Goal: Task Accomplishment & Management: Manage account settings

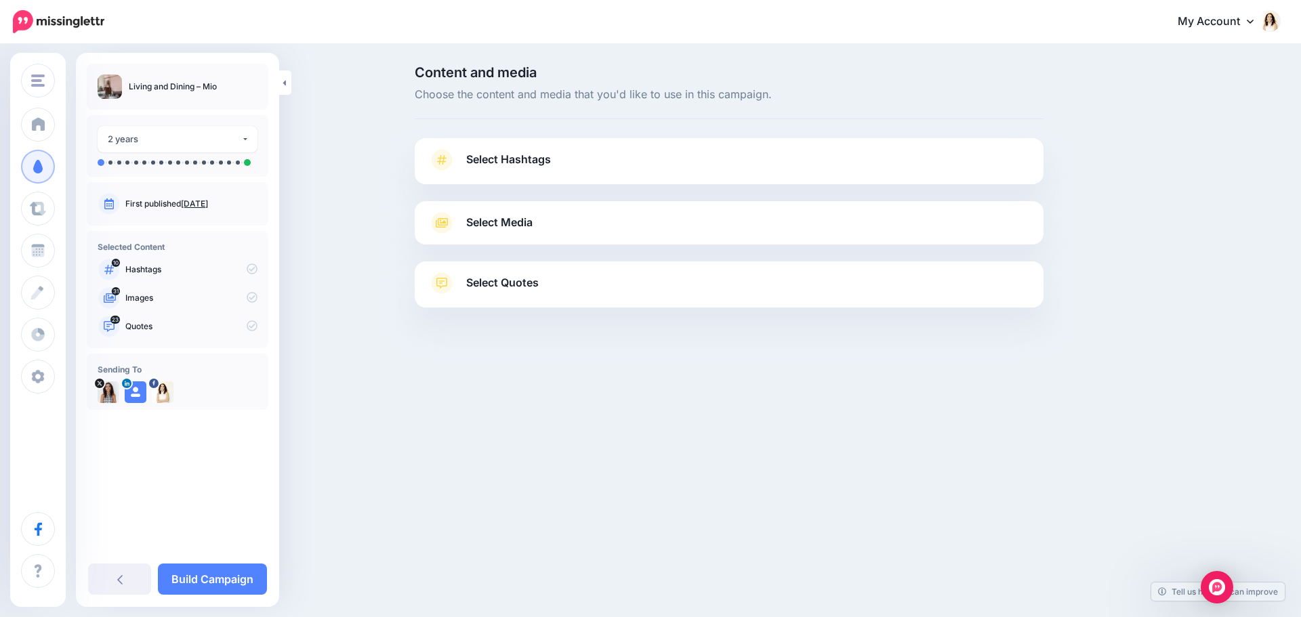
click at [529, 177] on link "Select Hashtags" at bounding box center [729, 166] width 602 height 35
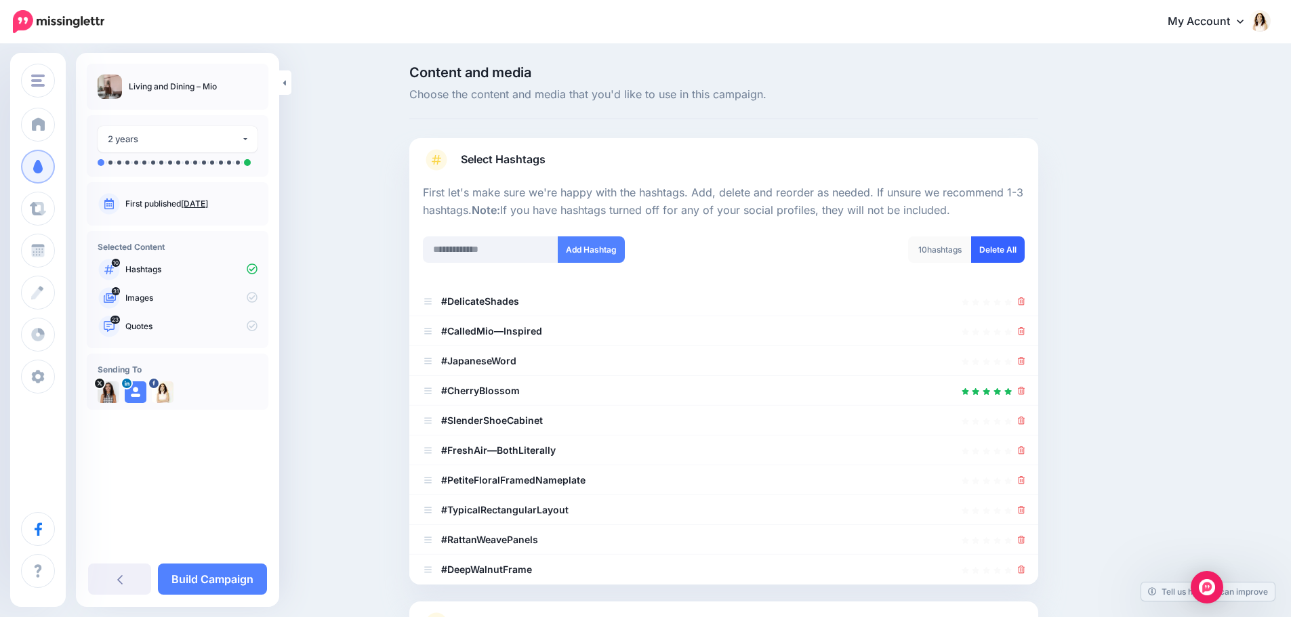
click at [1015, 252] on link "Delete All" at bounding box center [998, 250] width 54 height 26
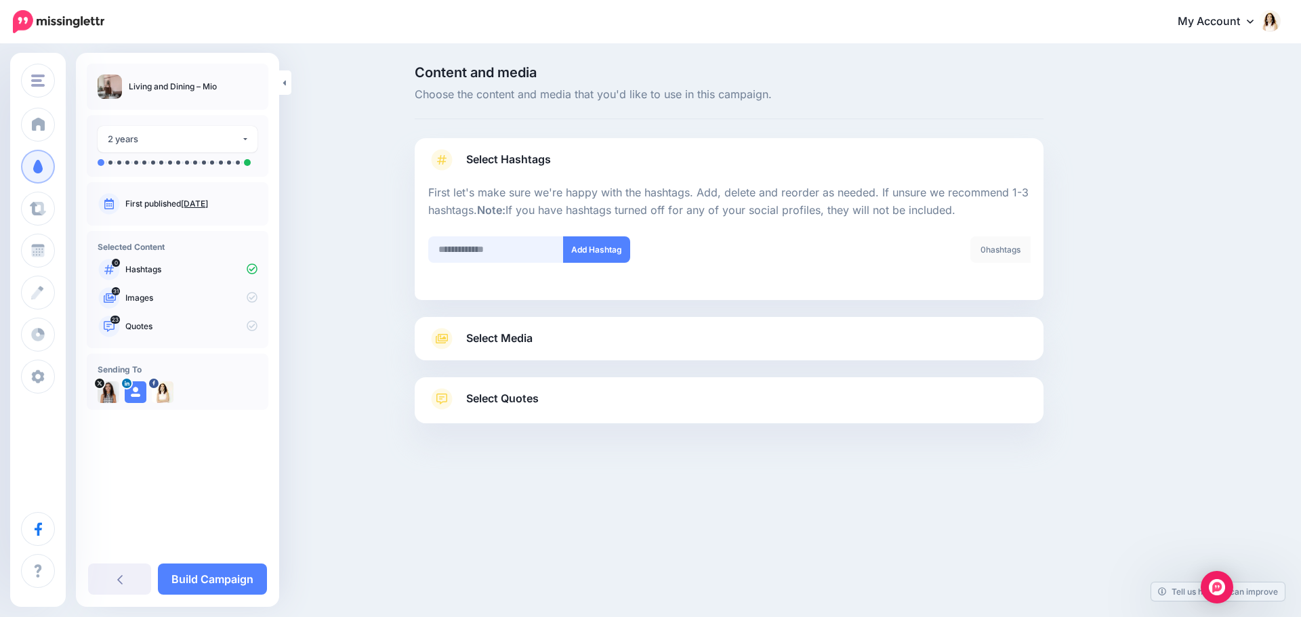
click at [528, 249] on input "text" at bounding box center [496, 250] width 136 height 26
click at [516, 251] on input "text" at bounding box center [496, 250] width 136 height 26
type input "**********"
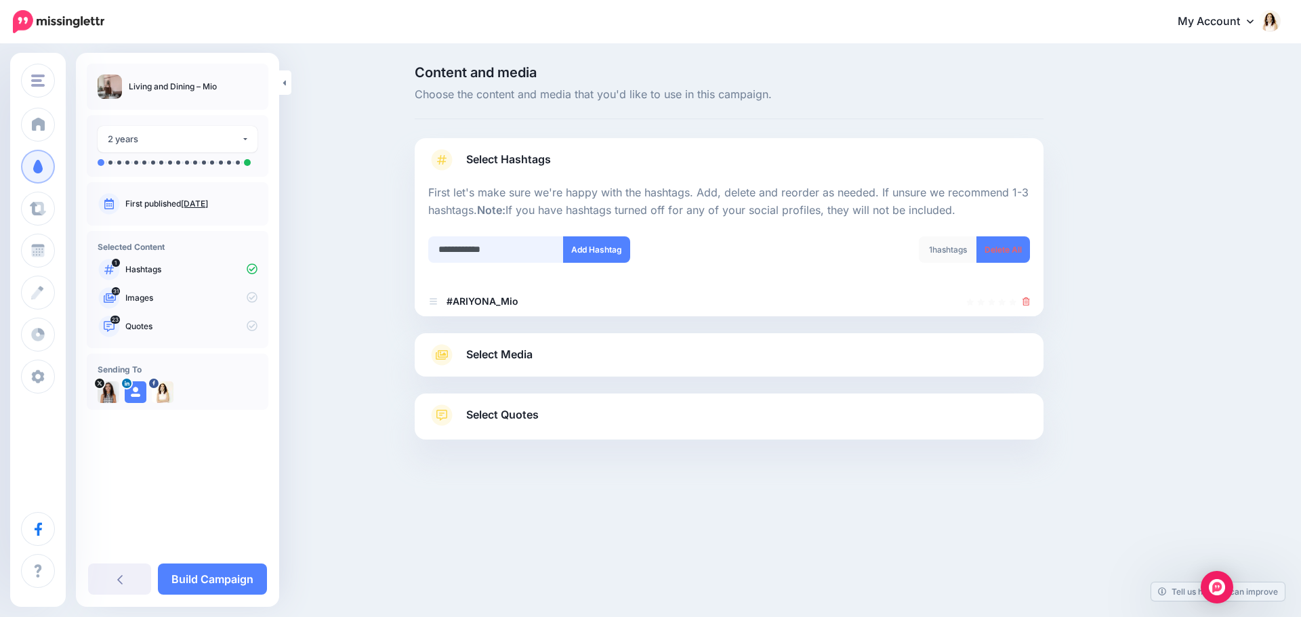
type input "**********"
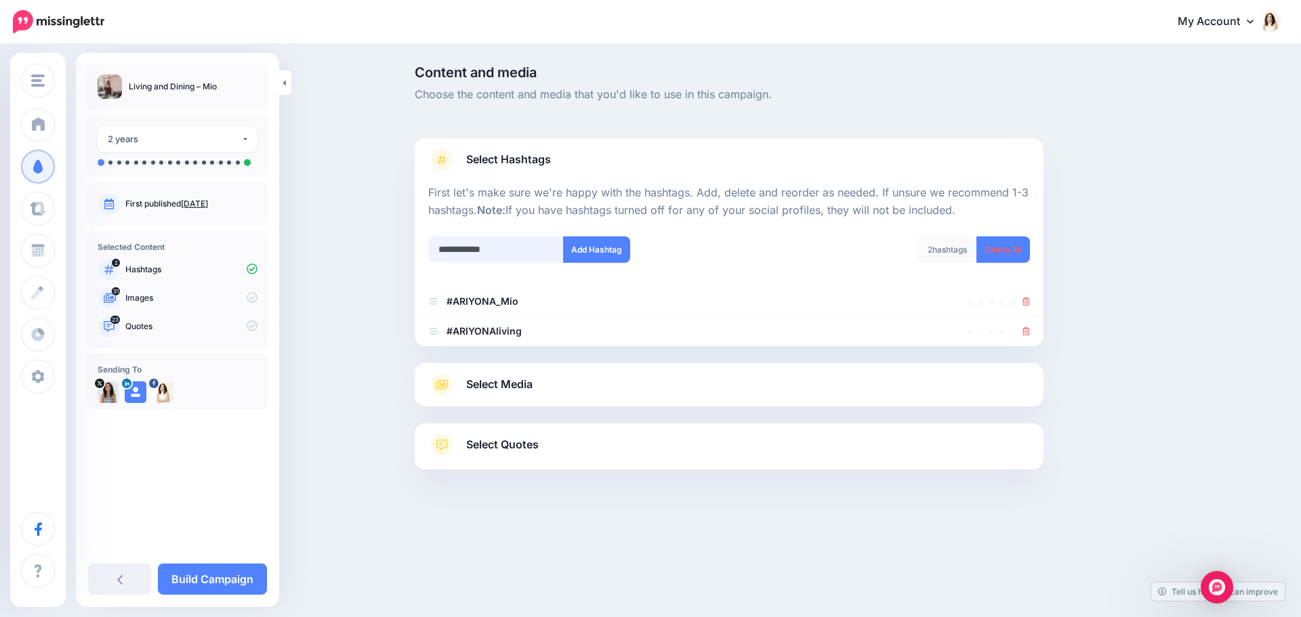
type input "**********"
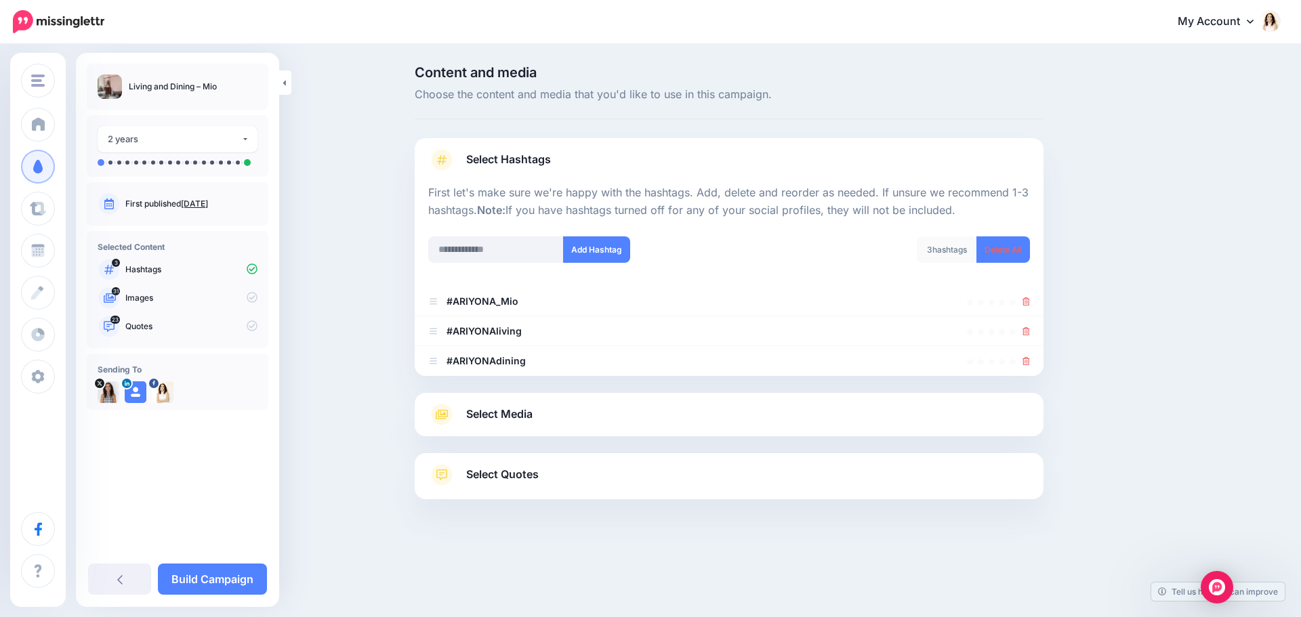
click at [523, 416] on span "Select Media" at bounding box center [499, 414] width 66 height 18
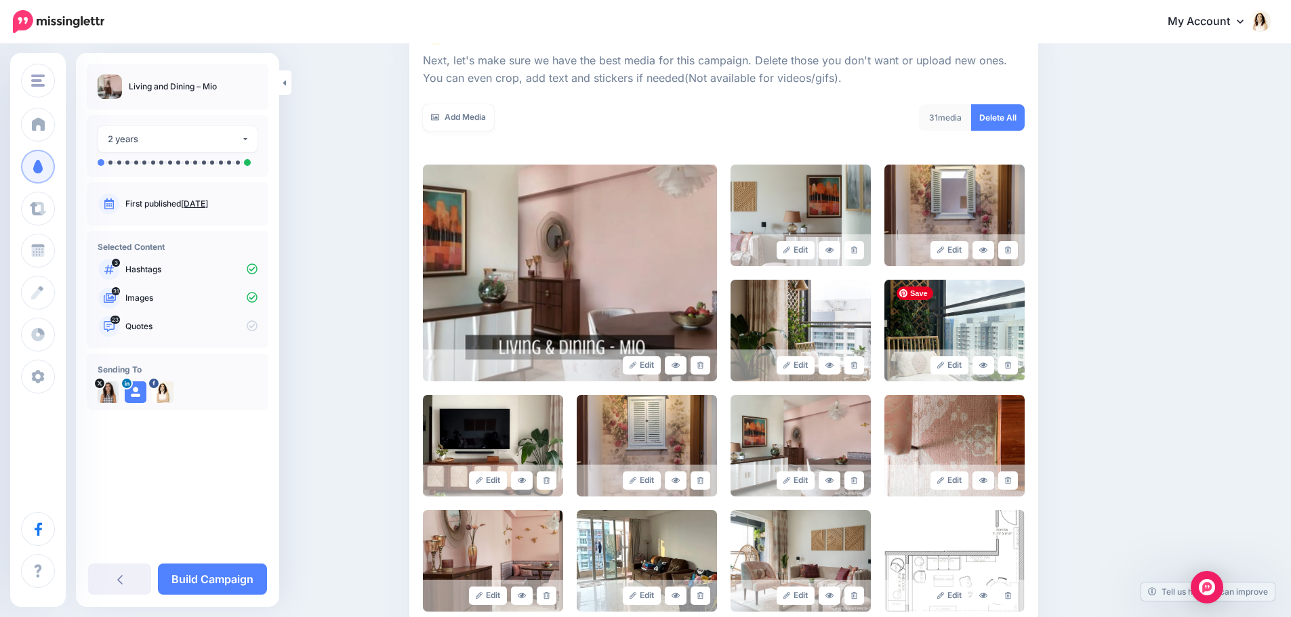
scroll to position [203, 0]
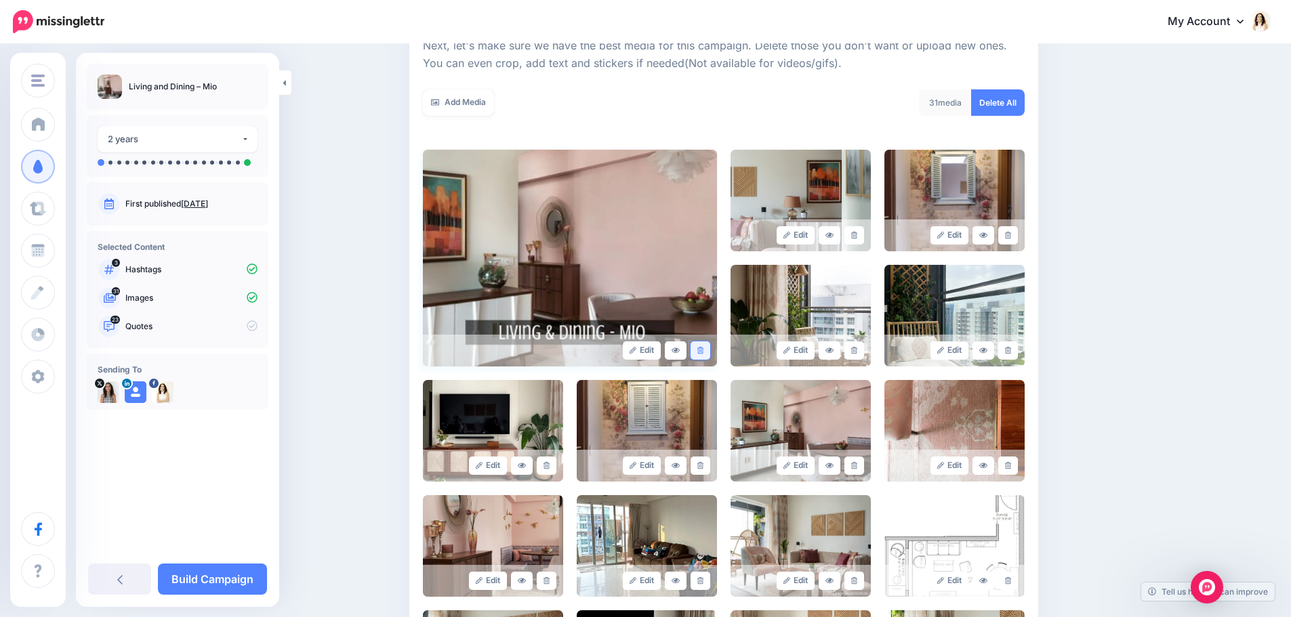
click at [704, 352] on icon at bounding box center [700, 350] width 6 height 7
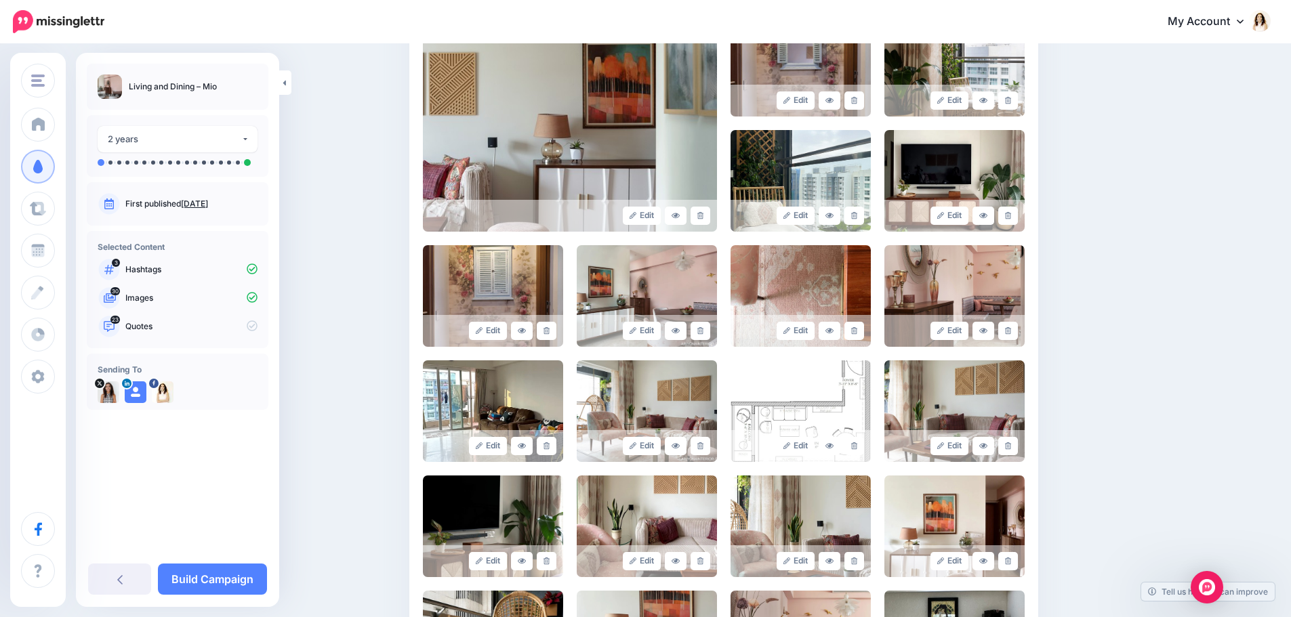
scroll to position [339, 0]
click at [864, 329] on link at bounding box center [855, 330] width 20 height 18
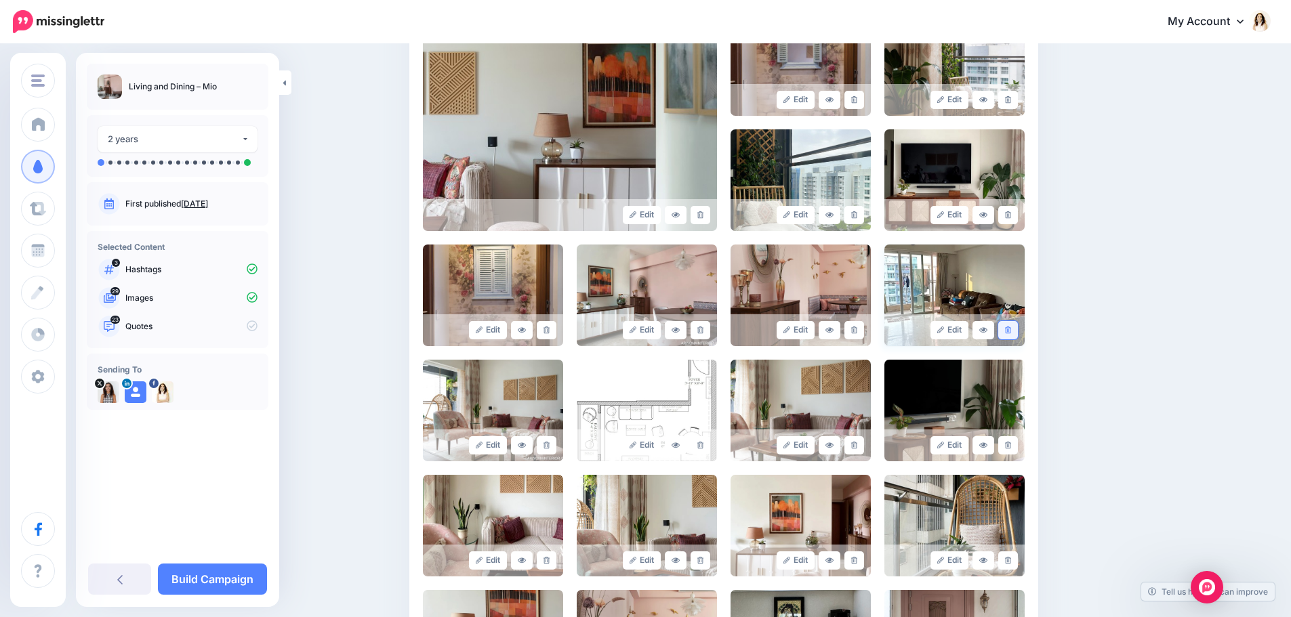
click at [1011, 327] on icon at bounding box center [1008, 330] width 6 height 7
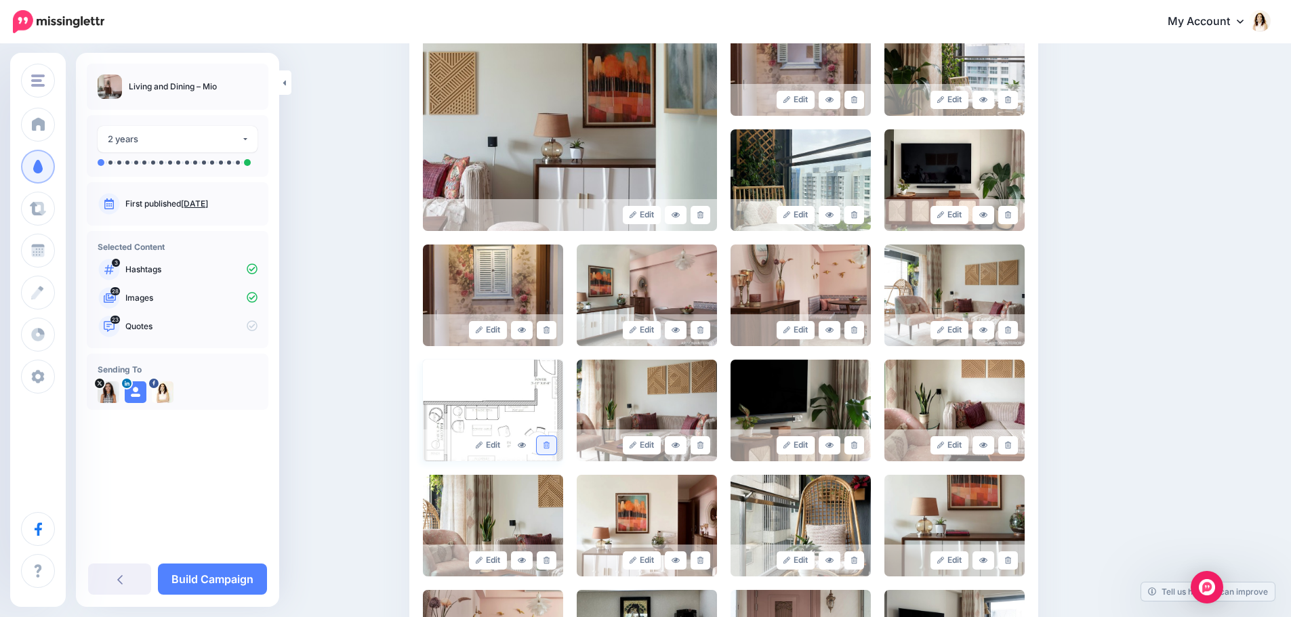
click at [550, 447] on icon at bounding box center [547, 445] width 6 height 7
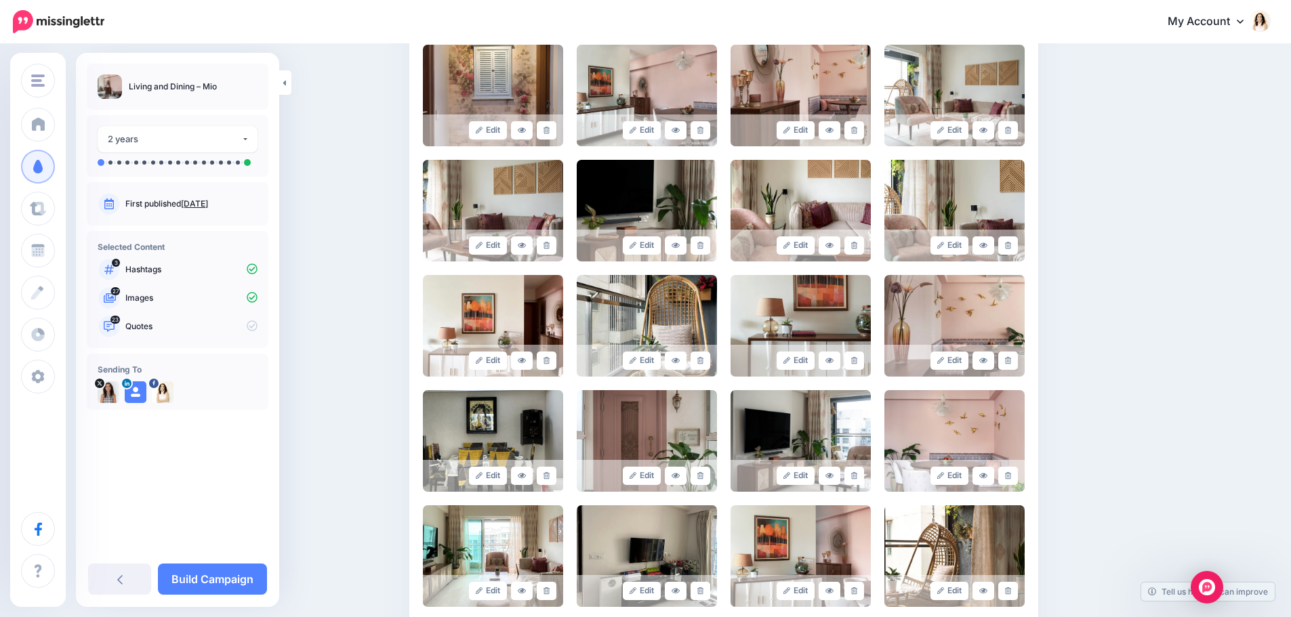
scroll to position [542, 0]
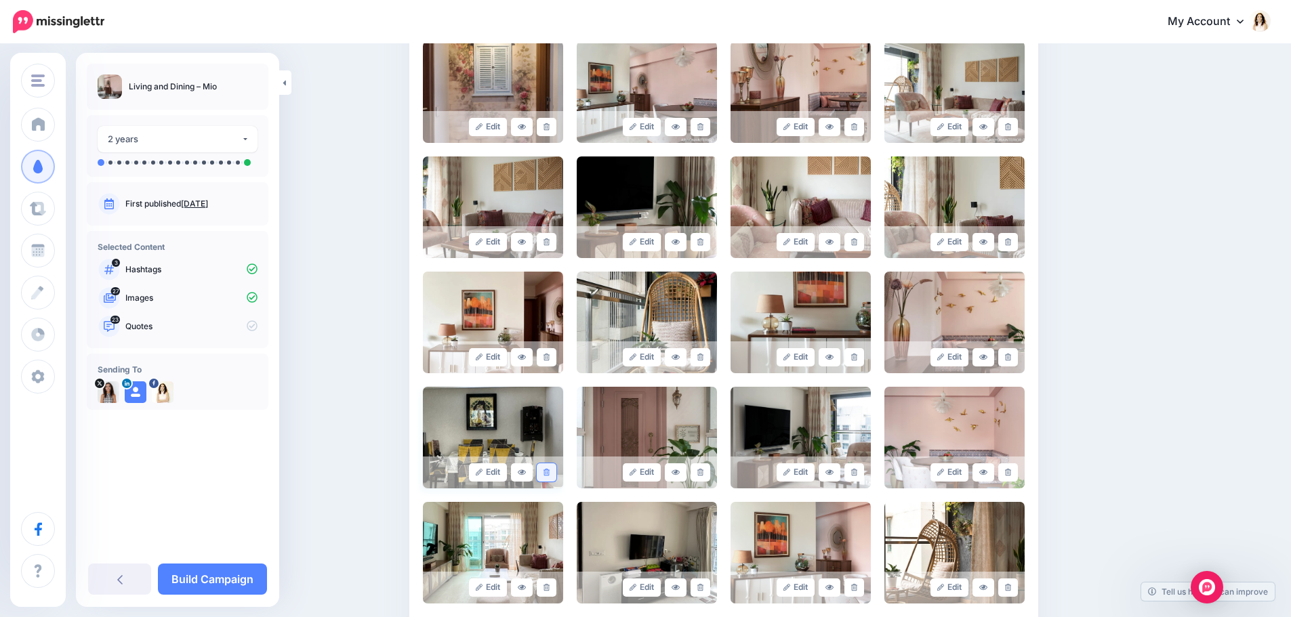
click at [556, 477] on link at bounding box center [547, 473] width 20 height 18
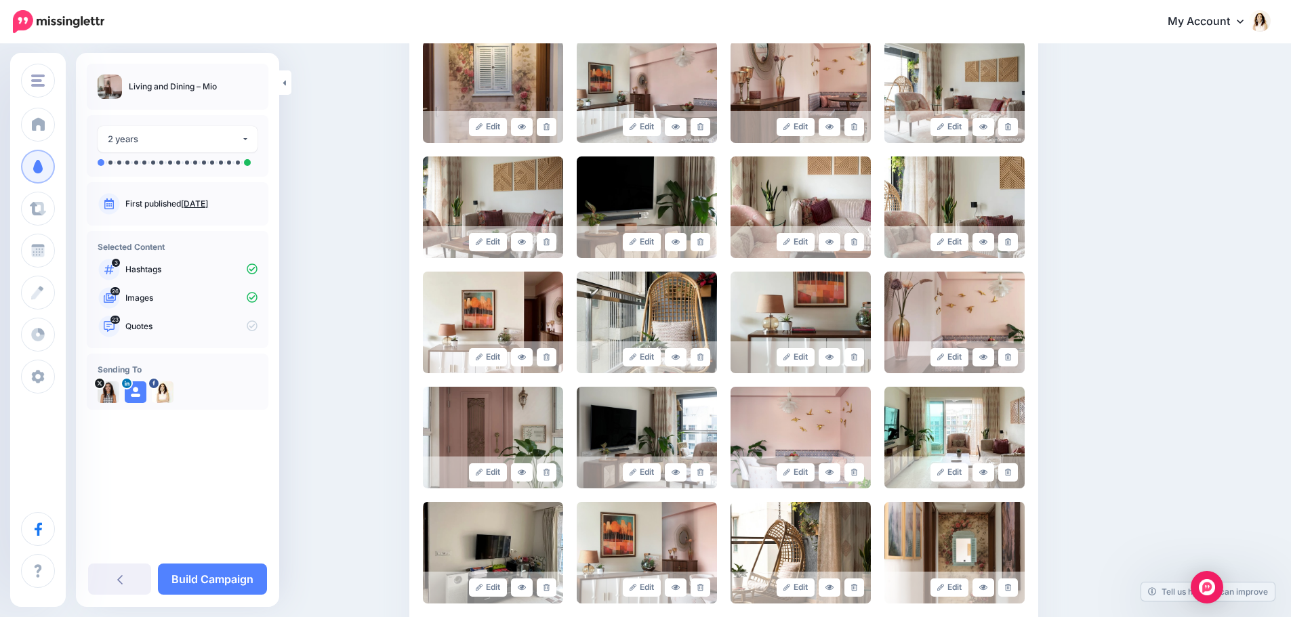
scroll to position [271, 0]
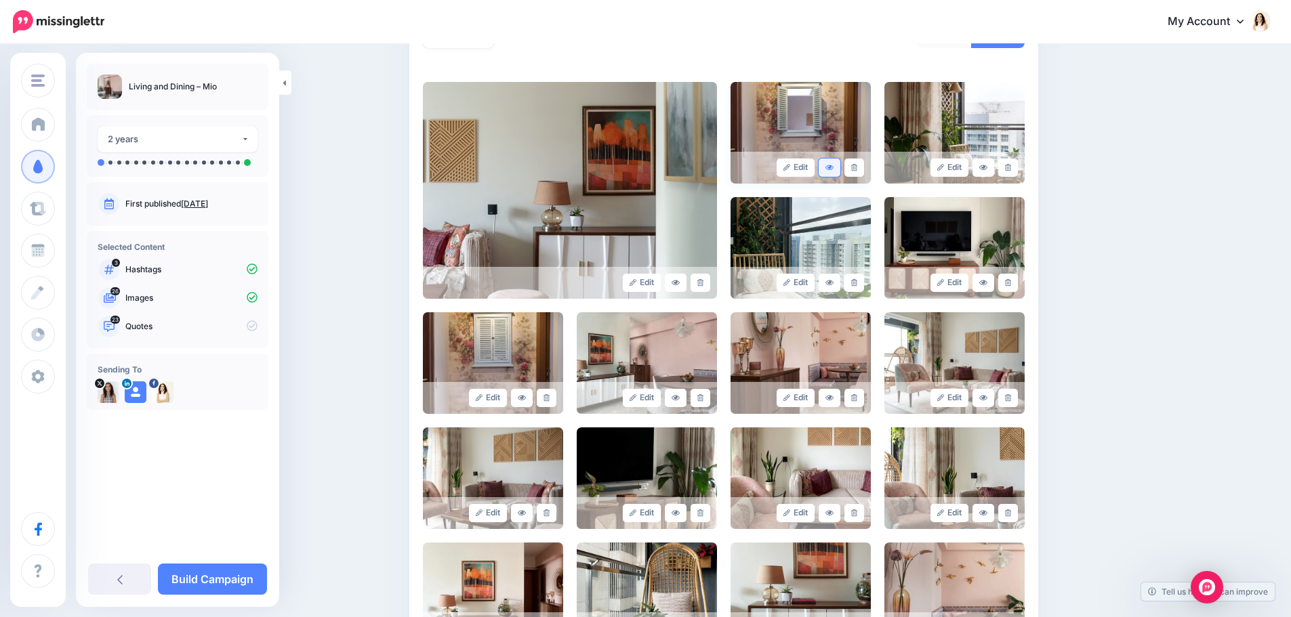
click at [834, 168] on icon at bounding box center [830, 167] width 8 height 5
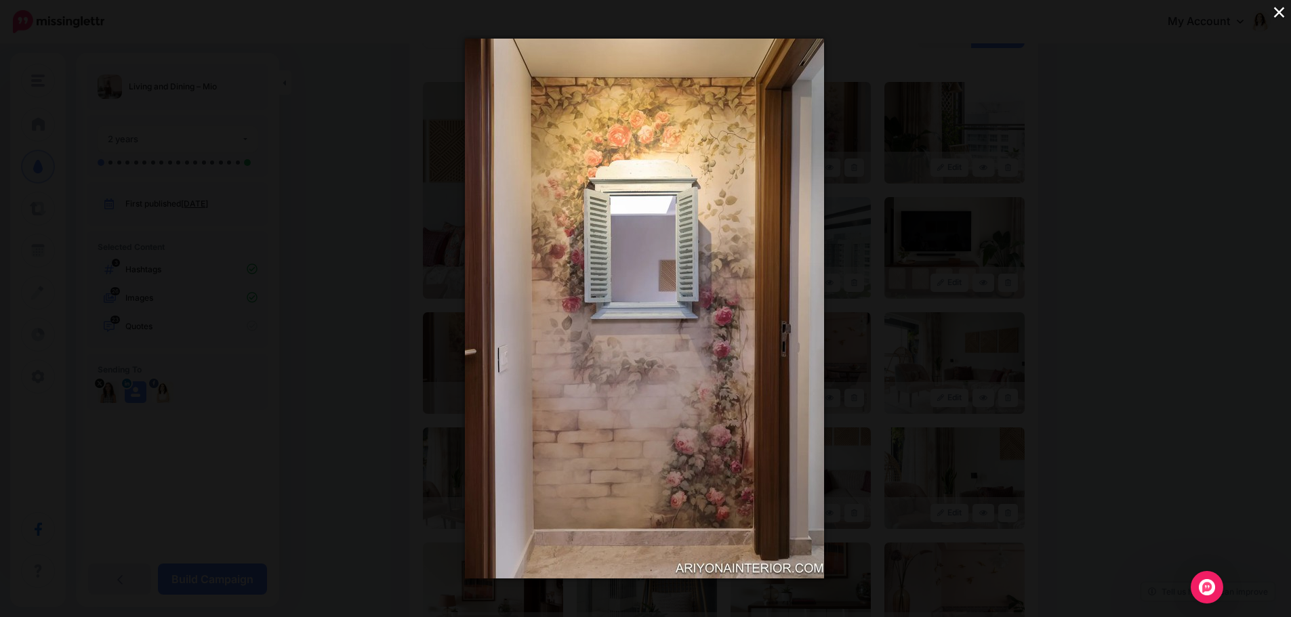
click at [1278, 17] on button "×" at bounding box center [1279, 12] width 24 height 24
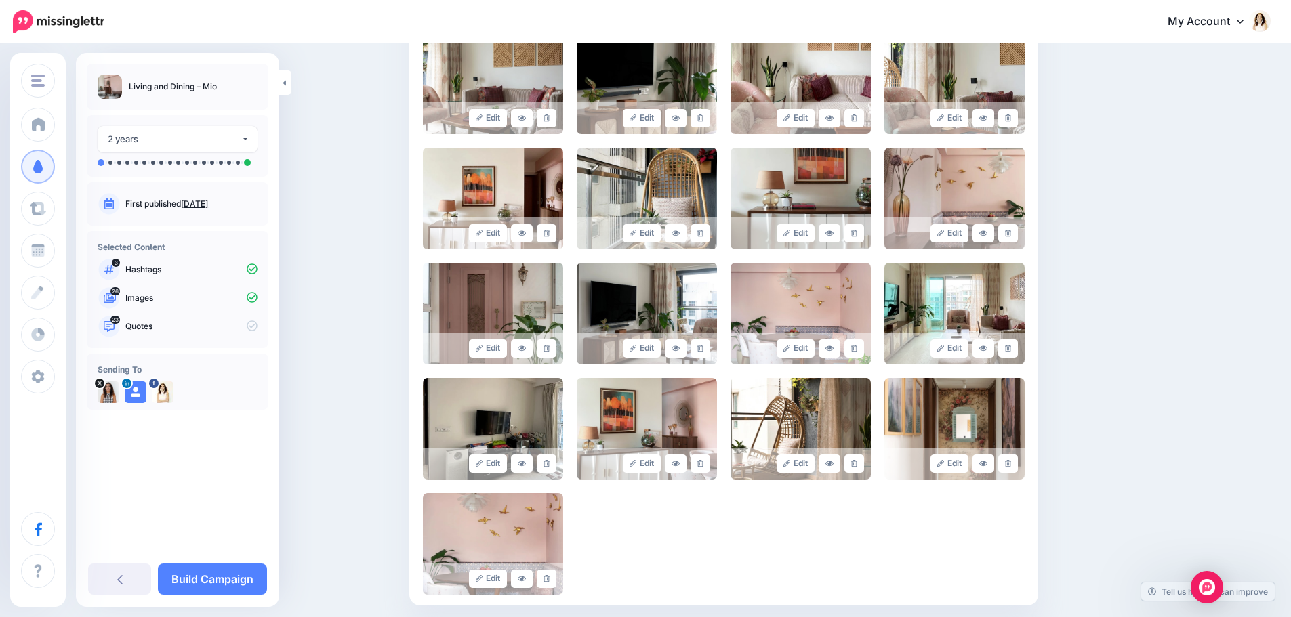
scroll to position [678, 0]
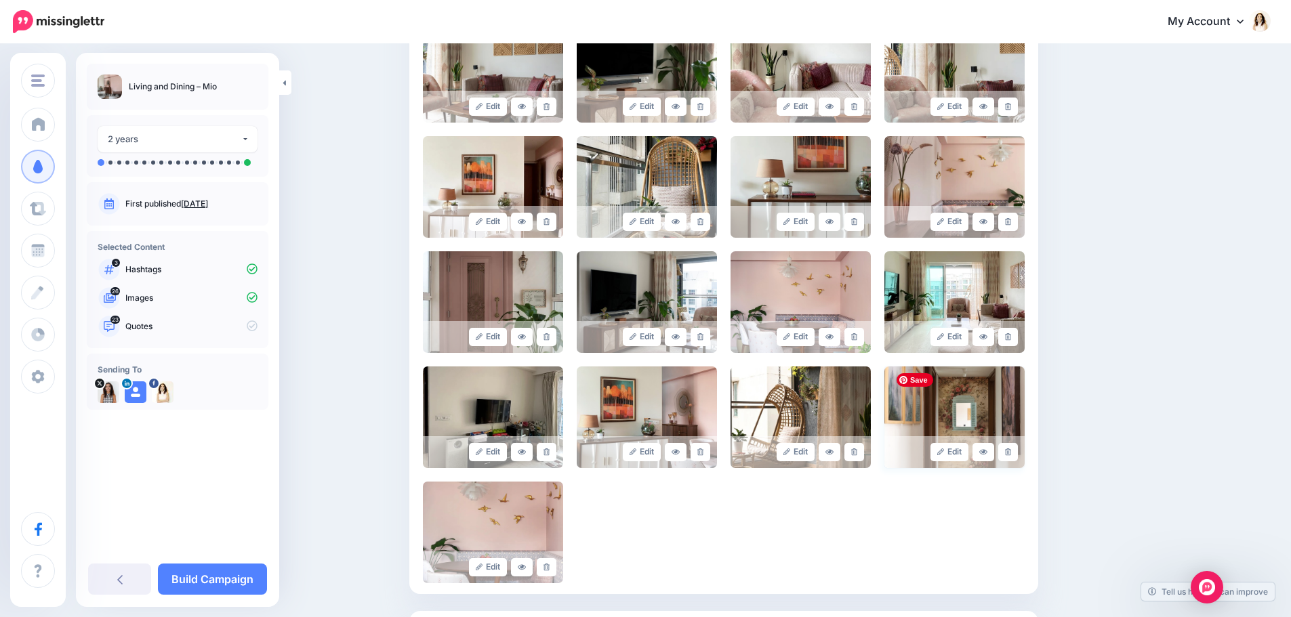
click at [999, 403] on img at bounding box center [955, 418] width 140 height 102
click at [983, 453] on link at bounding box center [984, 452] width 22 height 18
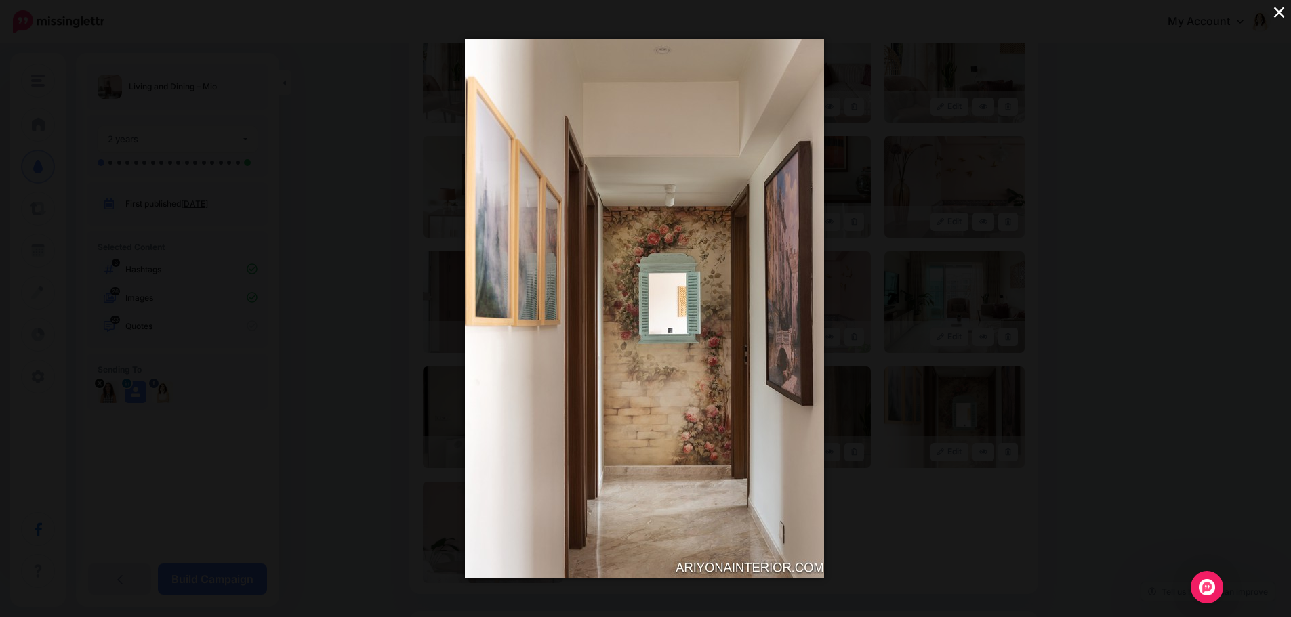
click at [1282, 12] on button "×" at bounding box center [1279, 12] width 24 height 24
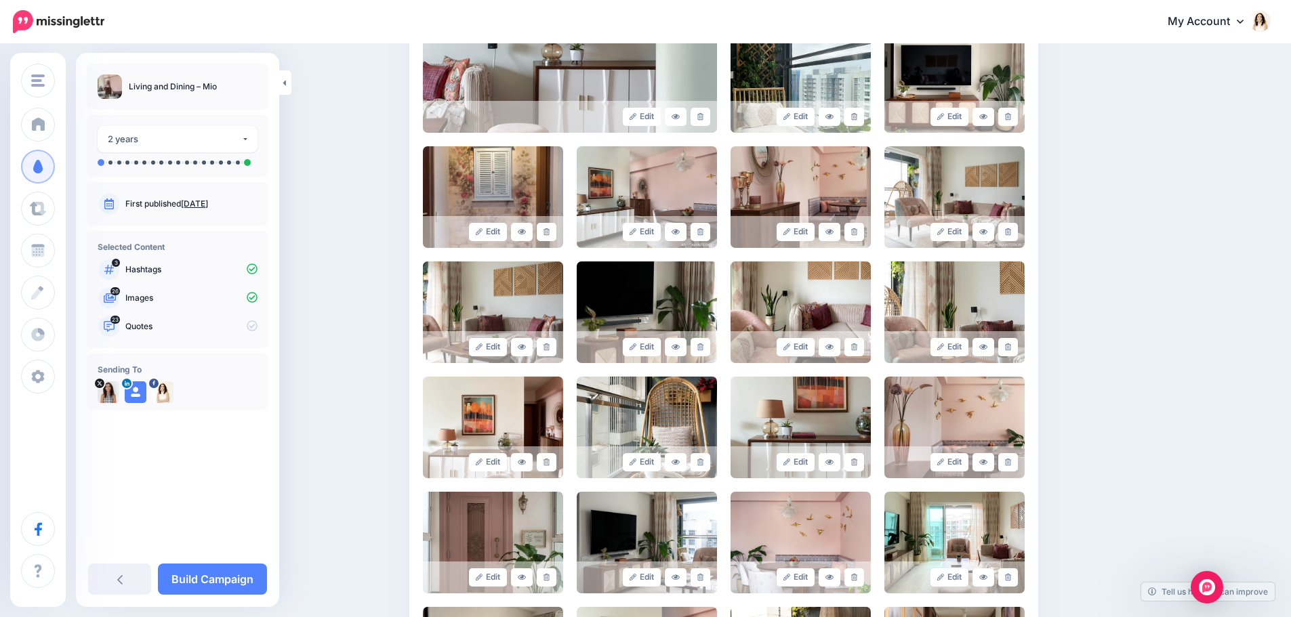
scroll to position [407, 0]
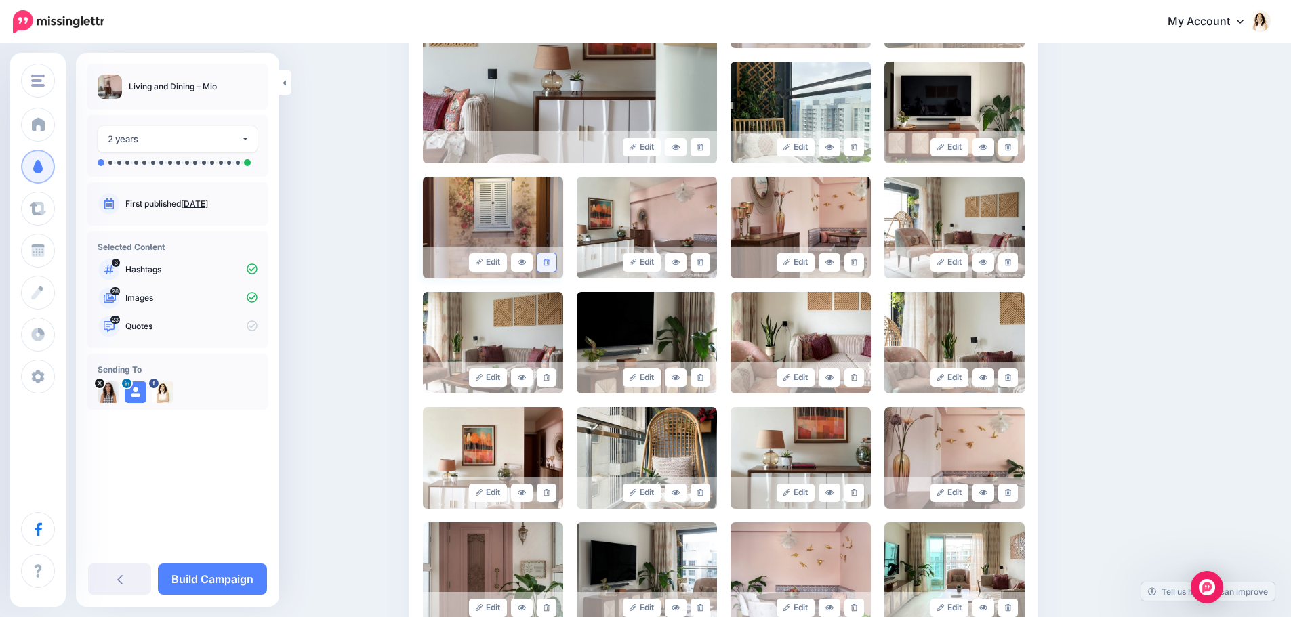
click at [556, 259] on link at bounding box center [547, 262] width 20 height 18
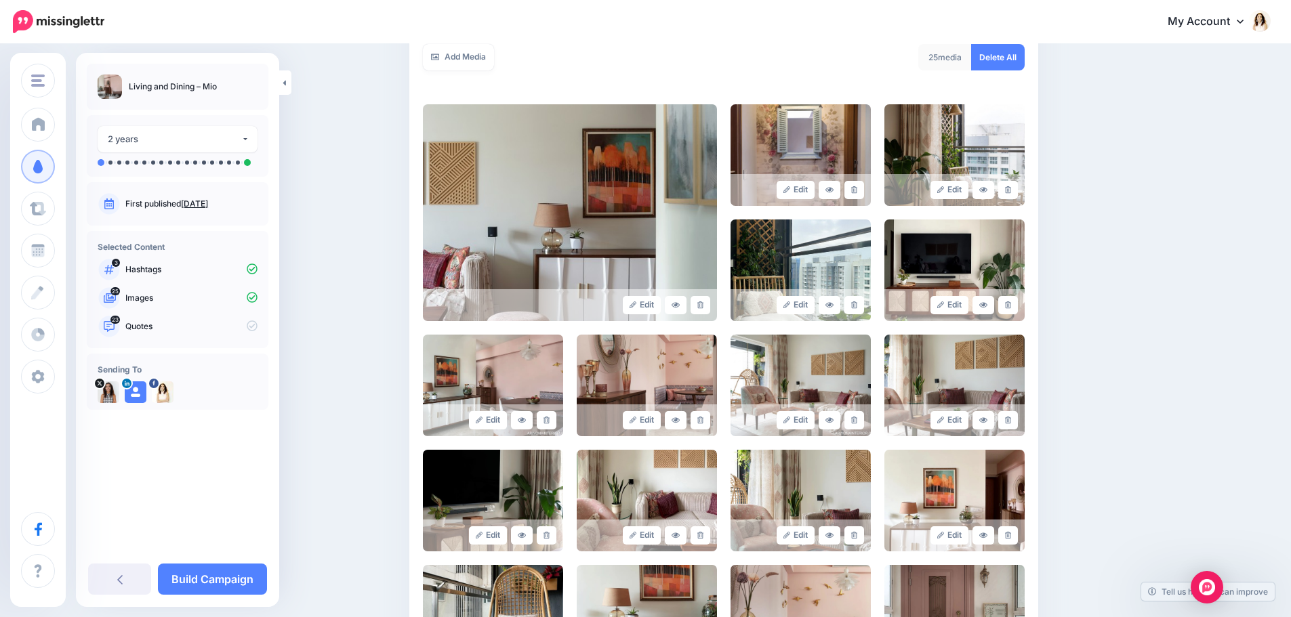
scroll to position [203, 0]
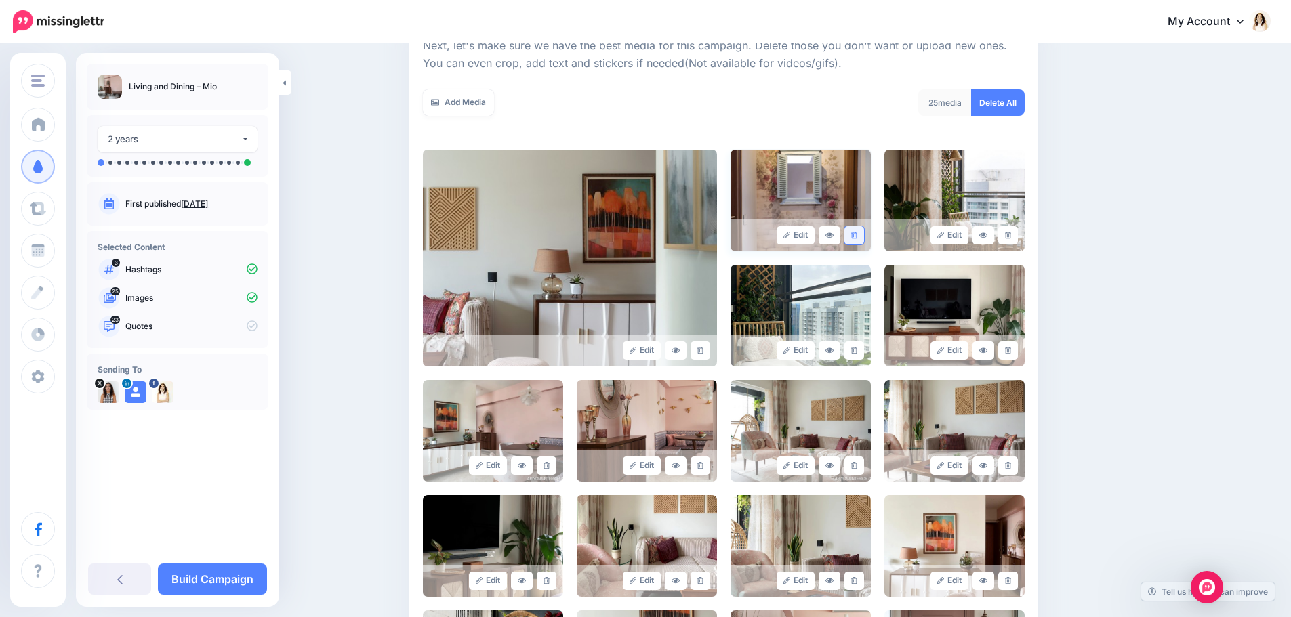
click at [864, 232] on link at bounding box center [855, 235] width 20 height 18
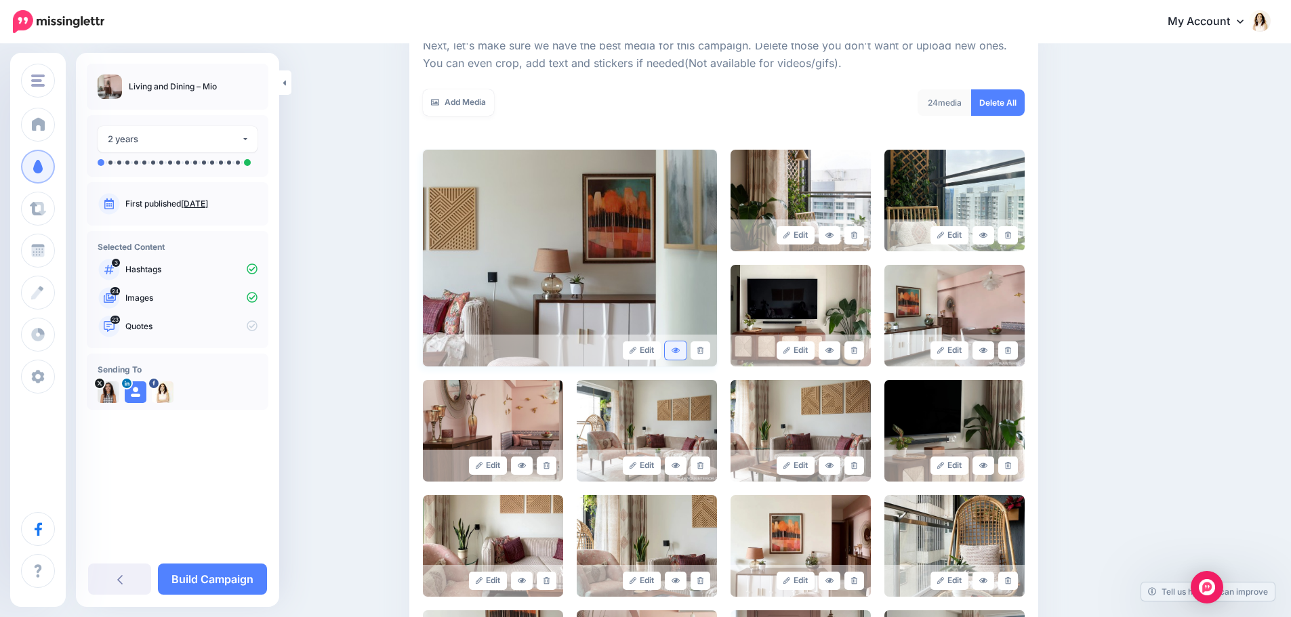
click at [687, 348] on link at bounding box center [676, 351] width 22 height 18
click at [987, 235] on icon at bounding box center [983, 235] width 8 height 7
click at [1011, 235] on icon at bounding box center [1008, 235] width 6 height 7
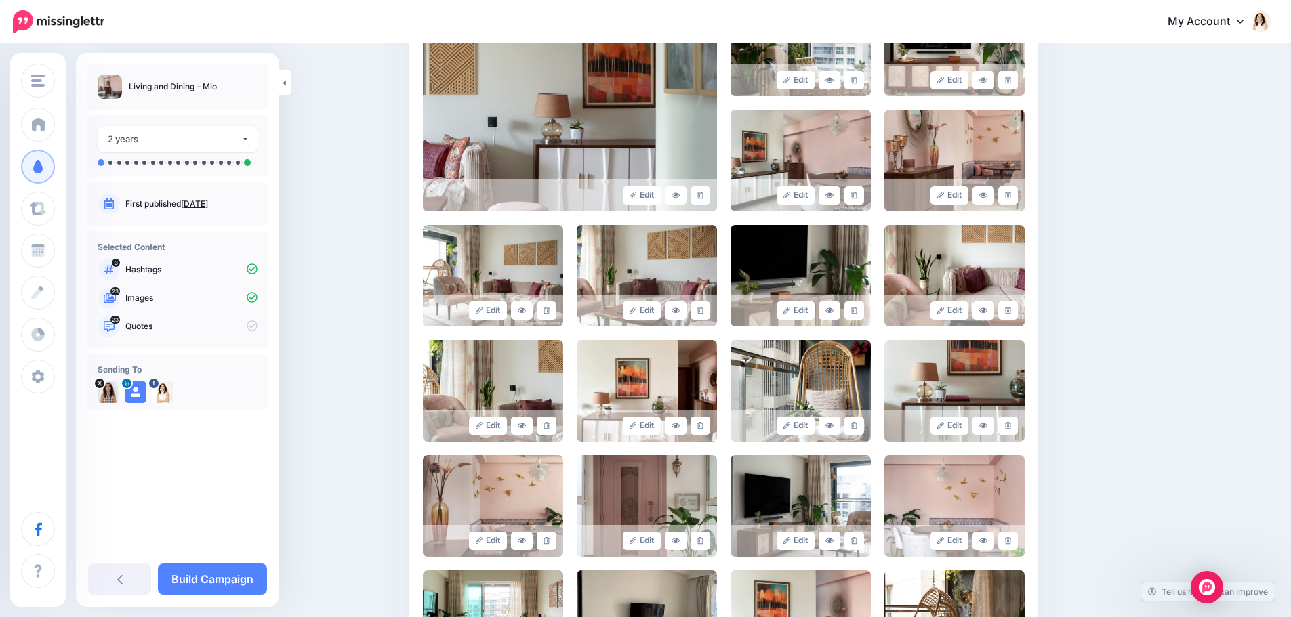
scroll to position [407, 0]
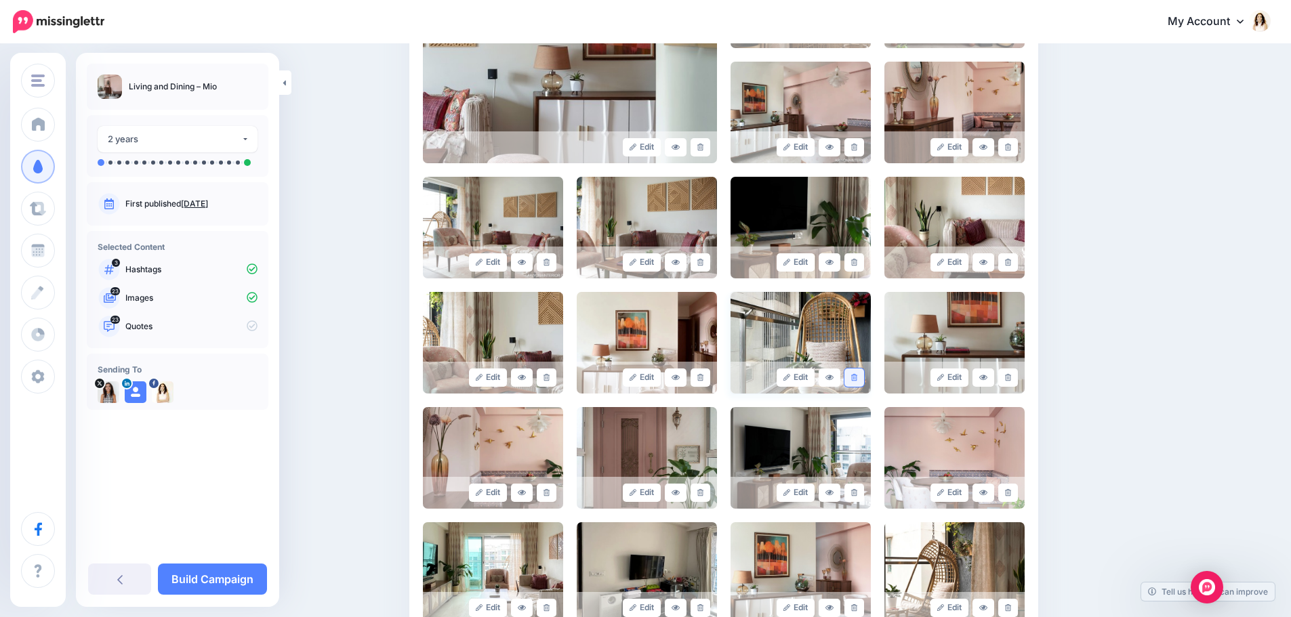
click at [861, 370] on link at bounding box center [855, 378] width 20 height 18
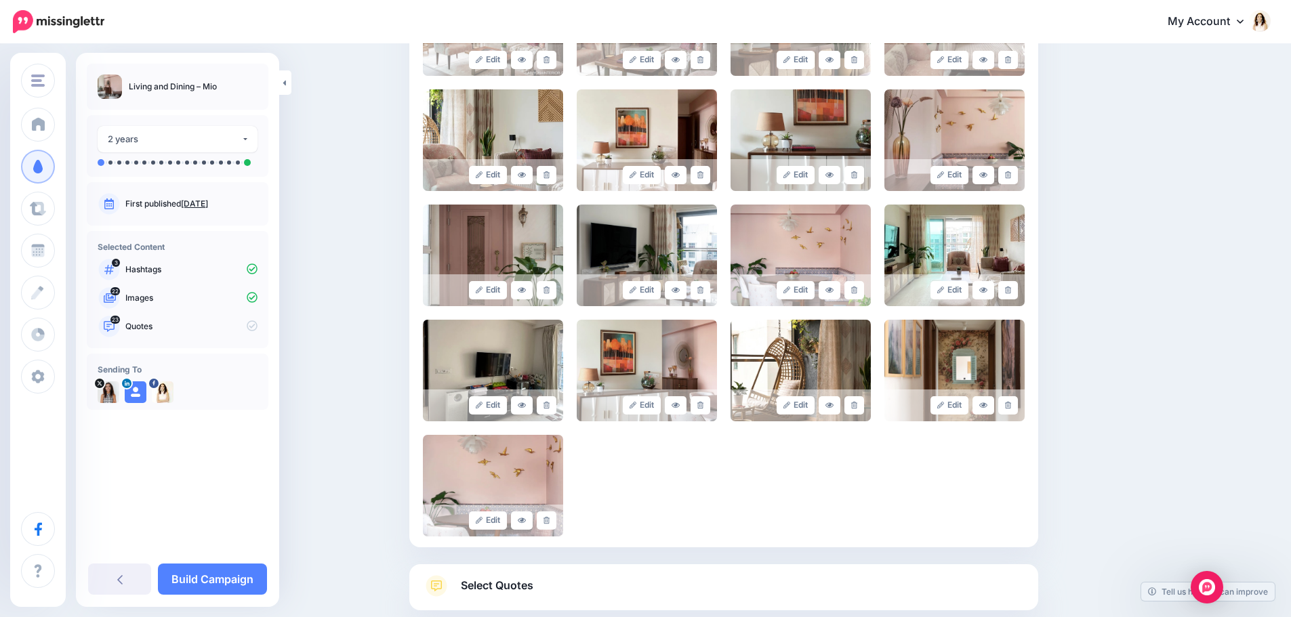
scroll to position [610, 0]
click at [550, 405] on icon at bounding box center [547, 404] width 6 height 7
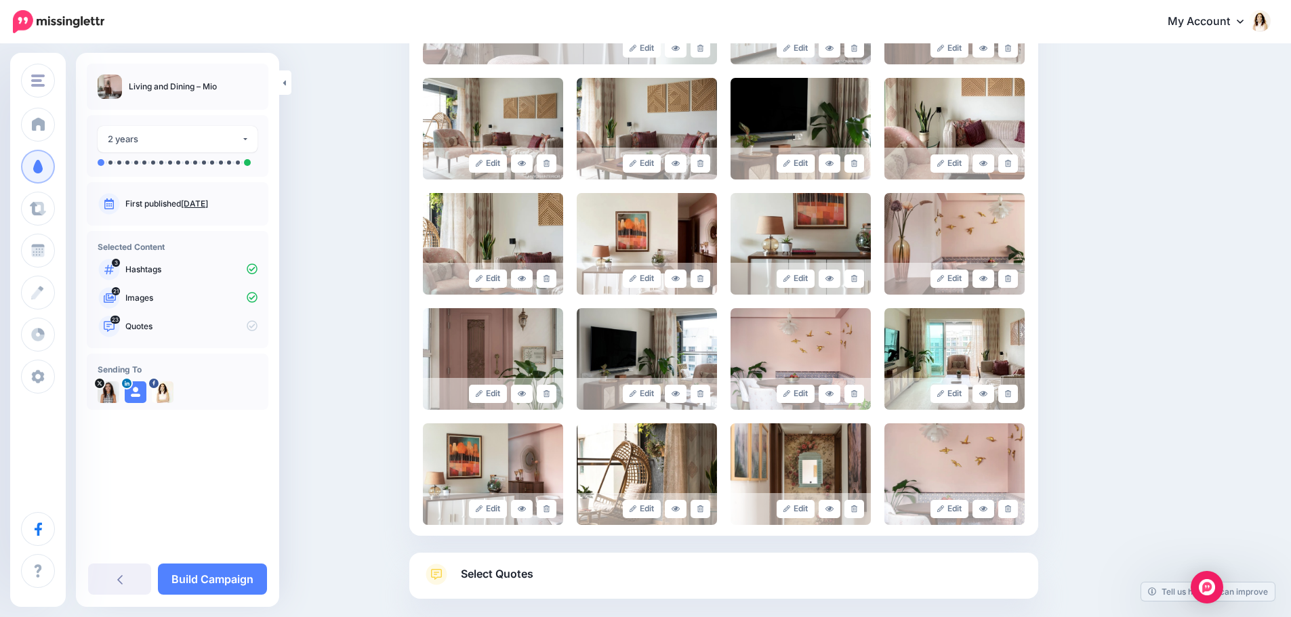
scroll to position [508, 0]
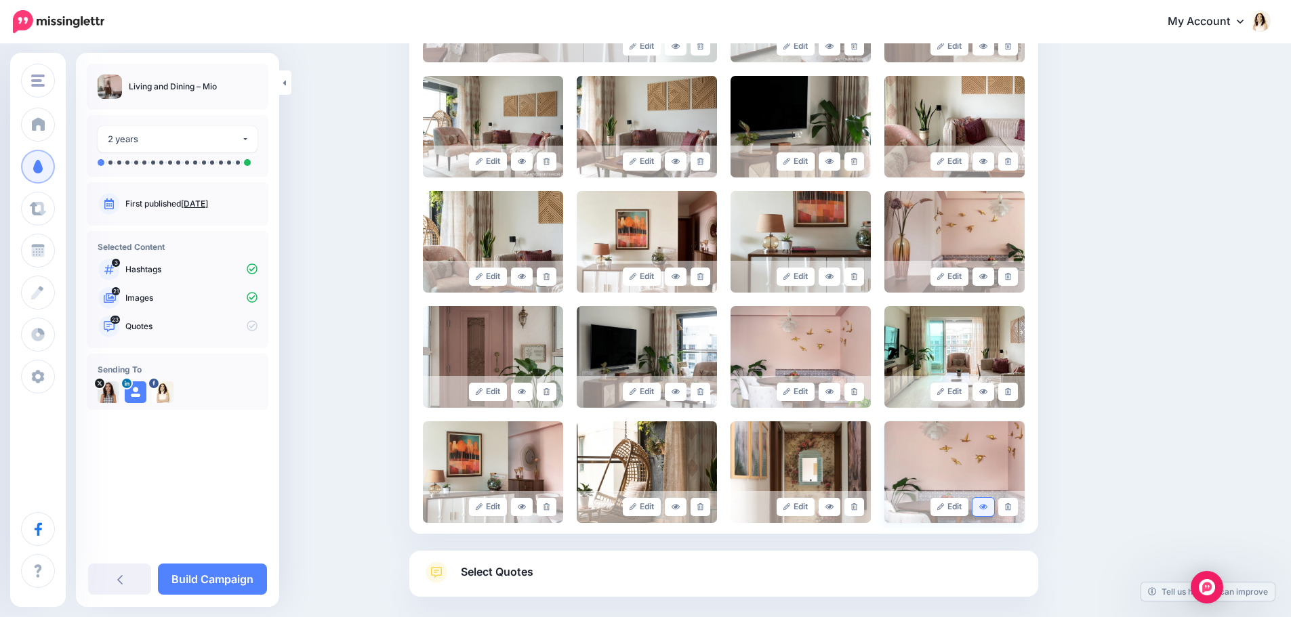
click at [988, 506] on icon at bounding box center [983, 506] width 8 height 5
click at [981, 397] on link at bounding box center [984, 392] width 22 height 18
click at [1018, 392] on link at bounding box center [1008, 392] width 20 height 18
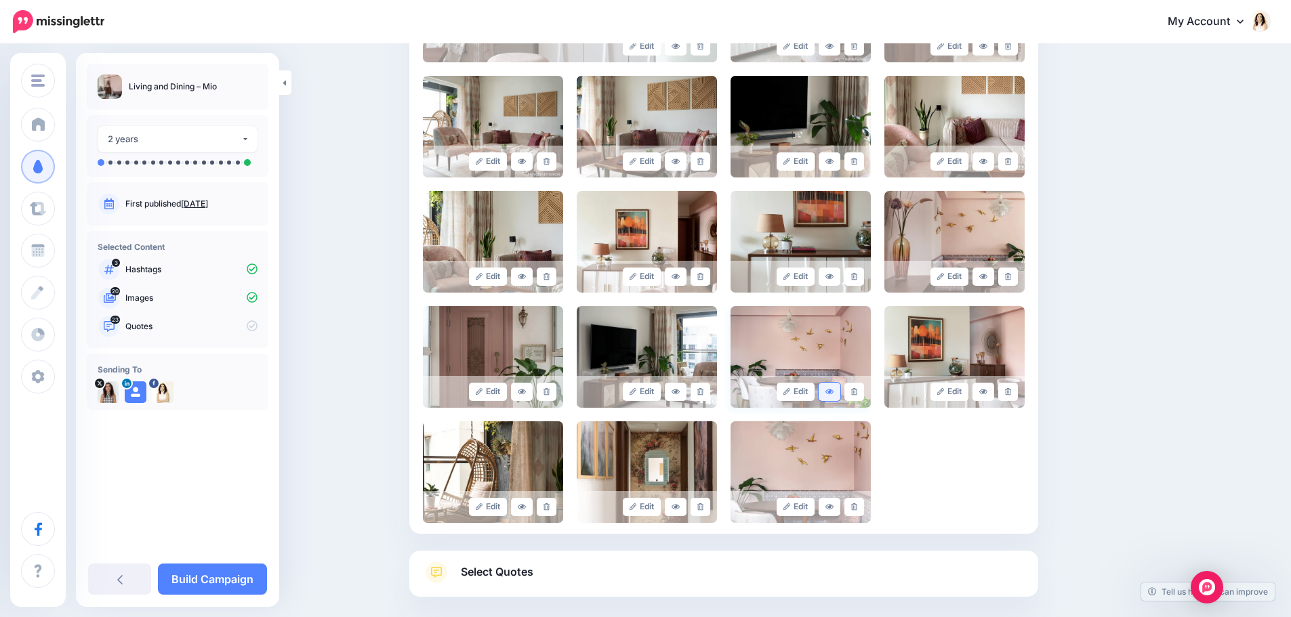
click at [834, 394] on icon at bounding box center [830, 391] width 8 height 7
click at [680, 390] on icon at bounding box center [676, 391] width 8 height 5
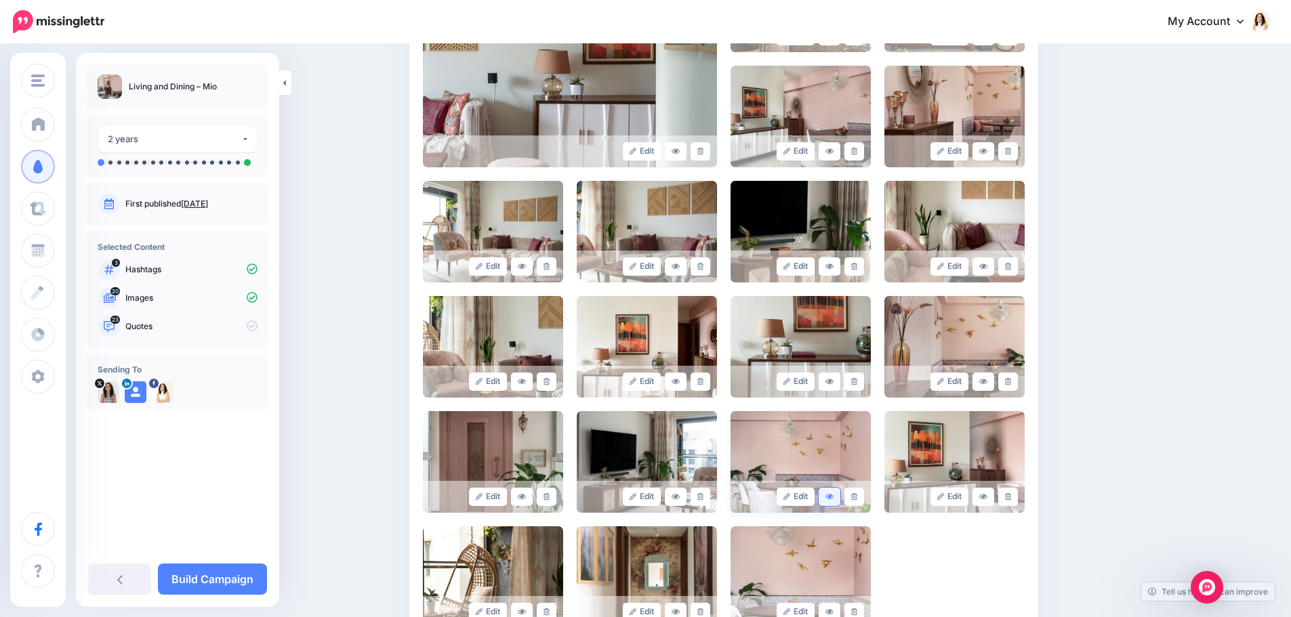
scroll to position [372, 0]
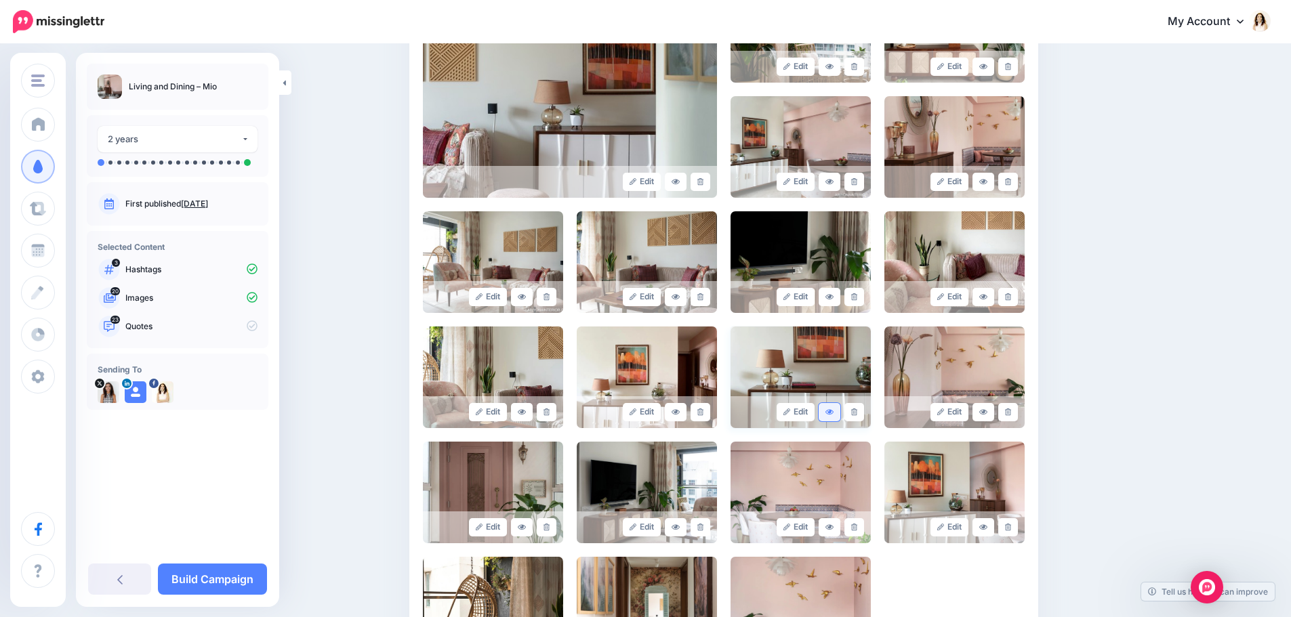
click at [828, 415] on link at bounding box center [830, 412] width 22 height 18
click at [680, 415] on icon at bounding box center [676, 412] width 8 height 7
click at [526, 413] on icon at bounding box center [522, 411] width 8 height 5
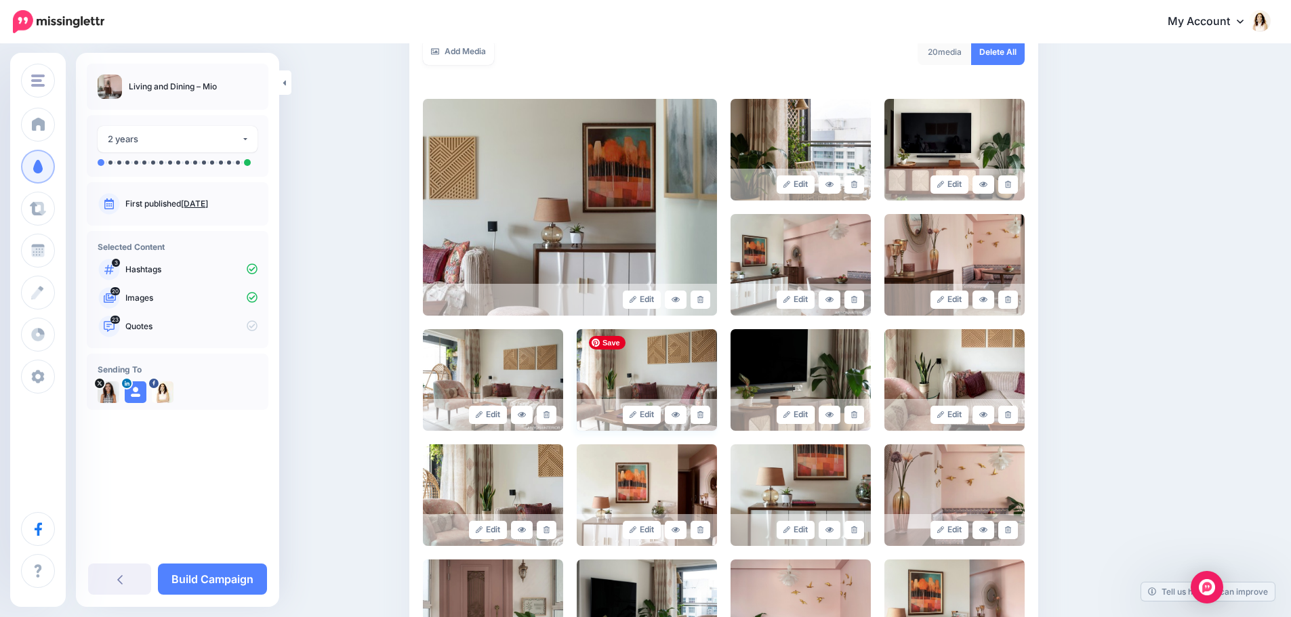
scroll to position [237, 0]
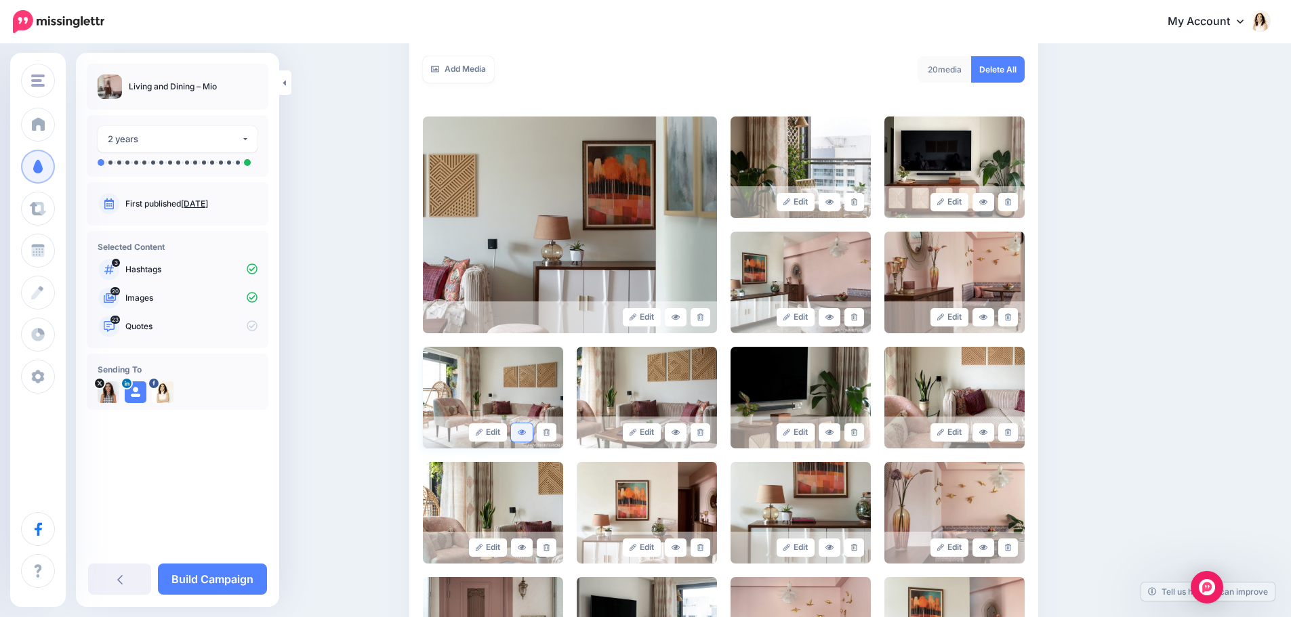
click at [526, 434] on icon at bounding box center [522, 432] width 8 height 5
click at [685, 432] on link at bounding box center [676, 433] width 22 height 18
click at [833, 430] on icon at bounding box center [830, 432] width 8 height 7
click at [988, 432] on icon at bounding box center [983, 432] width 8 height 5
click at [1009, 434] on link at bounding box center [1008, 433] width 20 height 18
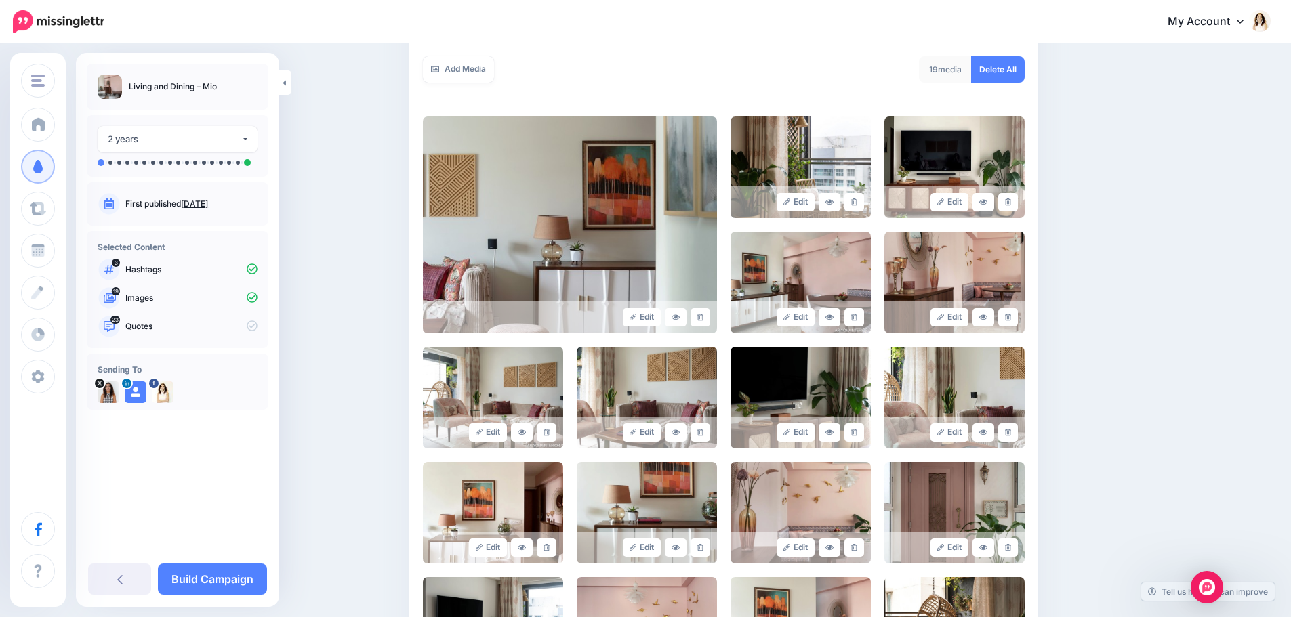
scroll to position [169, 0]
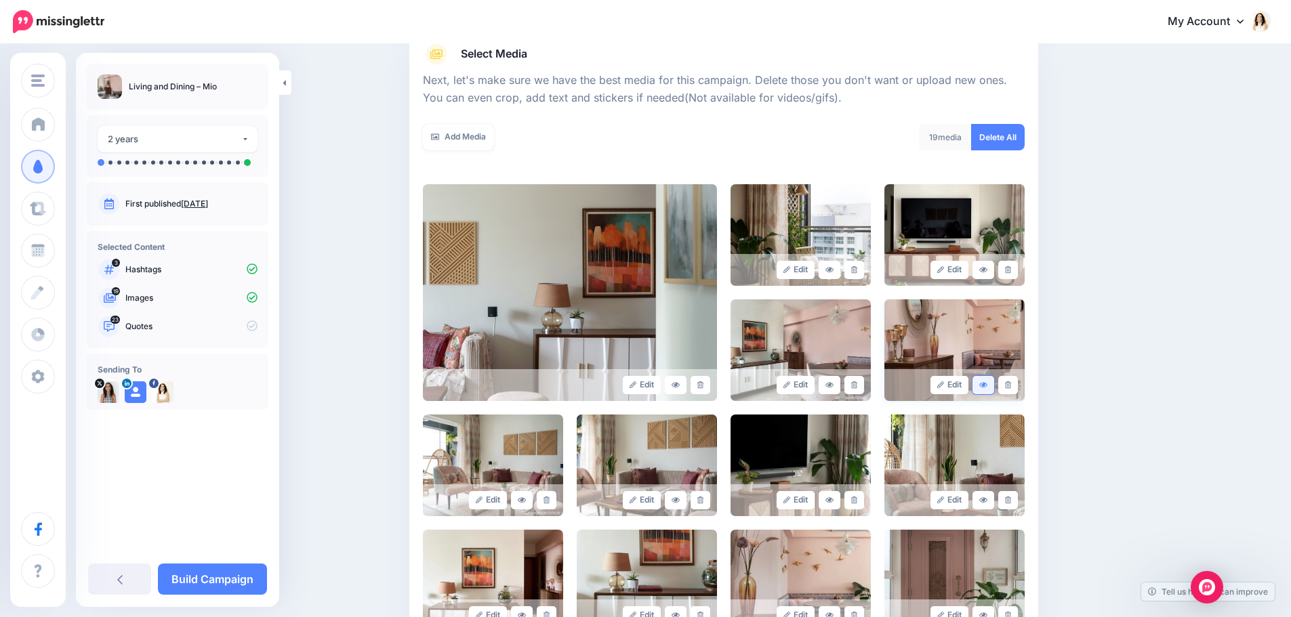
click at [988, 386] on icon at bounding box center [983, 384] width 8 height 5
click at [840, 387] on link at bounding box center [830, 385] width 22 height 18
click at [680, 388] on icon at bounding box center [676, 385] width 8 height 7
click at [988, 266] on icon at bounding box center [983, 269] width 8 height 7
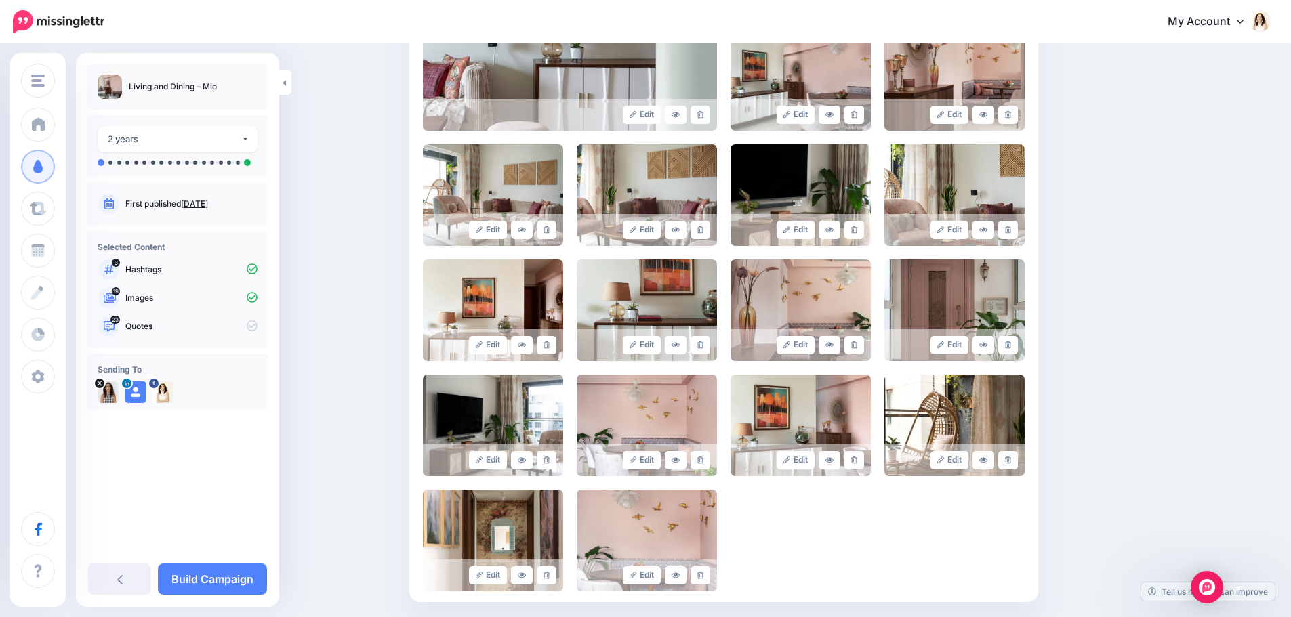
scroll to position [440, 0]
click at [526, 344] on icon at bounding box center [522, 344] width 8 height 5
click at [556, 342] on link at bounding box center [547, 345] width 20 height 18
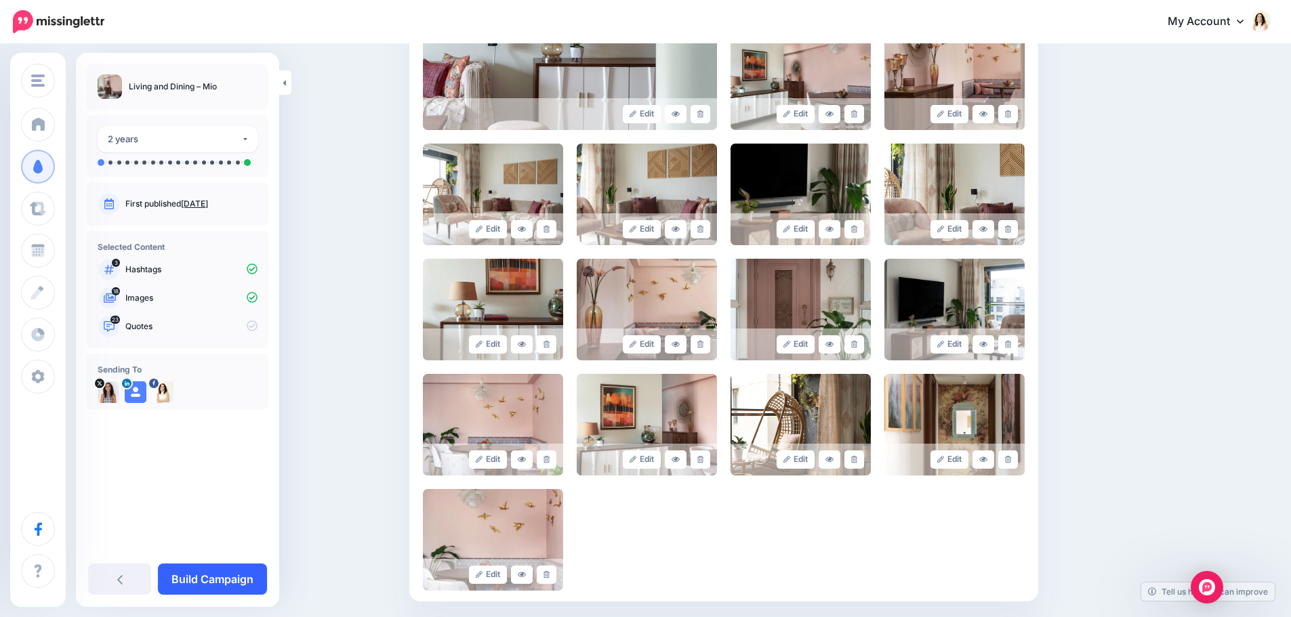
click at [227, 578] on link "Build Campaign" at bounding box center [212, 579] width 109 height 31
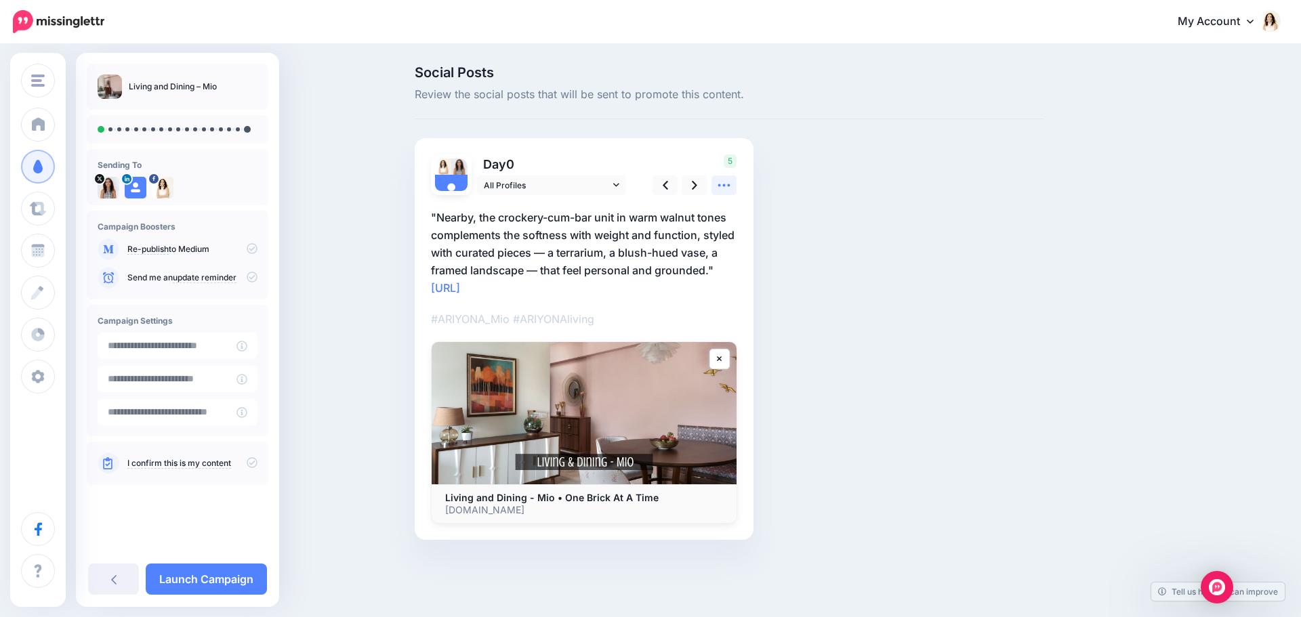
click at [723, 188] on icon at bounding box center [724, 185] width 14 height 14
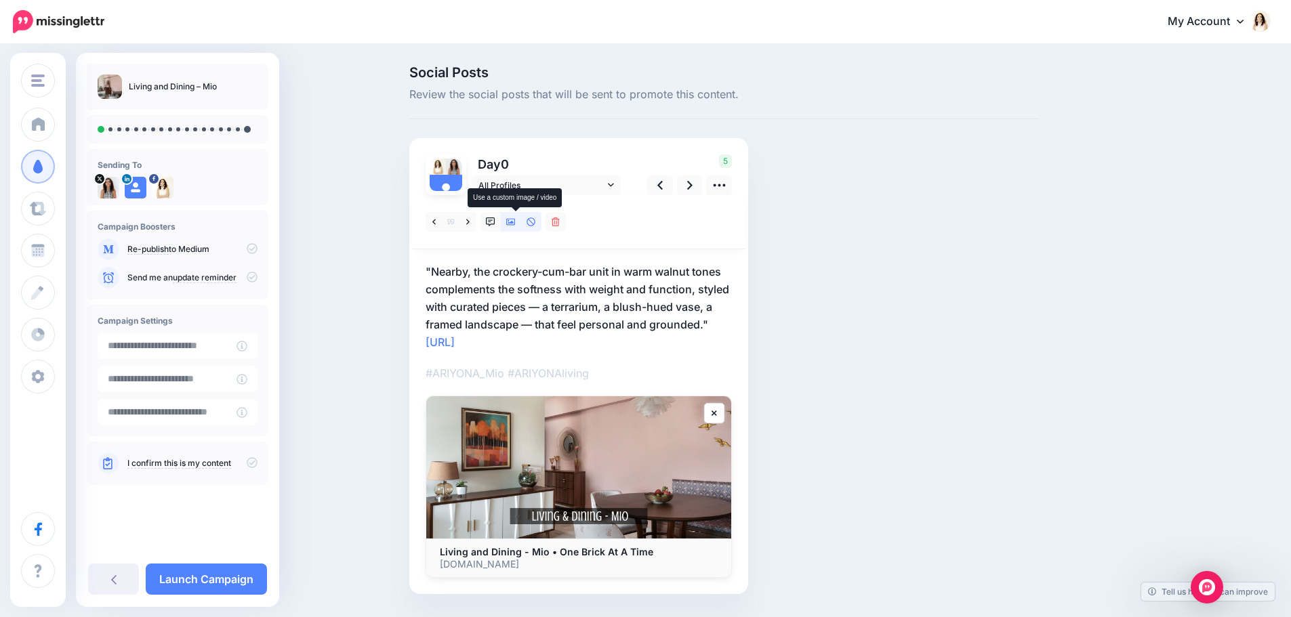
click at [514, 222] on icon at bounding box center [510, 222] width 9 height 9
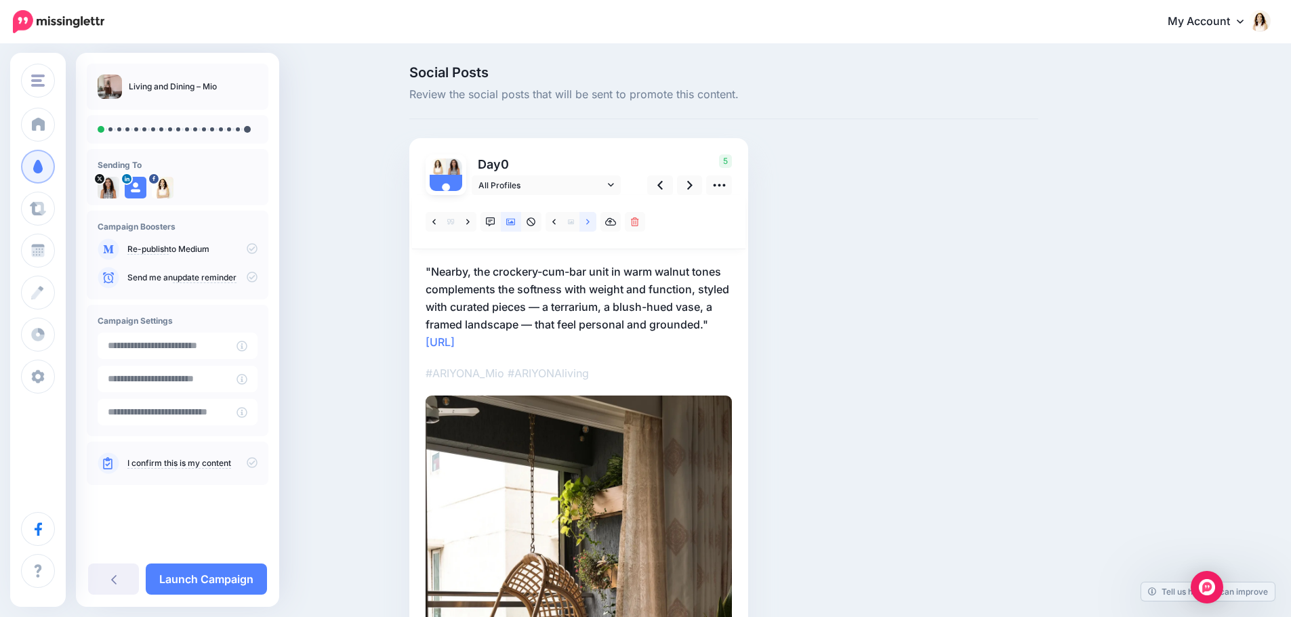
click at [590, 222] on icon at bounding box center [587, 221] width 3 height 5
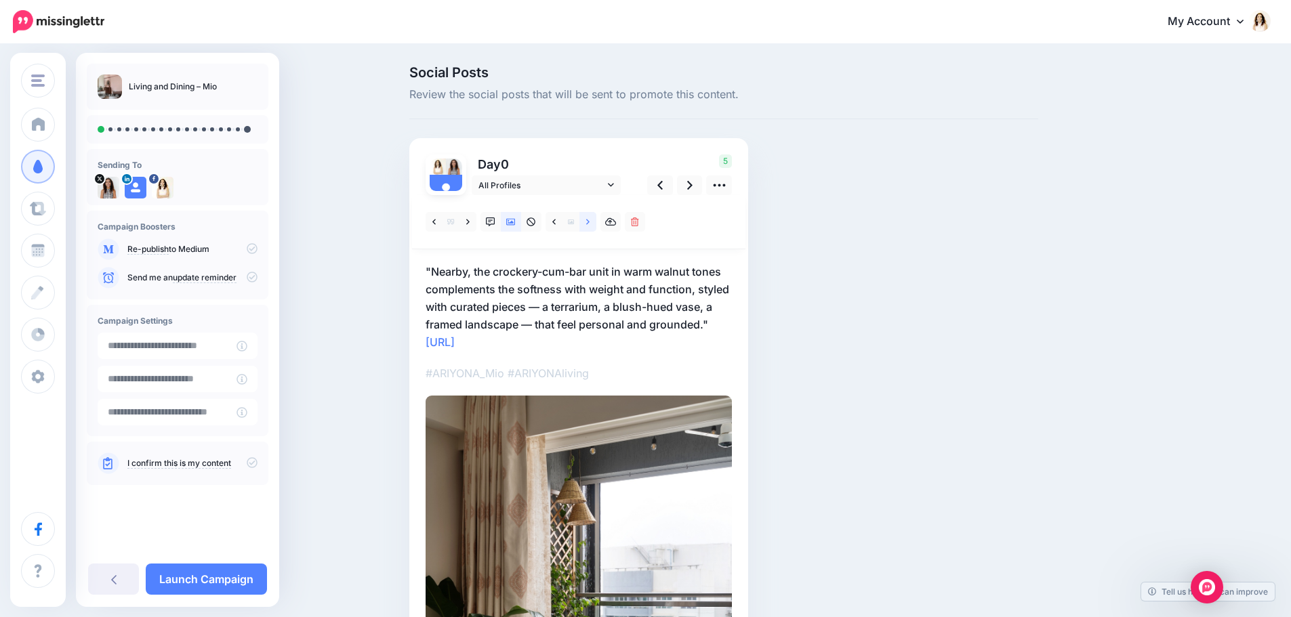
click at [590, 222] on icon at bounding box center [587, 221] width 3 height 5
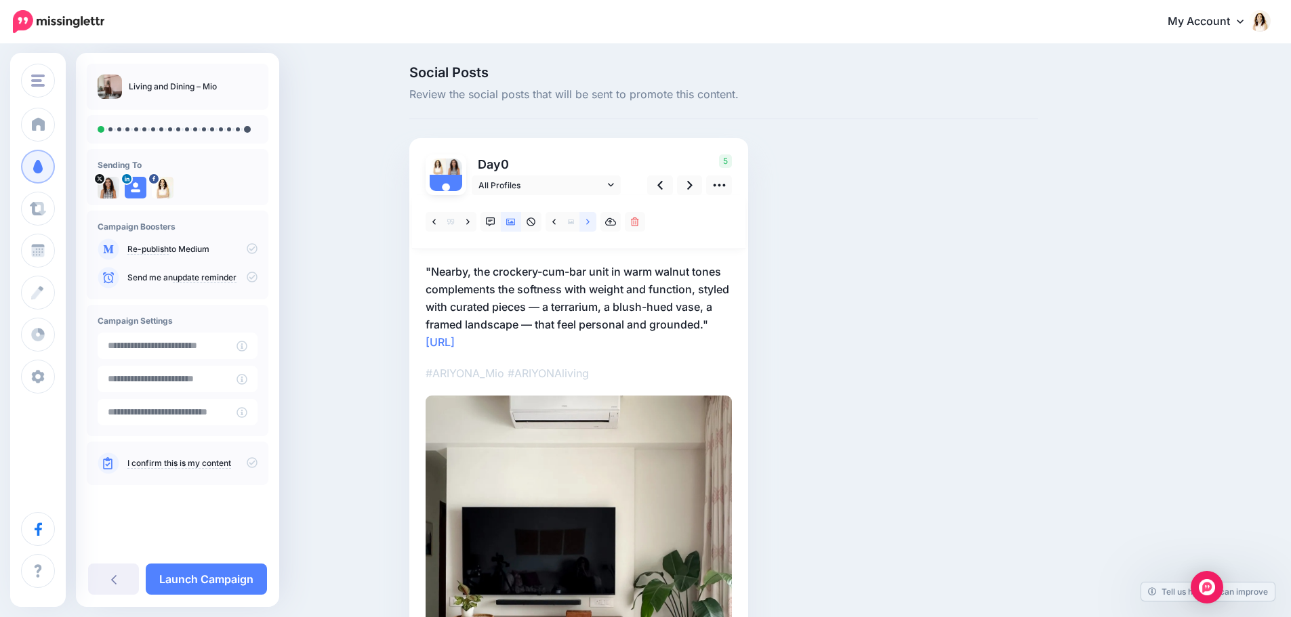
click at [590, 222] on icon at bounding box center [587, 221] width 3 height 5
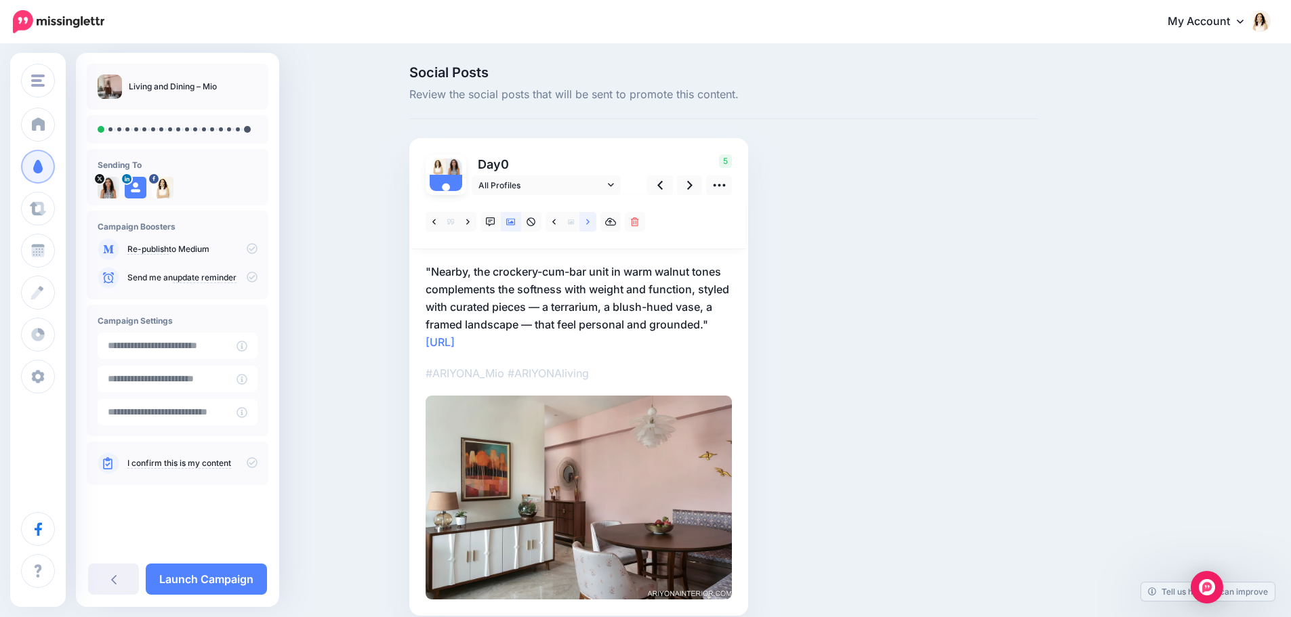
click at [590, 222] on icon at bounding box center [587, 221] width 3 height 5
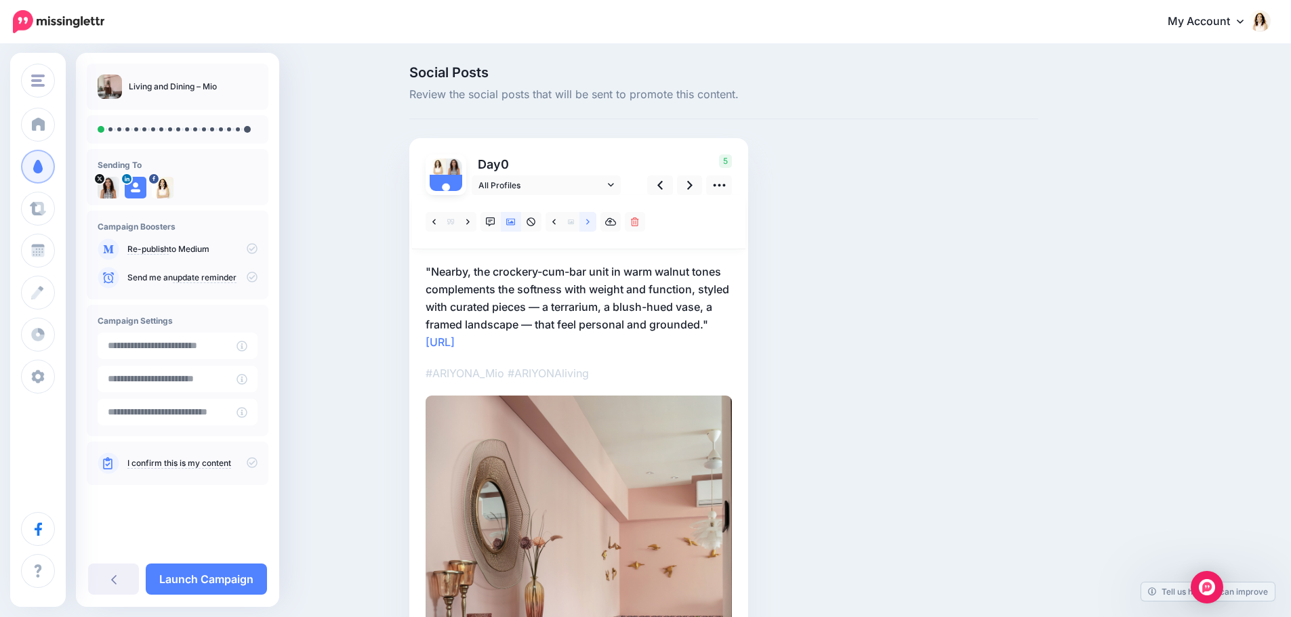
click at [590, 222] on icon at bounding box center [587, 221] width 3 height 5
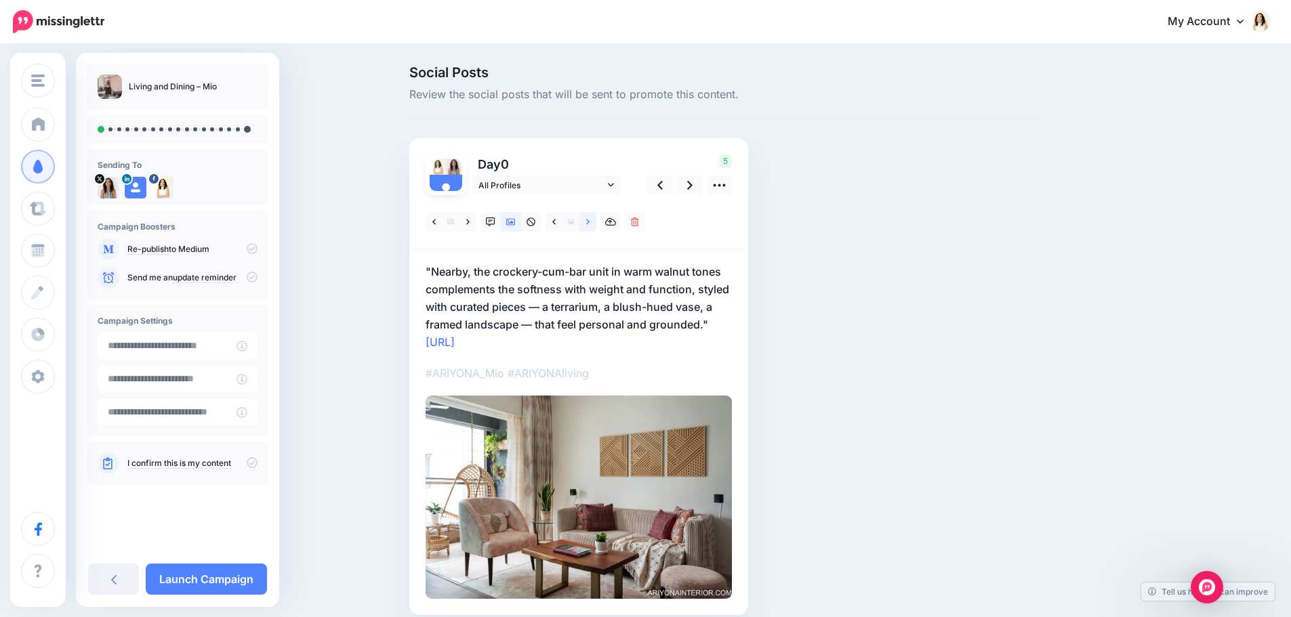
click at [590, 222] on icon at bounding box center [587, 221] width 3 height 5
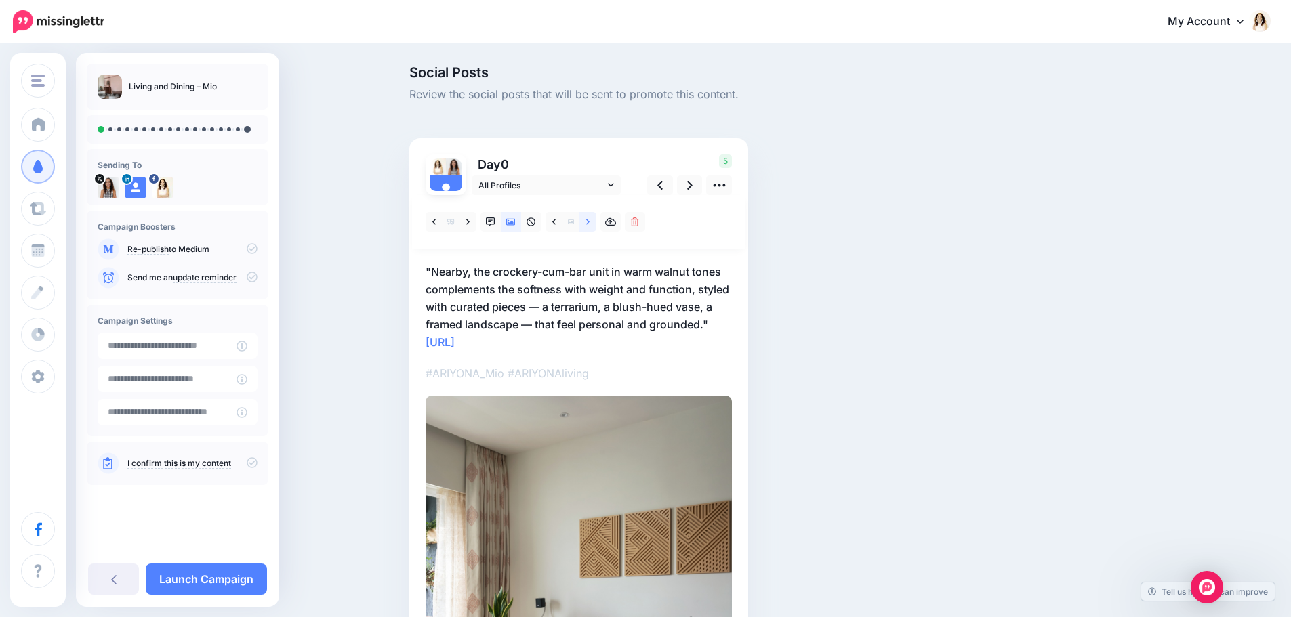
click at [590, 222] on icon at bounding box center [587, 221] width 3 height 5
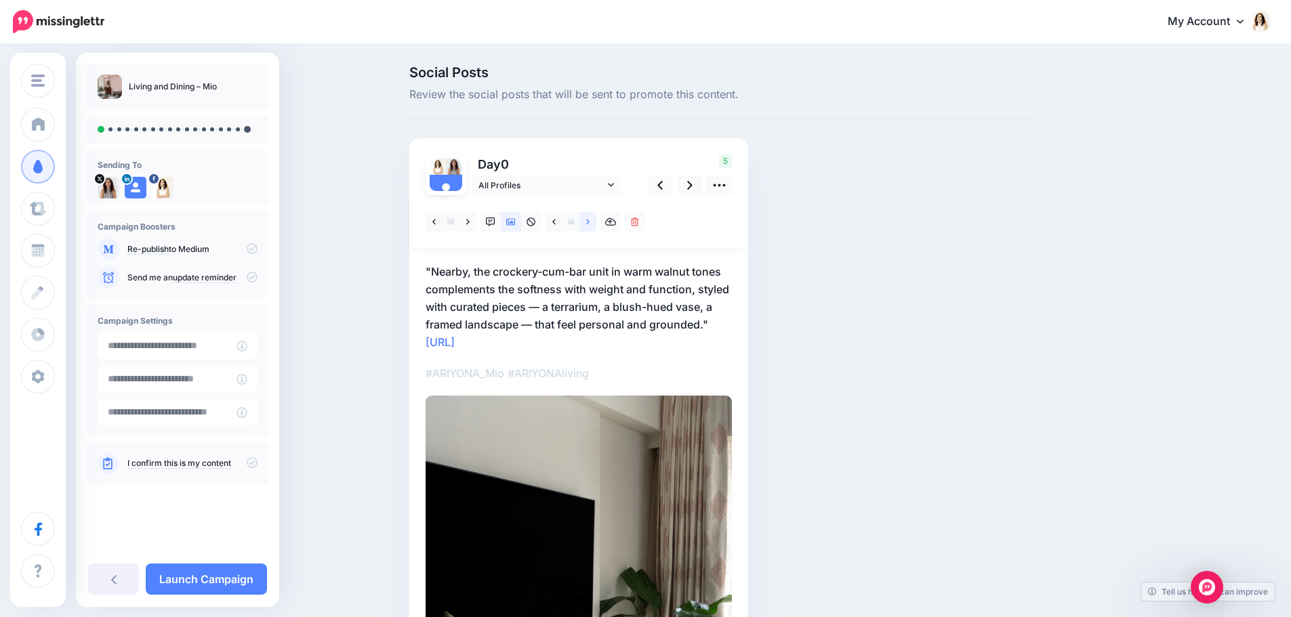
click at [590, 222] on icon at bounding box center [587, 221] width 3 height 5
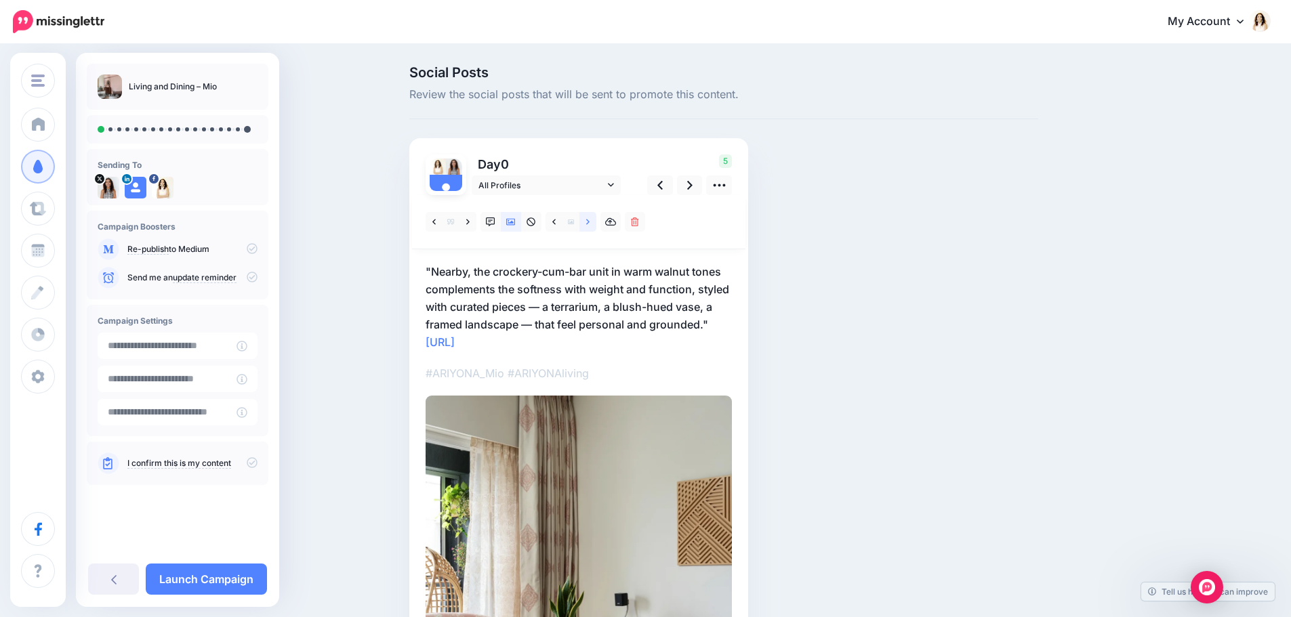
click at [590, 222] on icon at bounding box center [587, 221] width 3 height 5
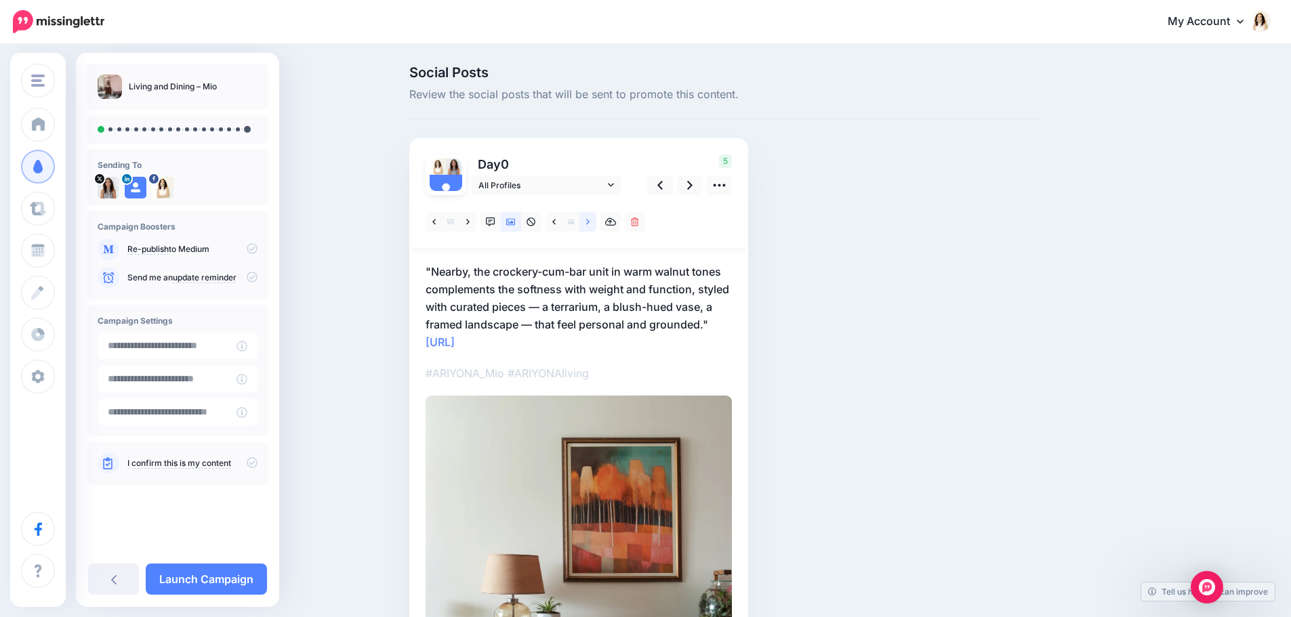
click at [590, 222] on icon at bounding box center [587, 221] width 3 height 5
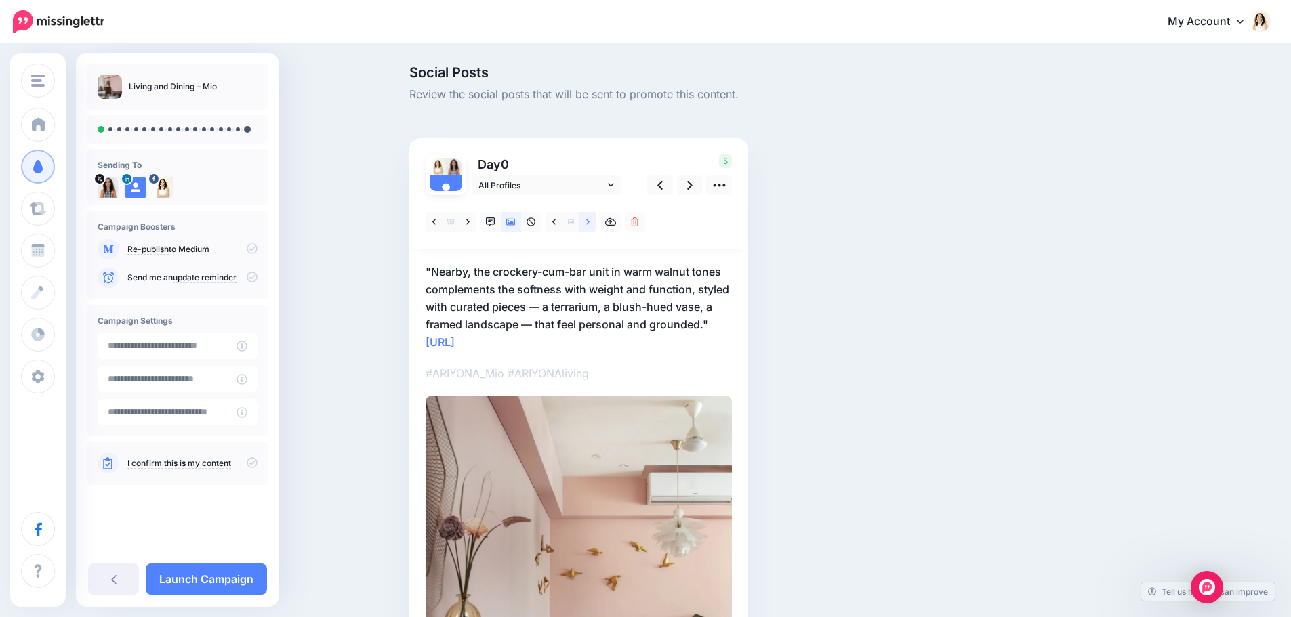
click at [590, 222] on icon at bounding box center [587, 221] width 3 height 5
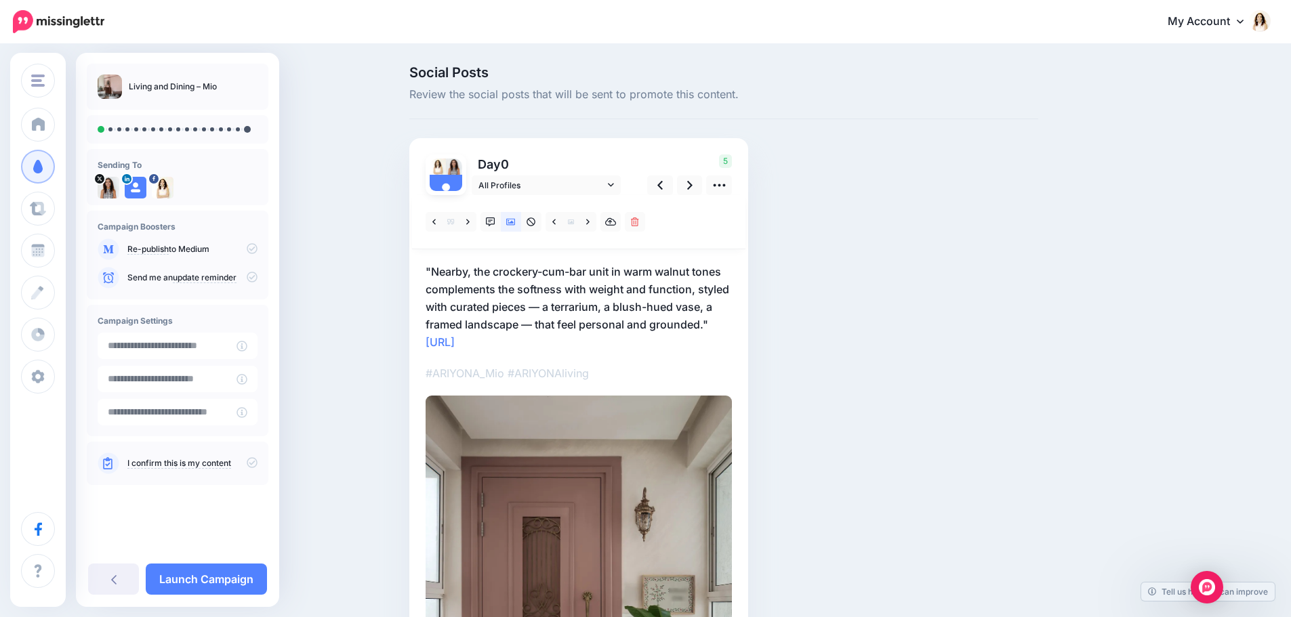
drag, startPoint x: 613, startPoint y: 275, endPoint x: 701, endPoint y: 318, distance: 98.2
click at [613, 275] on p ""Nearby, the crockery-cum-bar unit in warm walnut tones complements the softnes…" at bounding box center [579, 307] width 306 height 88
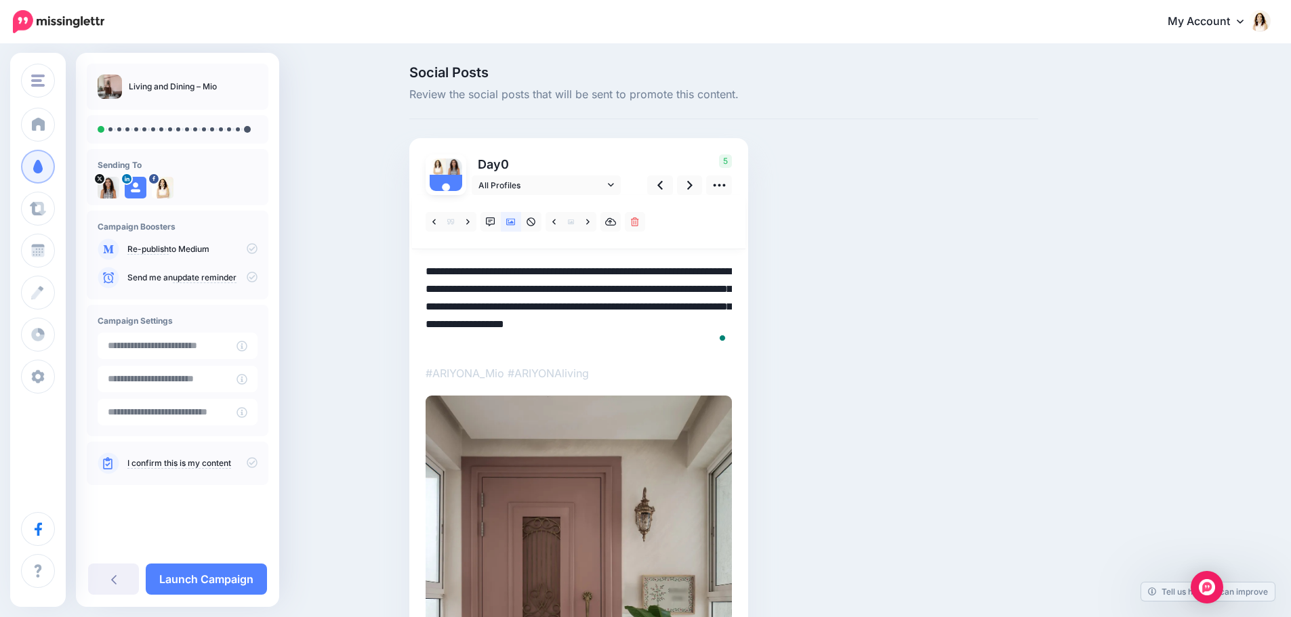
drag, startPoint x: 733, startPoint y: 326, endPoint x: 428, endPoint y: 264, distance: 310.5
click at [428, 264] on div "Day 0 All Profiles" at bounding box center [578, 481] width 339 height 687
paste textarea "To enrich screen reader interactions, please activate Accessibility in Grammarl…"
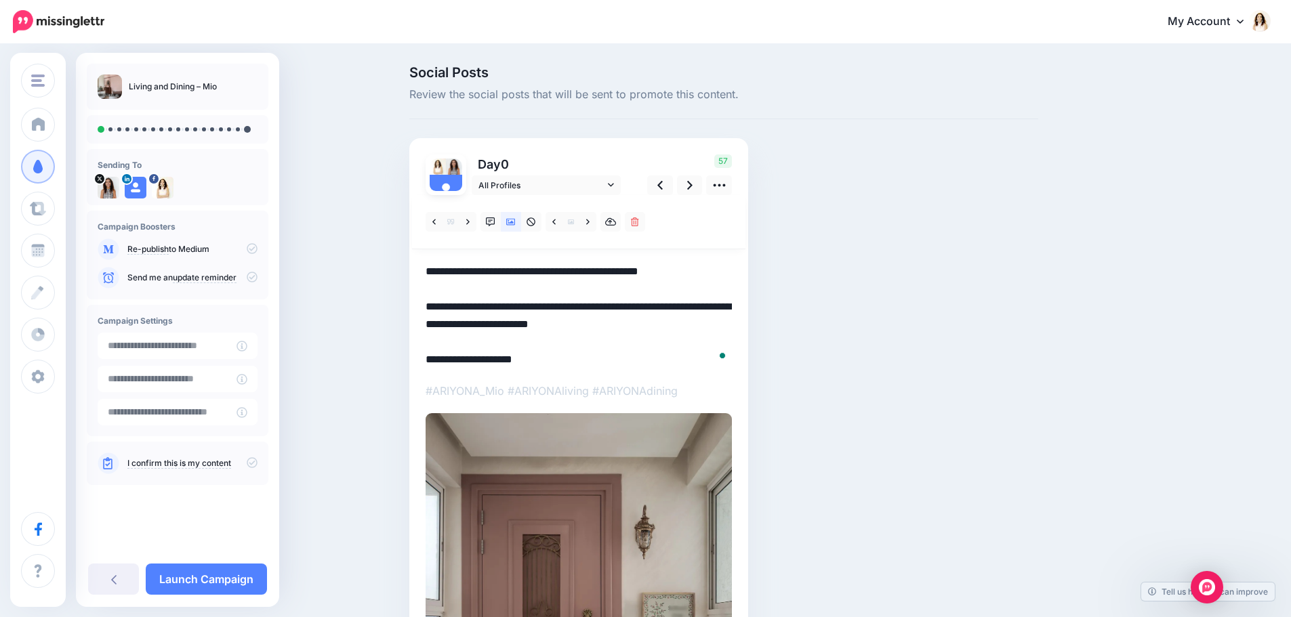
click at [559, 352] on textarea "**********" at bounding box center [579, 316] width 306 height 106
drag, startPoint x: 691, startPoint y: 192, endPoint x: 721, endPoint y: 240, distance: 55.7
click at [691, 192] on link at bounding box center [690, 186] width 26 height 20
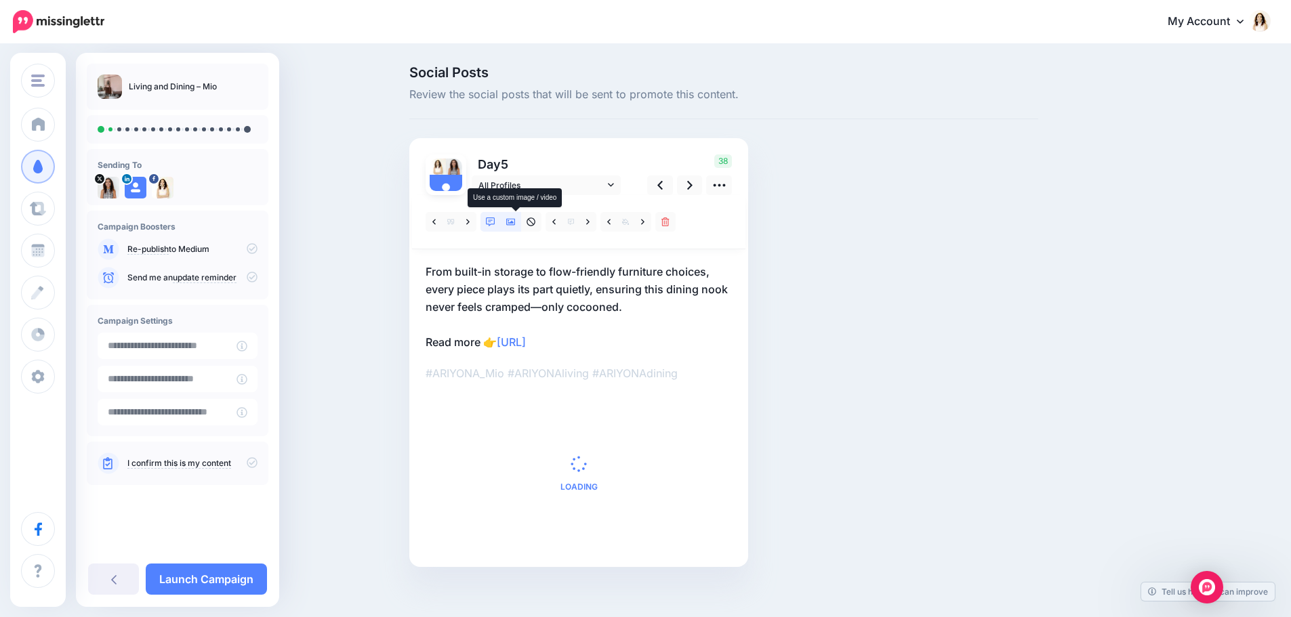
click at [513, 224] on icon at bounding box center [510, 222] width 9 height 9
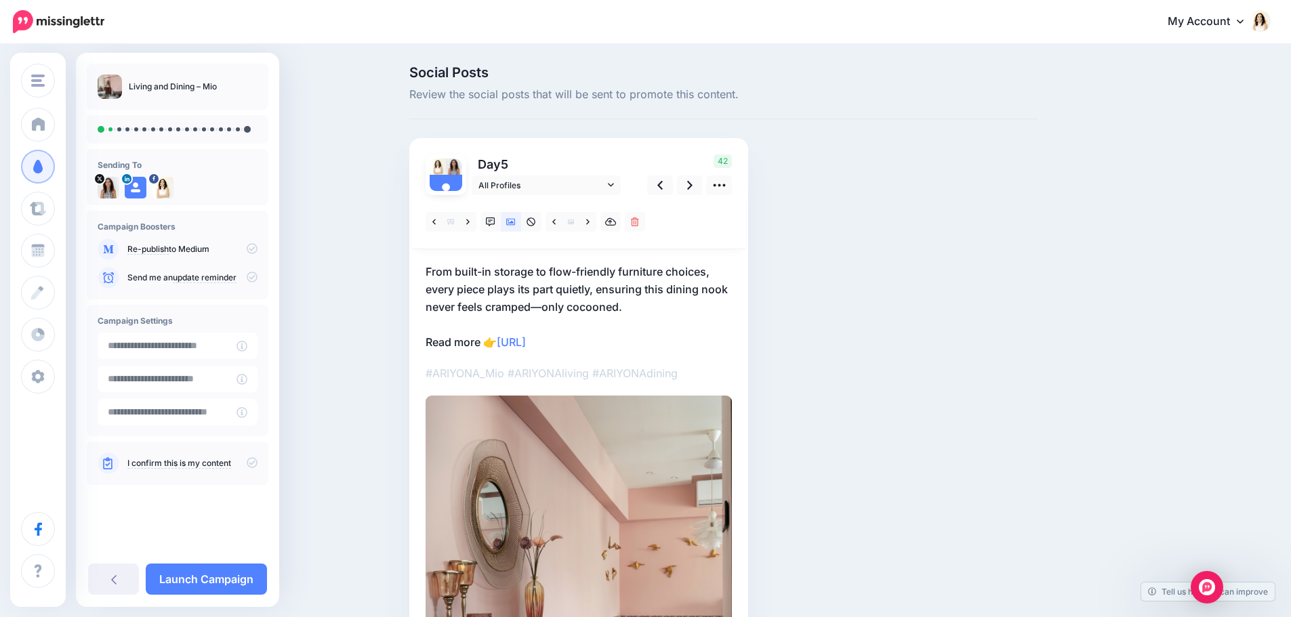
click at [548, 279] on p "From built-in storage to flow-friendly furniture choices, every piece plays its…" at bounding box center [579, 307] width 306 height 88
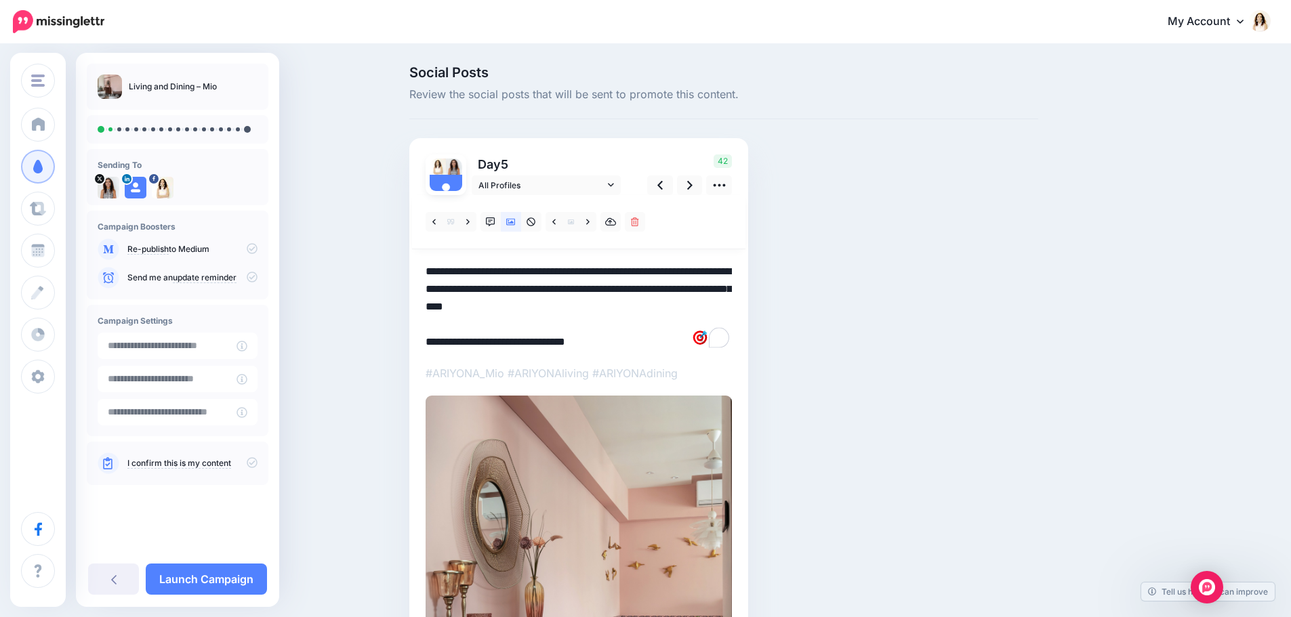
drag, startPoint x: 634, startPoint y: 310, endPoint x: 389, endPoint y: 253, distance: 251.7
click at [389, 253] on div "Social Posts Review the social posts that will be sent to promote this content.…" at bounding box center [645, 479] width 1291 height 869
paste textarea "To enrich screen reader interactions, please activate Accessibility in Grammarl…"
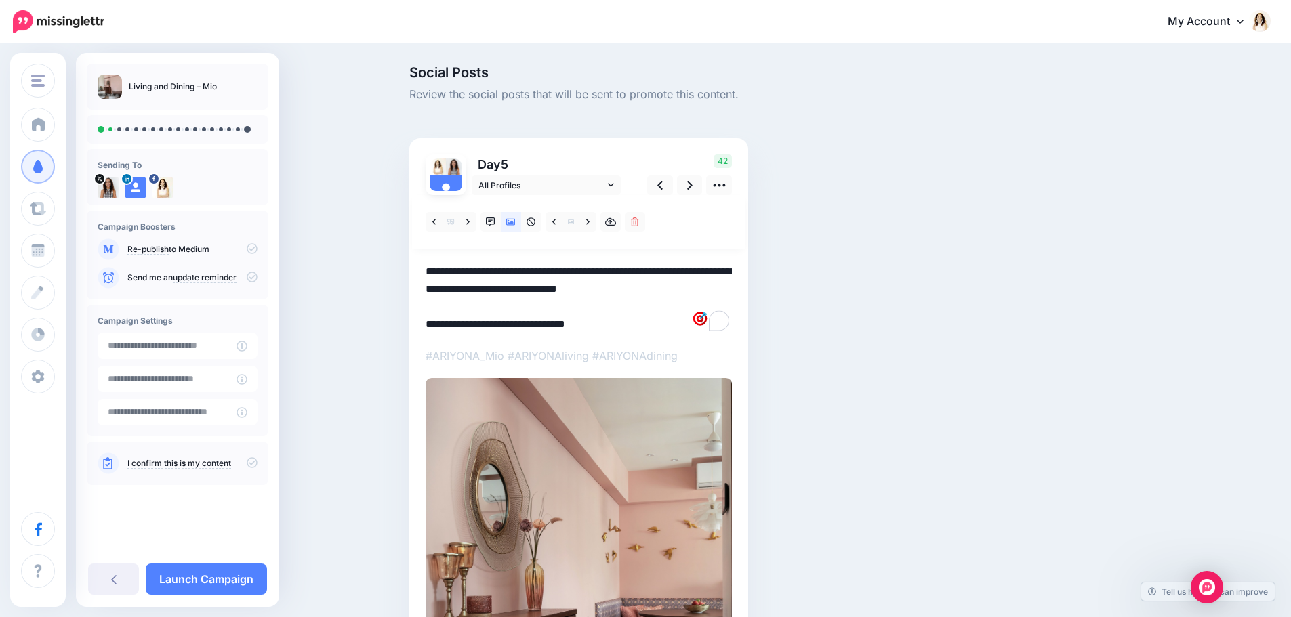
click at [809, 239] on div "Social Posts Review the social posts that will be sent to promote this content.…" at bounding box center [723, 471] width 649 height 811
click at [690, 186] on link at bounding box center [690, 186] width 26 height 20
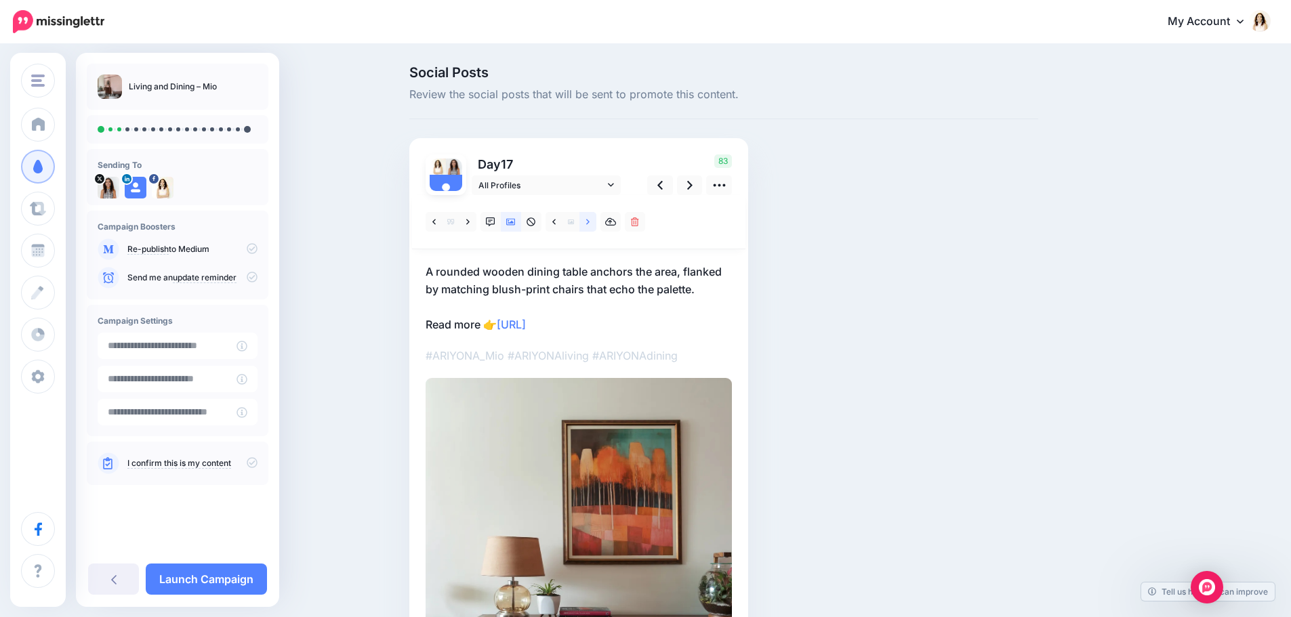
click at [592, 229] on link at bounding box center [588, 222] width 17 height 20
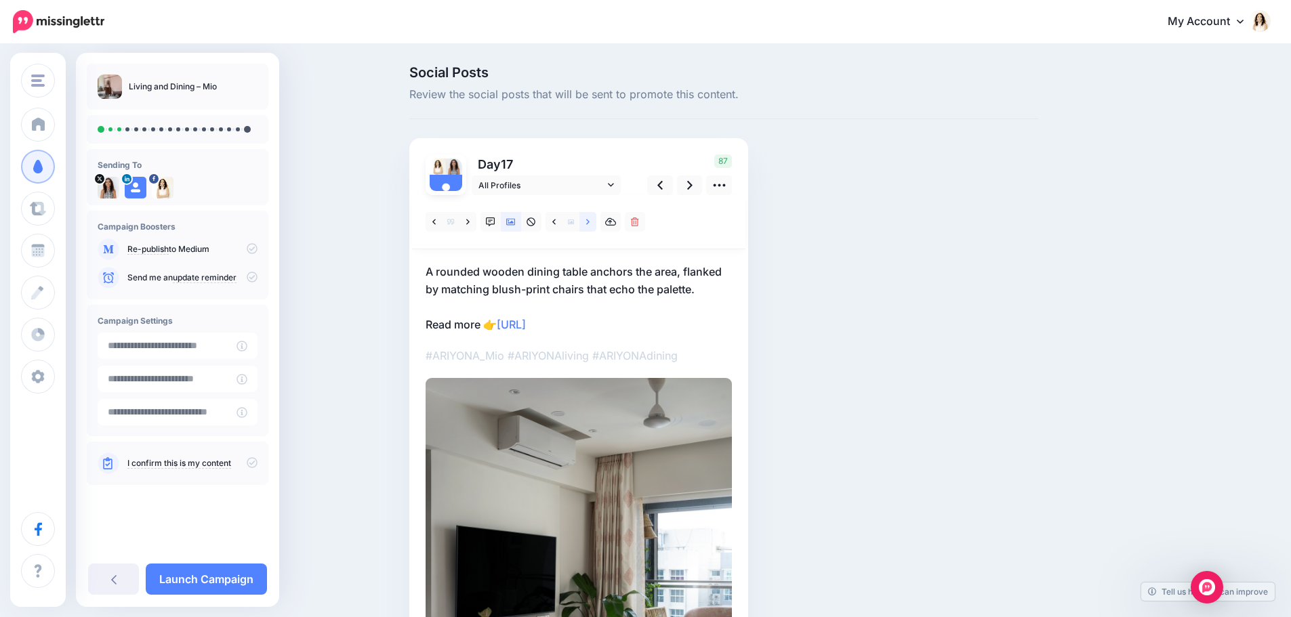
click at [590, 230] on link at bounding box center [588, 222] width 17 height 20
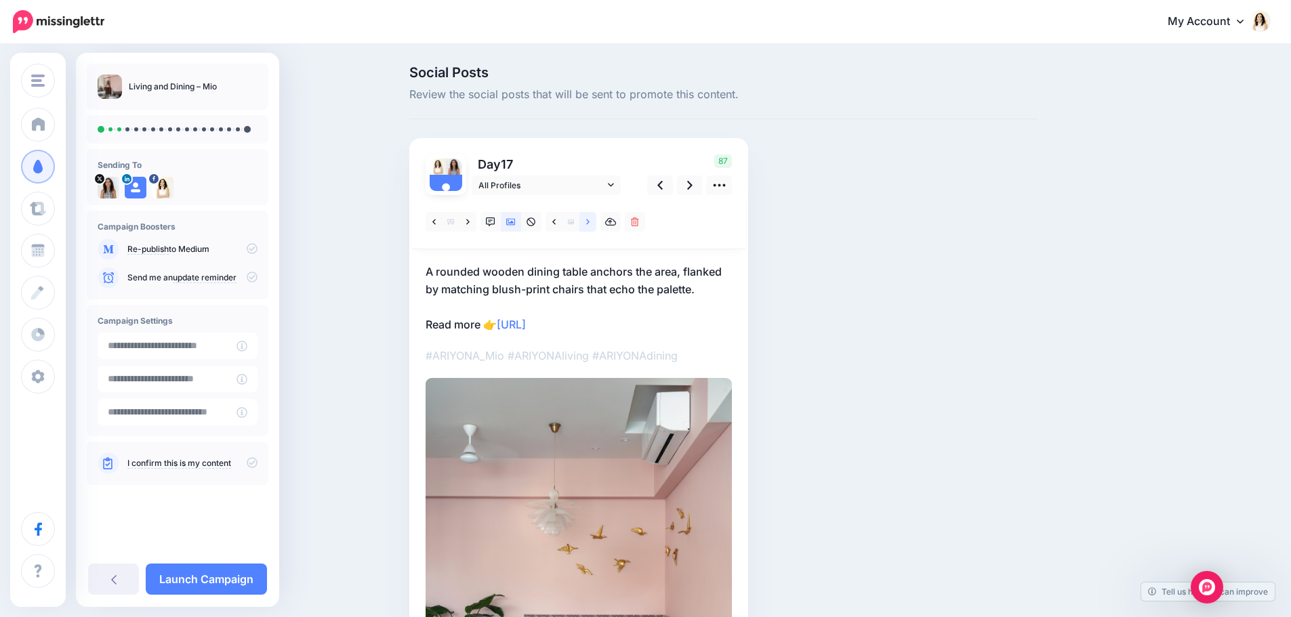
click at [590, 230] on link at bounding box center [588, 222] width 17 height 20
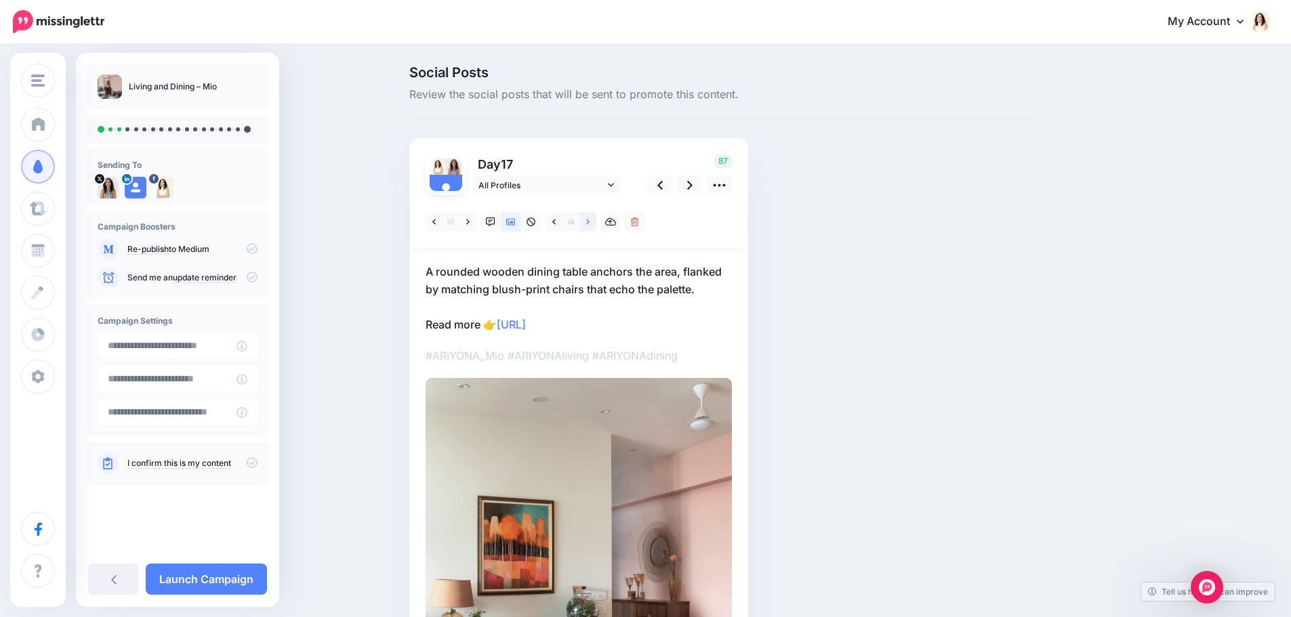
click at [590, 228] on link at bounding box center [588, 222] width 17 height 20
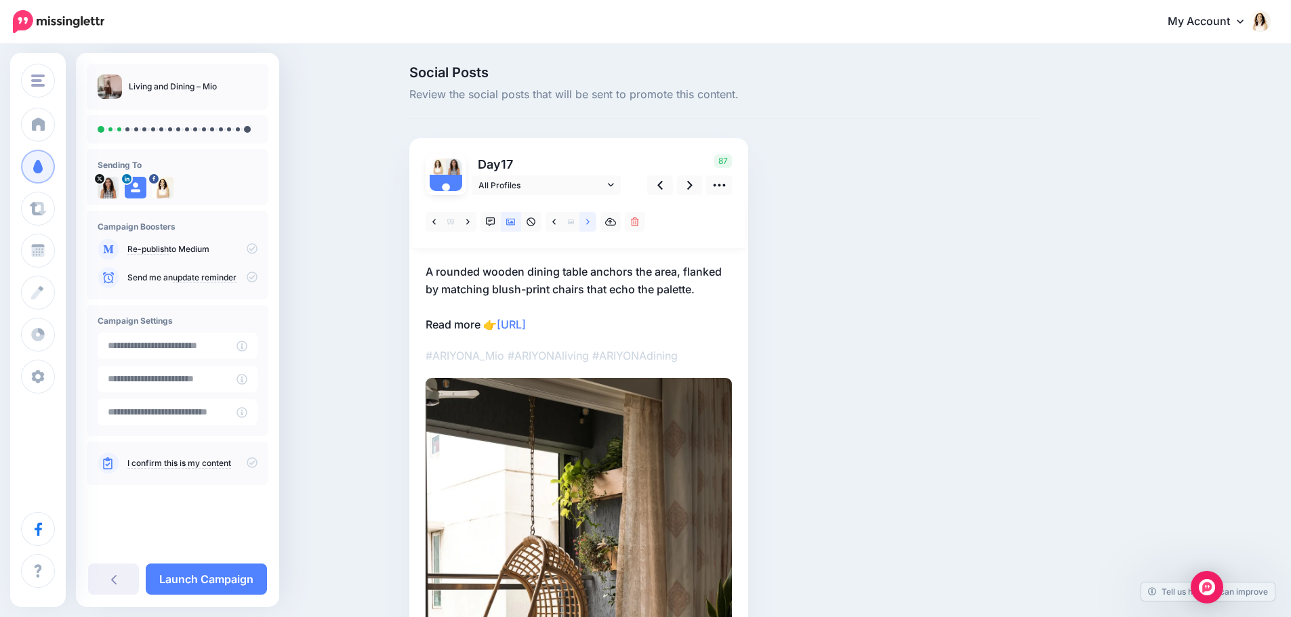
click at [590, 228] on link at bounding box center [588, 222] width 17 height 20
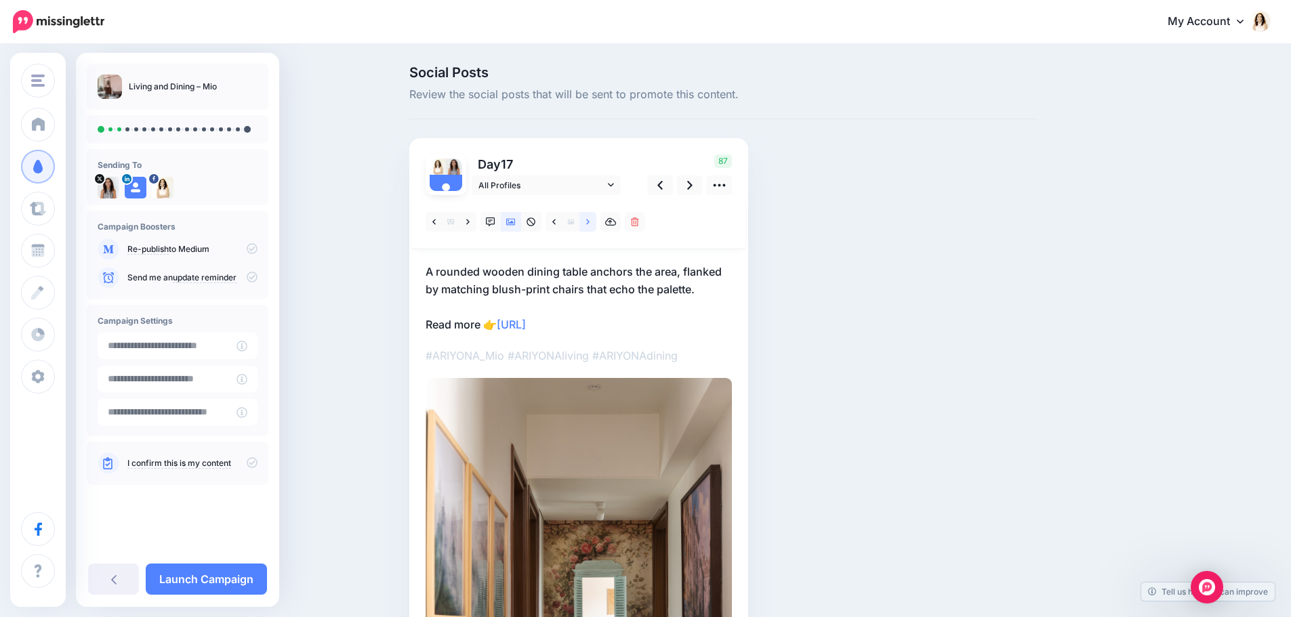
click at [590, 228] on link at bounding box center [588, 222] width 17 height 20
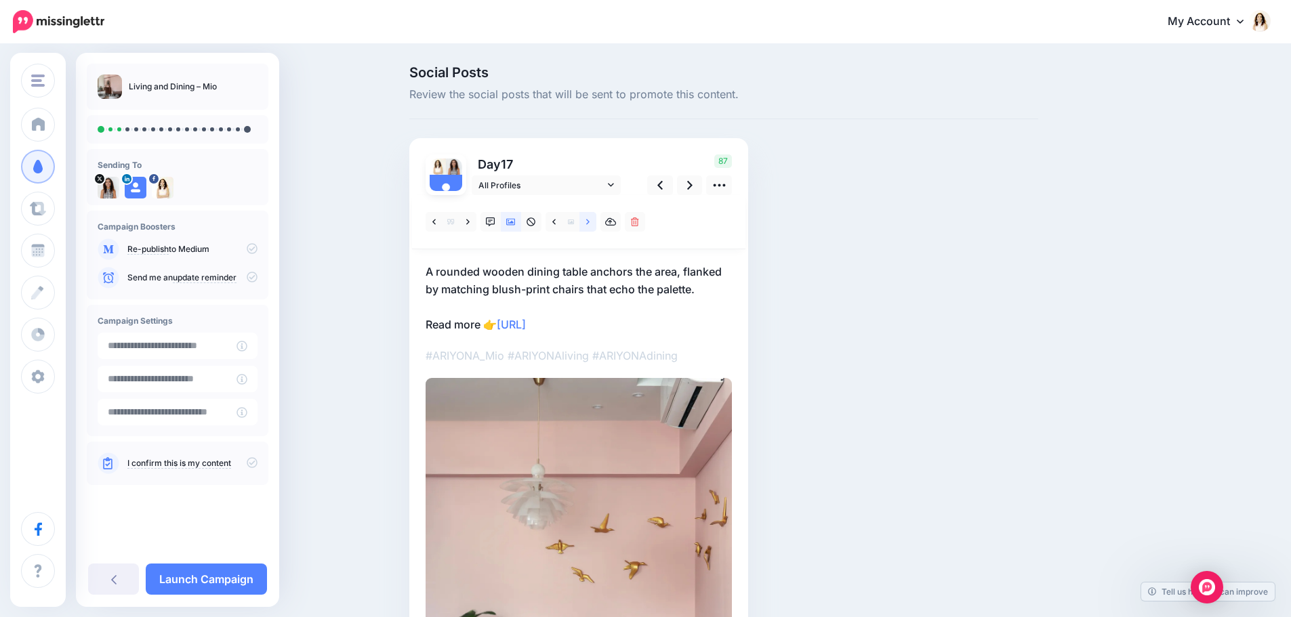
click at [590, 228] on link at bounding box center [588, 222] width 17 height 20
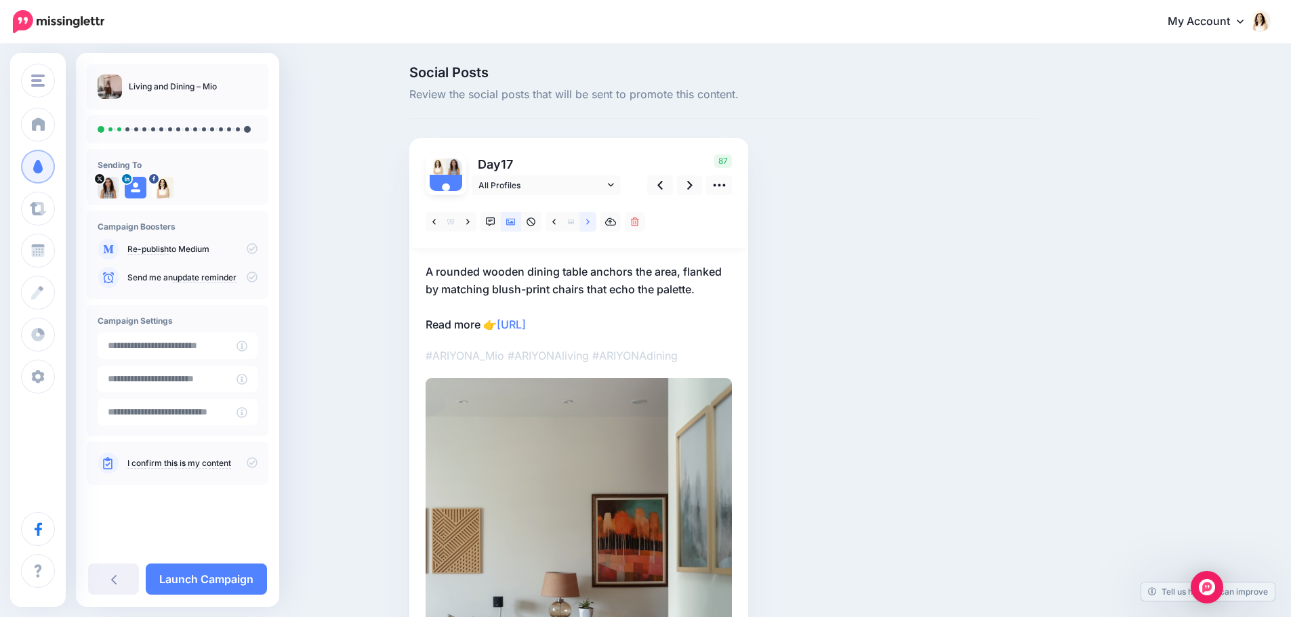
click at [590, 228] on link at bounding box center [588, 222] width 17 height 20
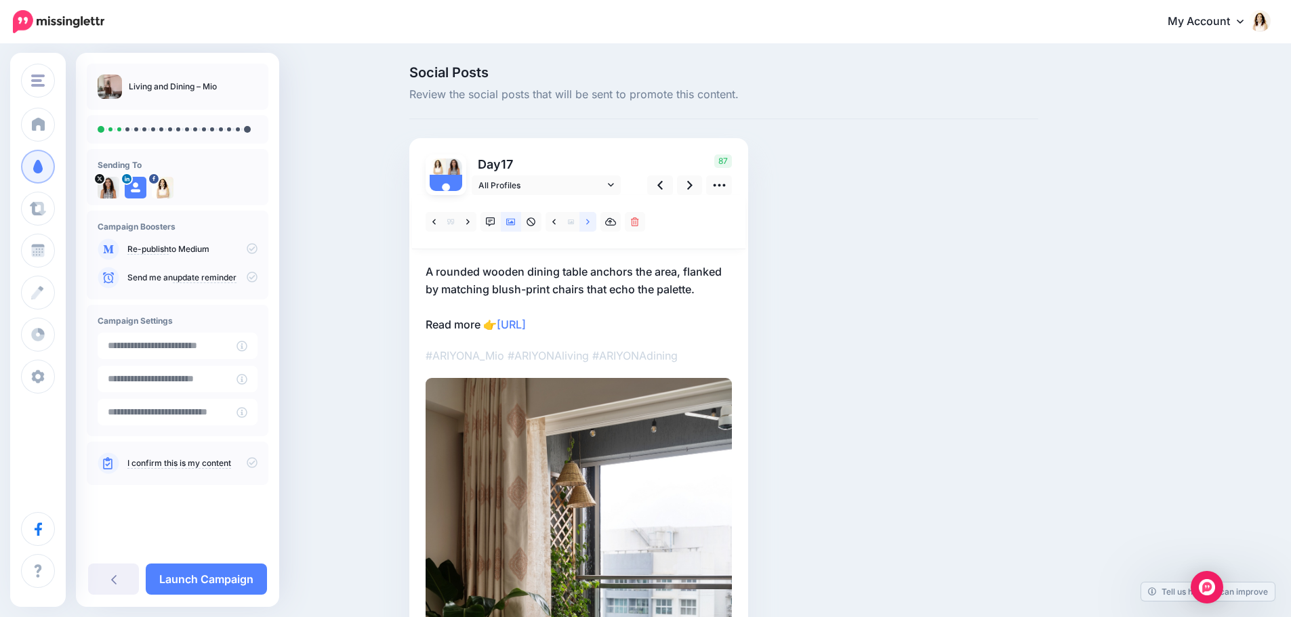
click at [590, 228] on link at bounding box center [588, 222] width 17 height 20
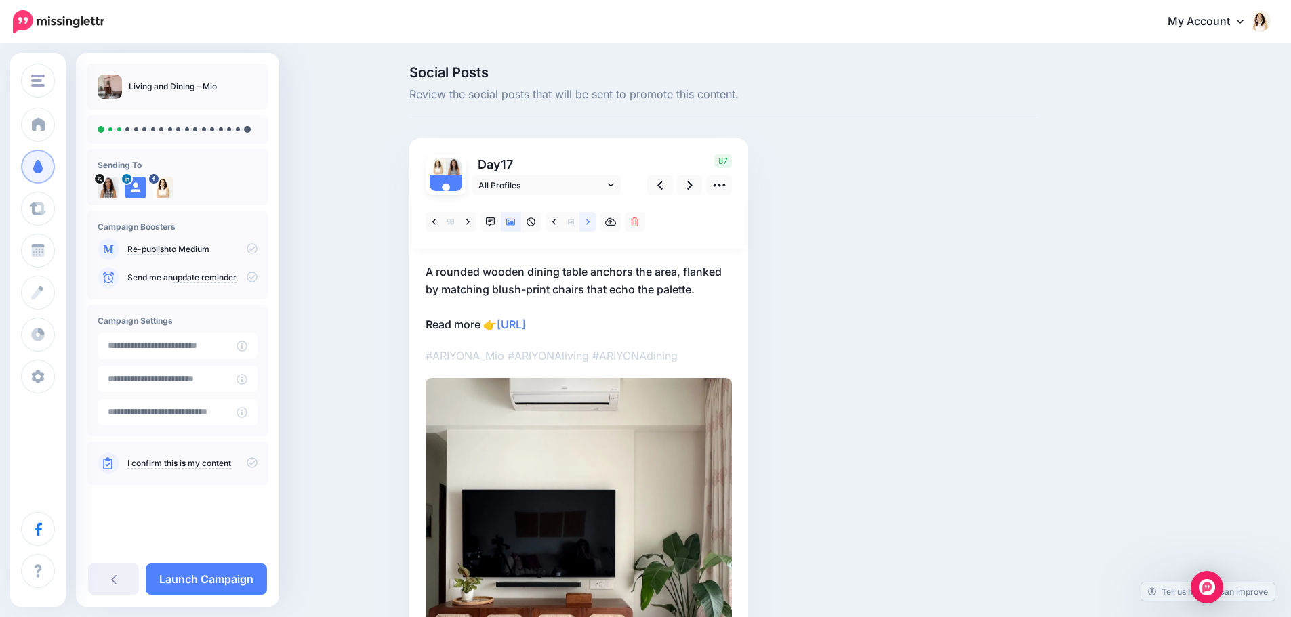
click at [590, 228] on link at bounding box center [588, 222] width 17 height 20
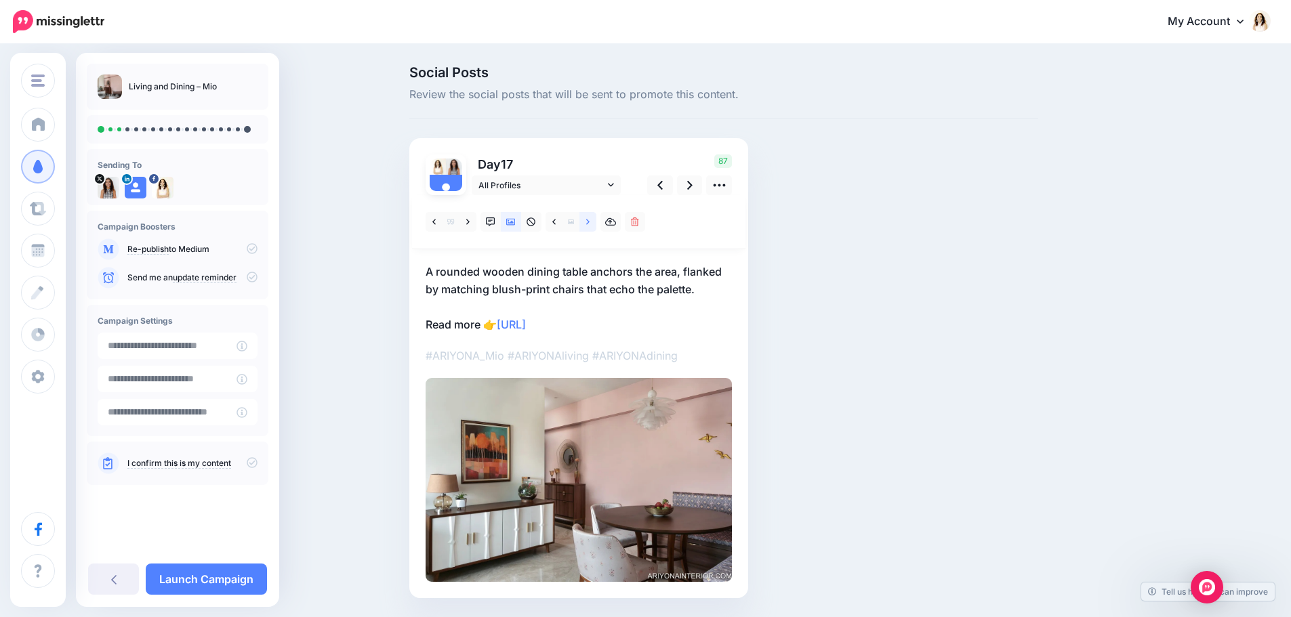
click at [590, 228] on link at bounding box center [588, 222] width 17 height 20
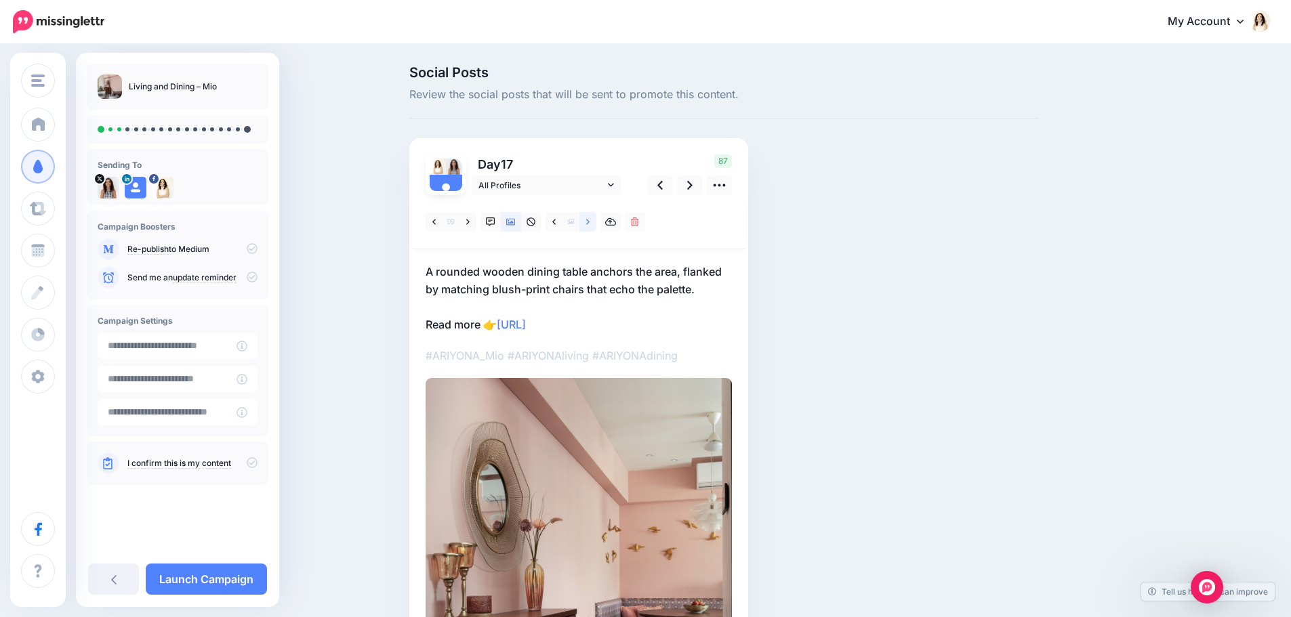
click at [590, 228] on link at bounding box center [588, 222] width 17 height 20
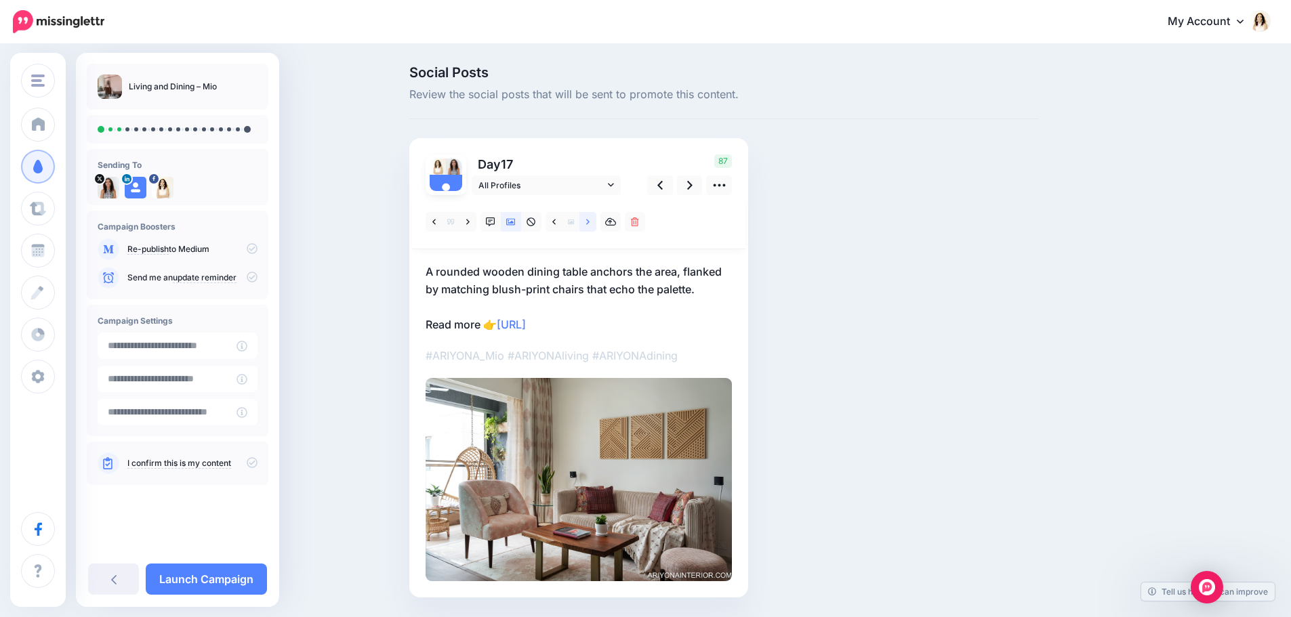
click at [590, 228] on link at bounding box center [588, 222] width 17 height 20
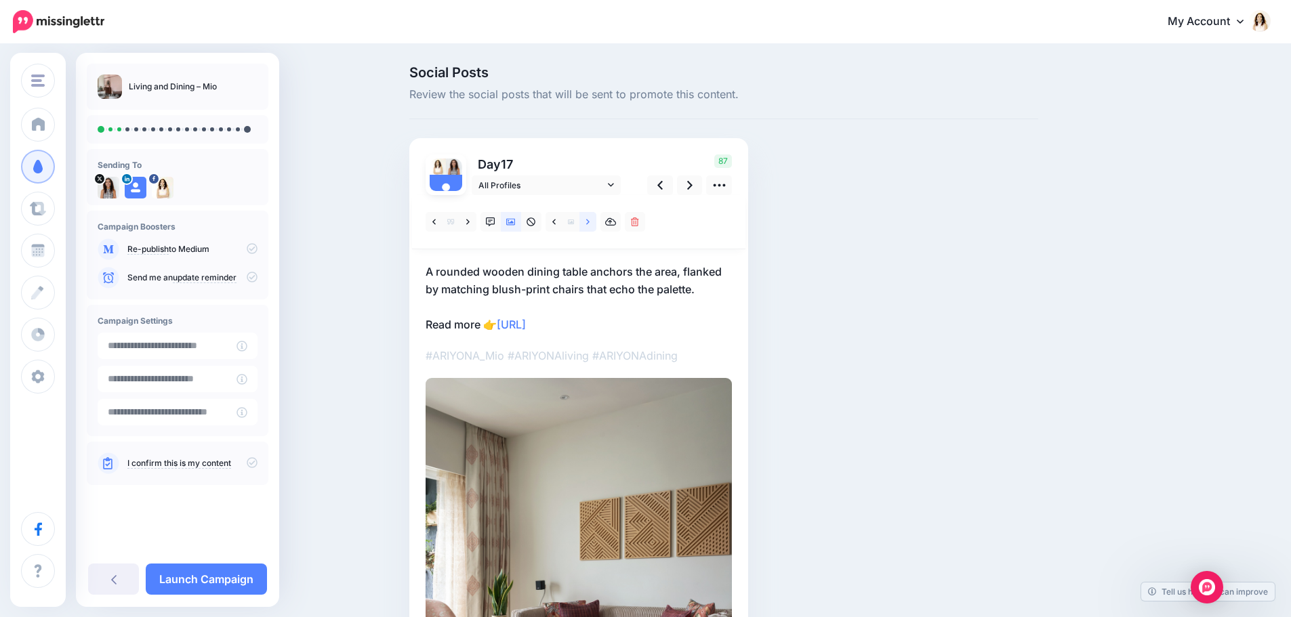
click at [596, 220] on link at bounding box center [588, 222] width 17 height 20
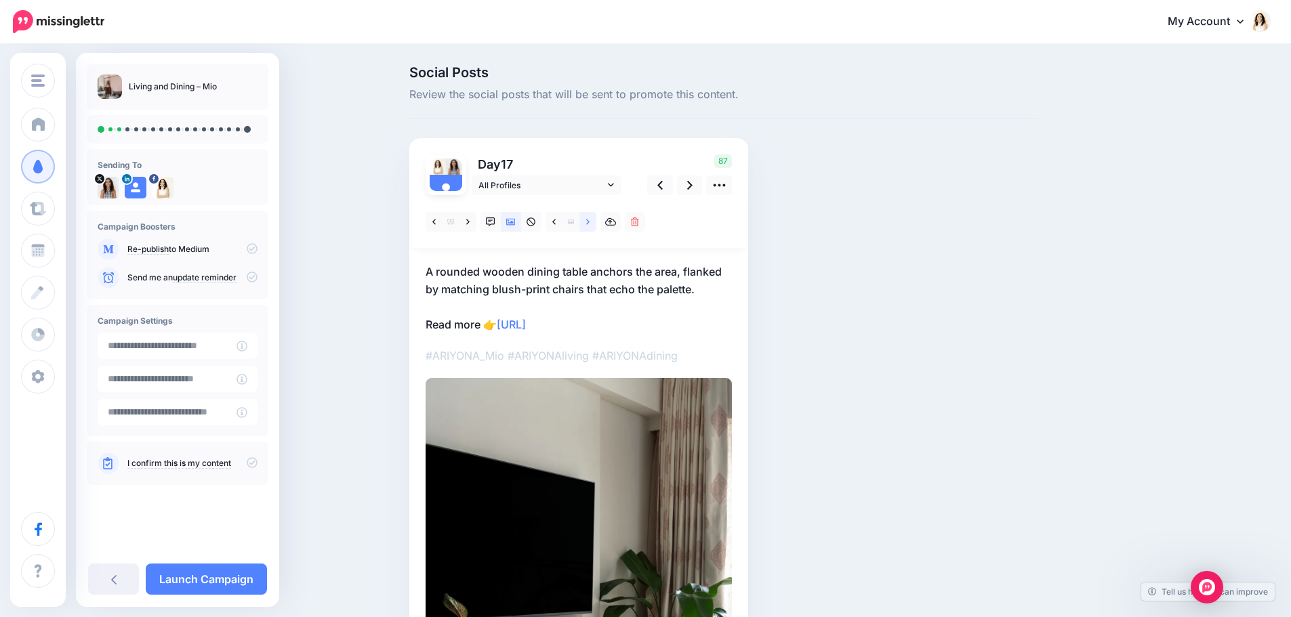
click at [596, 220] on link at bounding box center [588, 222] width 17 height 20
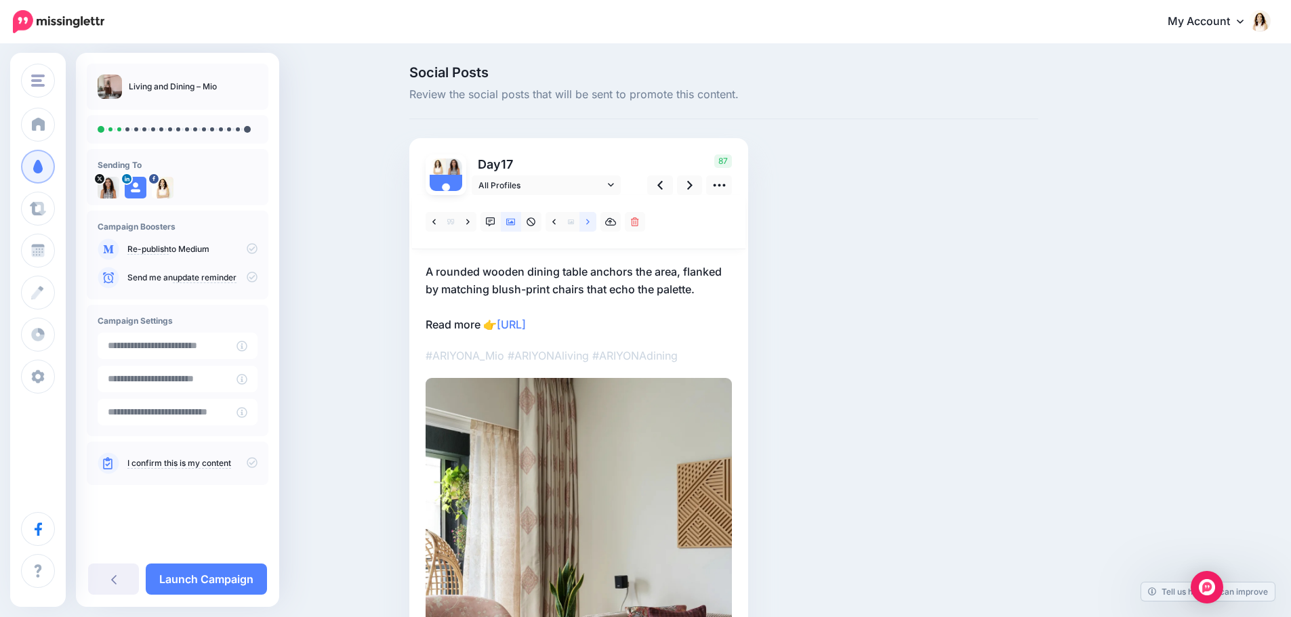
click at [596, 220] on link at bounding box center [588, 222] width 17 height 20
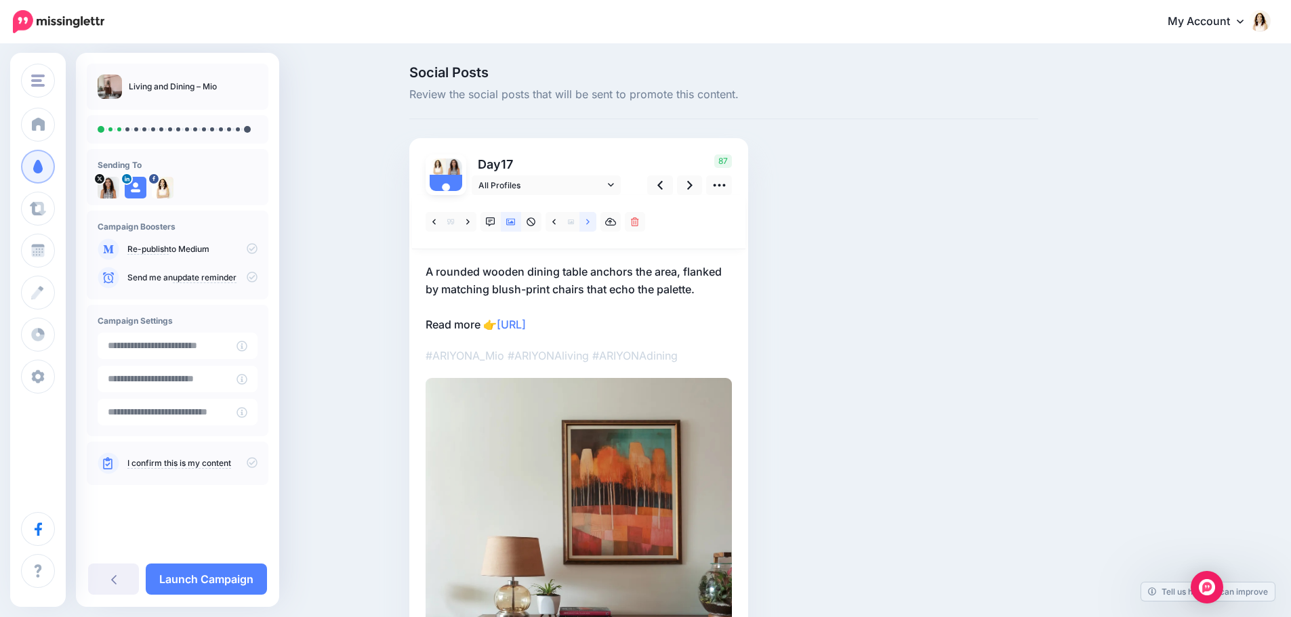
click at [596, 220] on link at bounding box center [588, 222] width 17 height 20
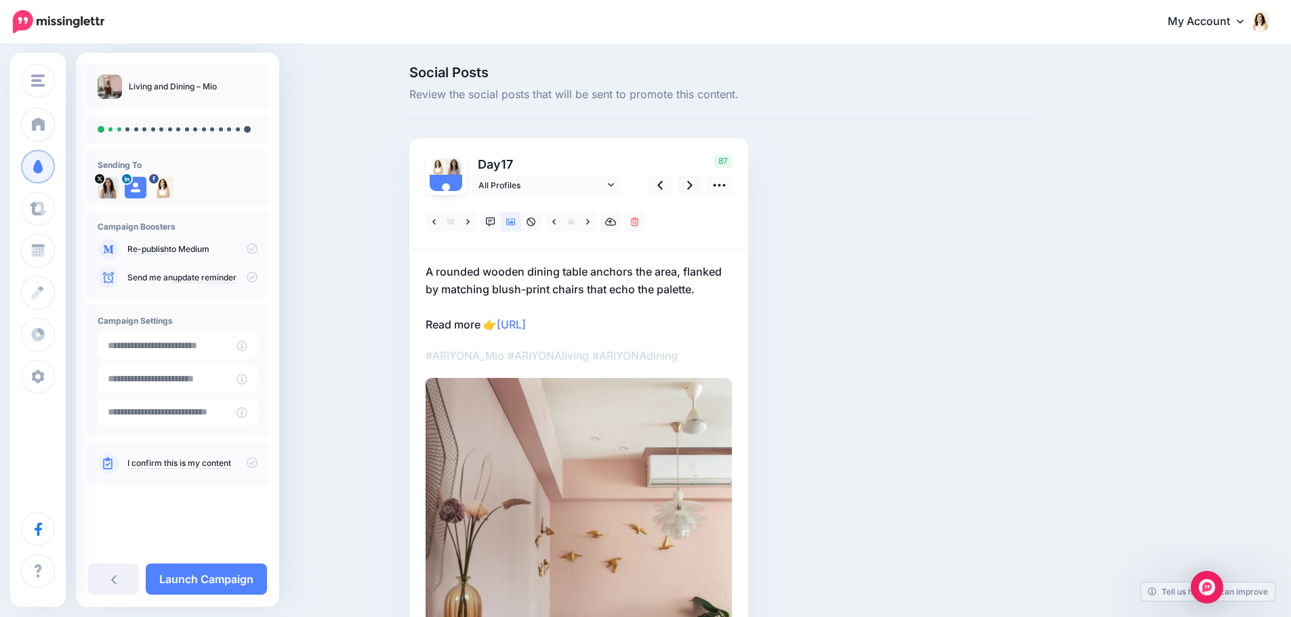
click at [588, 283] on p "A rounded wooden dining table anchors the area, flanked by matching blush-print…" at bounding box center [579, 298] width 306 height 70
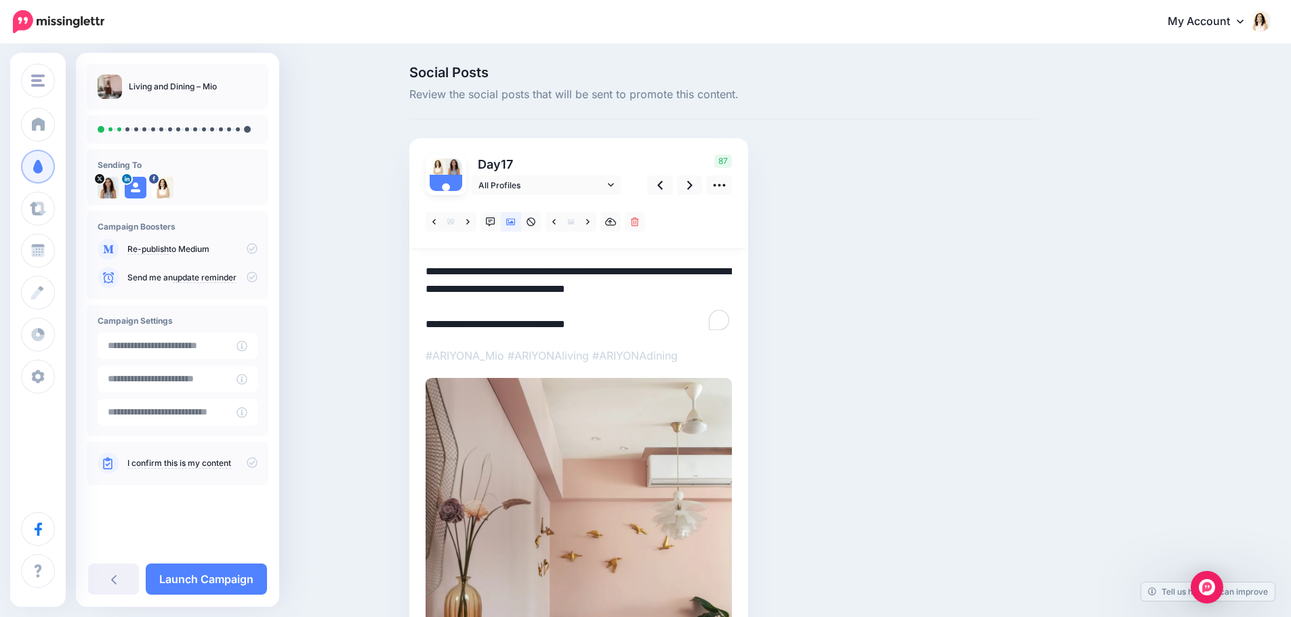
drag, startPoint x: 709, startPoint y: 291, endPoint x: 411, endPoint y: 275, distance: 298.7
click at [411, 275] on div "Social Posts Review the social posts that will be sent to promote this content.…" at bounding box center [723, 466] width 649 height 800
paste textarea "**********"
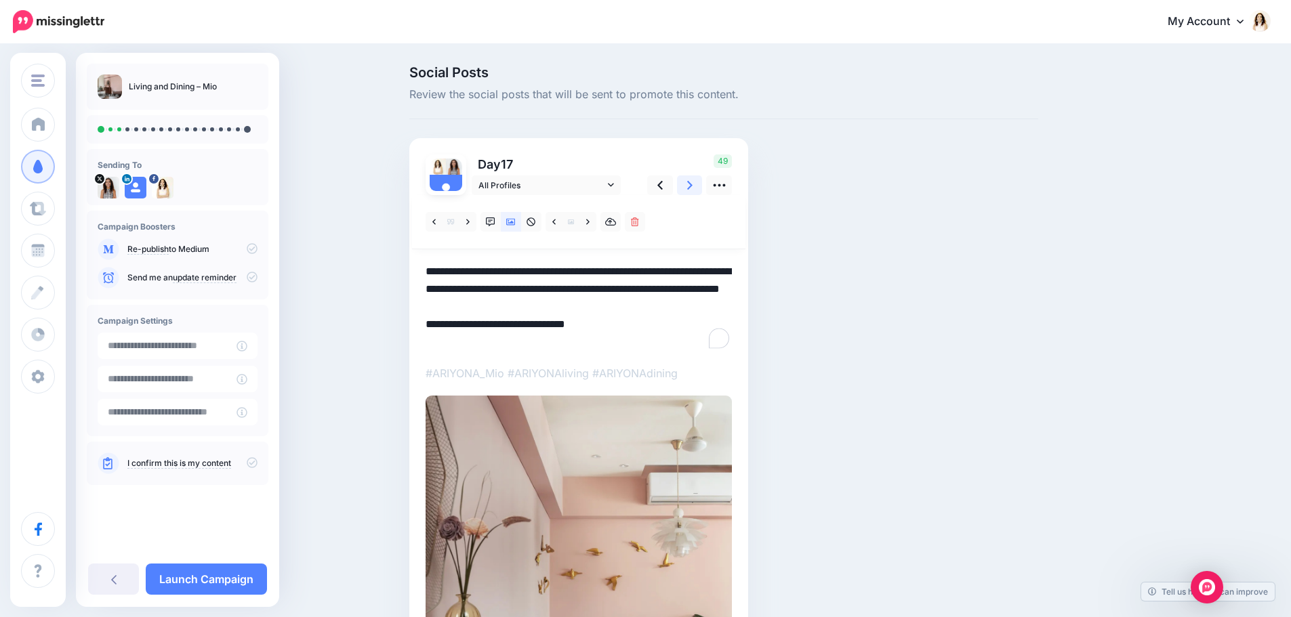
click at [699, 188] on link at bounding box center [690, 186] width 26 height 20
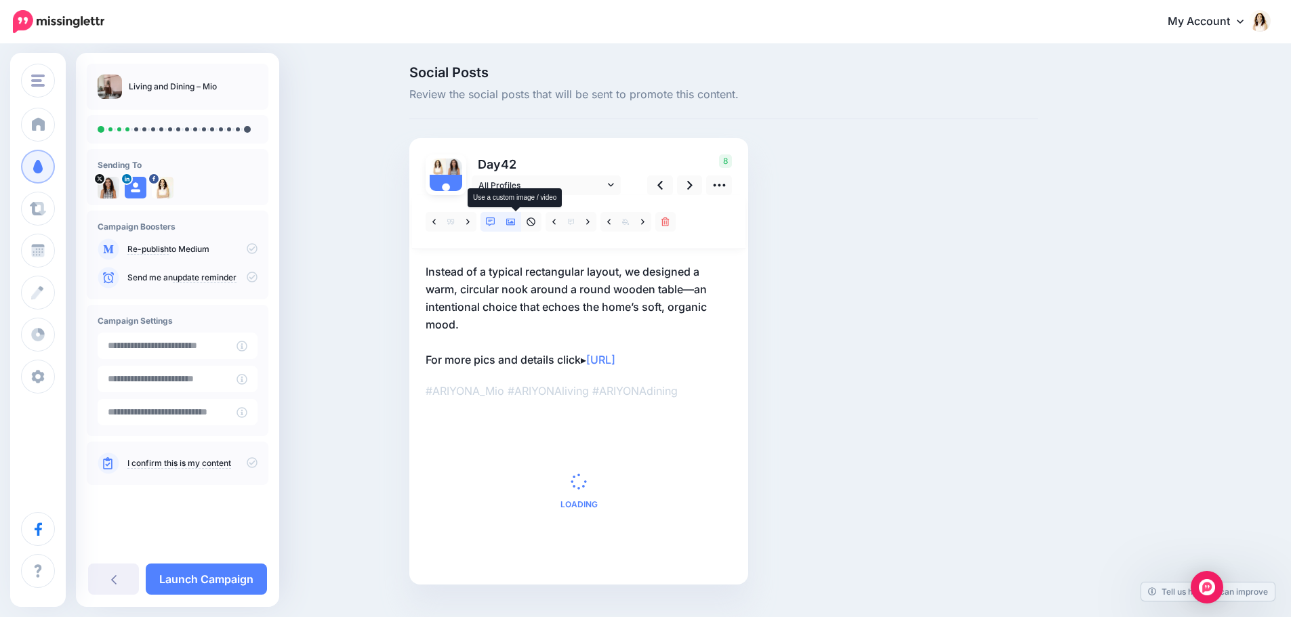
click at [516, 223] on icon at bounding box center [510, 222] width 9 height 7
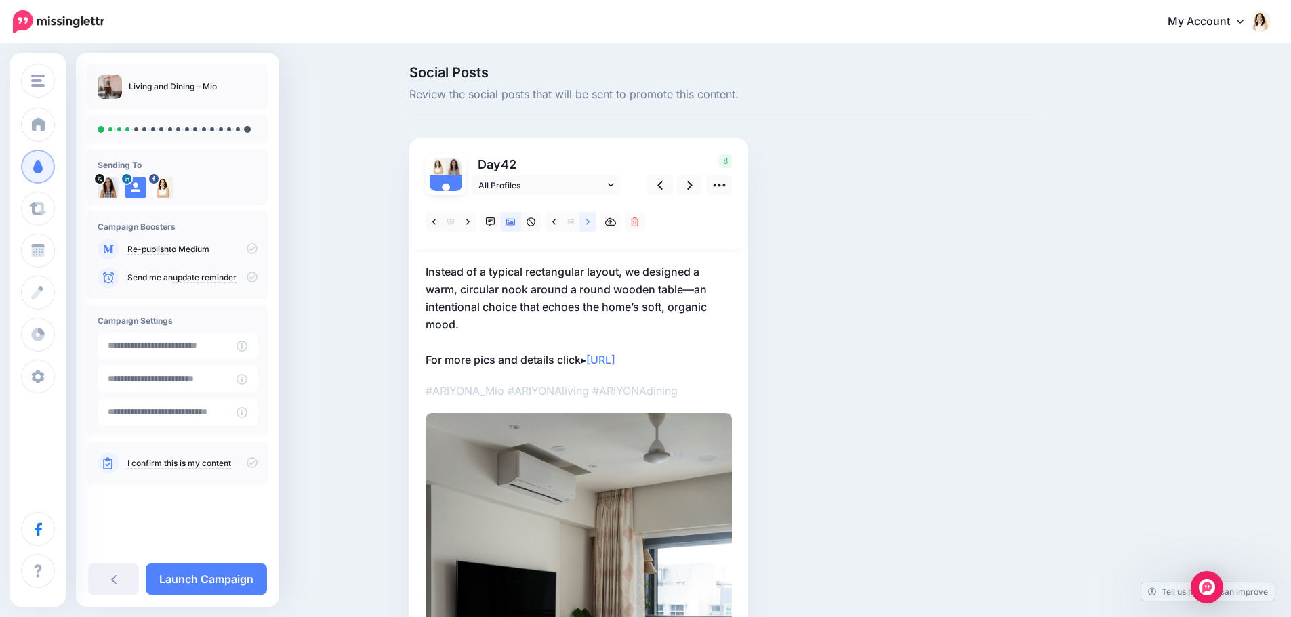
click at [595, 220] on link at bounding box center [588, 222] width 17 height 20
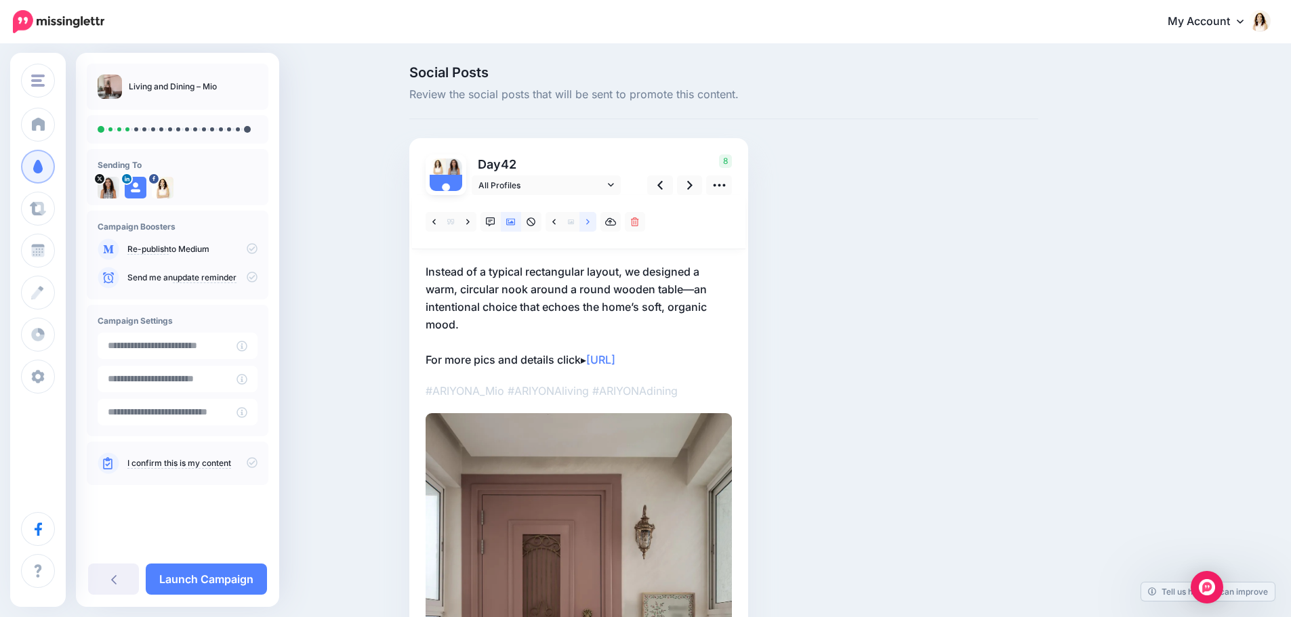
click at [595, 220] on link at bounding box center [588, 222] width 17 height 20
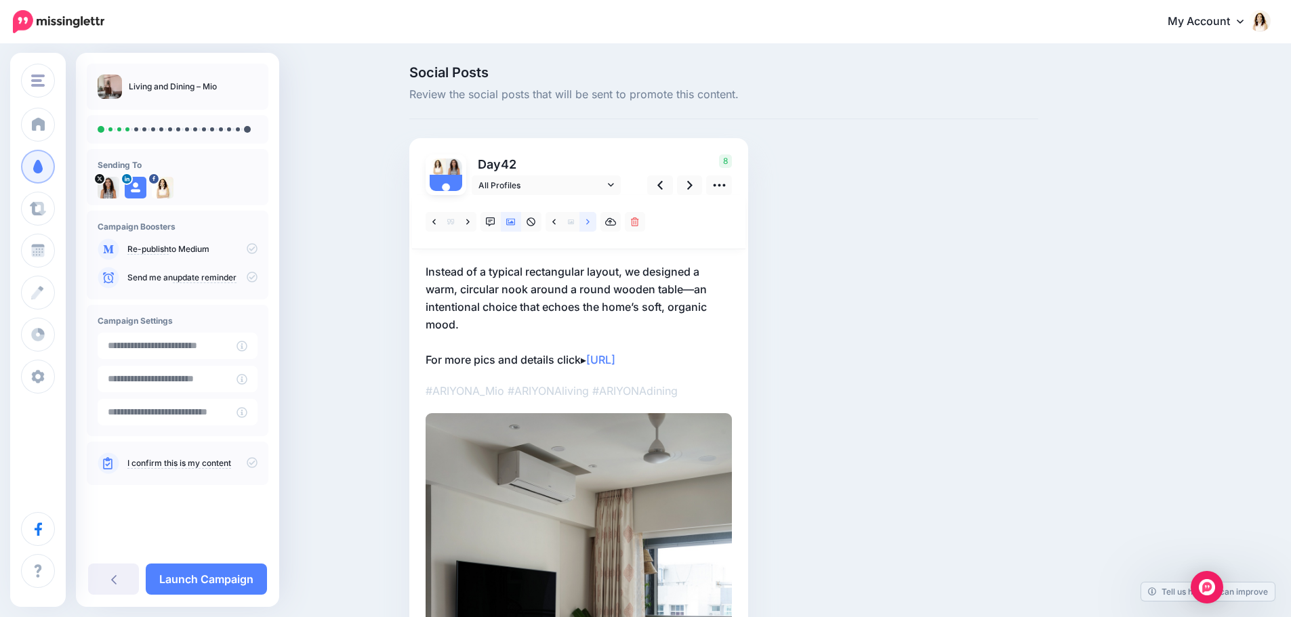
click at [595, 220] on link at bounding box center [588, 222] width 17 height 20
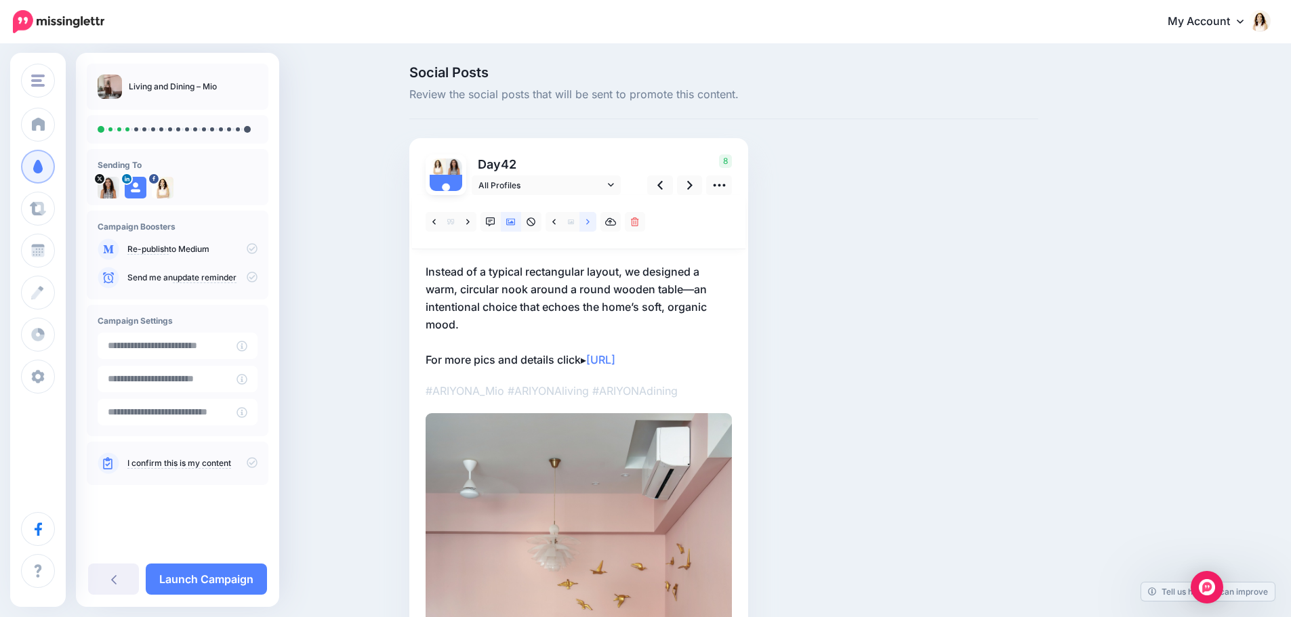
click at [596, 220] on link at bounding box center [588, 222] width 17 height 20
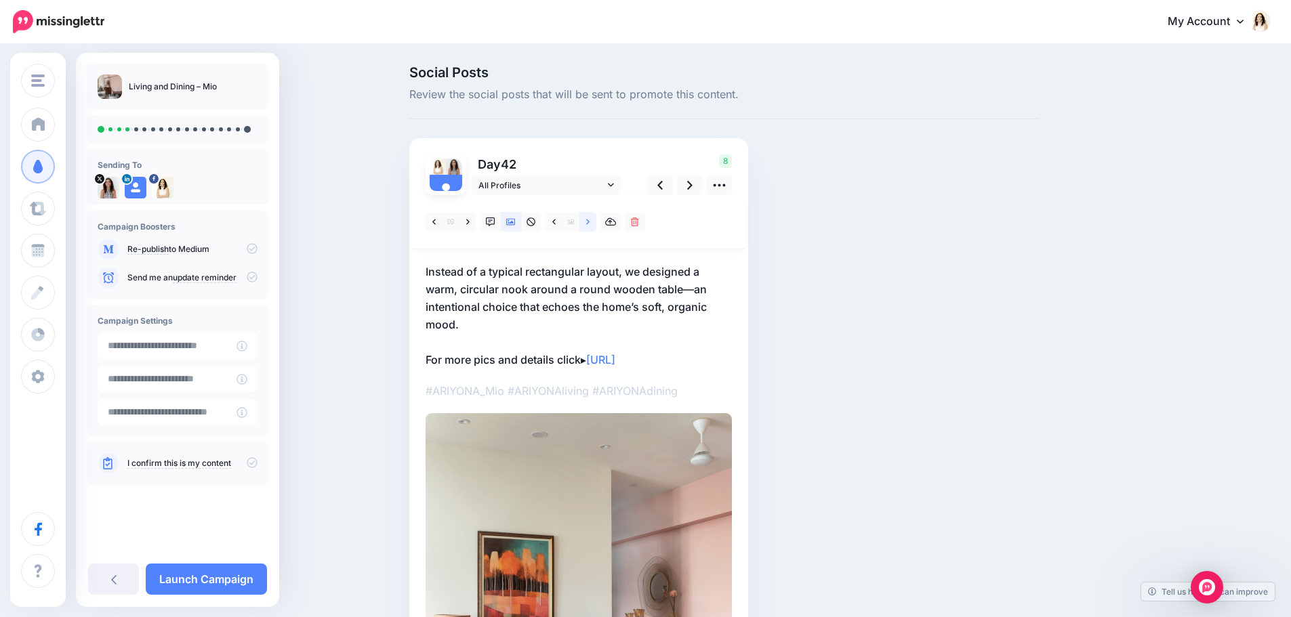
click at [596, 220] on link at bounding box center [588, 222] width 17 height 20
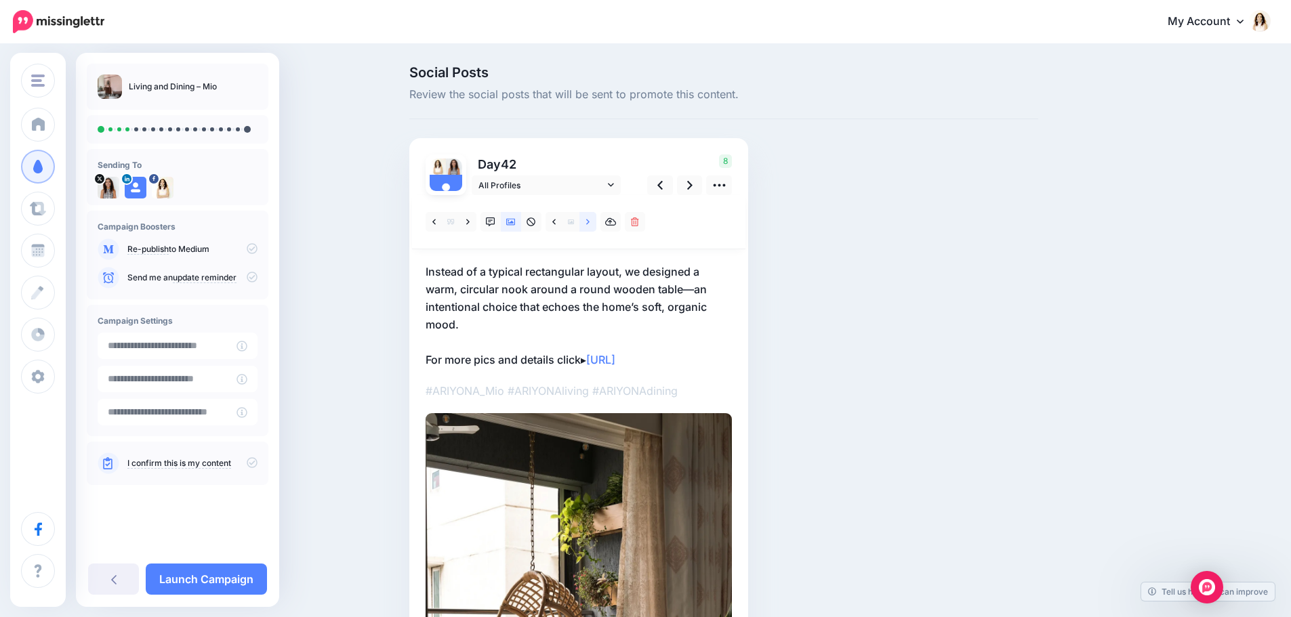
click at [596, 220] on link at bounding box center [588, 222] width 17 height 20
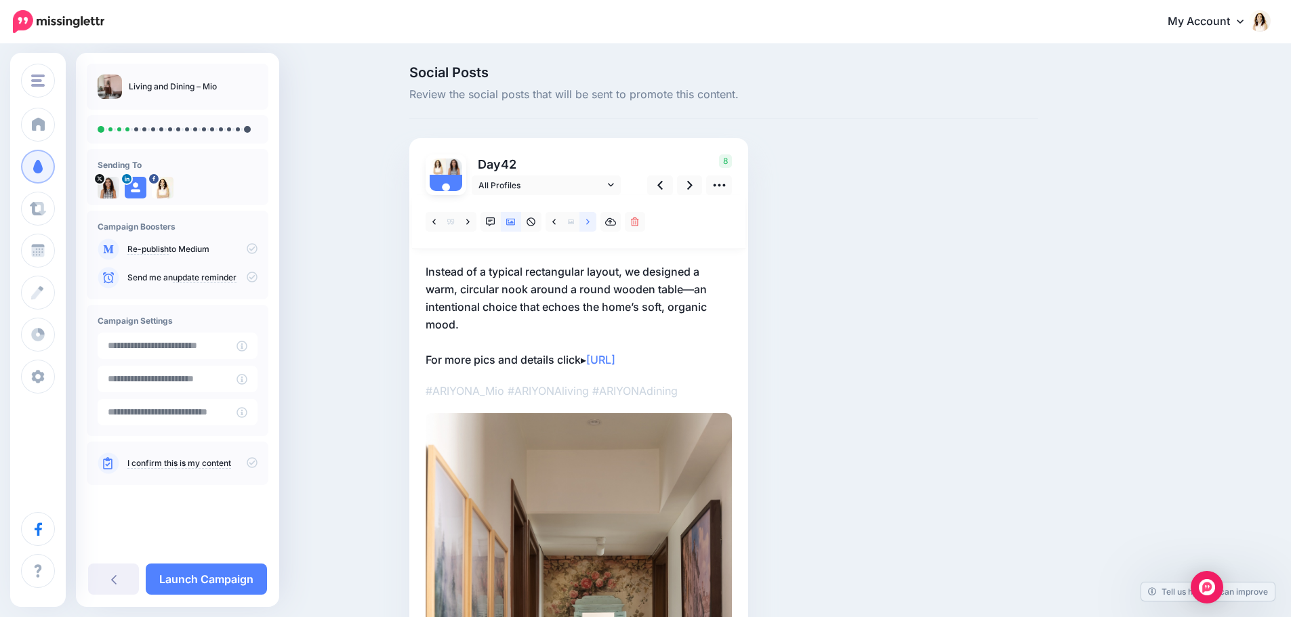
click at [596, 220] on link at bounding box center [588, 222] width 17 height 20
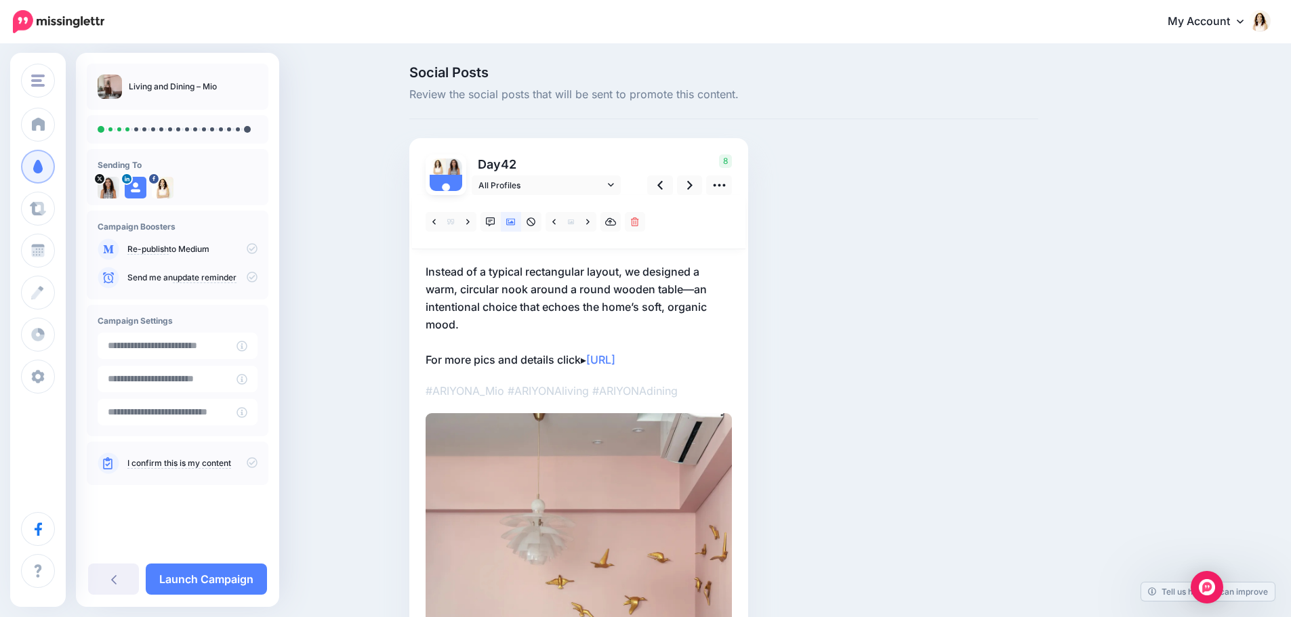
click at [596, 312] on p "Instead of a typical rectangular layout, we designed a warm, circular nook arou…" at bounding box center [579, 316] width 306 height 106
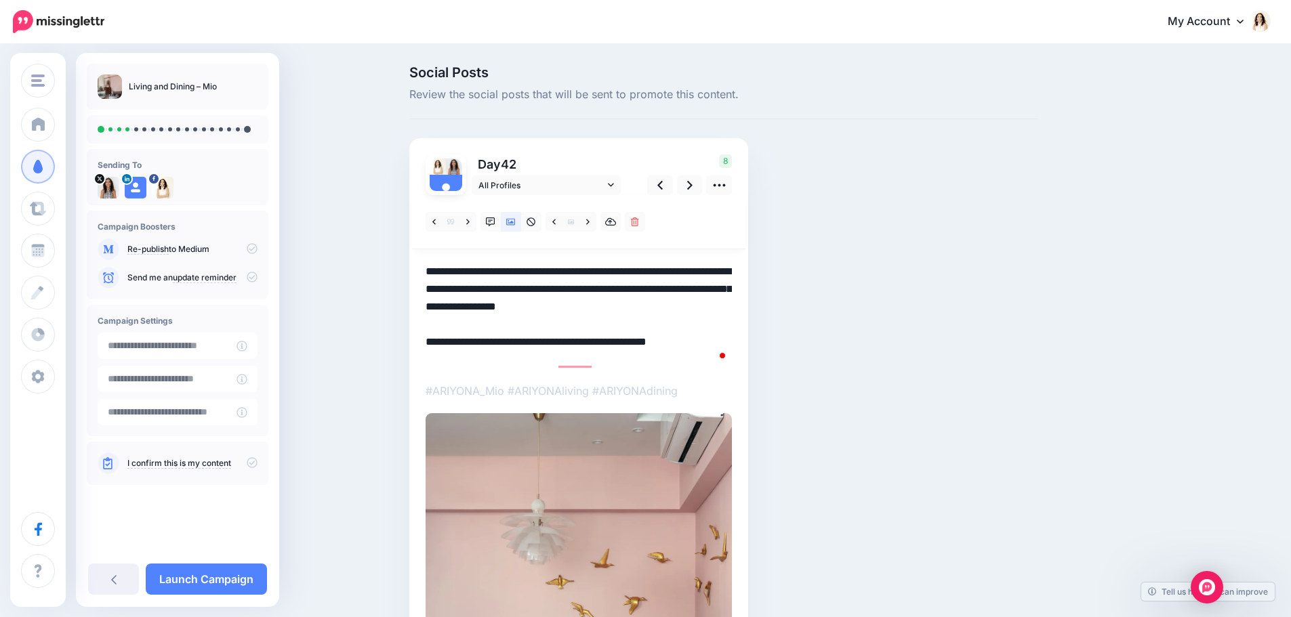
drag, startPoint x: 479, startPoint y: 325, endPoint x: 411, endPoint y: 252, distance: 100.2
click at [411, 252] on div "Social Posts Review the social posts that will be sent to promote this content.…" at bounding box center [723, 488] width 649 height 845
paste textarea "**********"
click at [790, 247] on div "Social Posts Review the social posts that will be sent to promote this content.…" at bounding box center [723, 488] width 649 height 845
click at [698, 184] on link at bounding box center [690, 186] width 26 height 20
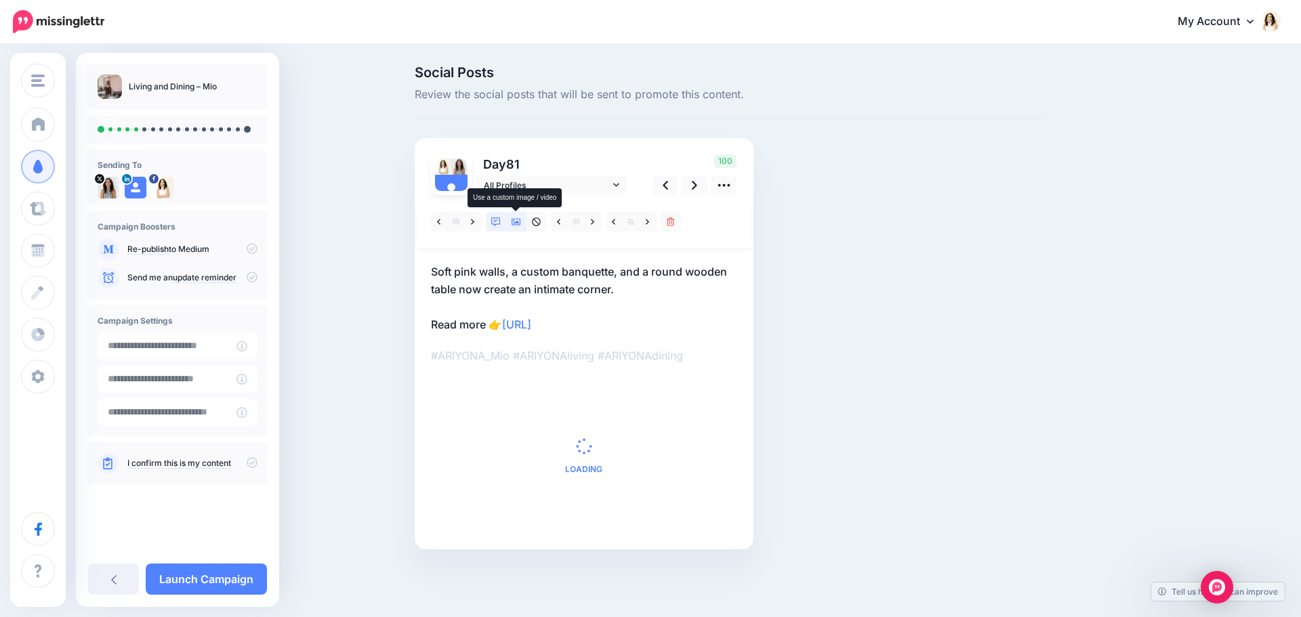
click at [517, 222] on icon at bounding box center [516, 222] width 9 height 7
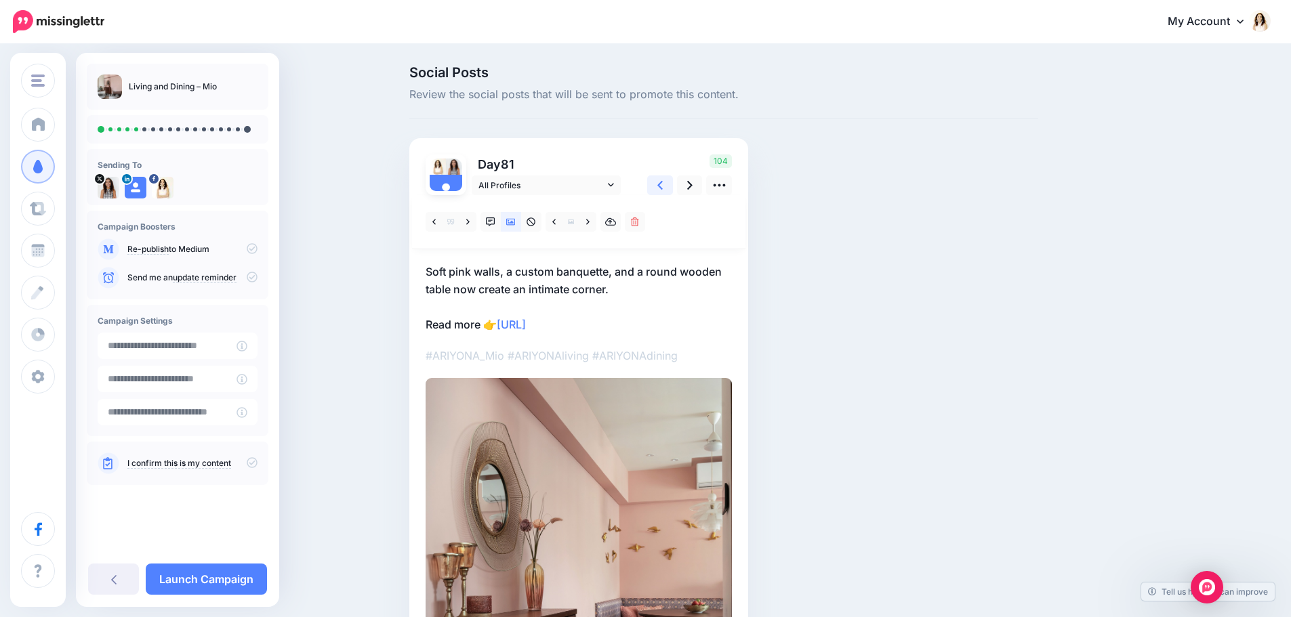
click at [656, 182] on link at bounding box center [660, 186] width 26 height 20
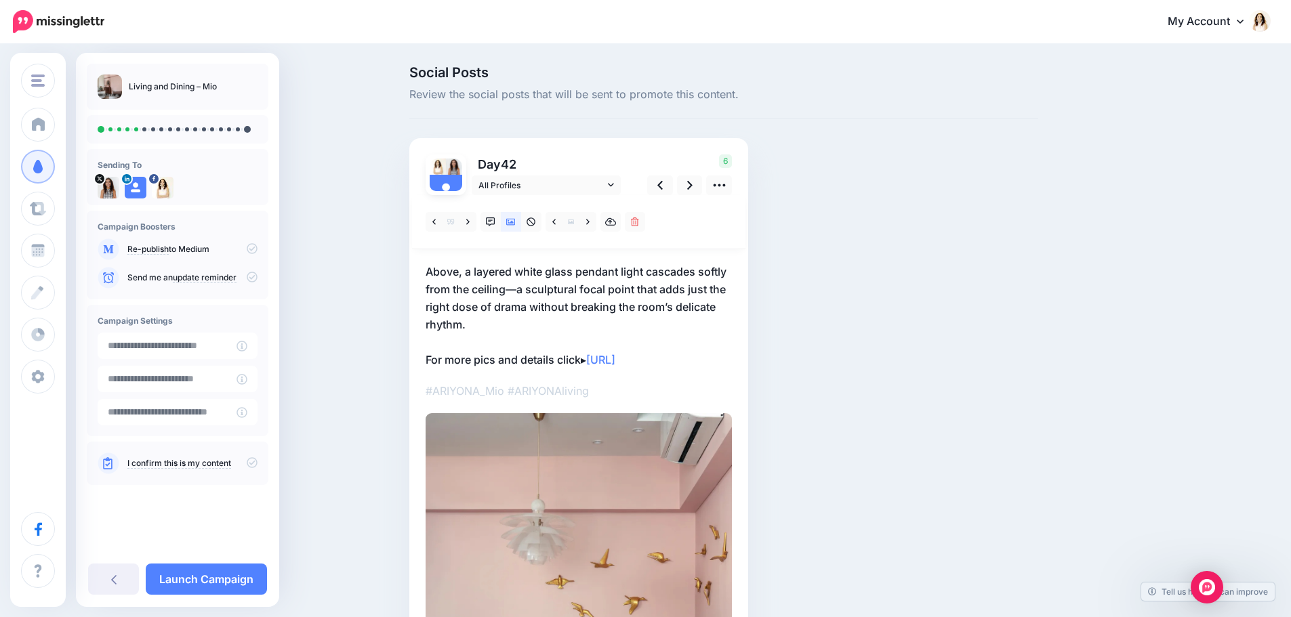
click at [584, 392] on p "#ARIYONA_Mio #ARIYONAliving" at bounding box center [579, 391] width 306 height 18
click at [580, 296] on p "Above, a layered white glass pendant light cascades softly from the ceiling—a s…" at bounding box center [579, 316] width 306 height 106
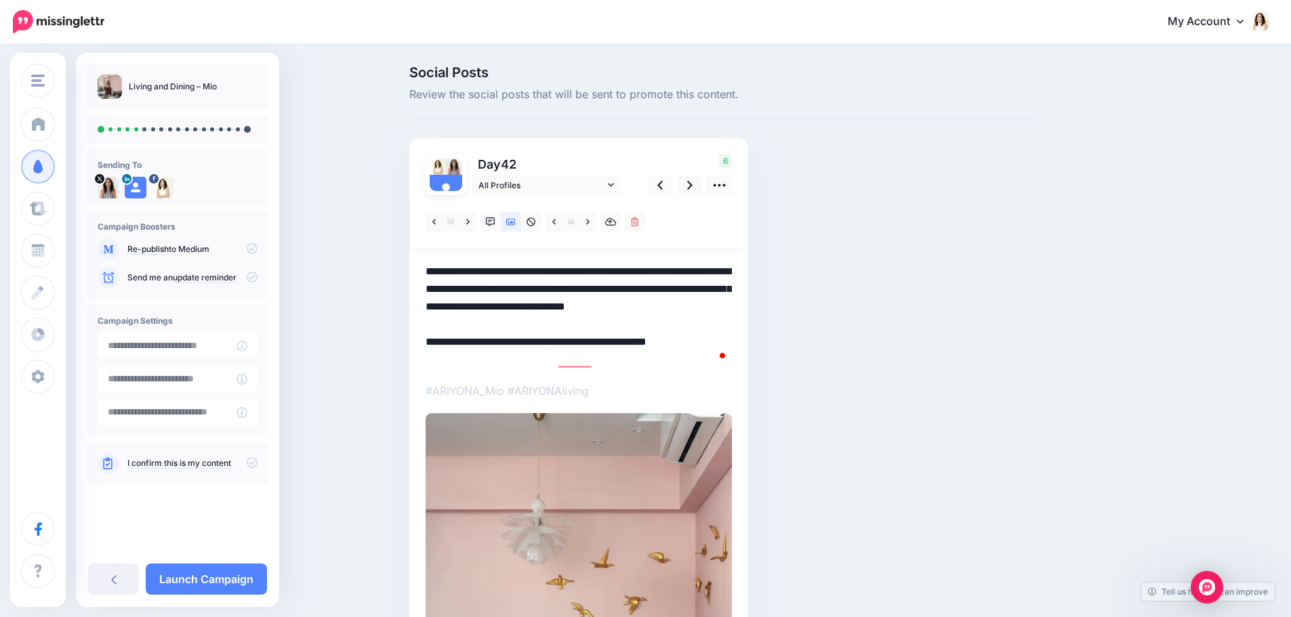
drag, startPoint x: 523, startPoint y: 290, endPoint x: 662, endPoint y: 290, distance: 139.6
click at [662, 290] on textarea "**********" at bounding box center [579, 316] width 306 height 106
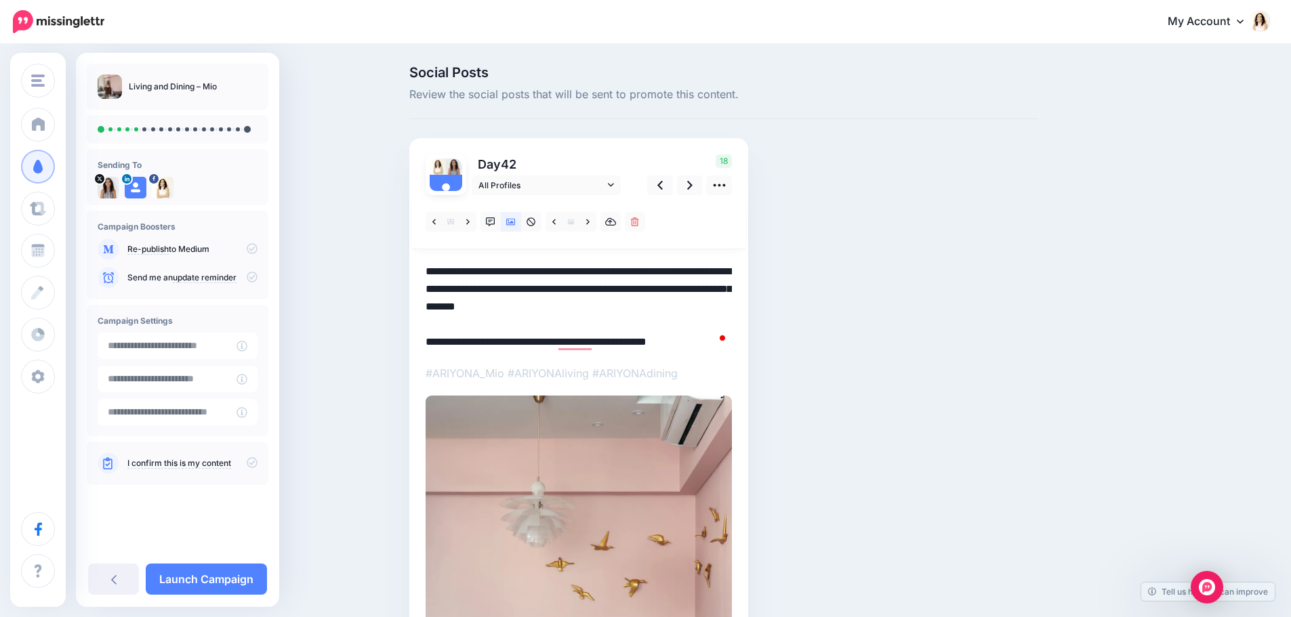
click at [687, 321] on textarea "**********" at bounding box center [579, 307] width 306 height 88
click at [689, 192] on link at bounding box center [690, 186] width 26 height 20
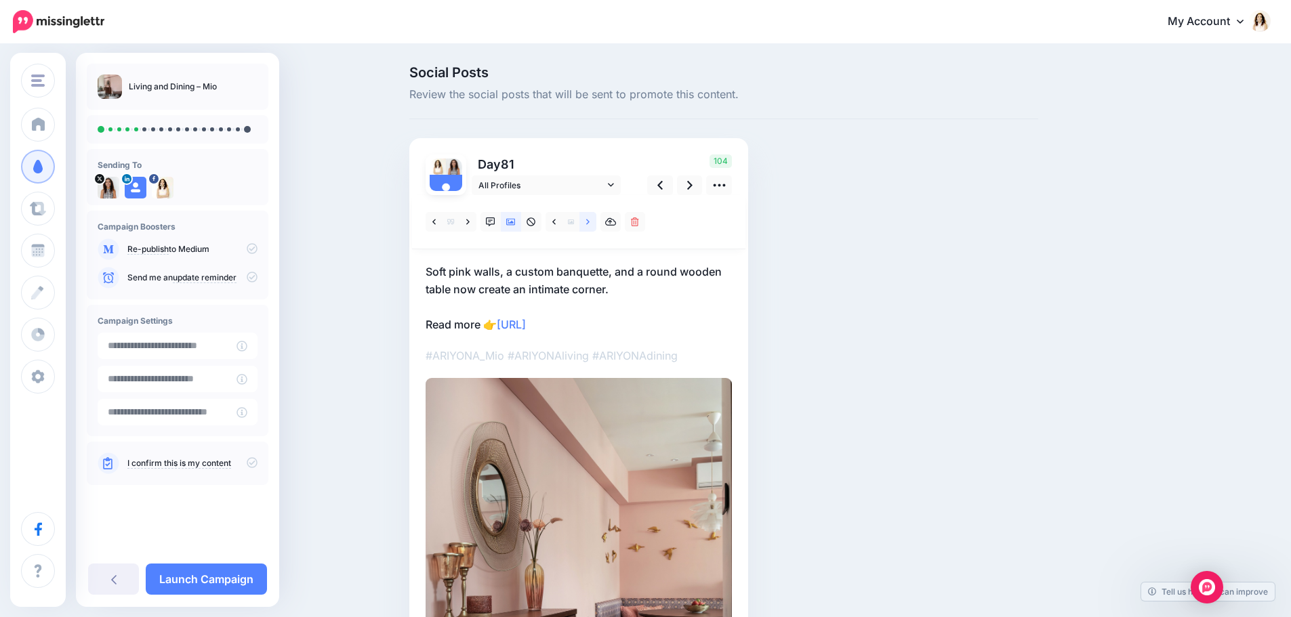
click at [590, 225] on icon at bounding box center [587, 222] width 3 height 9
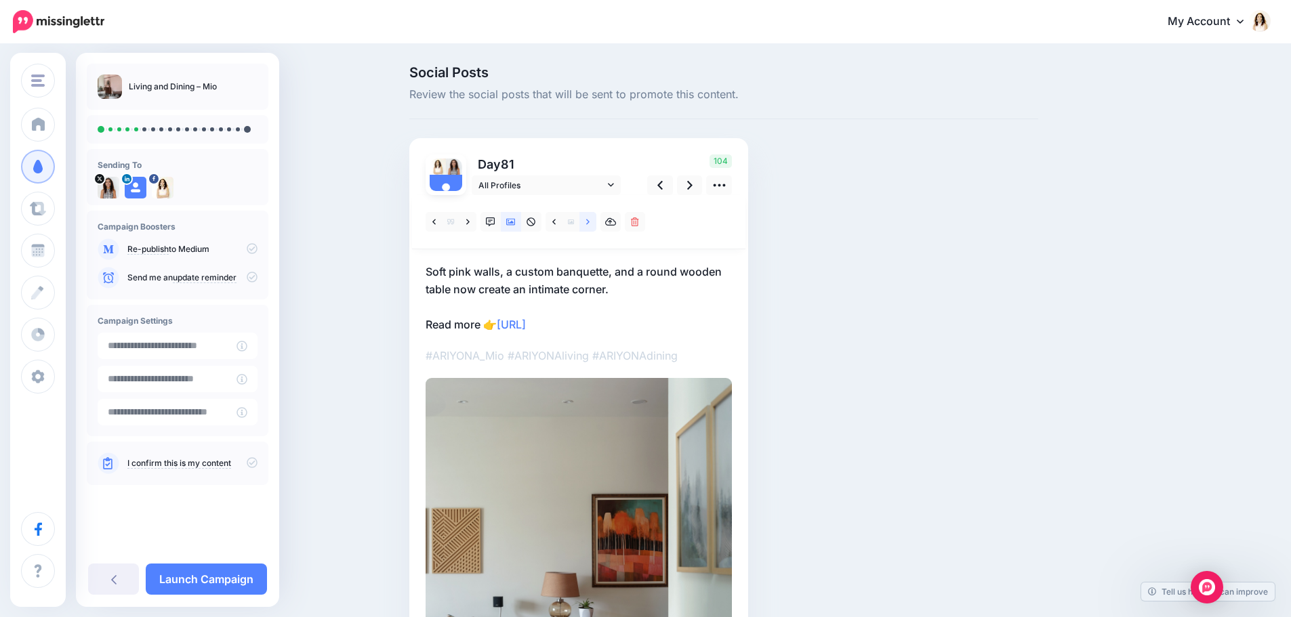
click at [590, 225] on icon at bounding box center [587, 222] width 3 height 9
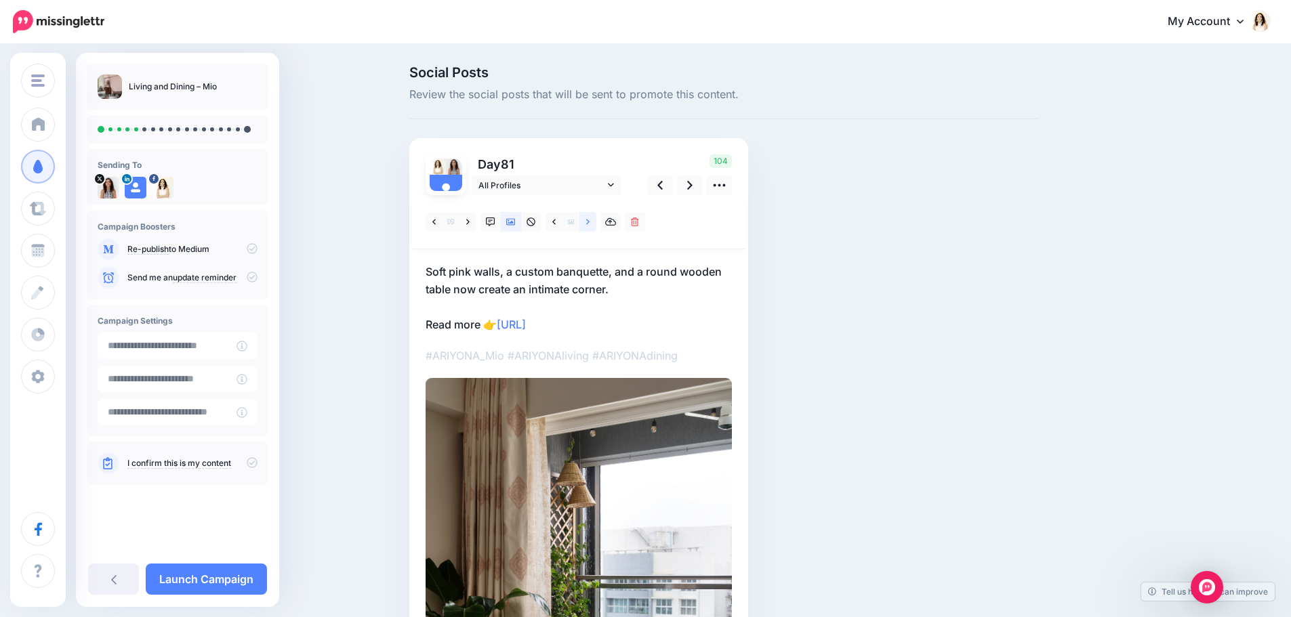
click at [590, 225] on icon at bounding box center [587, 222] width 3 height 9
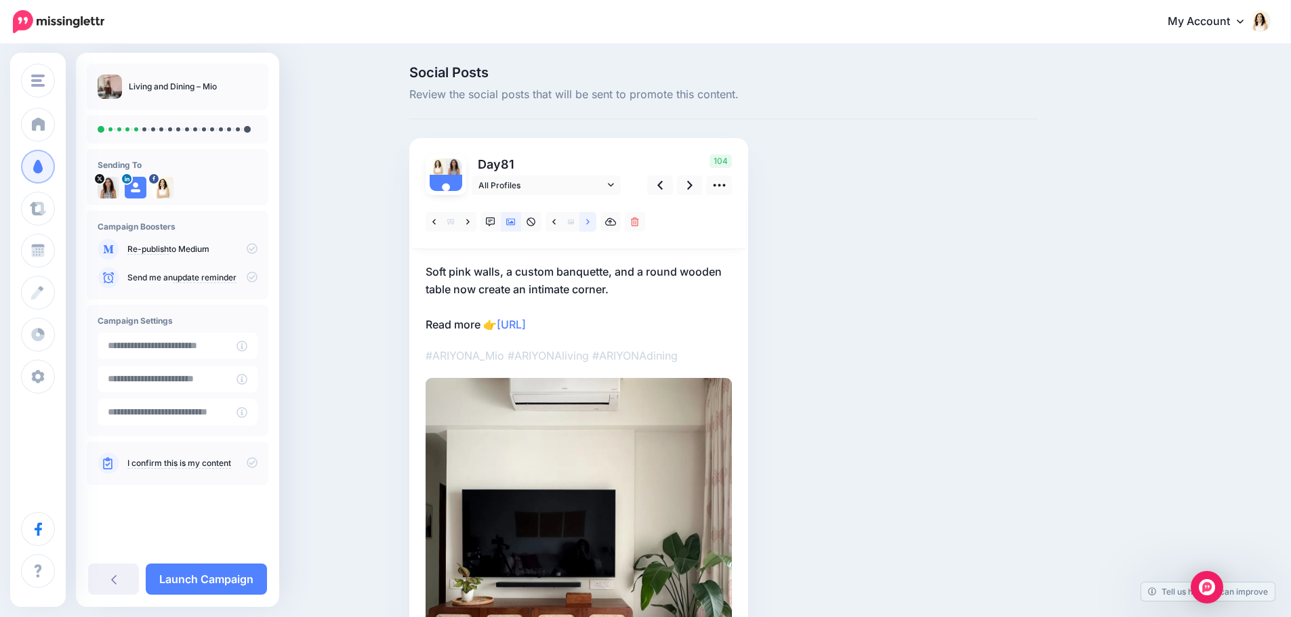
click at [590, 225] on icon at bounding box center [587, 222] width 3 height 9
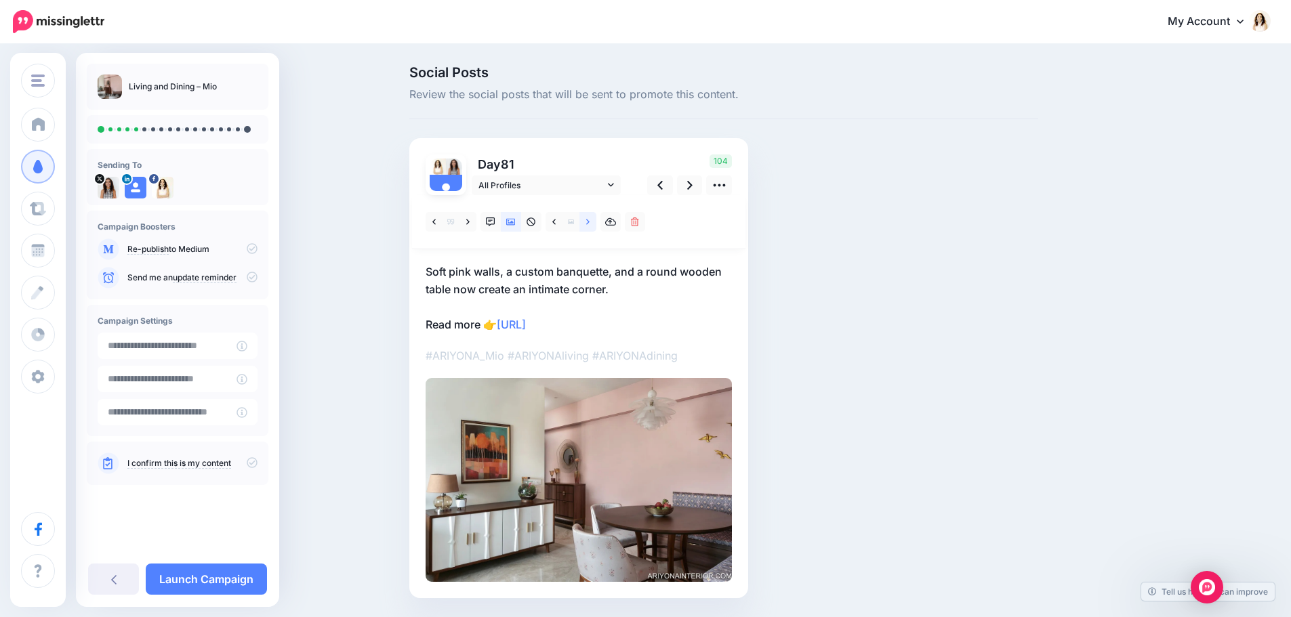
click at [590, 225] on icon at bounding box center [587, 222] width 3 height 9
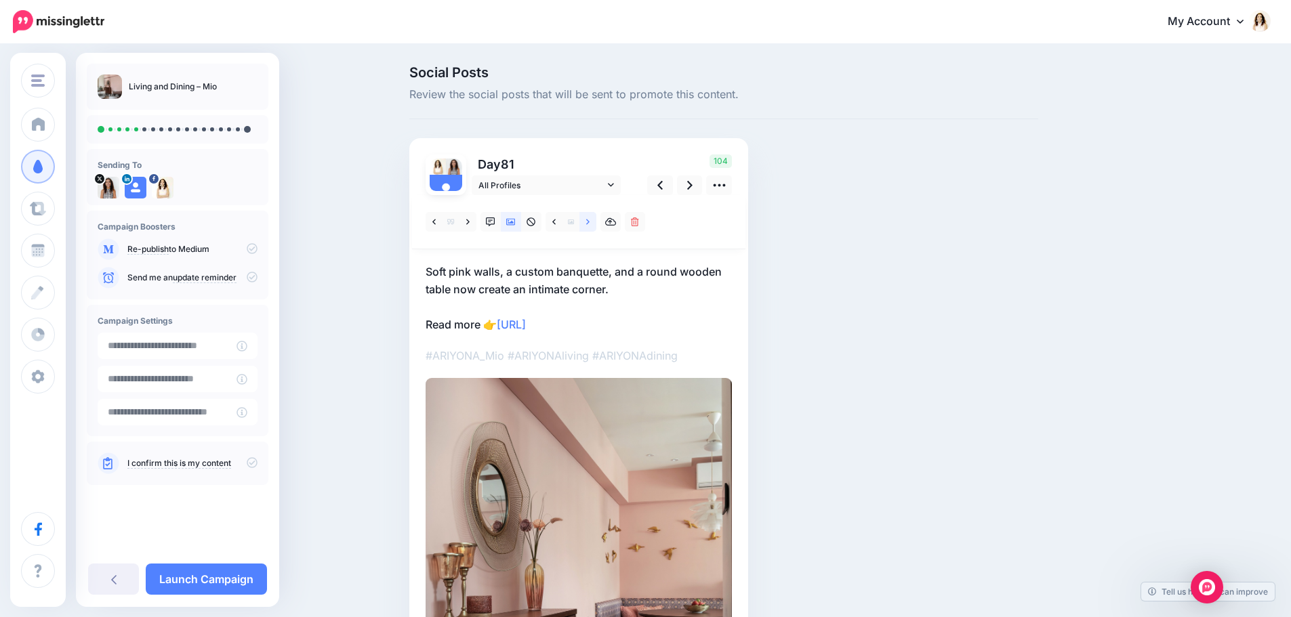
click at [590, 225] on icon at bounding box center [587, 222] width 3 height 9
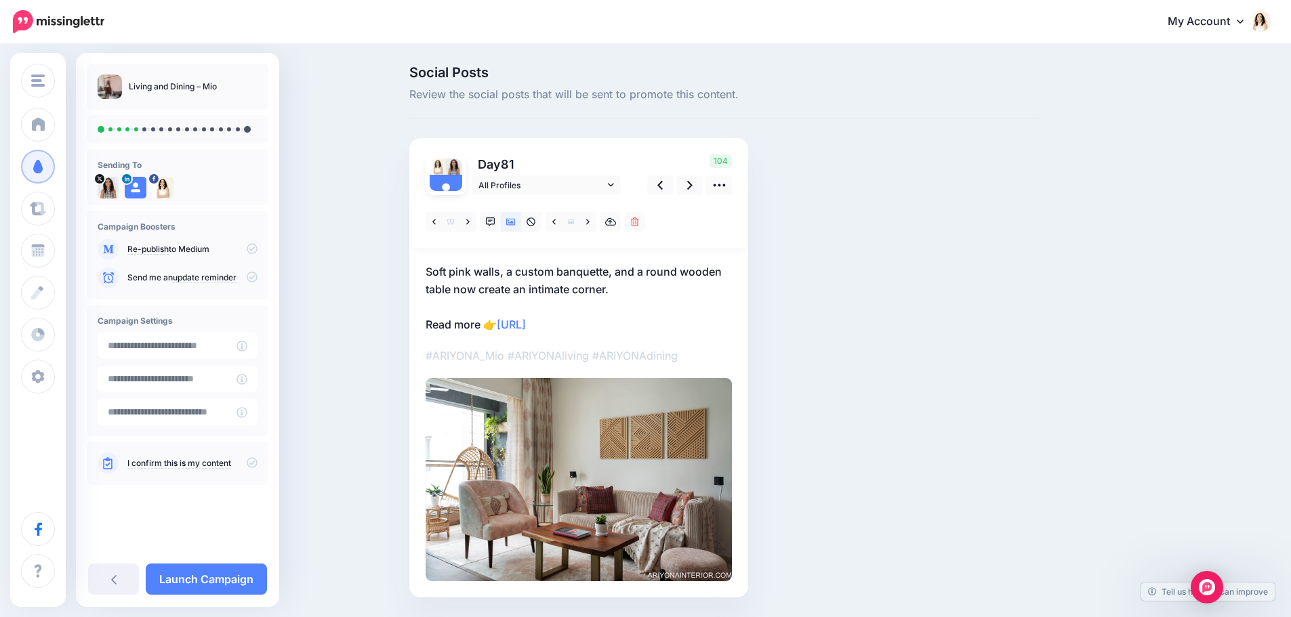
click at [611, 265] on p "Soft pink walls, a custom banquette, and a round wooden table now create an int…" at bounding box center [579, 298] width 306 height 70
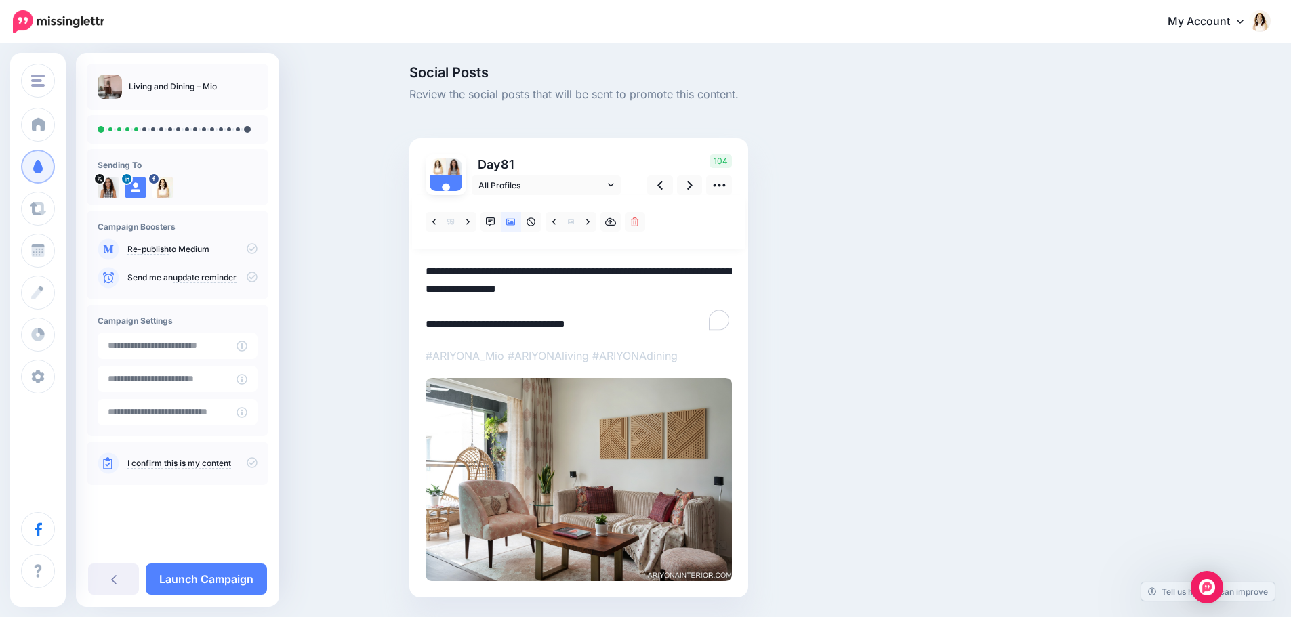
drag, startPoint x: 632, startPoint y: 298, endPoint x: 407, endPoint y: 259, distance: 228.4
click at [407, 259] on div "Social Posts Review the social posts that will be sent to promote this content.…" at bounding box center [723, 352] width 649 height 573
paste textarea "**********"
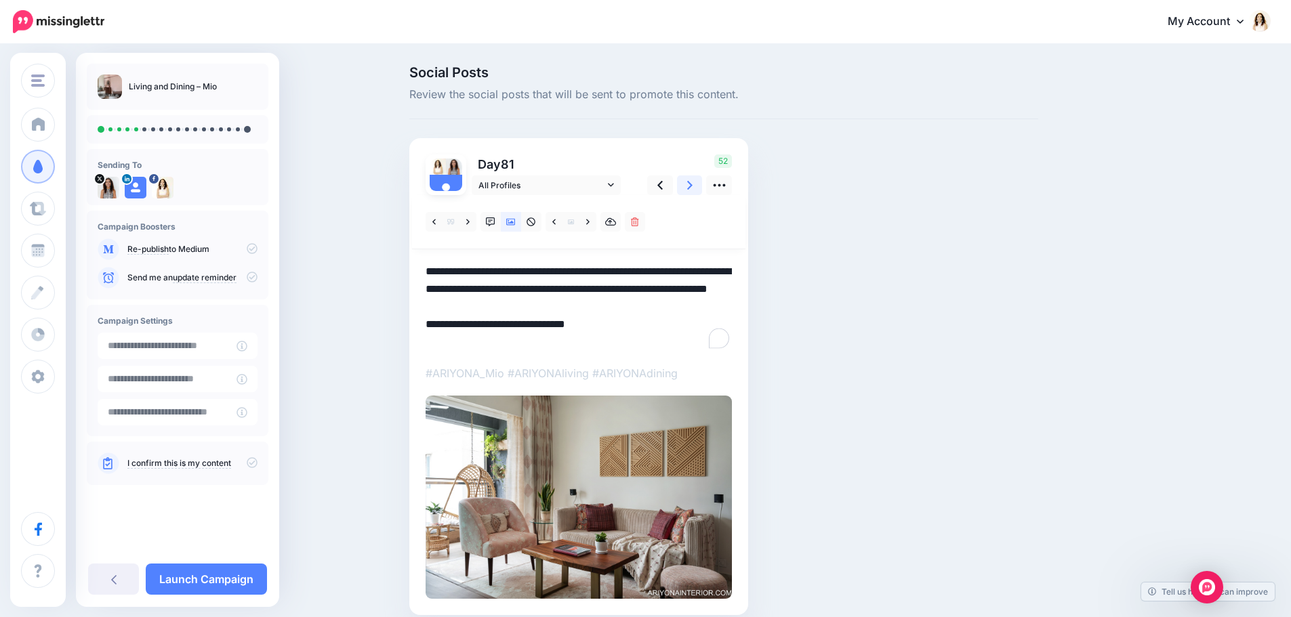
click at [699, 183] on link at bounding box center [690, 186] width 26 height 20
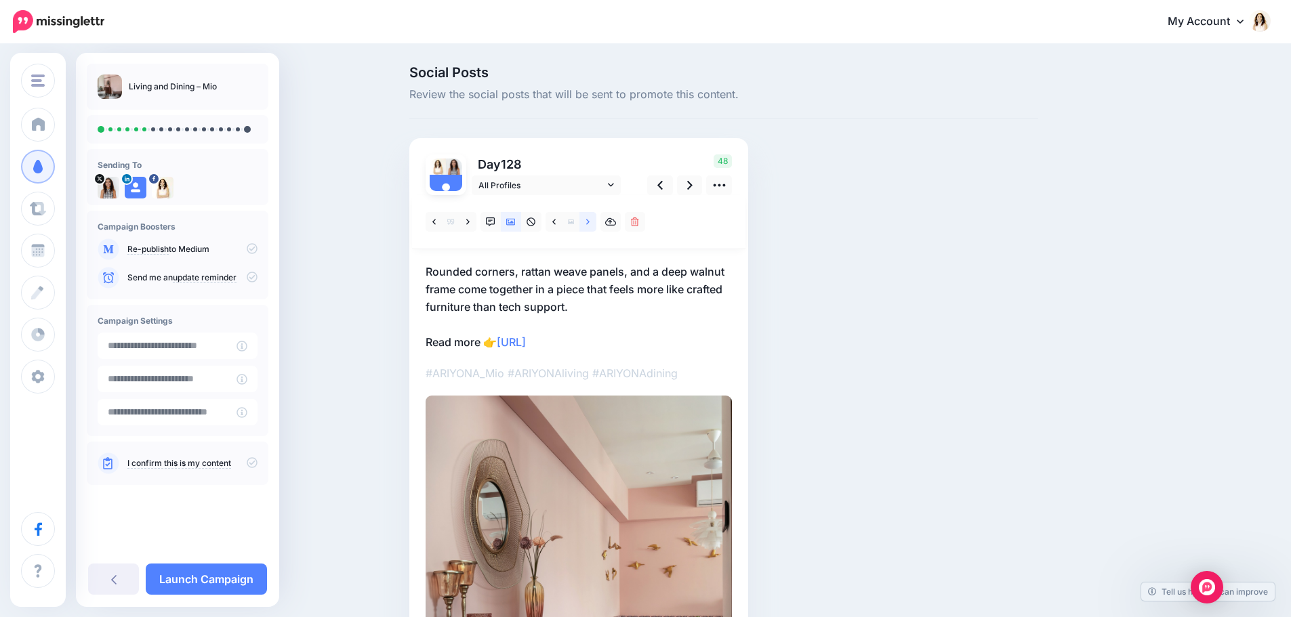
click at [595, 225] on link at bounding box center [588, 222] width 17 height 20
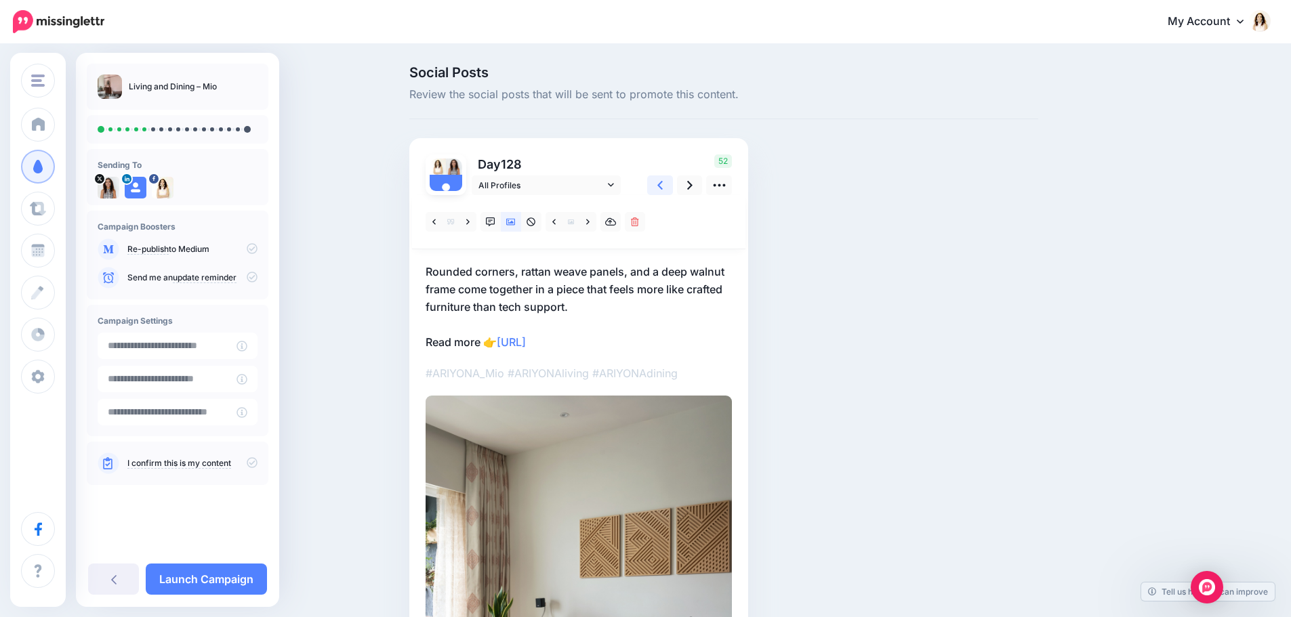
click at [661, 190] on link at bounding box center [660, 186] width 26 height 20
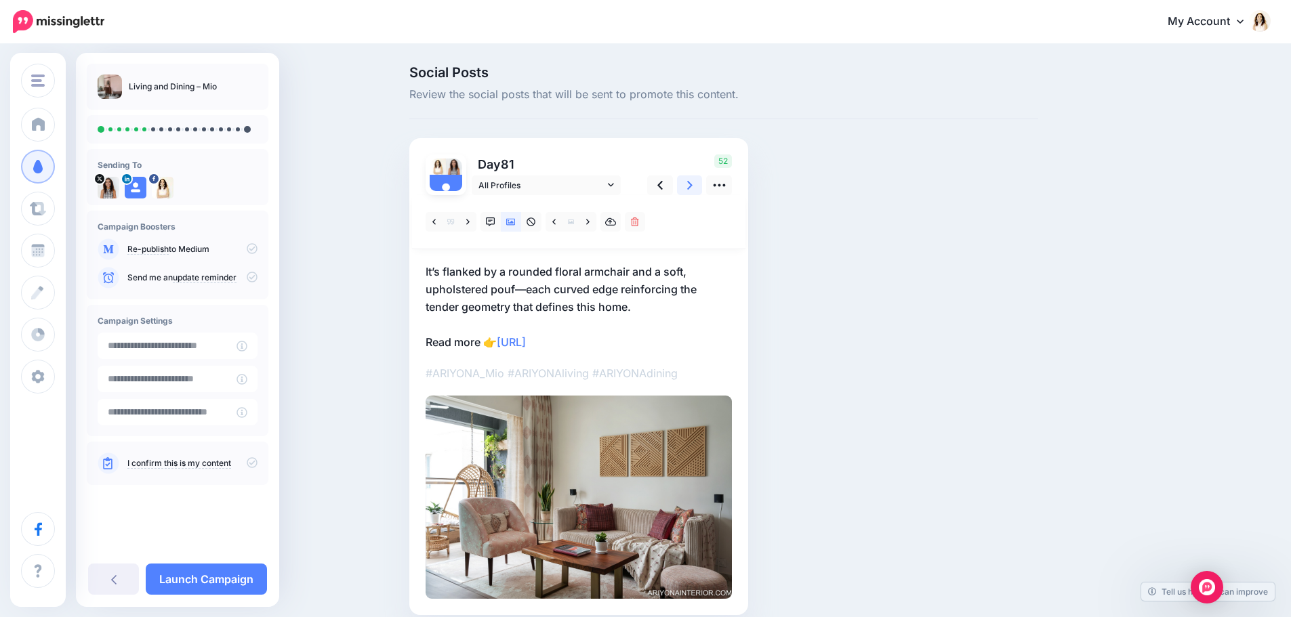
click at [691, 189] on link at bounding box center [690, 186] width 26 height 20
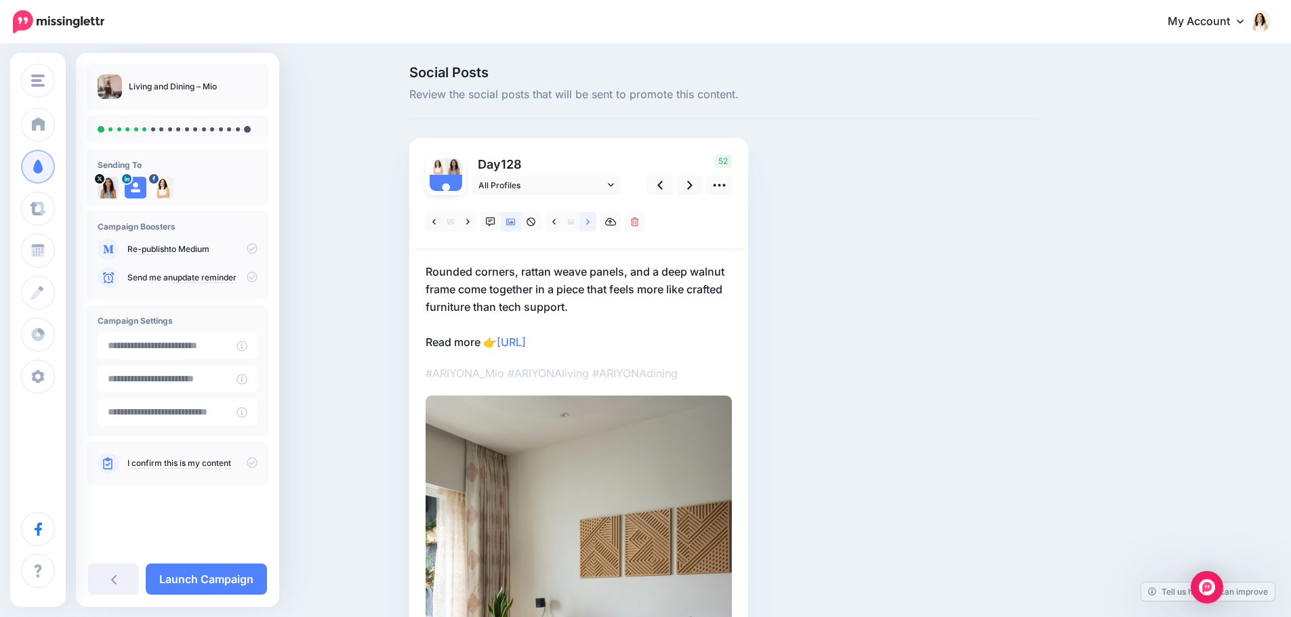
click at [594, 228] on link at bounding box center [588, 222] width 17 height 20
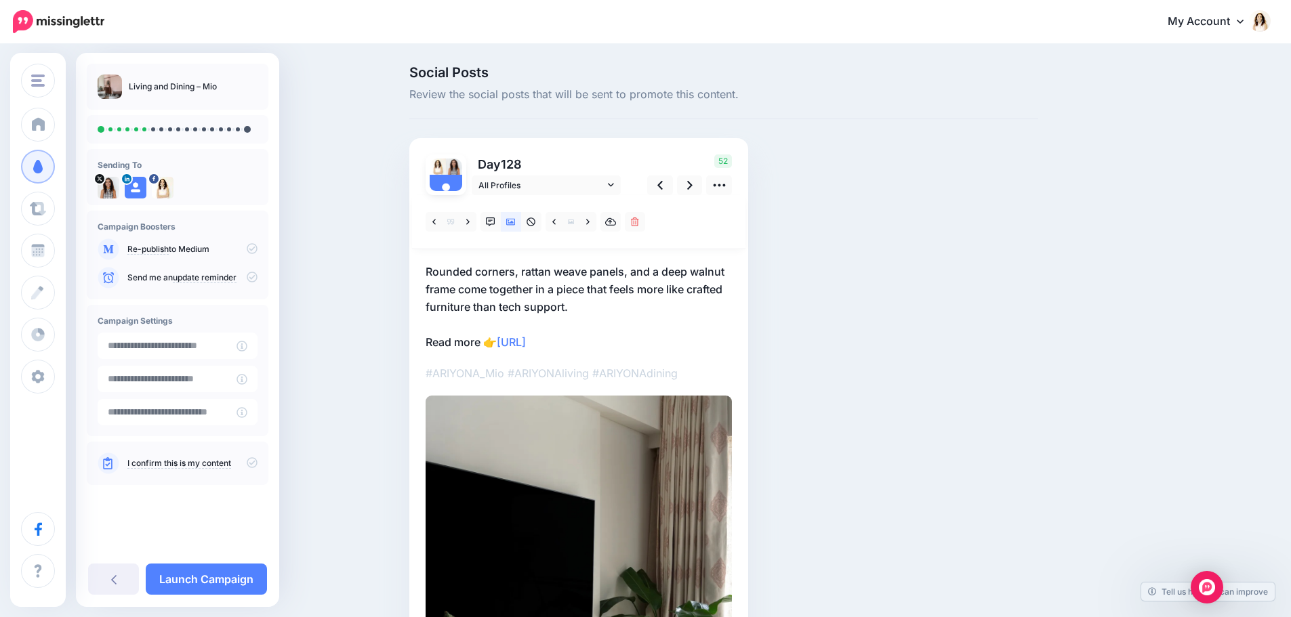
click at [576, 289] on p "Rounded corners, rattan weave panels, and a deep walnut frame come together in …" at bounding box center [579, 307] width 306 height 88
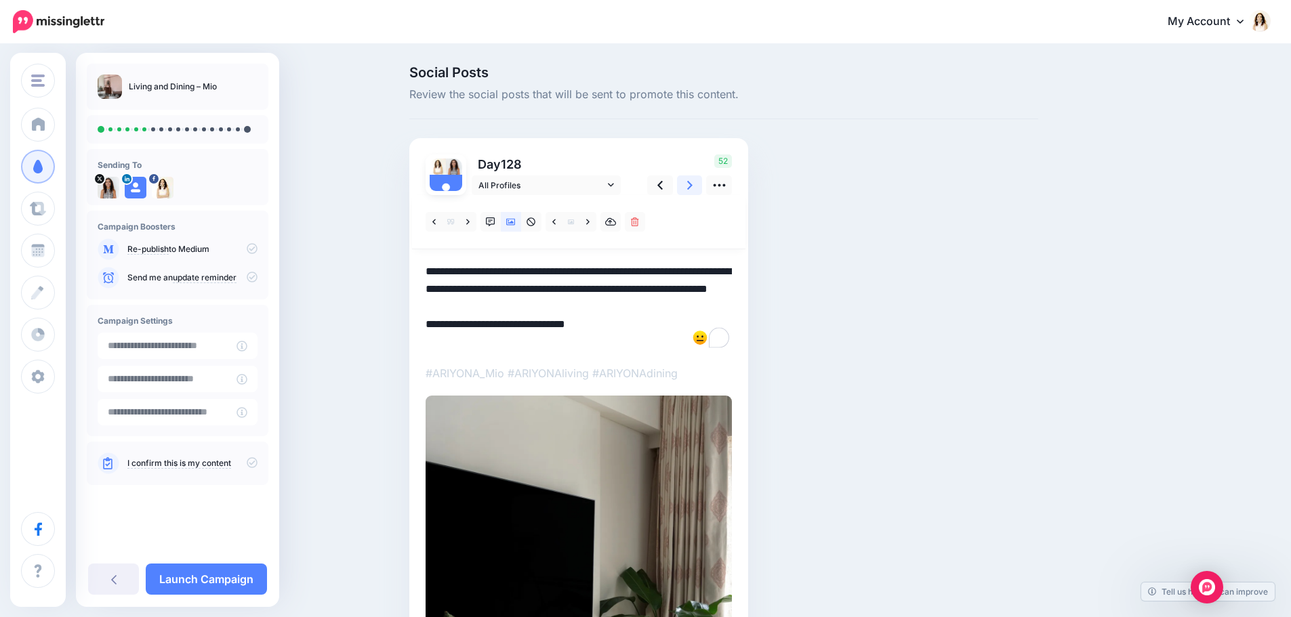
click at [693, 186] on icon at bounding box center [689, 185] width 5 height 9
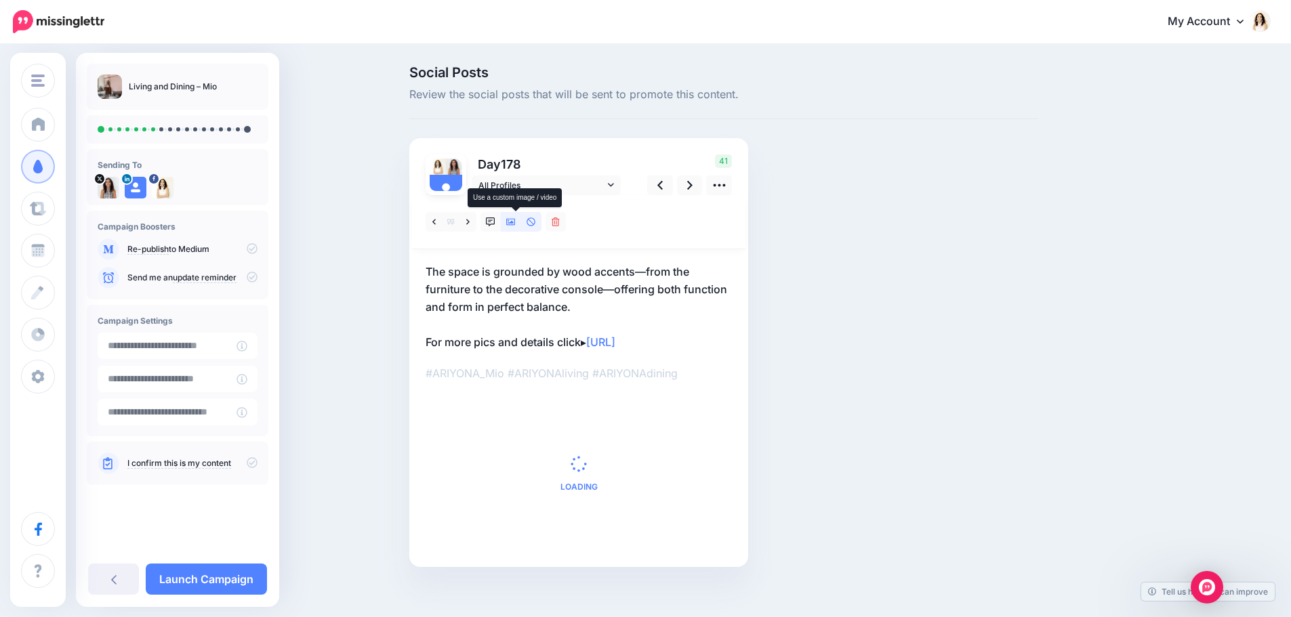
click at [517, 227] on link at bounding box center [511, 222] width 20 height 20
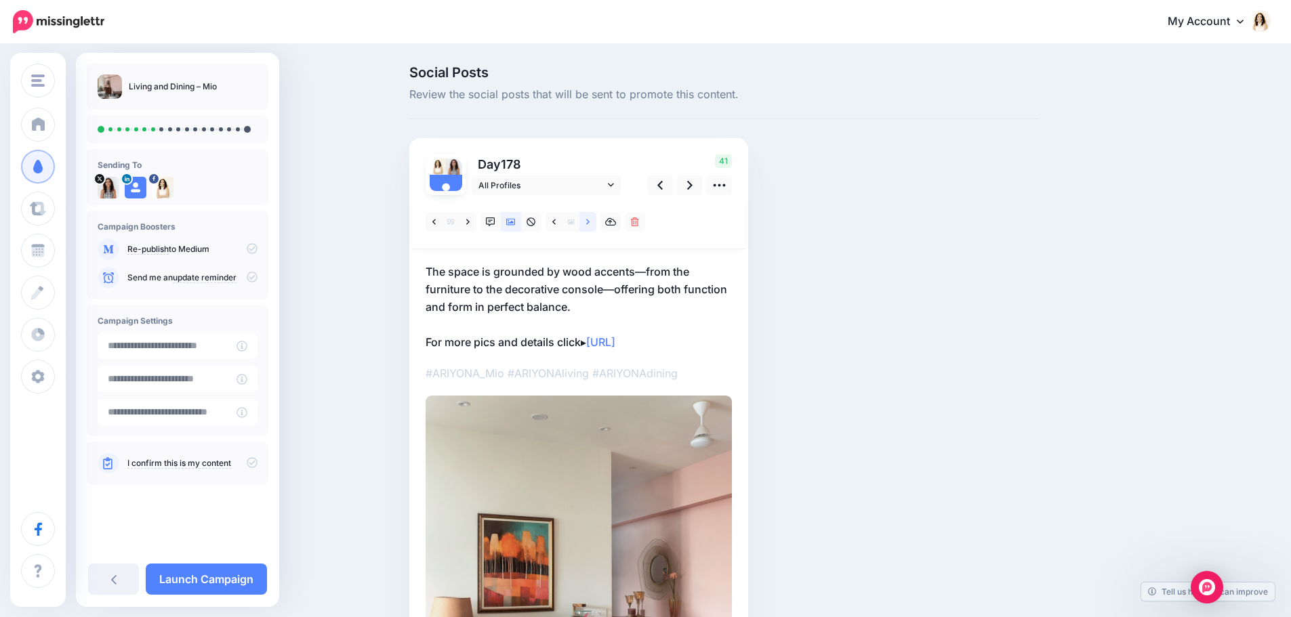
click at [590, 222] on icon at bounding box center [587, 222] width 3 height 9
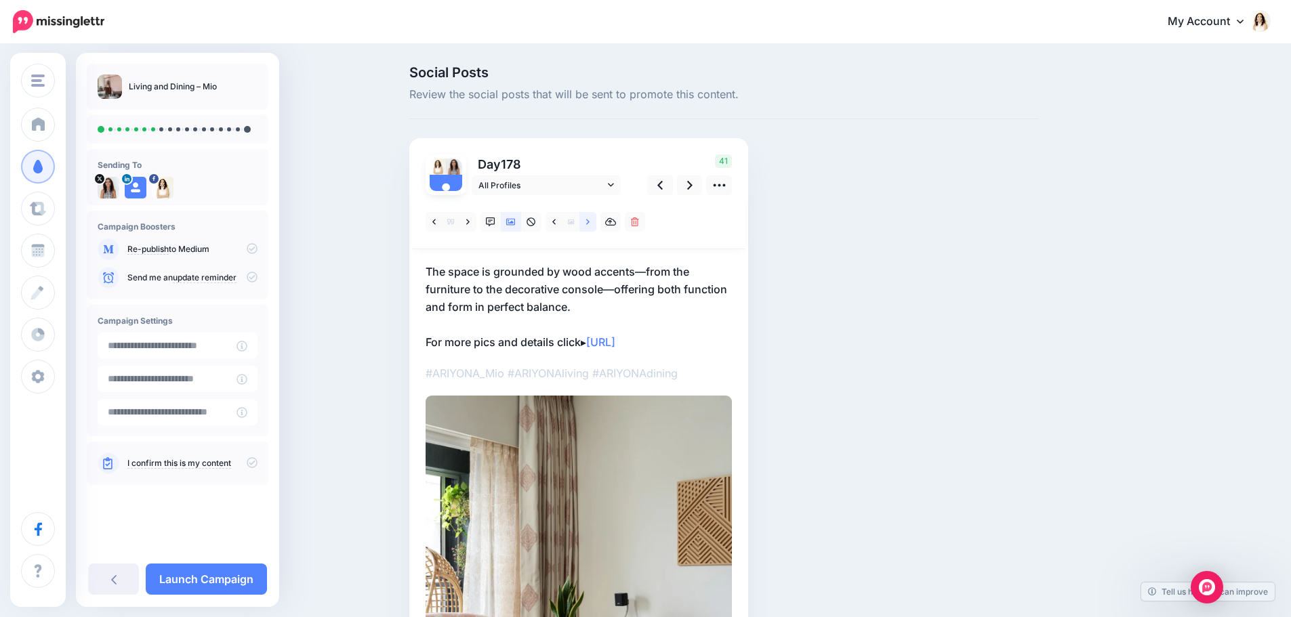
click at [590, 222] on icon at bounding box center [587, 222] width 3 height 9
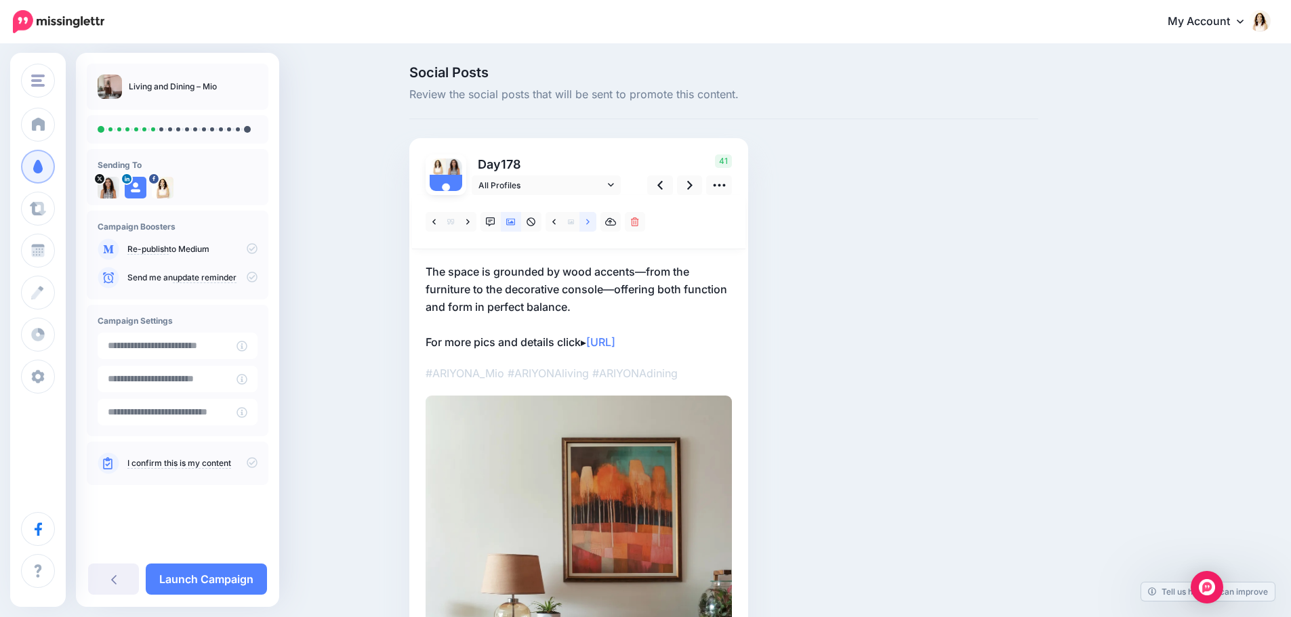
click at [590, 222] on icon at bounding box center [587, 222] width 3 height 9
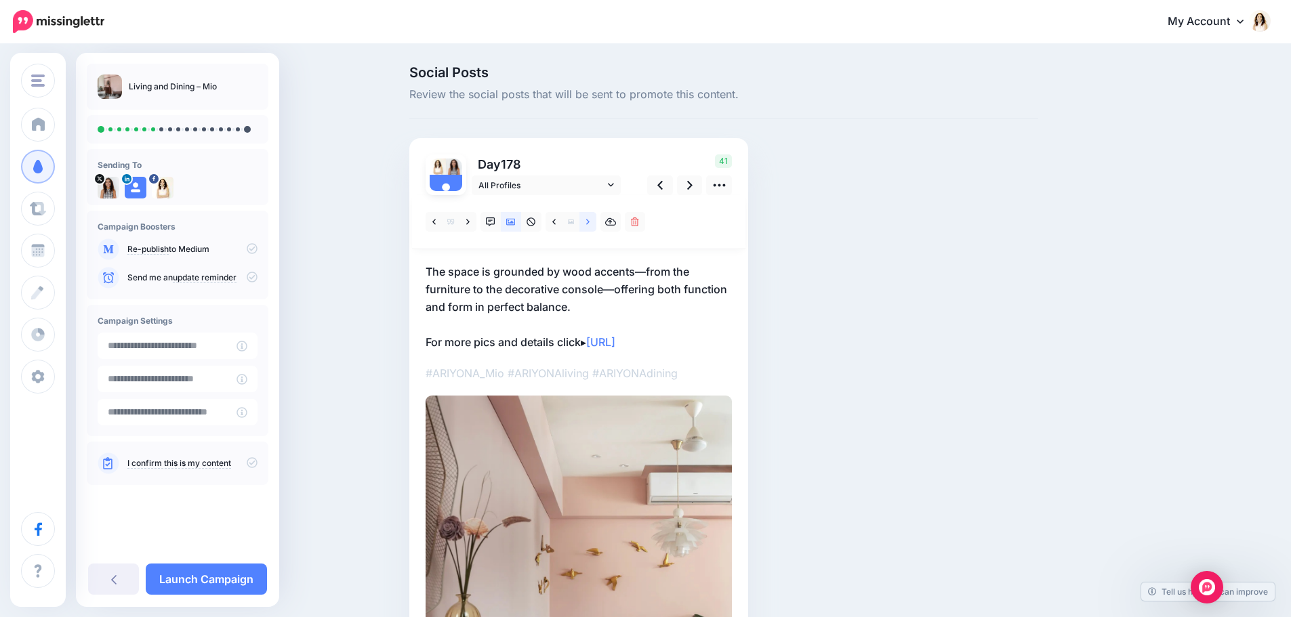
click at [590, 222] on icon at bounding box center [587, 222] width 3 height 9
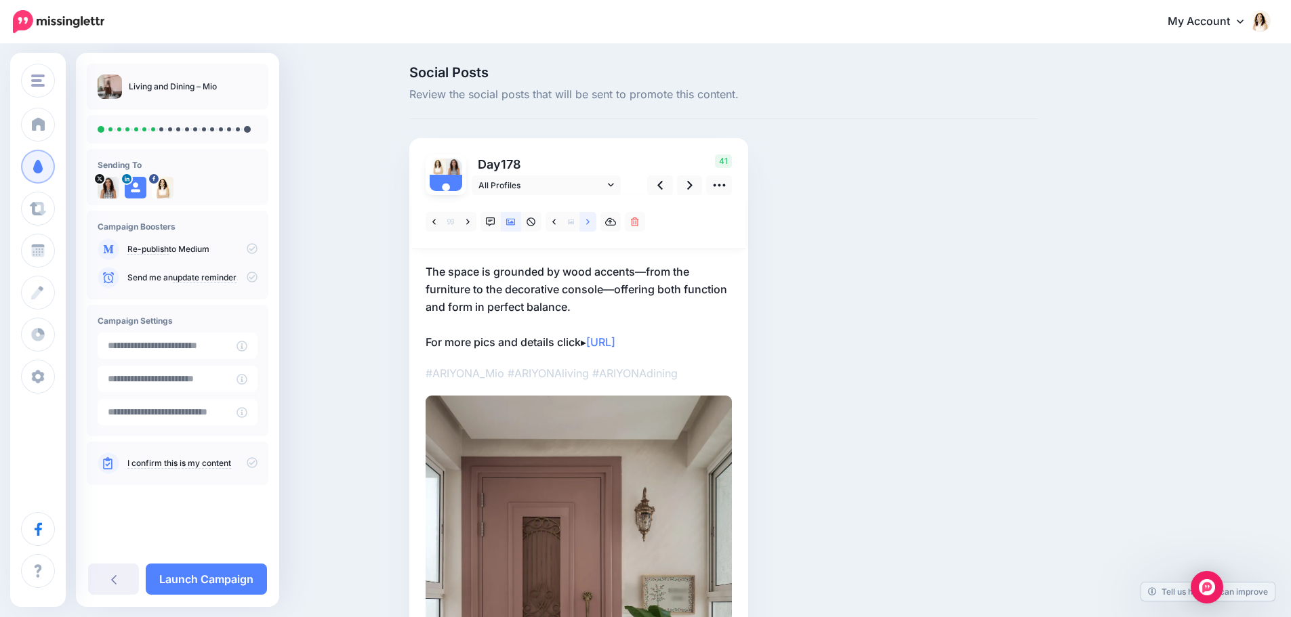
click at [590, 222] on icon at bounding box center [587, 222] width 3 height 9
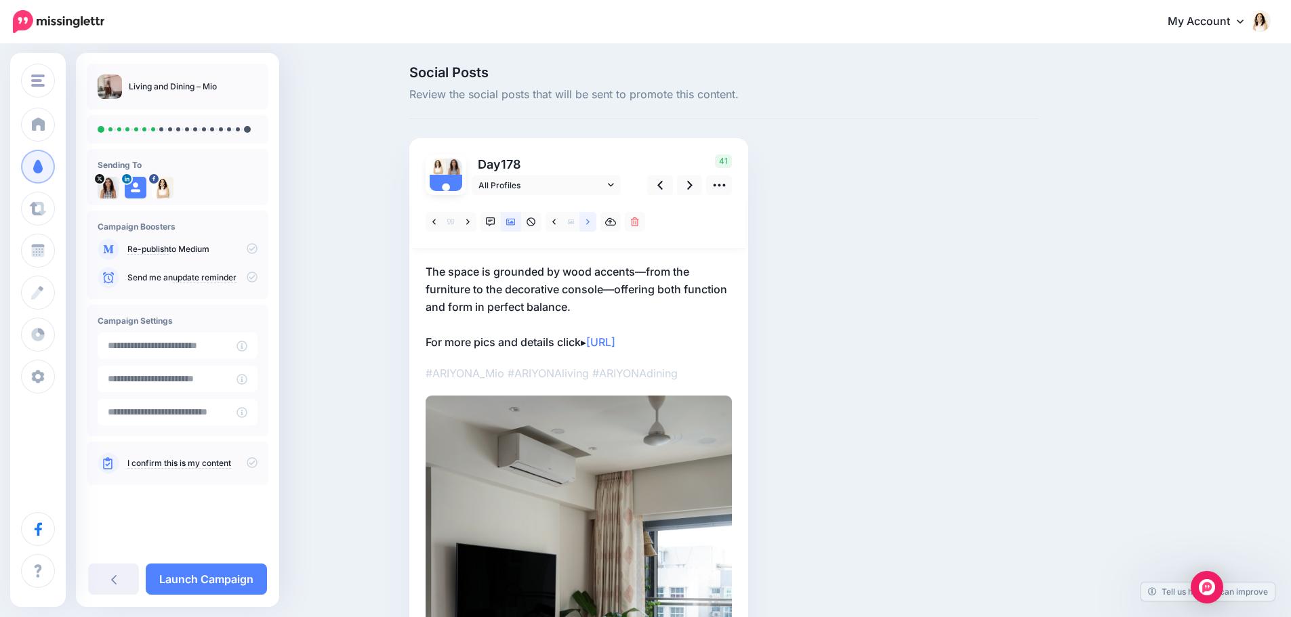
click at [590, 222] on icon at bounding box center [587, 222] width 3 height 9
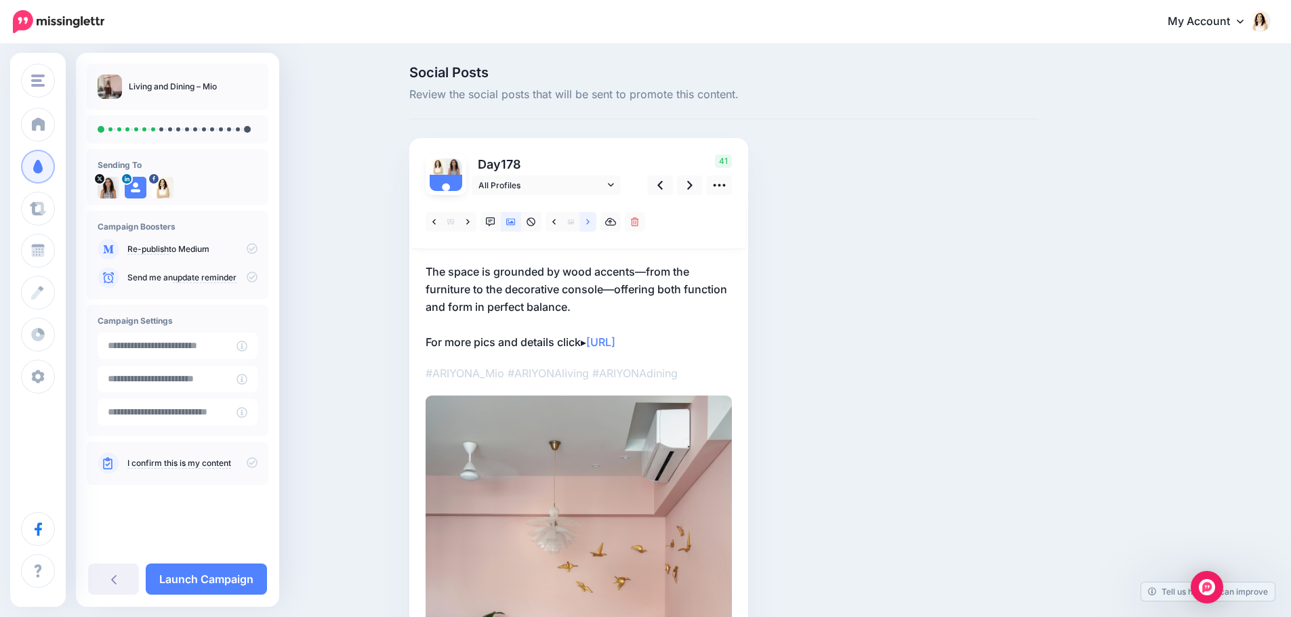
click at [590, 222] on icon at bounding box center [587, 222] width 3 height 9
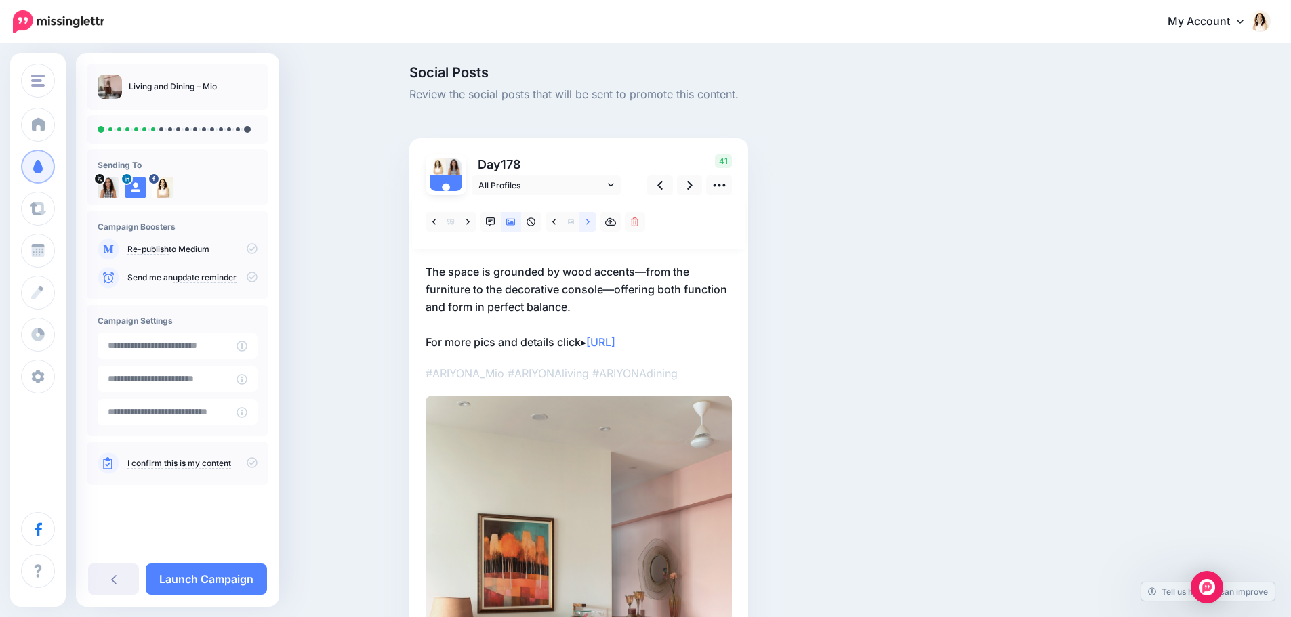
click at [590, 222] on icon at bounding box center [587, 222] width 3 height 9
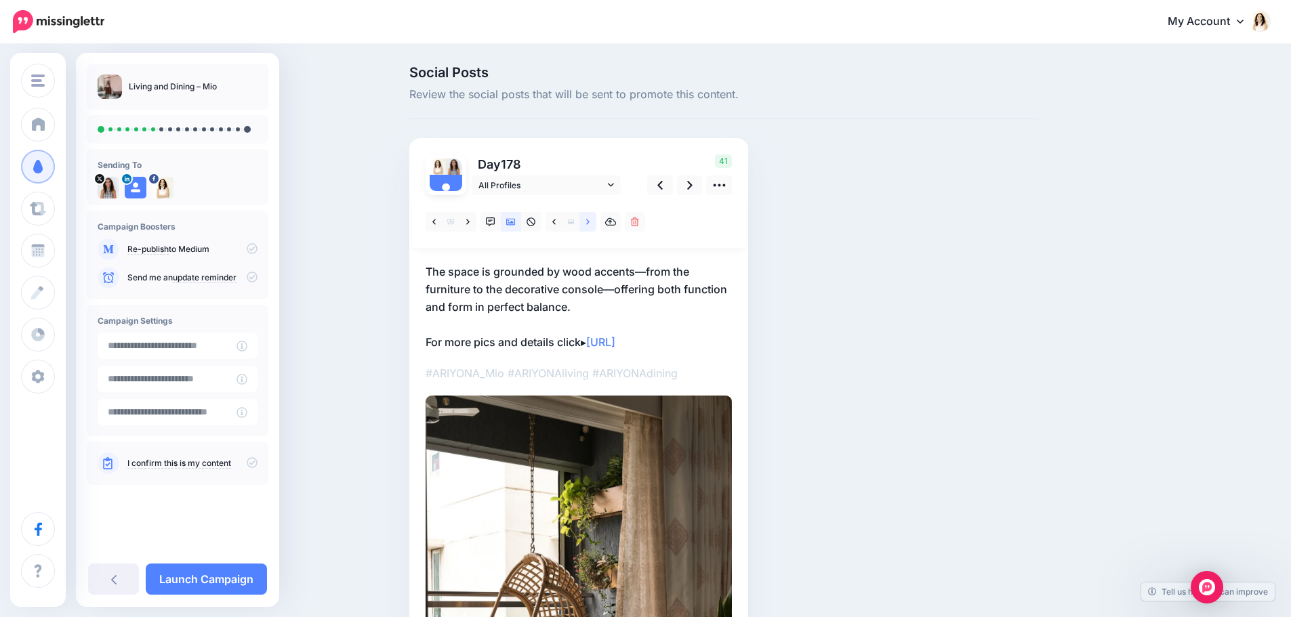
click at [590, 222] on icon at bounding box center [587, 222] width 3 height 9
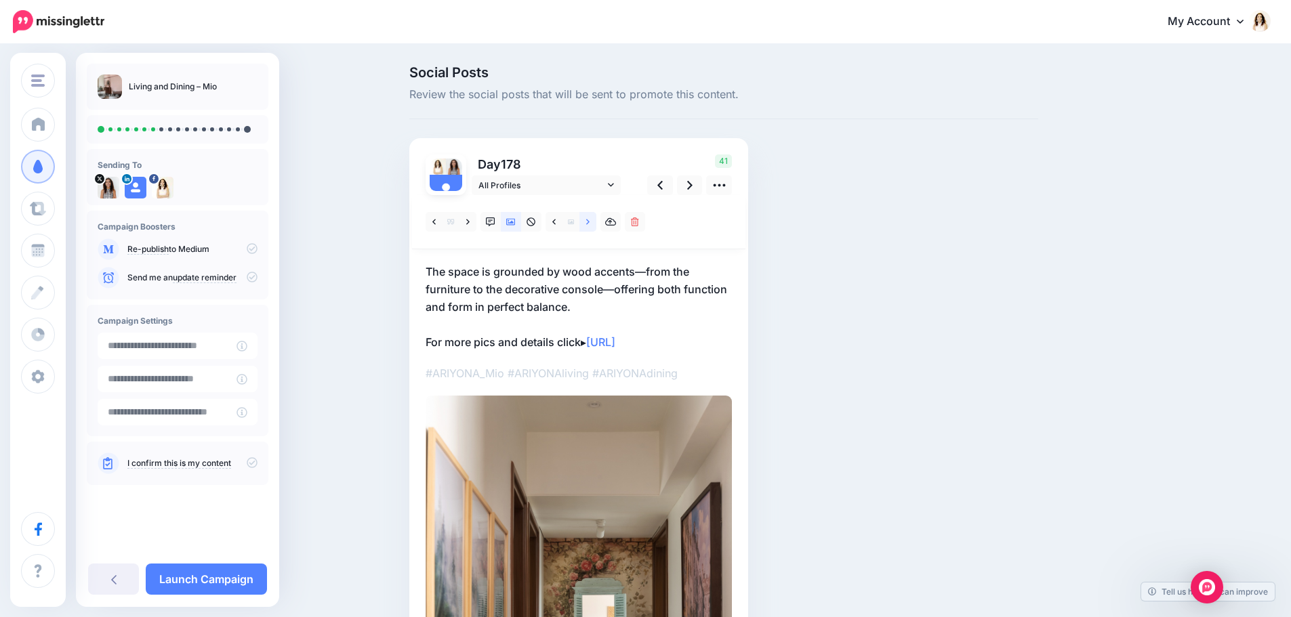
click at [590, 222] on icon at bounding box center [587, 222] width 3 height 9
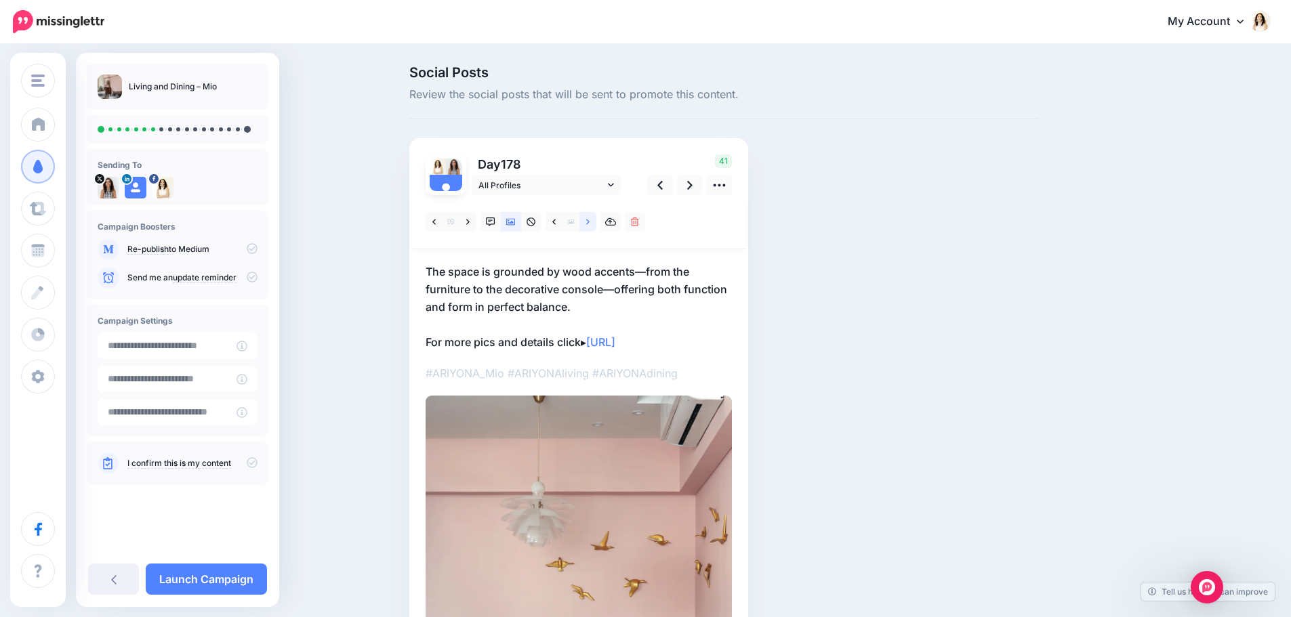
click at [590, 222] on icon at bounding box center [587, 222] width 3 height 9
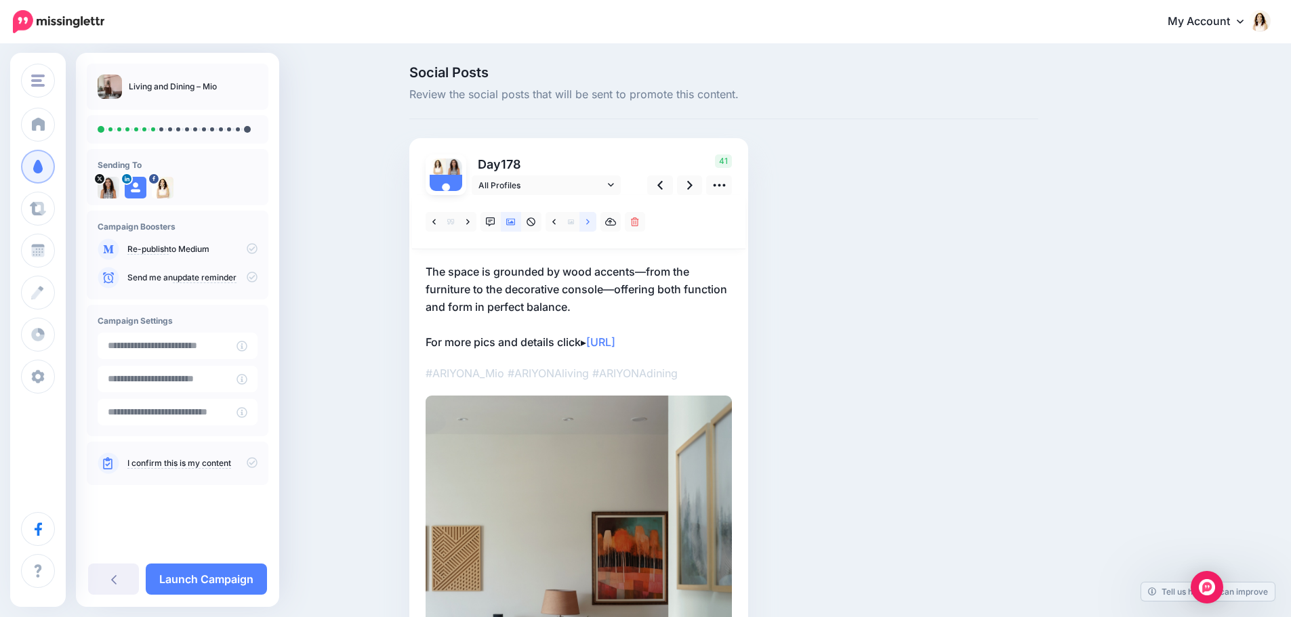
click at [590, 222] on icon at bounding box center [587, 222] width 3 height 9
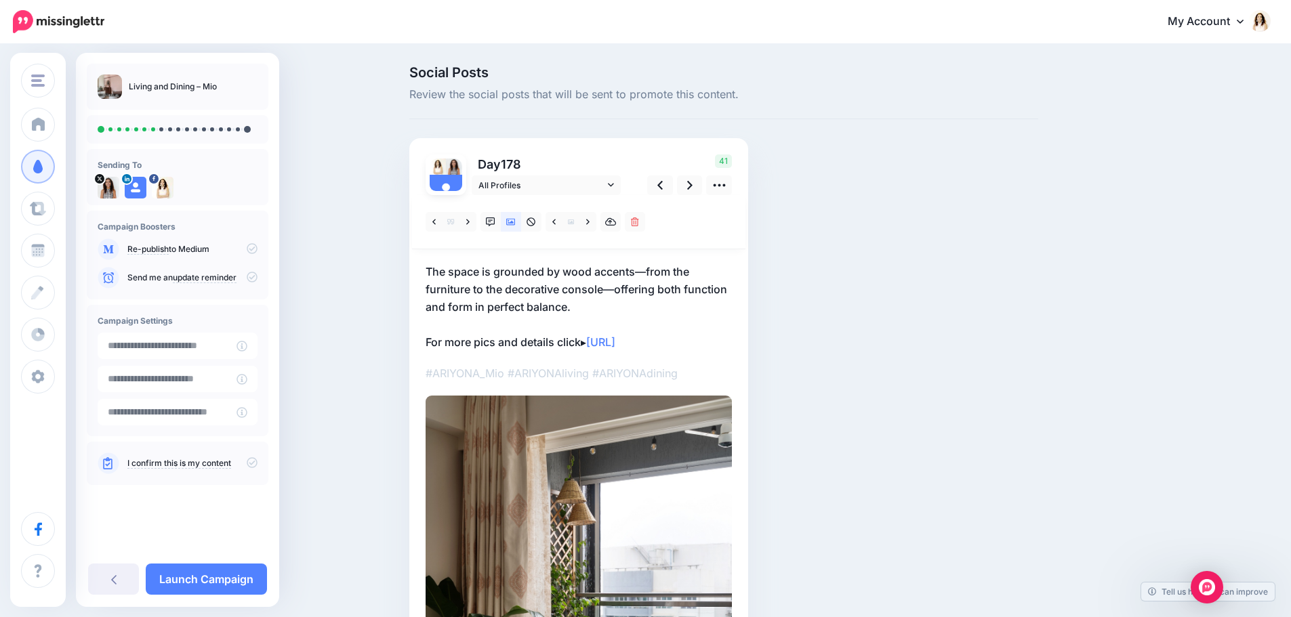
click at [577, 291] on p "The space is grounded by wood accents—from the furniture to the decorative cons…" at bounding box center [579, 307] width 306 height 88
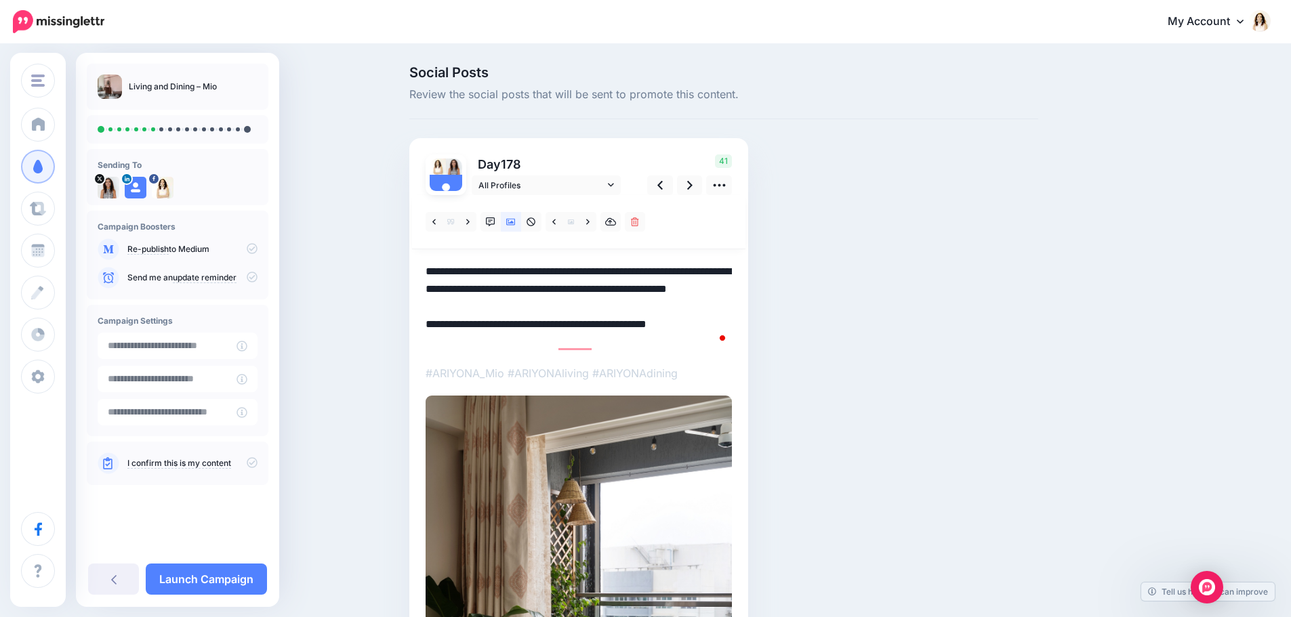
drag, startPoint x: 584, startPoint y: 308, endPoint x: 415, endPoint y: 258, distance: 176.1
click at [415, 258] on div "Day 178 All Profiles" at bounding box center [578, 492] width 339 height 708
paste textarea "To enrich screen reader interactions, please activate Accessibility in Grammarl…"
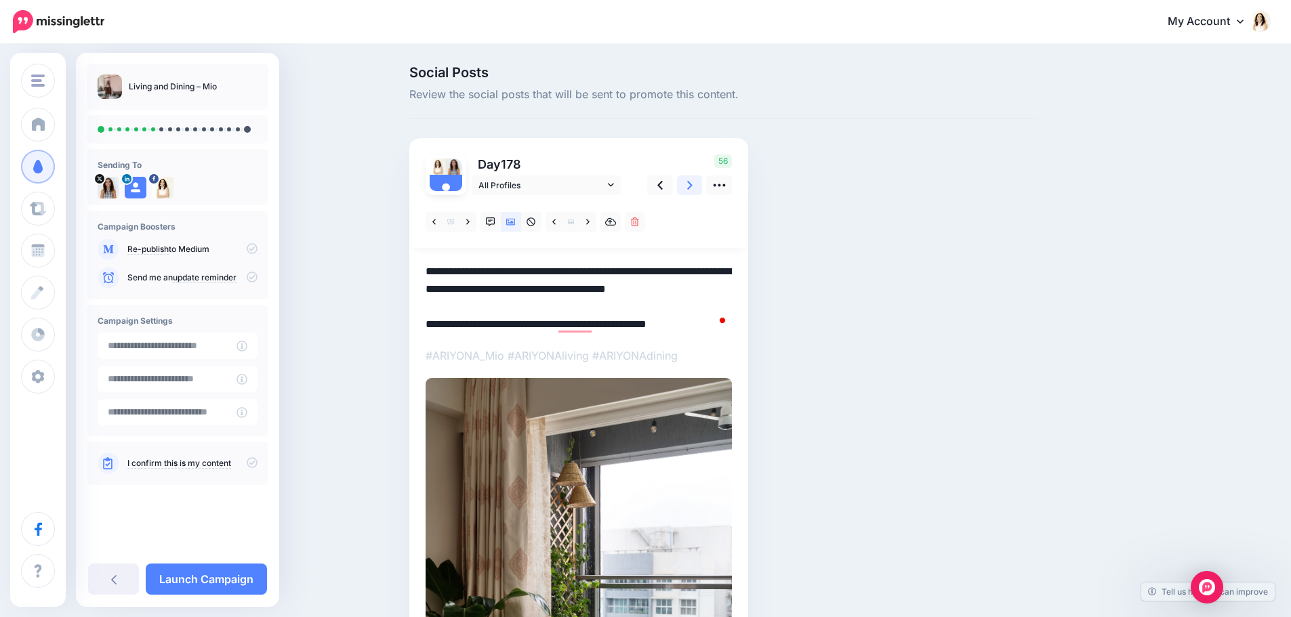
click at [693, 187] on icon at bounding box center [689, 185] width 5 height 14
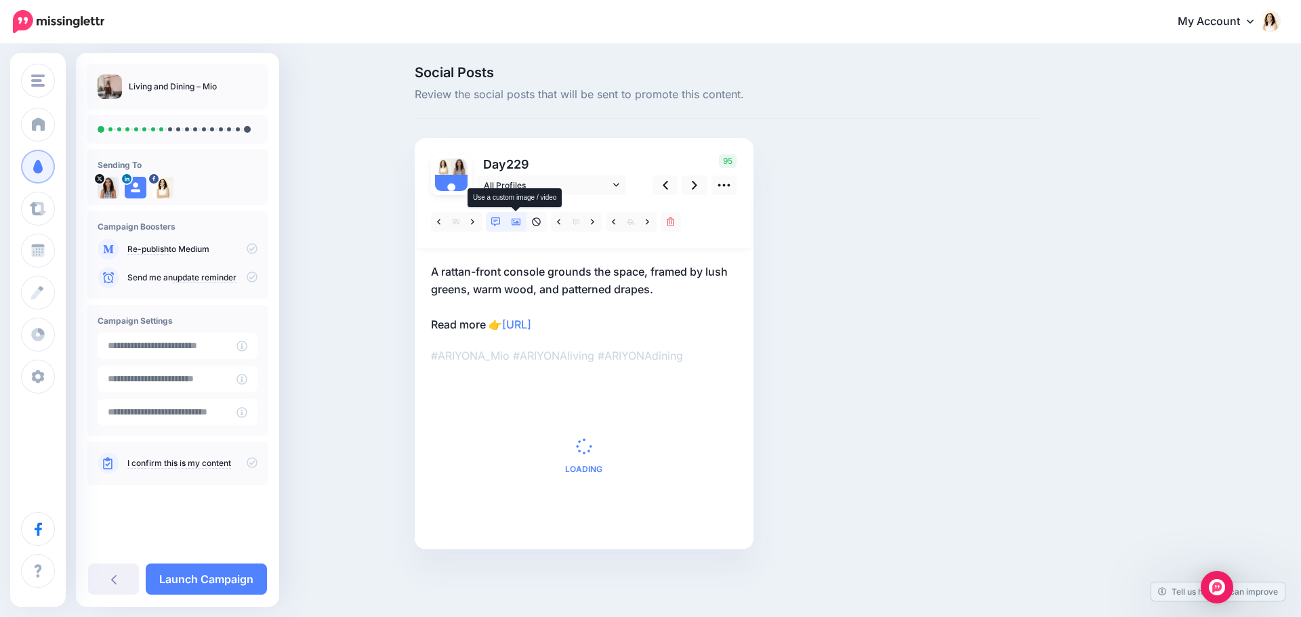
click at [516, 222] on icon at bounding box center [516, 222] width 9 height 7
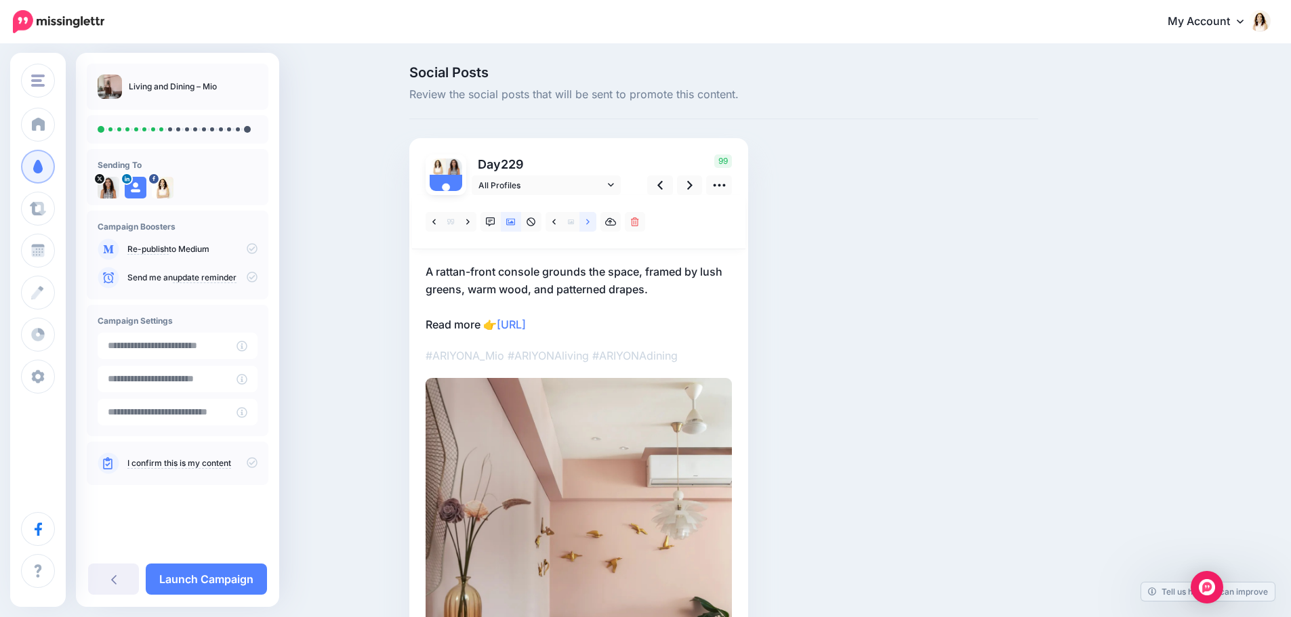
click at [596, 224] on link at bounding box center [588, 222] width 17 height 20
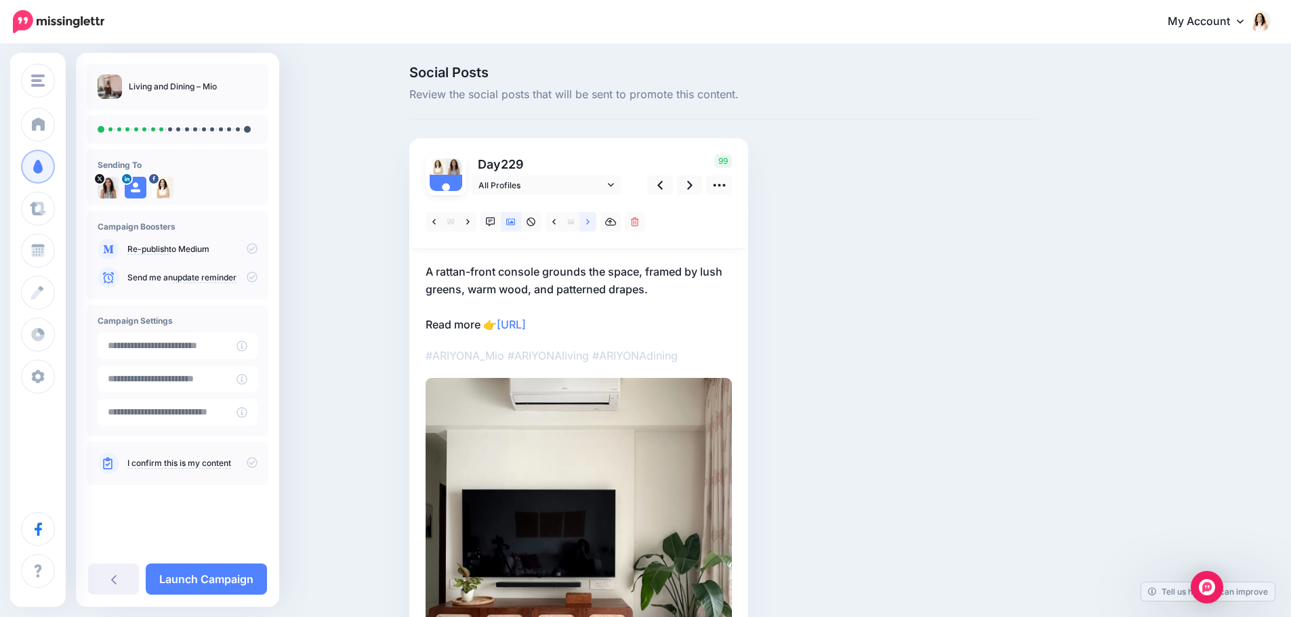
click at [596, 224] on link at bounding box center [588, 222] width 17 height 20
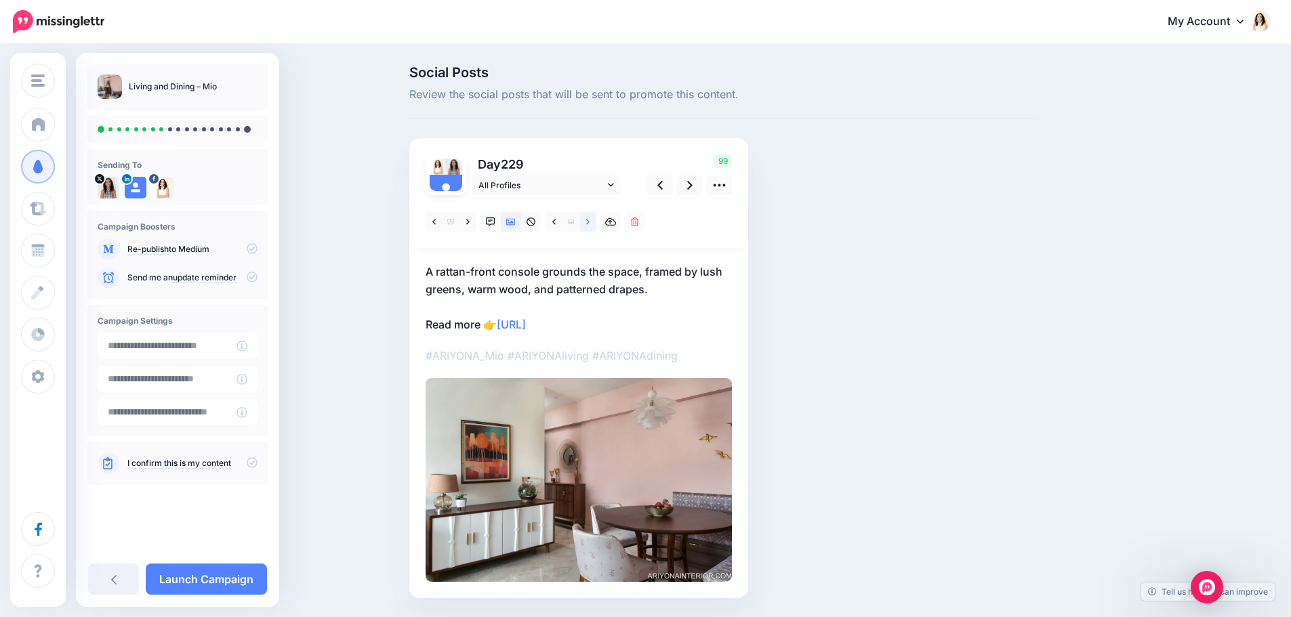
click at [596, 224] on link at bounding box center [588, 222] width 17 height 20
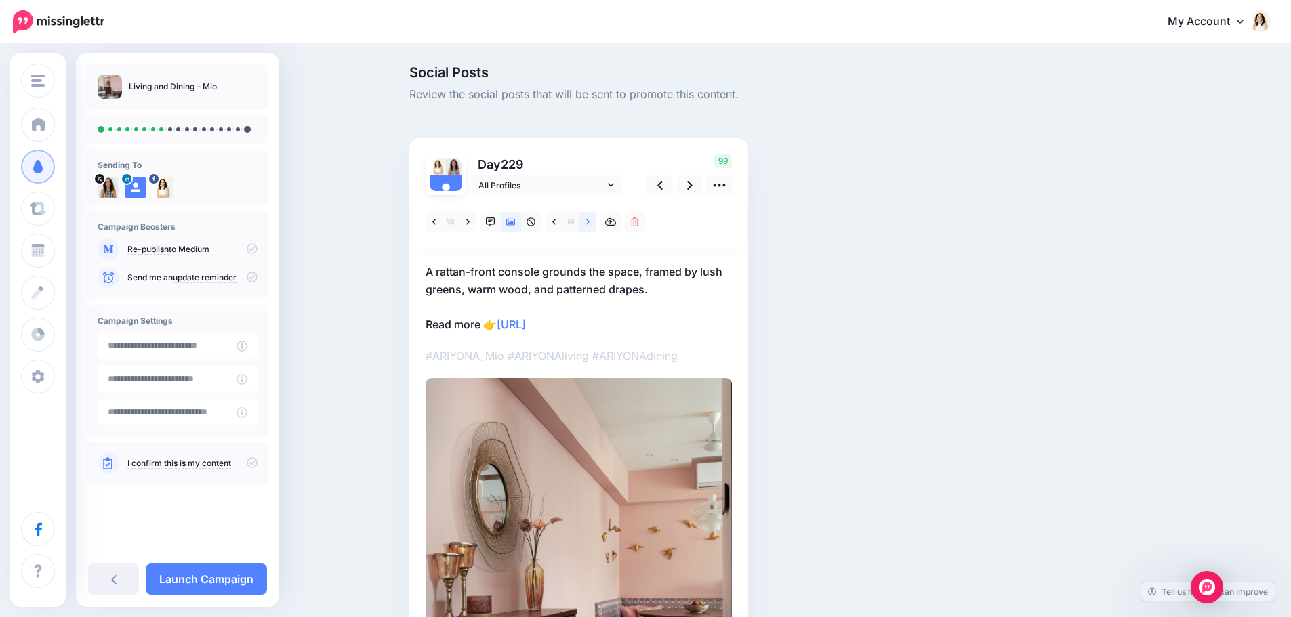
click at [596, 224] on link at bounding box center [588, 222] width 17 height 20
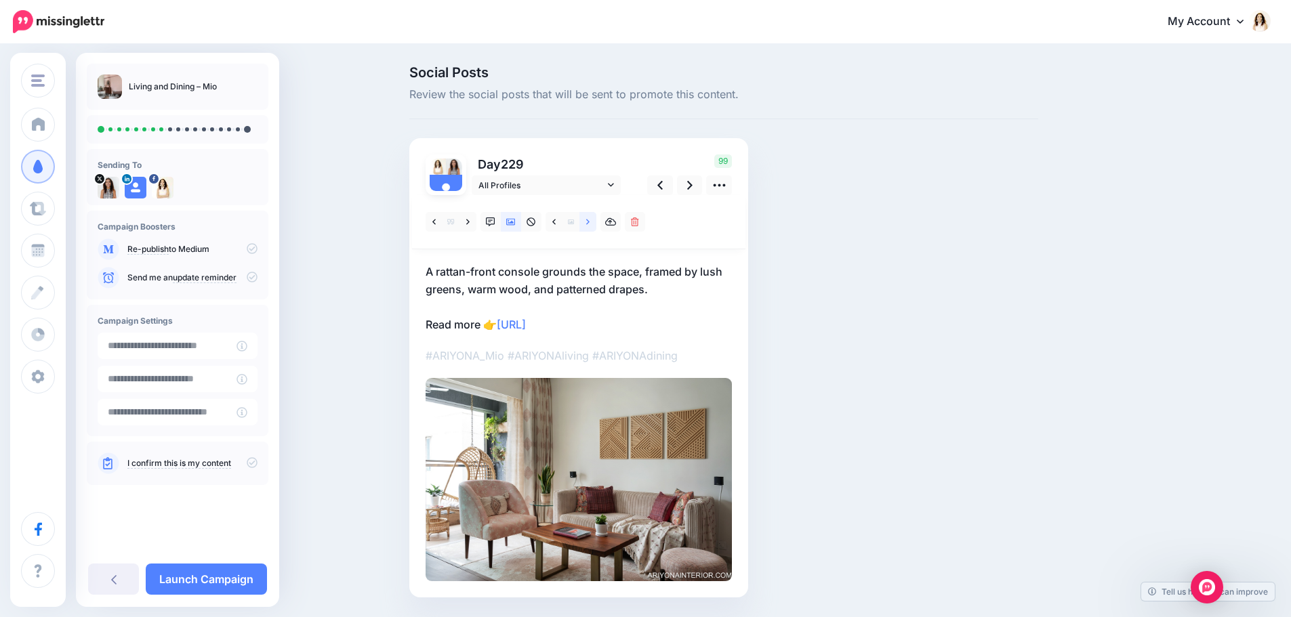
click at [596, 224] on link at bounding box center [588, 222] width 17 height 20
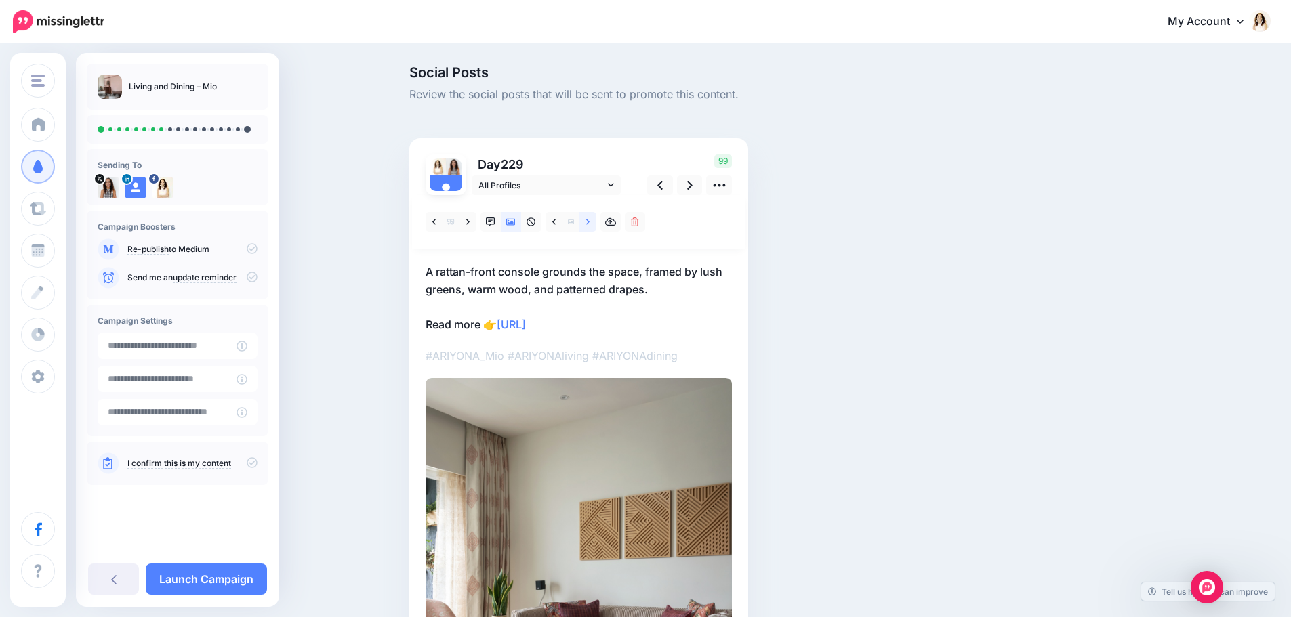
click at [596, 224] on link at bounding box center [588, 222] width 17 height 20
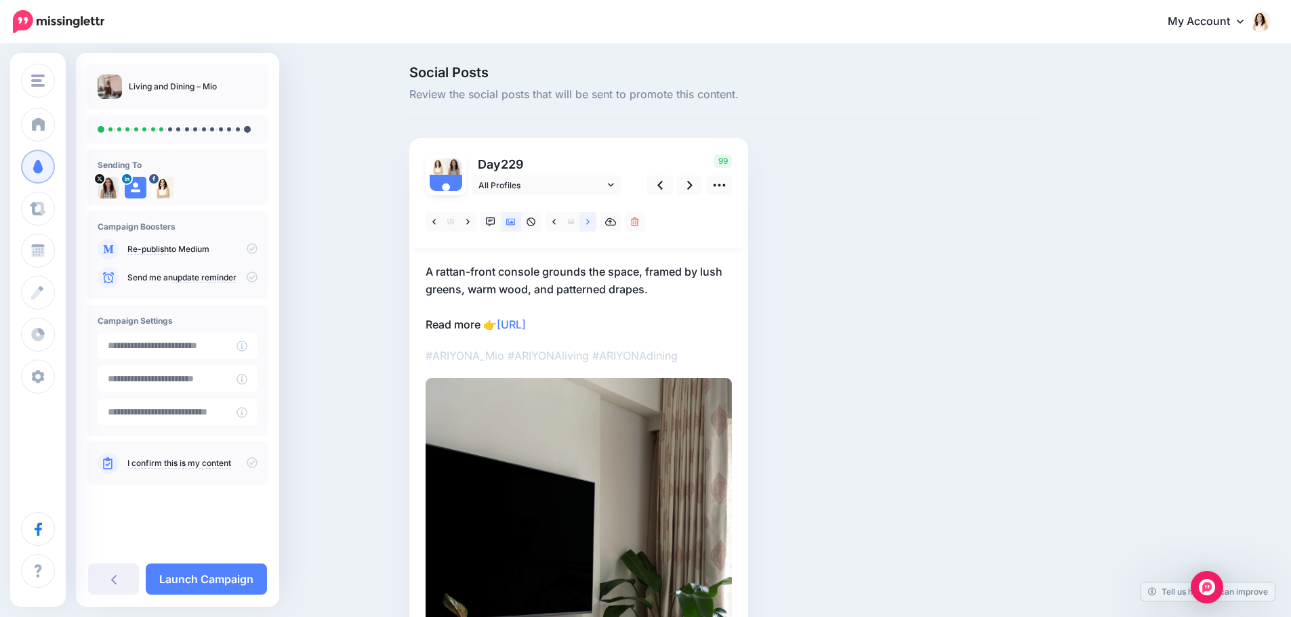
click at [596, 224] on link at bounding box center [588, 222] width 17 height 20
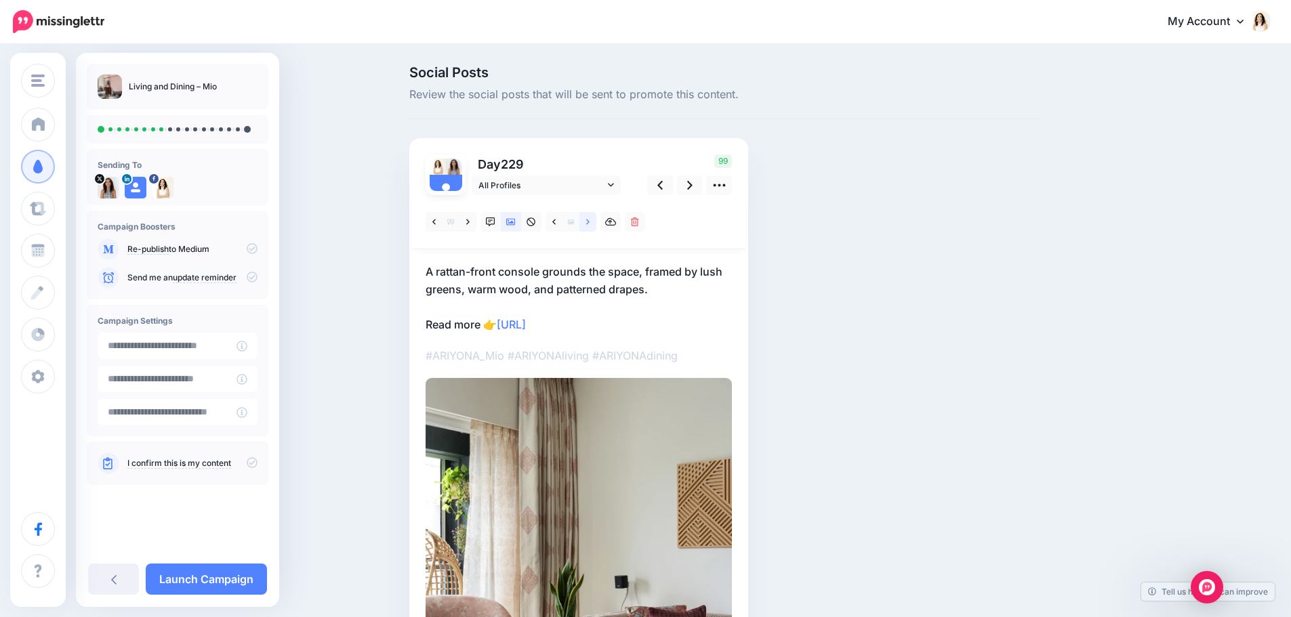
click at [596, 224] on link at bounding box center [588, 222] width 17 height 20
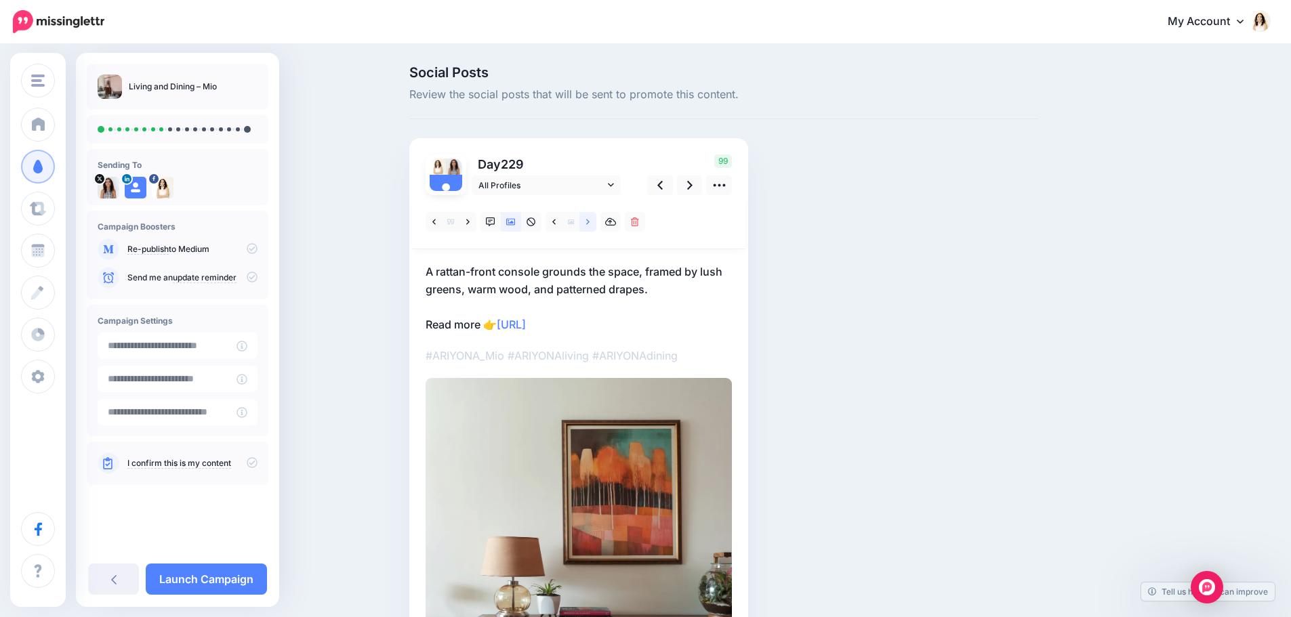
click at [596, 224] on link at bounding box center [588, 222] width 17 height 20
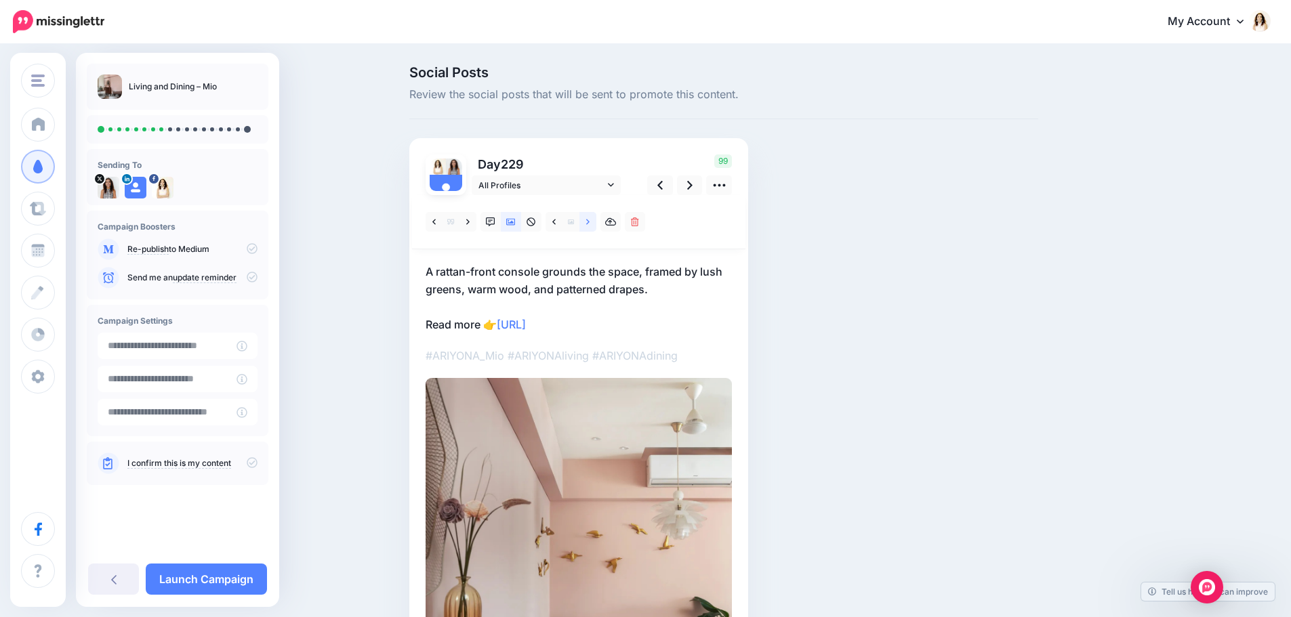
click at [596, 224] on link at bounding box center [588, 222] width 17 height 20
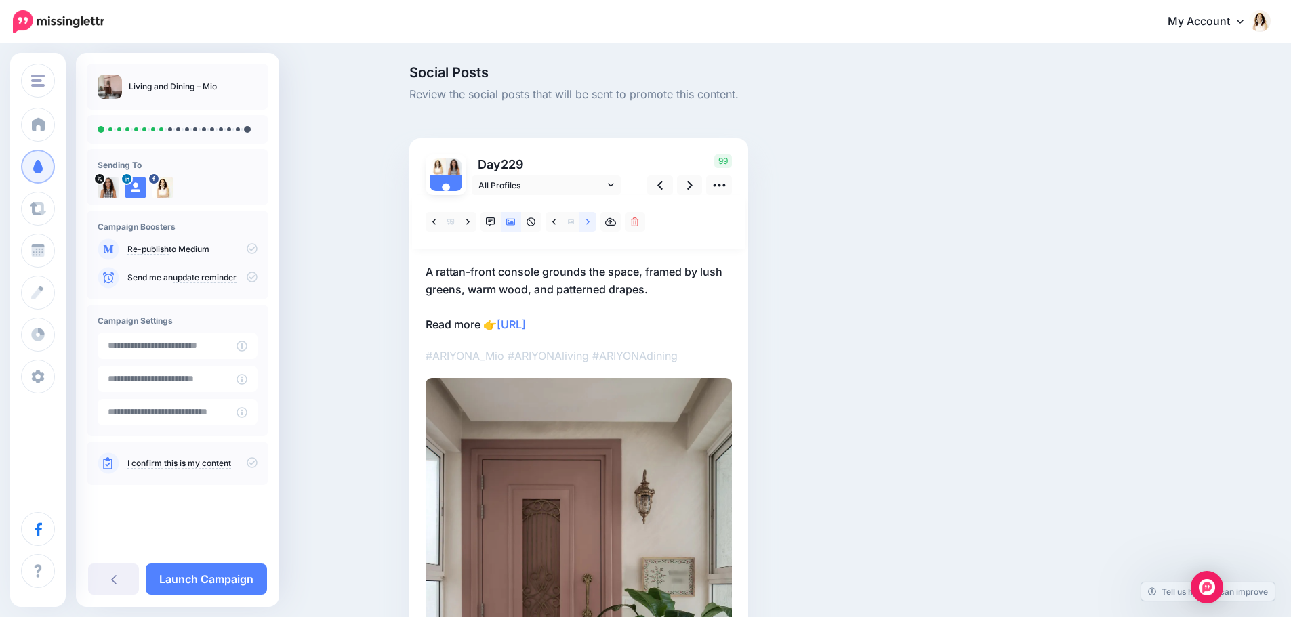
click at [596, 224] on link at bounding box center [588, 222] width 17 height 20
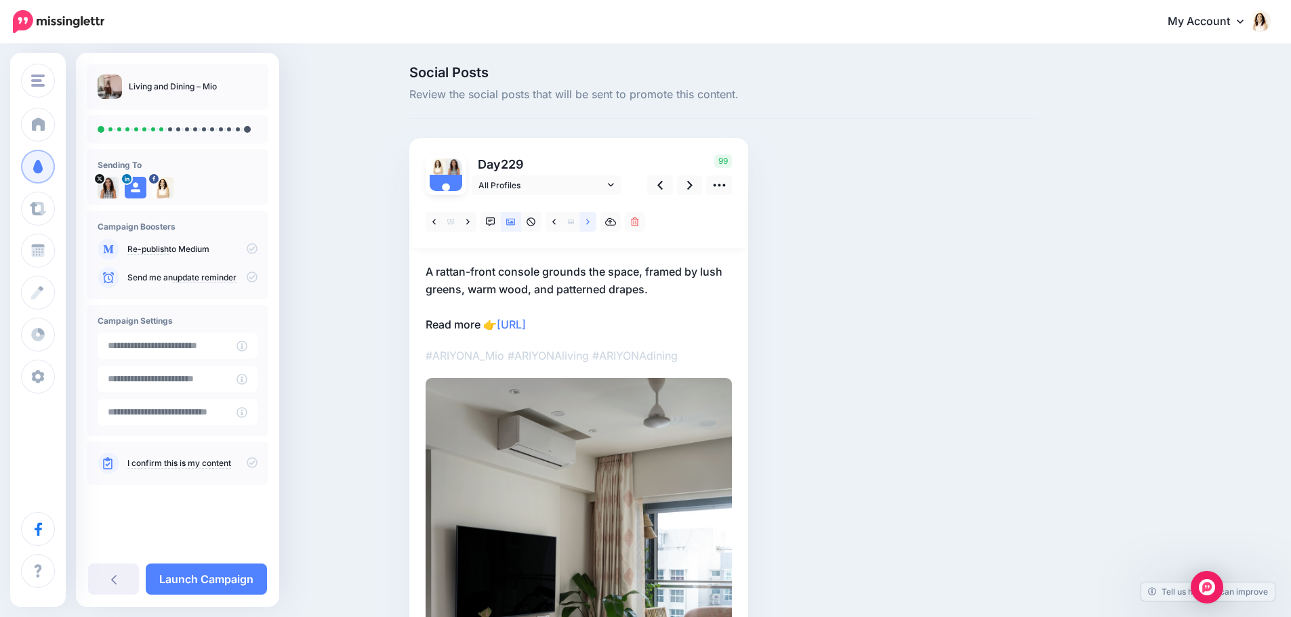
click at [596, 224] on link at bounding box center [588, 222] width 17 height 20
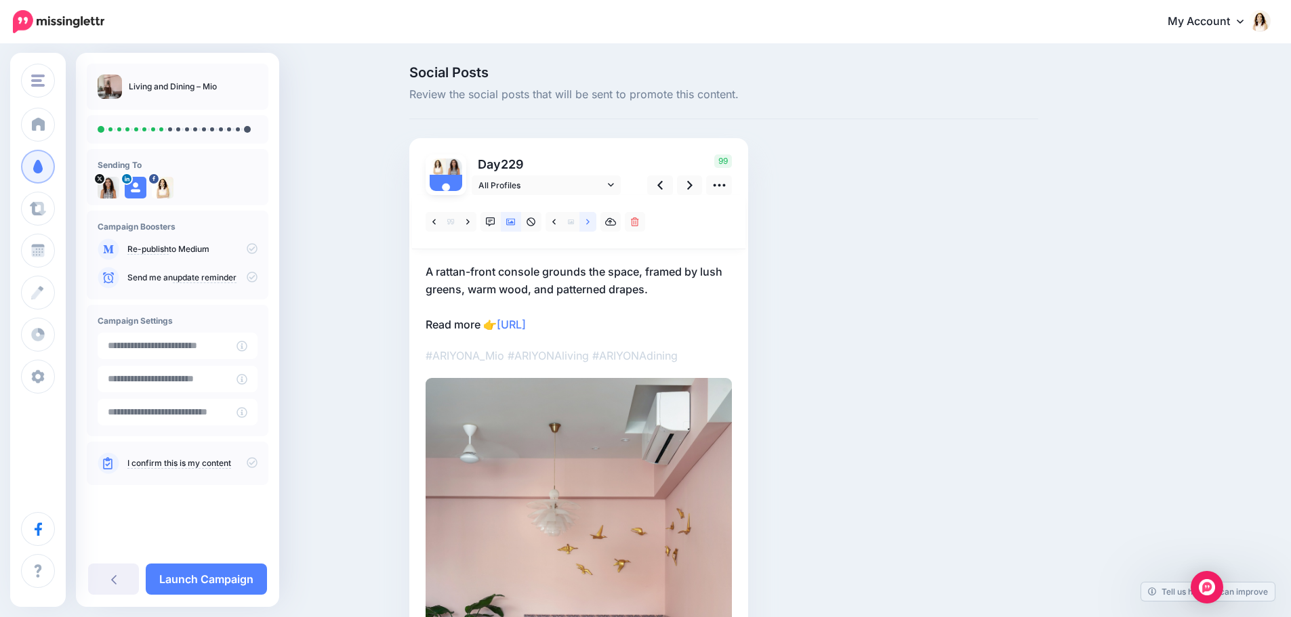
click at [596, 224] on link at bounding box center [588, 222] width 17 height 20
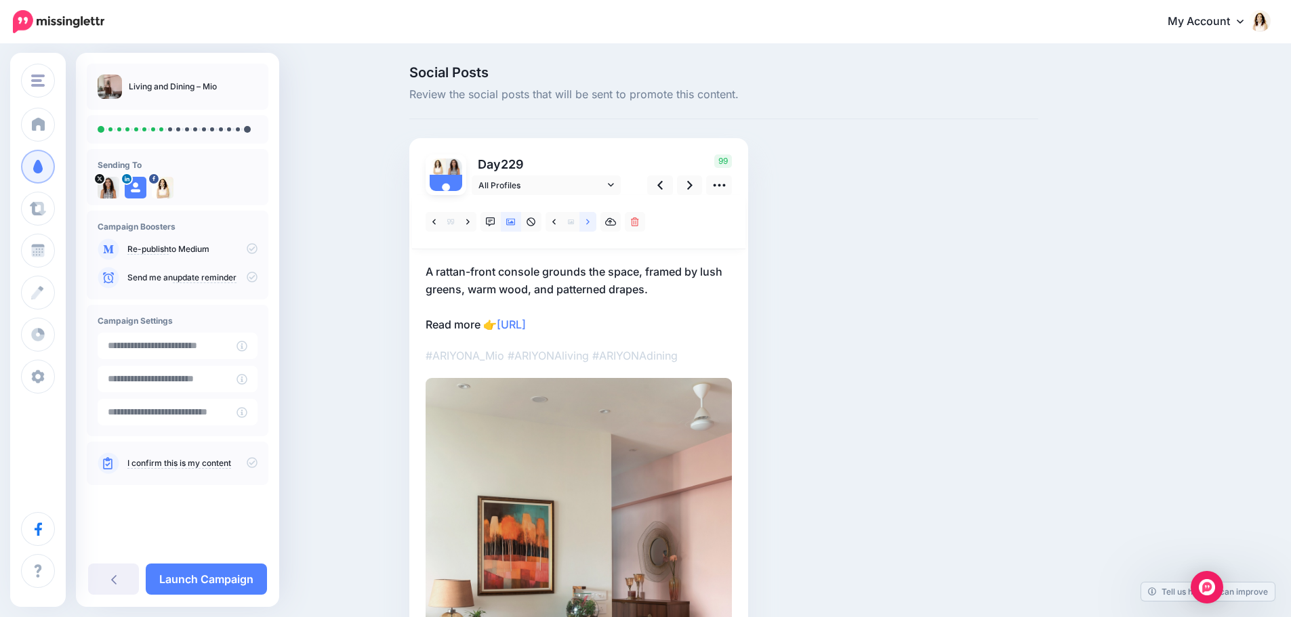
click at [596, 224] on link at bounding box center [588, 222] width 17 height 20
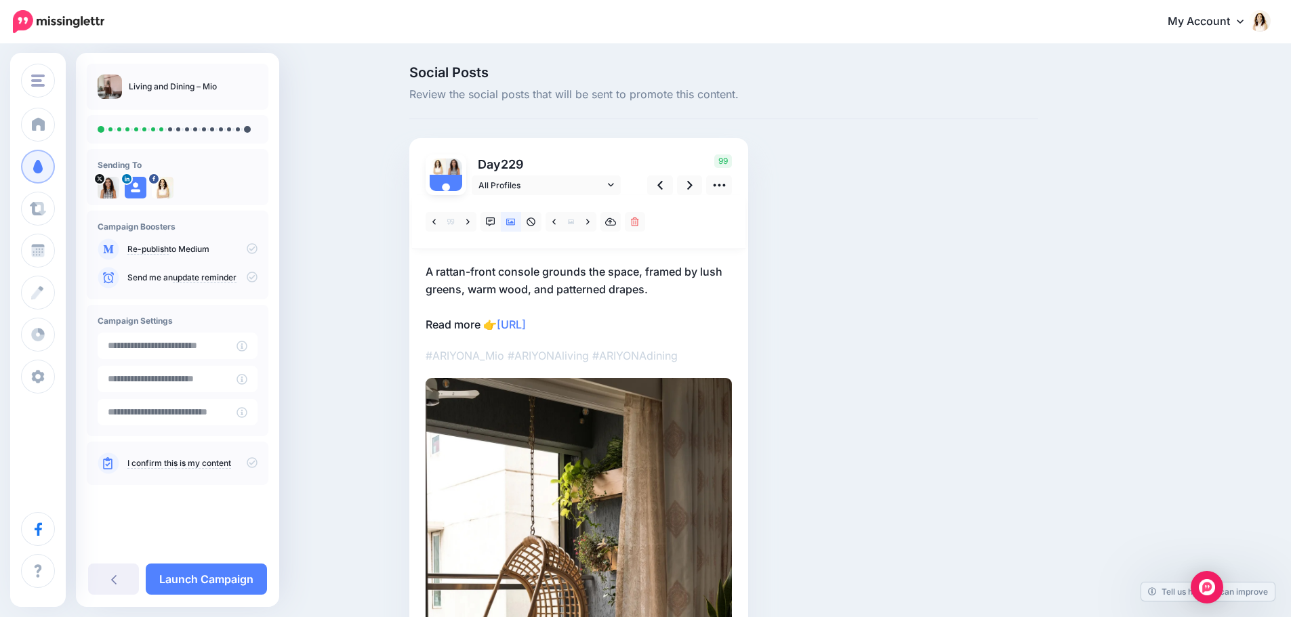
click at [615, 274] on p "A rattan-front console grounds the space, framed by lush greens, warm wood, and…" at bounding box center [579, 298] width 306 height 70
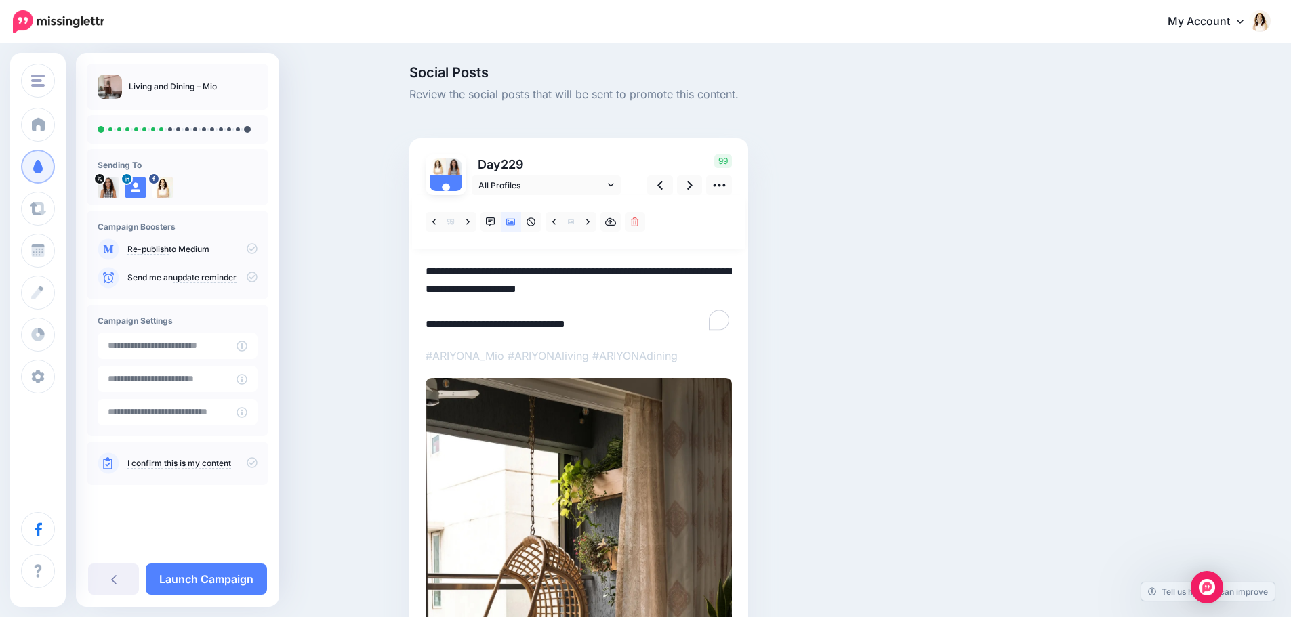
drag, startPoint x: 691, startPoint y: 294, endPoint x: 426, endPoint y: 272, distance: 265.3
click at [426, 272] on div "Day 229 All Profiles" at bounding box center [578, 496] width 339 height 716
paste textarea "**********"
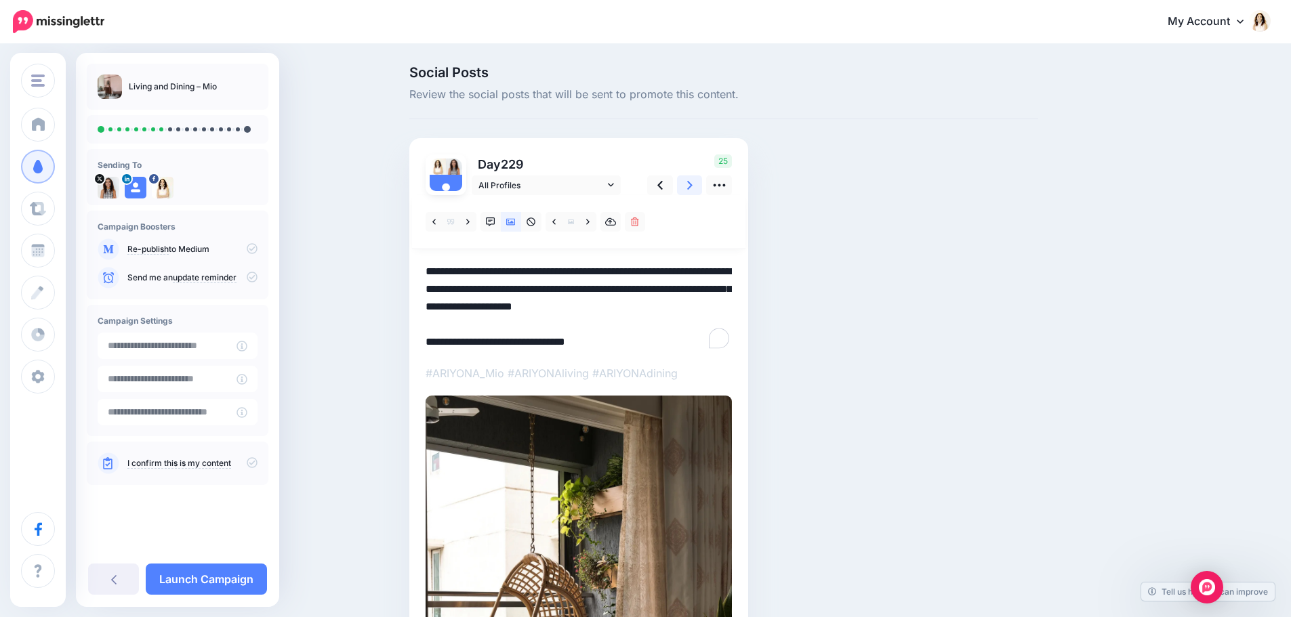
click at [693, 189] on icon at bounding box center [689, 185] width 5 height 14
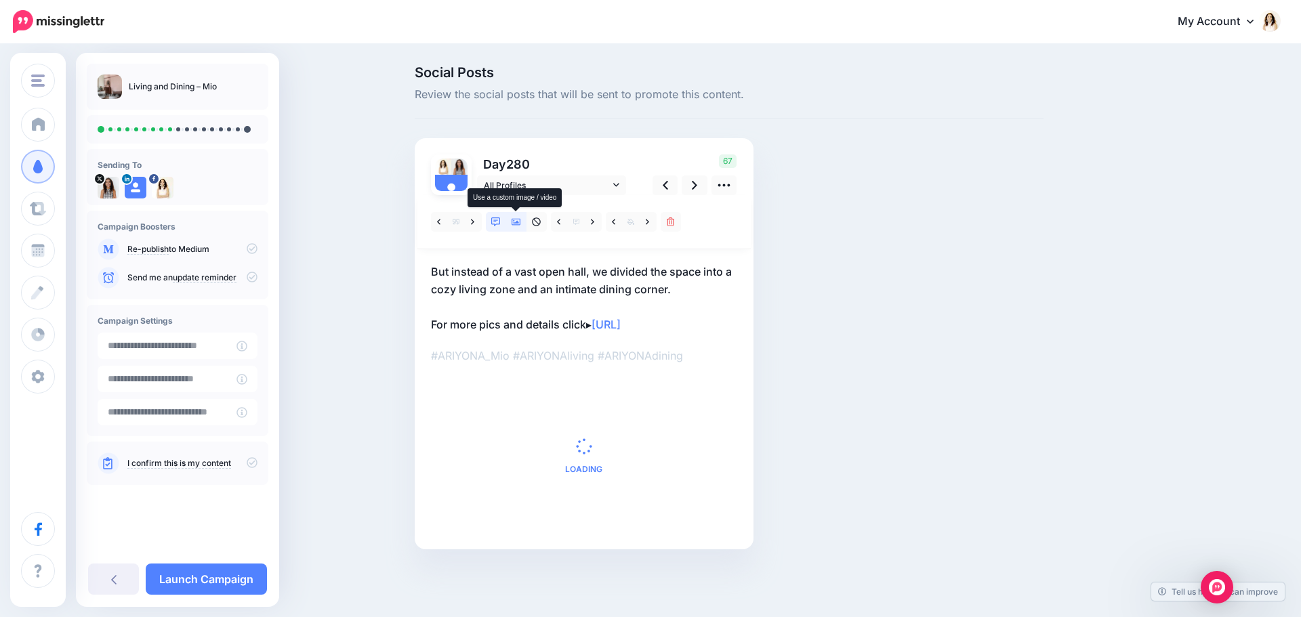
click at [521, 226] on icon at bounding box center [516, 222] width 9 height 9
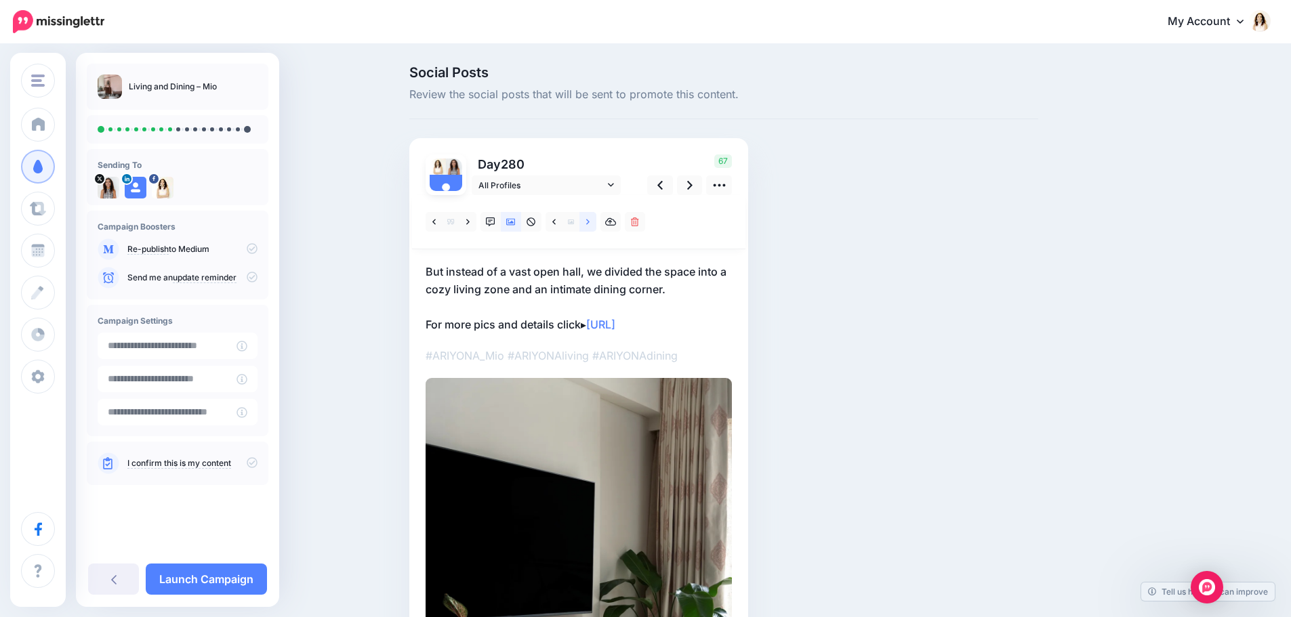
click at [590, 224] on link at bounding box center [588, 222] width 17 height 20
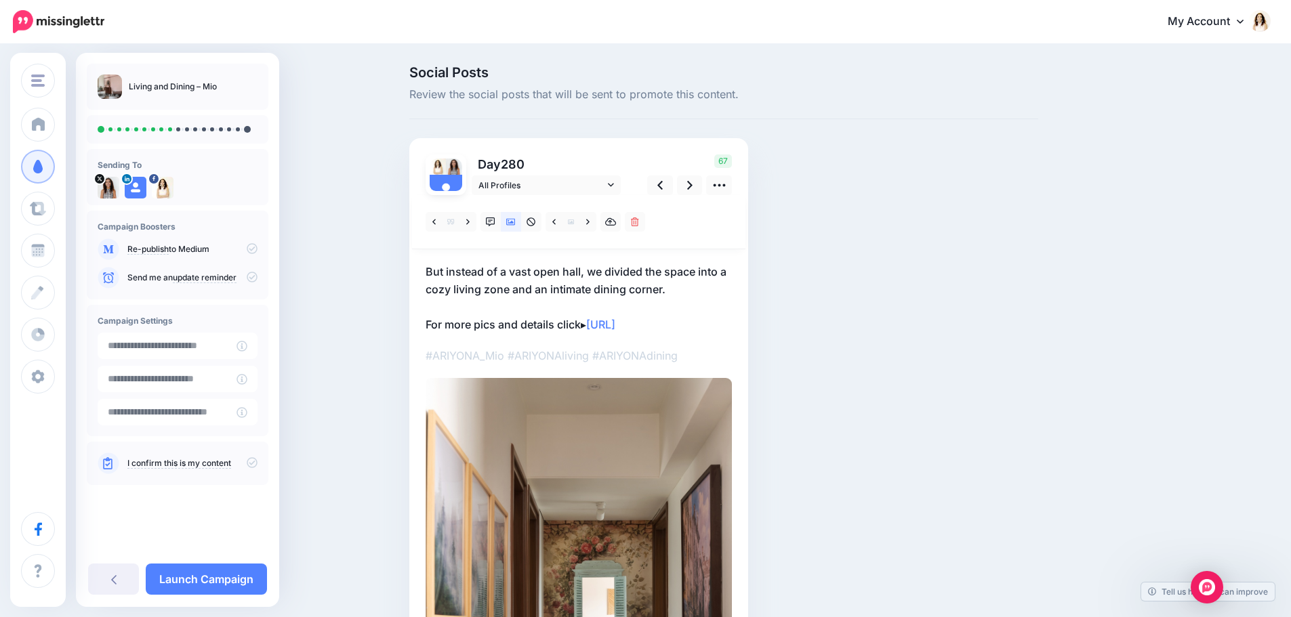
click at [566, 289] on p "But instead of a vast open hall, we divided the space into a cozy living zone a…" at bounding box center [579, 298] width 306 height 70
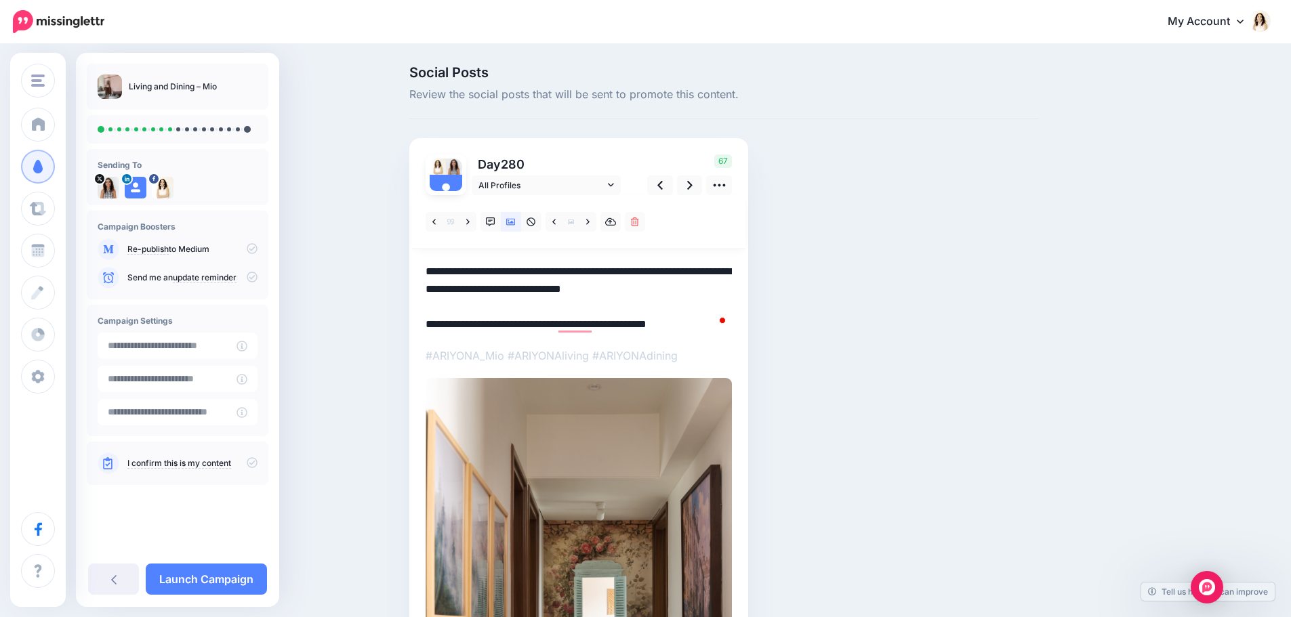
drag, startPoint x: 685, startPoint y: 289, endPoint x: 403, endPoint y: 275, distance: 282.3
click at [403, 275] on div "Social Posts Review the social posts that will be sent to promote this content.…" at bounding box center [645, 480] width 1291 height 870
paste textarea "**********"
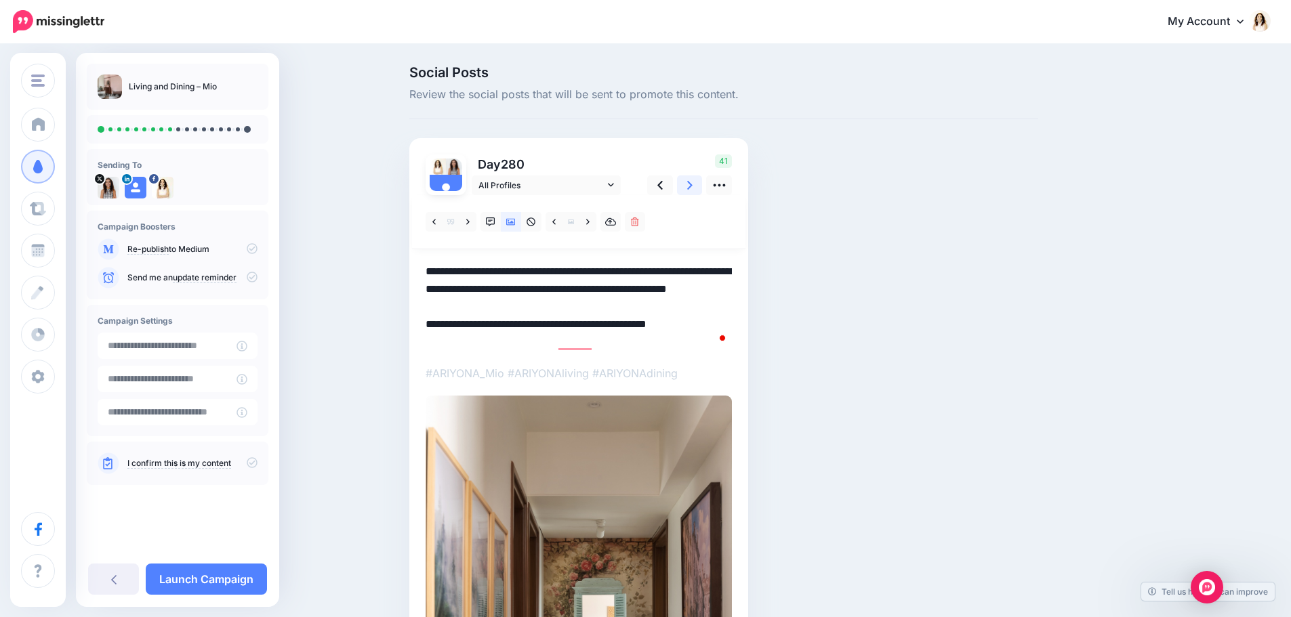
click at [691, 186] on link at bounding box center [690, 186] width 26 height 20
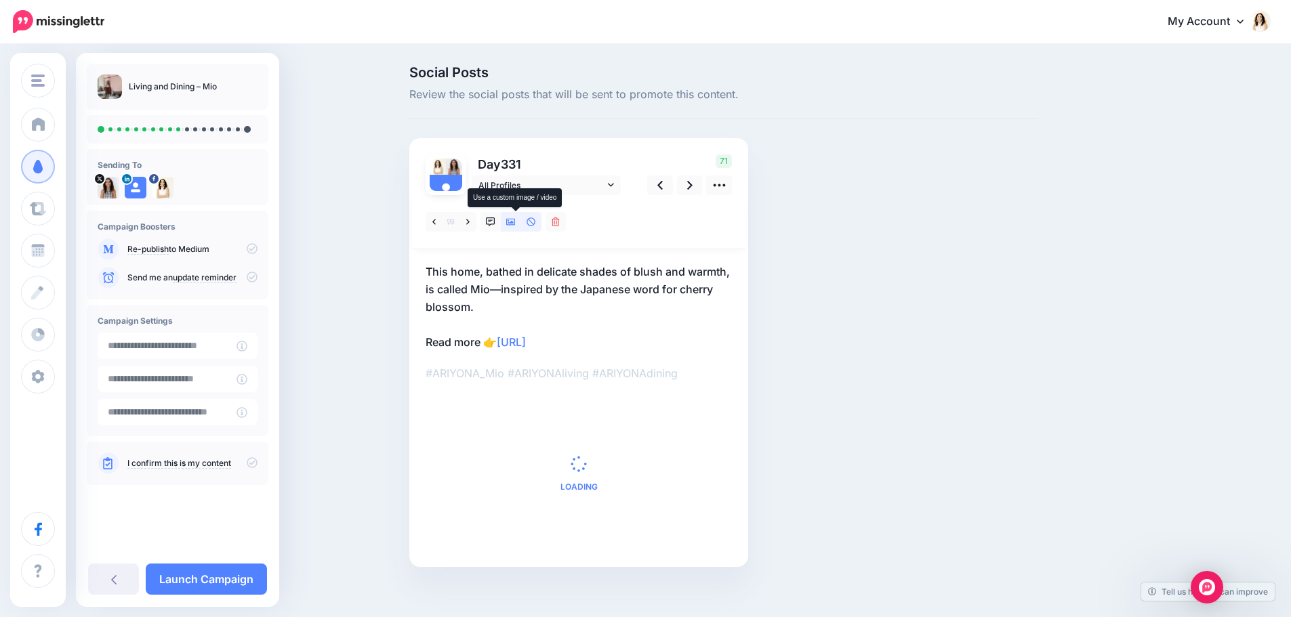
click at [516, 222] on icon at bounding box center [510, 222] width 9 height 7
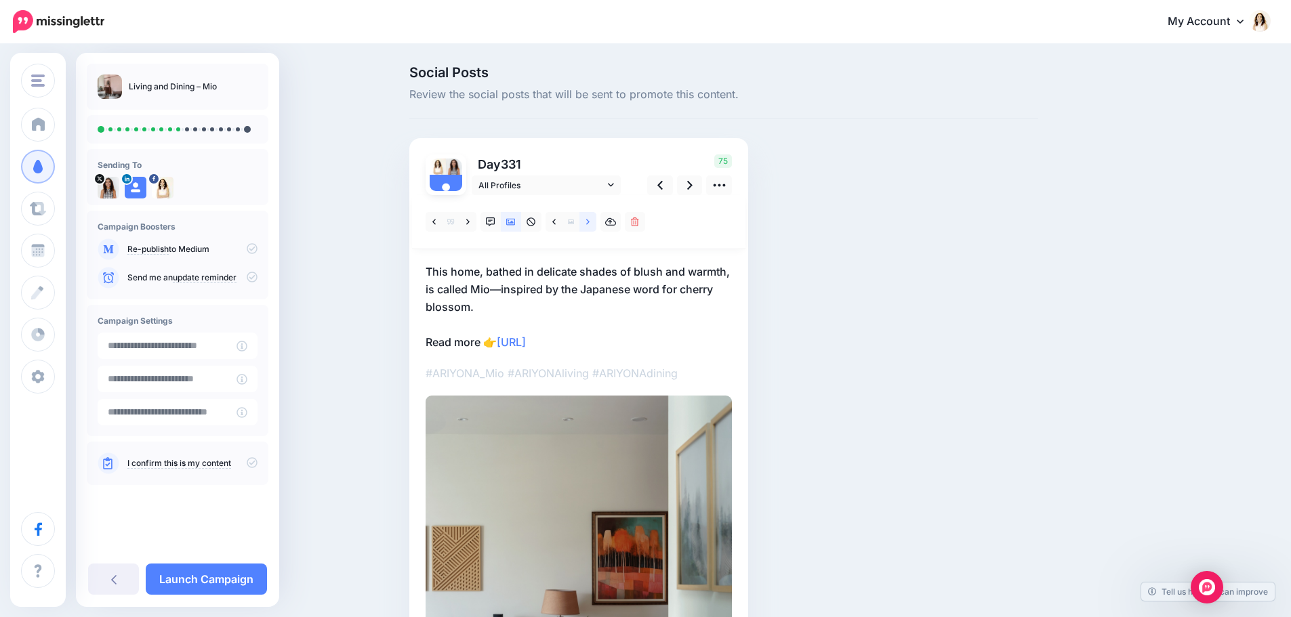
click at [586, 222] on link at bounding box center [588, 222] width 17 height 20
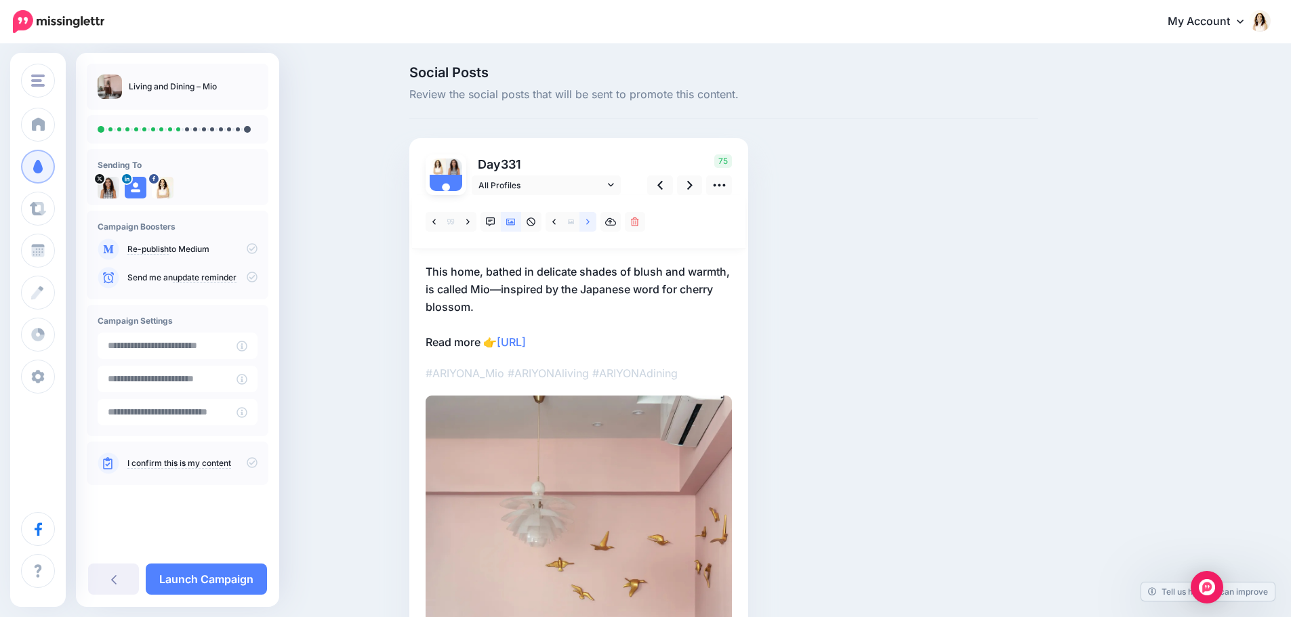
click at [586, 222] on link at bounding box center [588, 222] width 17 height 20
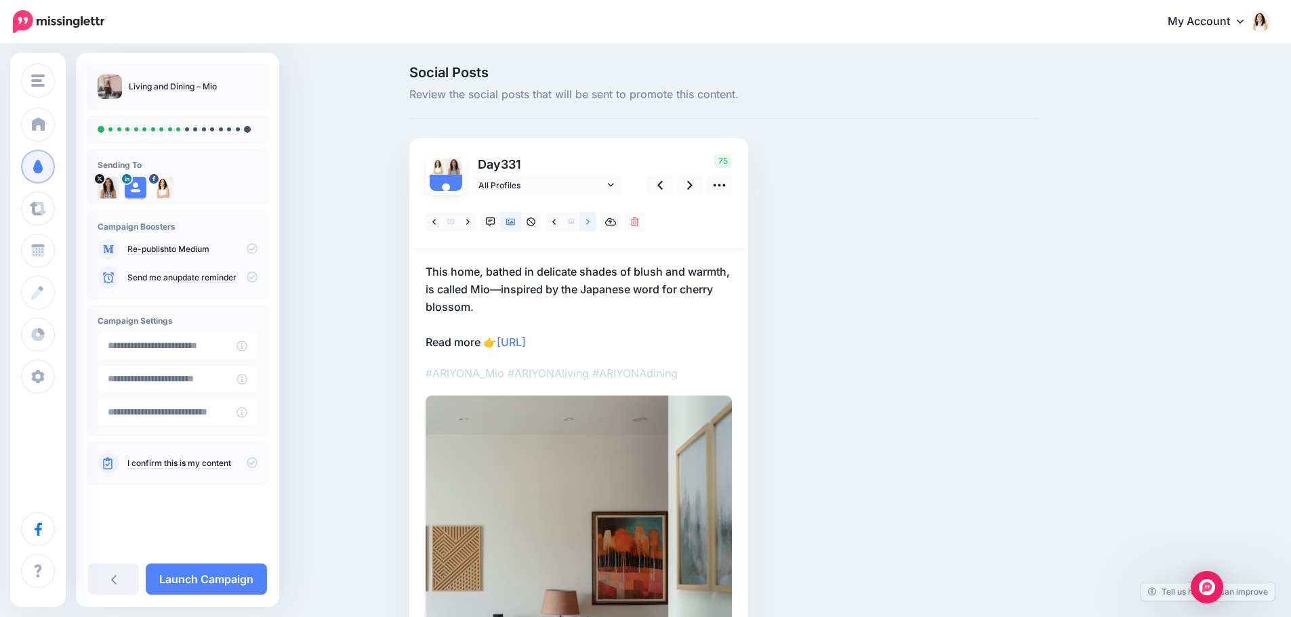
click at [586, 222] on link at bounding box center [588, 222] width 17 height 20
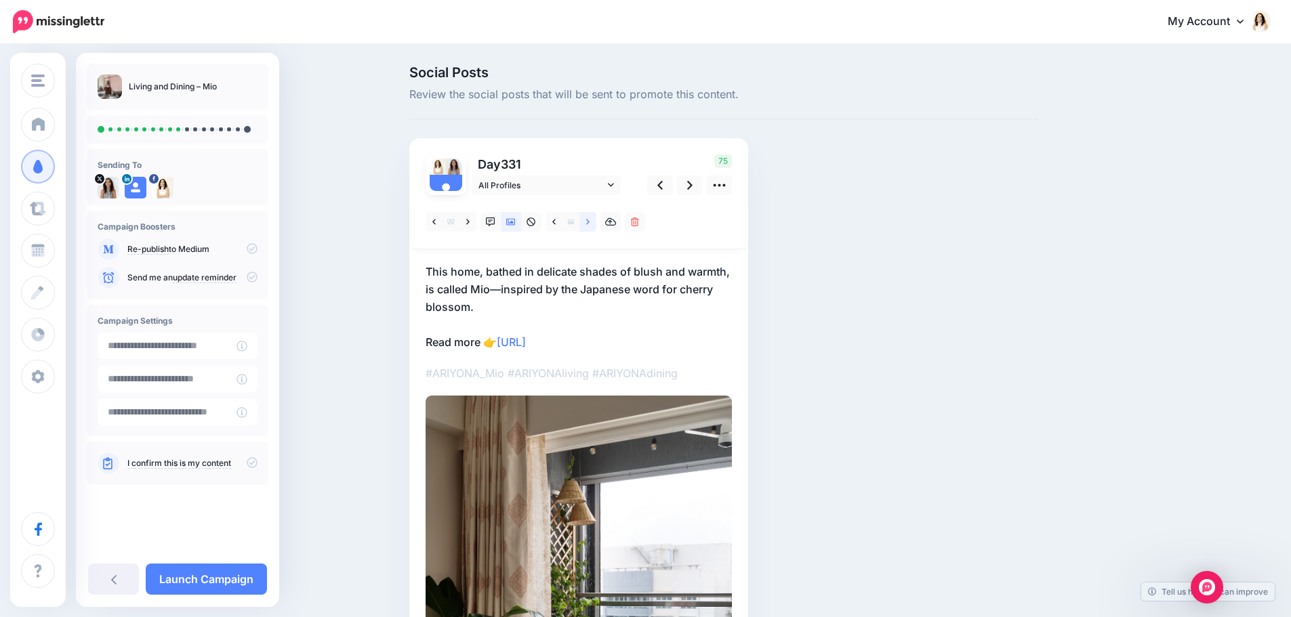
click at [586, 222] on link at bounding box center [588, 222] width 17 height 20
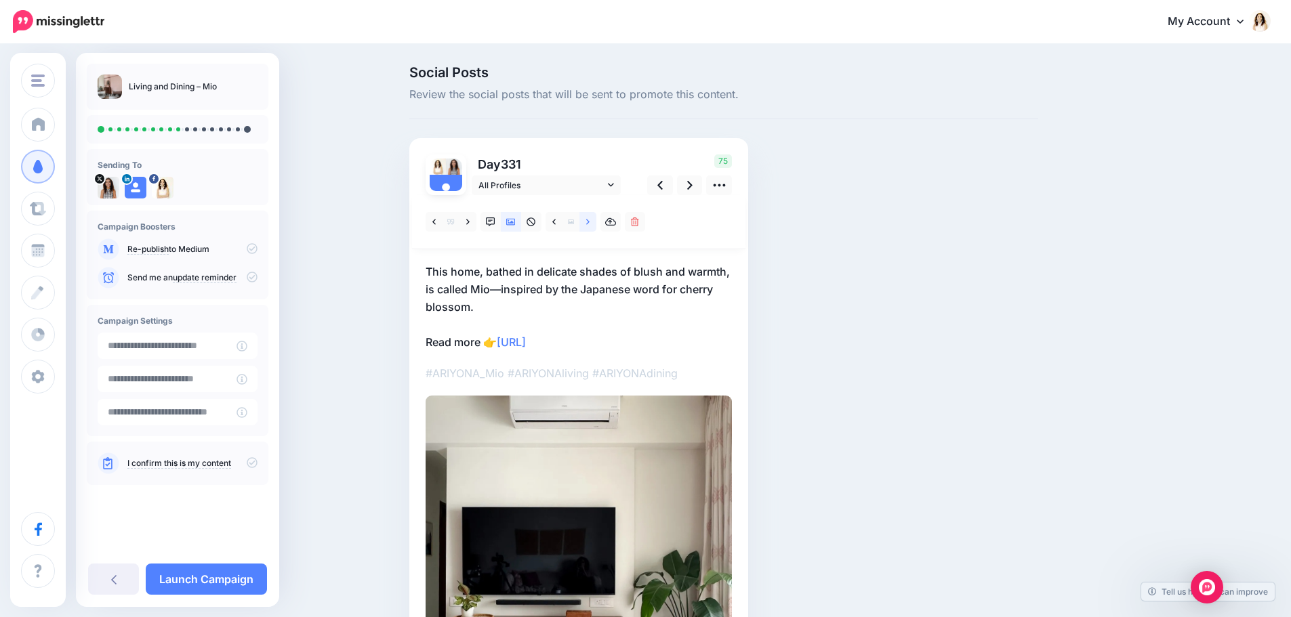
click at [586, 222] on link at bounding box center [588, 222] width 17 height 20
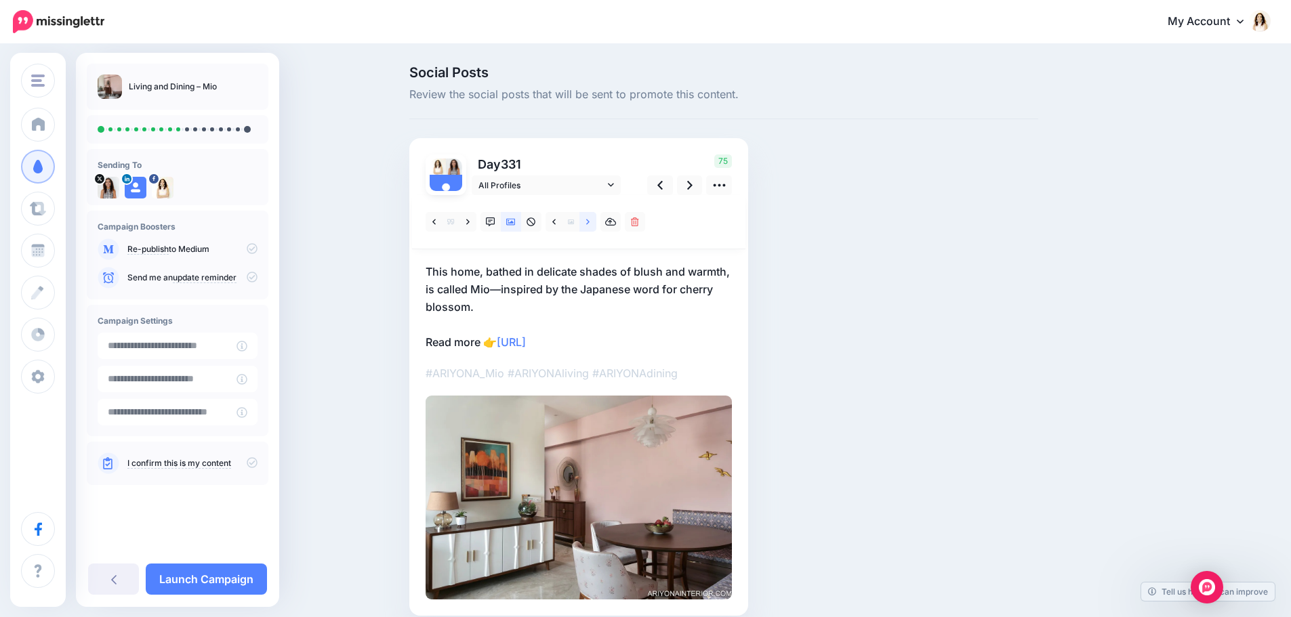
click at [586, 222] on link at bounding box center [588, 222] width 17 height 20
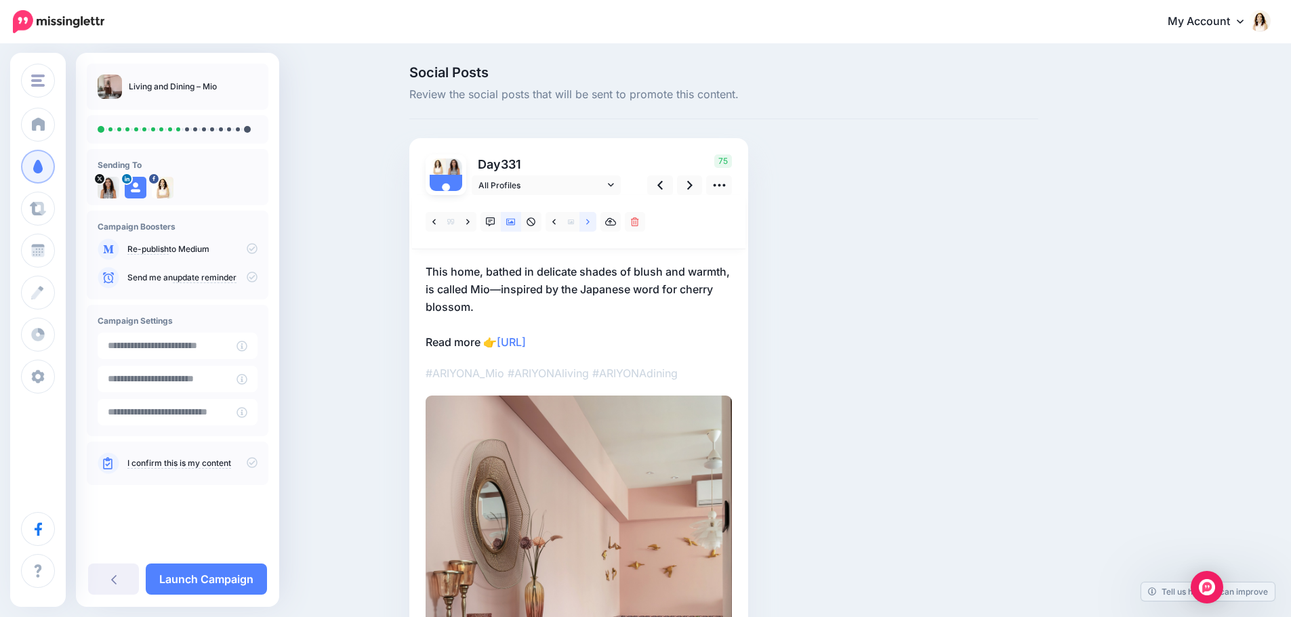
click at [586, 222] on link at bounding box center [588, 222] width 17 height 20
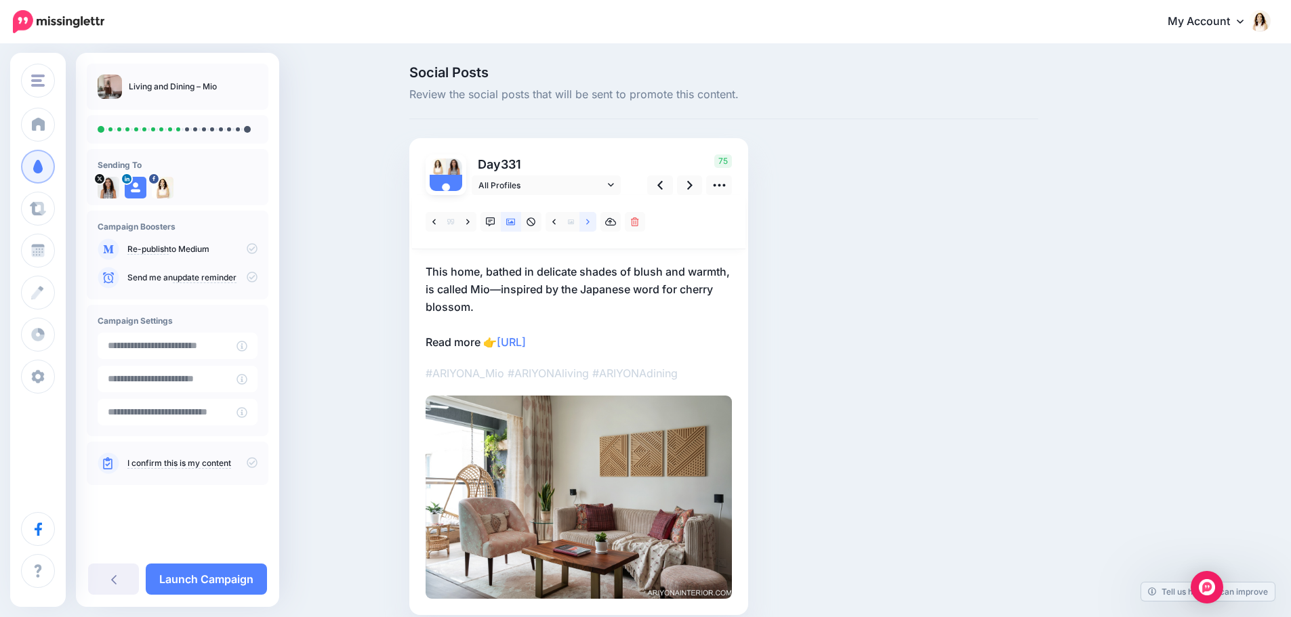
click at [586, 222] on link at bounding box center [588, 222] width 17 height 20
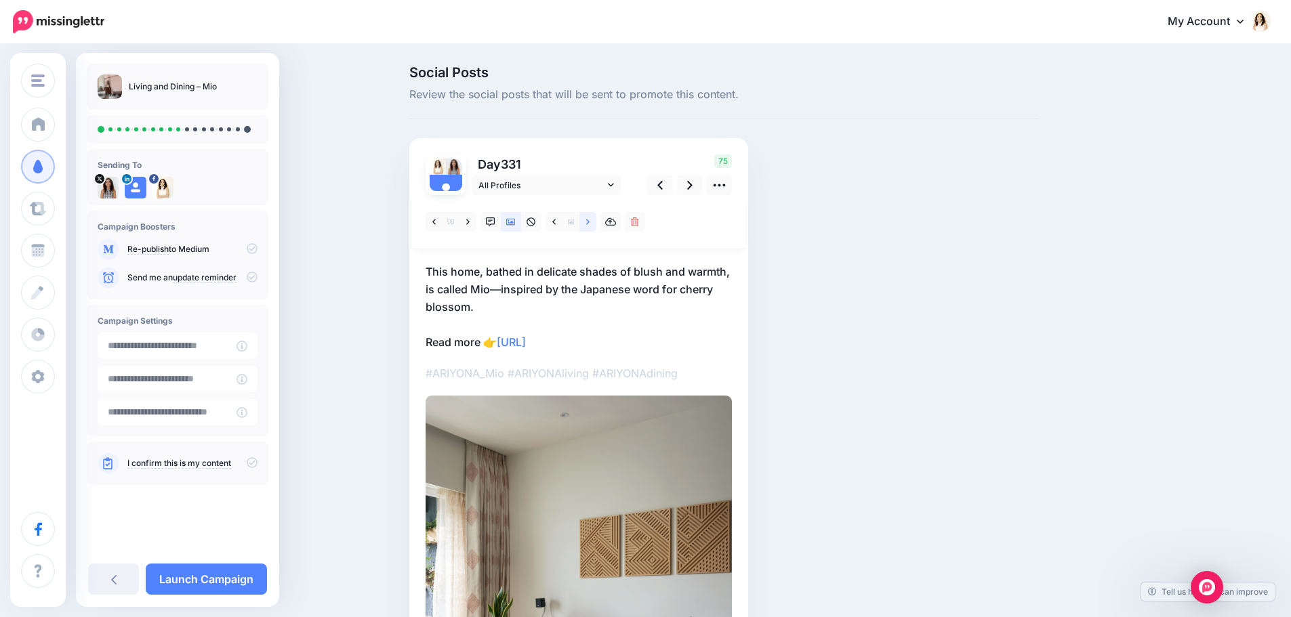
click at [586, 222] on link at bounding box center [588, 222] width 17 height 20
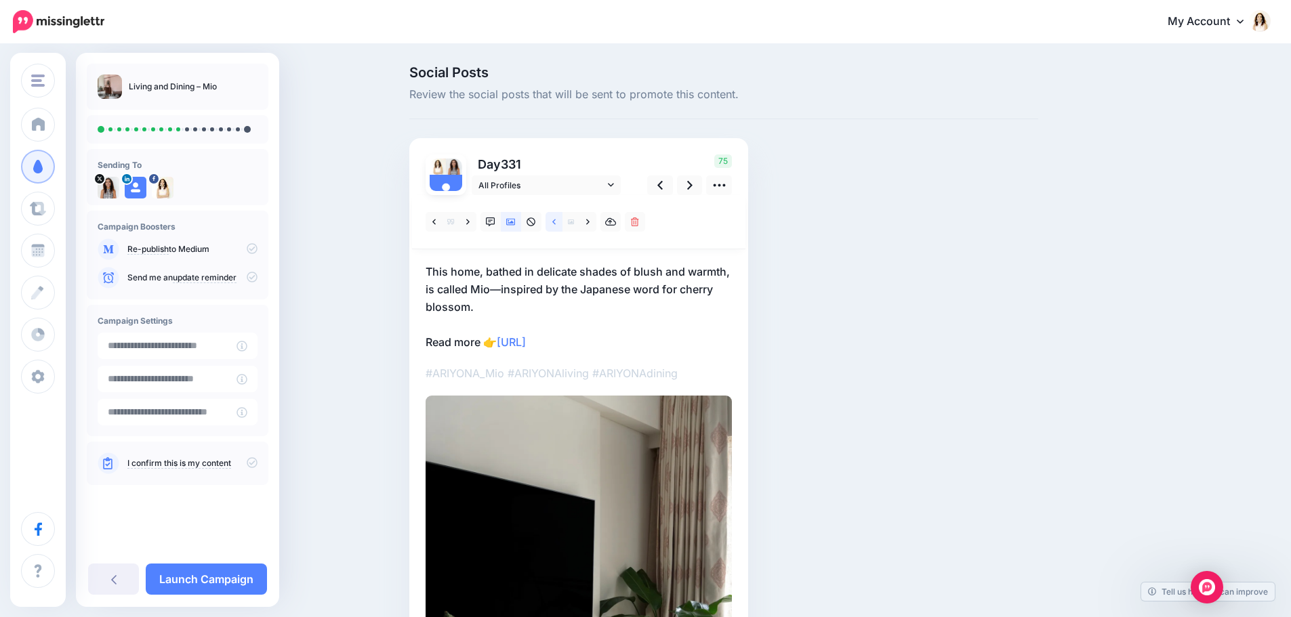
click at [563, 222] on link at bounding box center [554, 222] width 17 height 20
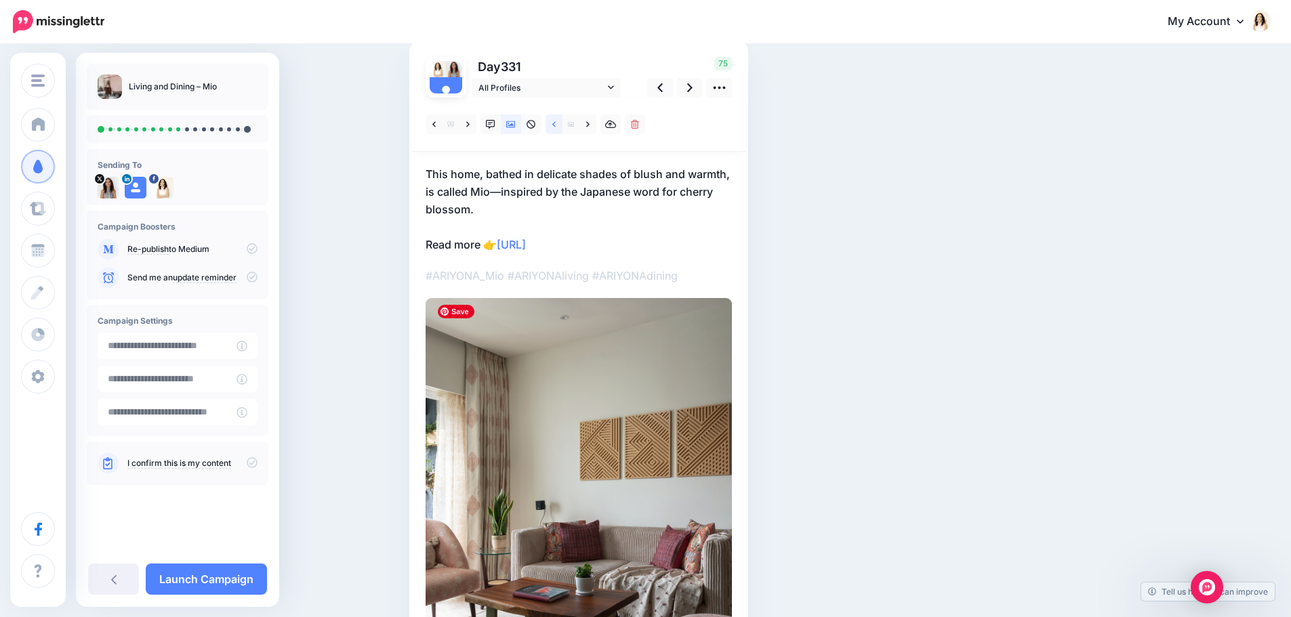
scroll to position [68, 0]
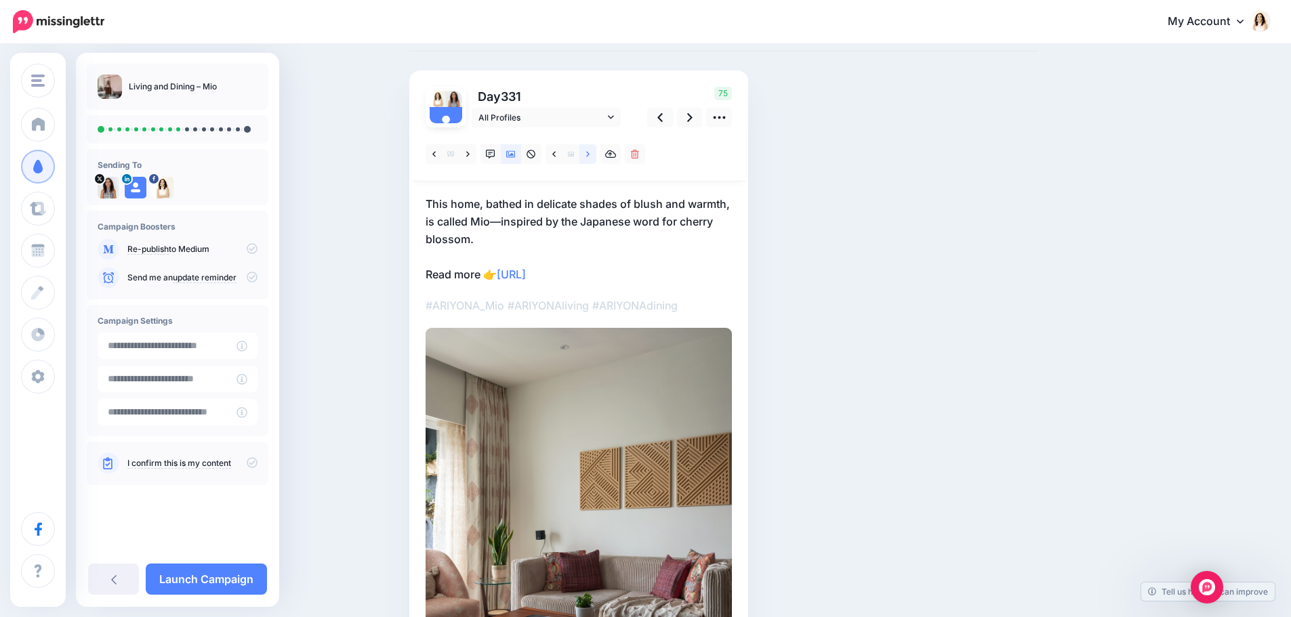
click at [594, 160] on link at bounding box center [588, 154] width 17 height 20
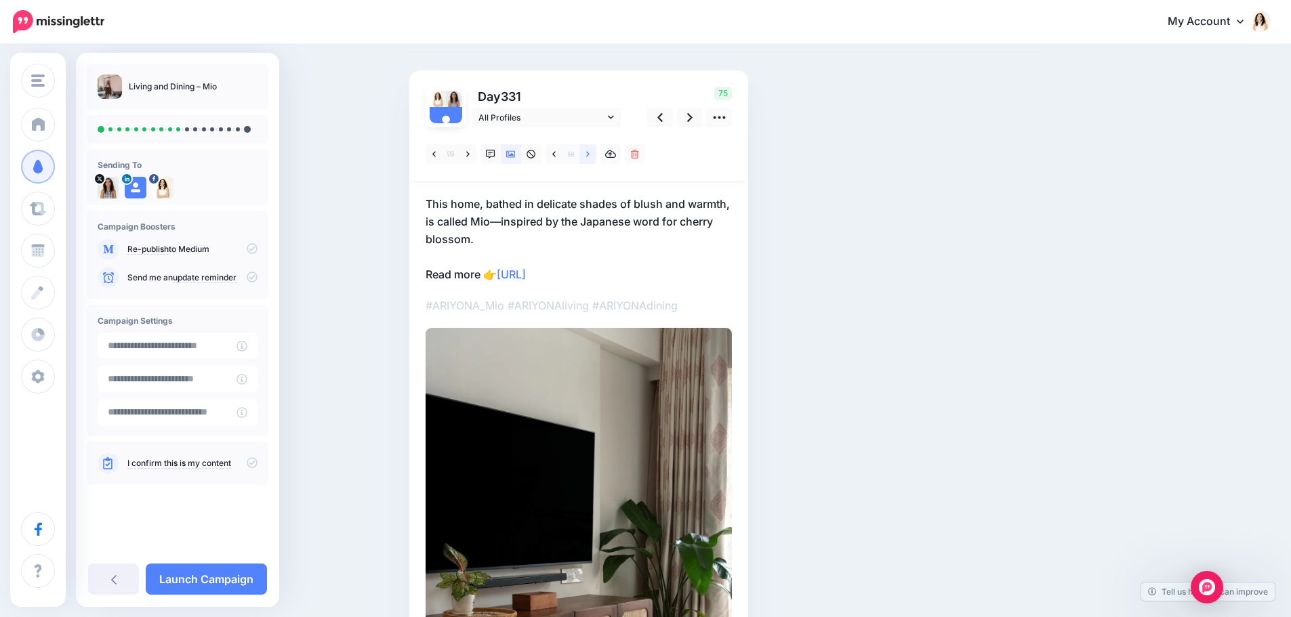
click at [594, 160] on link at bounding box center [588, 154] width 17 height 20
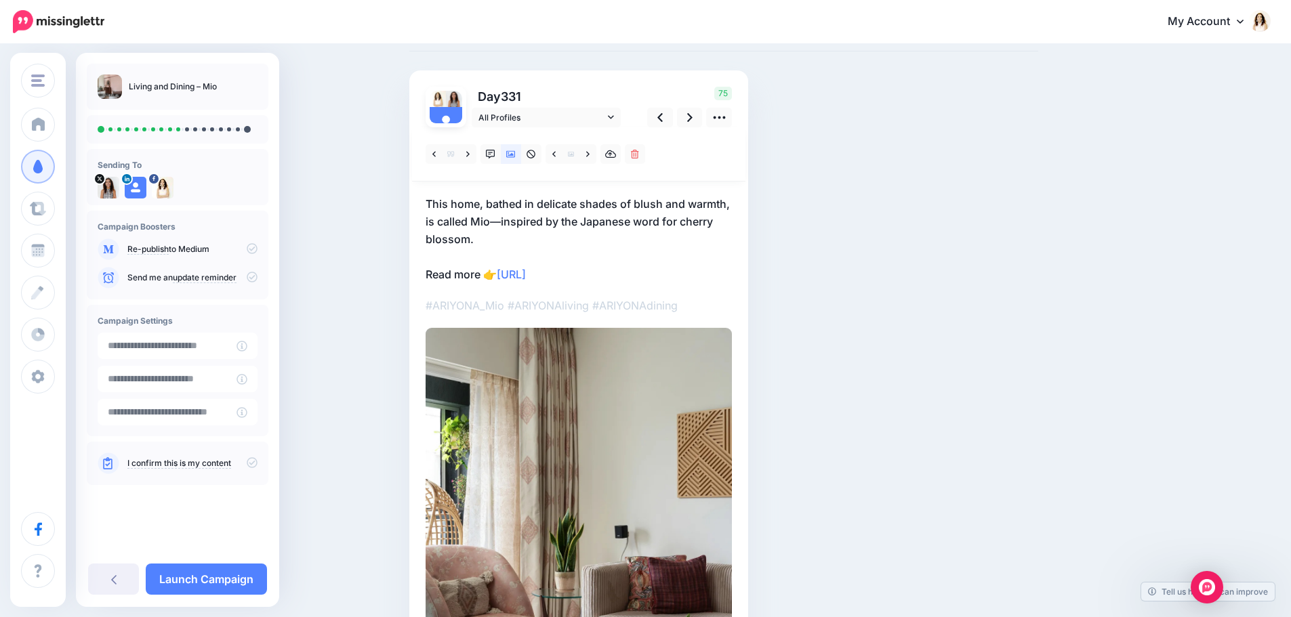
click at [567, 230] on p "This home, bathed in delicate shades of blush and warmth, is called Mio—inspire…" at bounding box center [579, 239] width 306 height 88
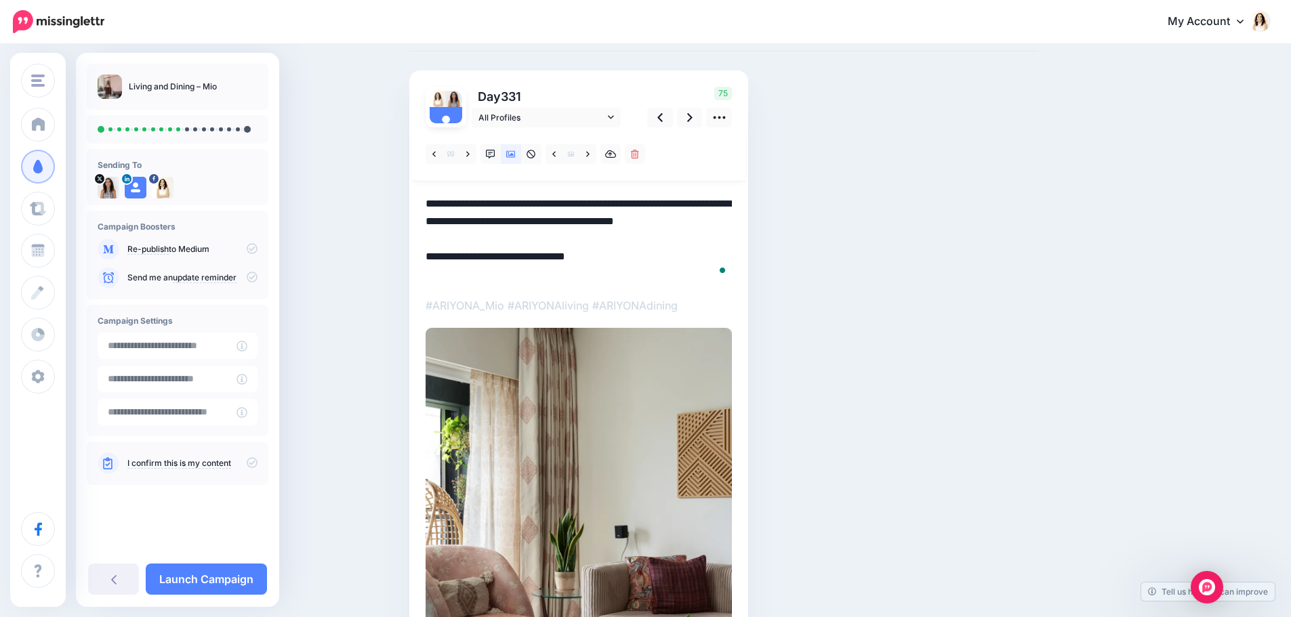
drag, startPoint x: 491, startPoint y: 235, endPoint x: 411, endPoint y: 193, distance: 89.7
click at [411, 193] on div "Social Posts Review the social posts that will be sent to promote this content.…" at bounding box center [723, 401] width 649 height 807
paste textarea "**********"
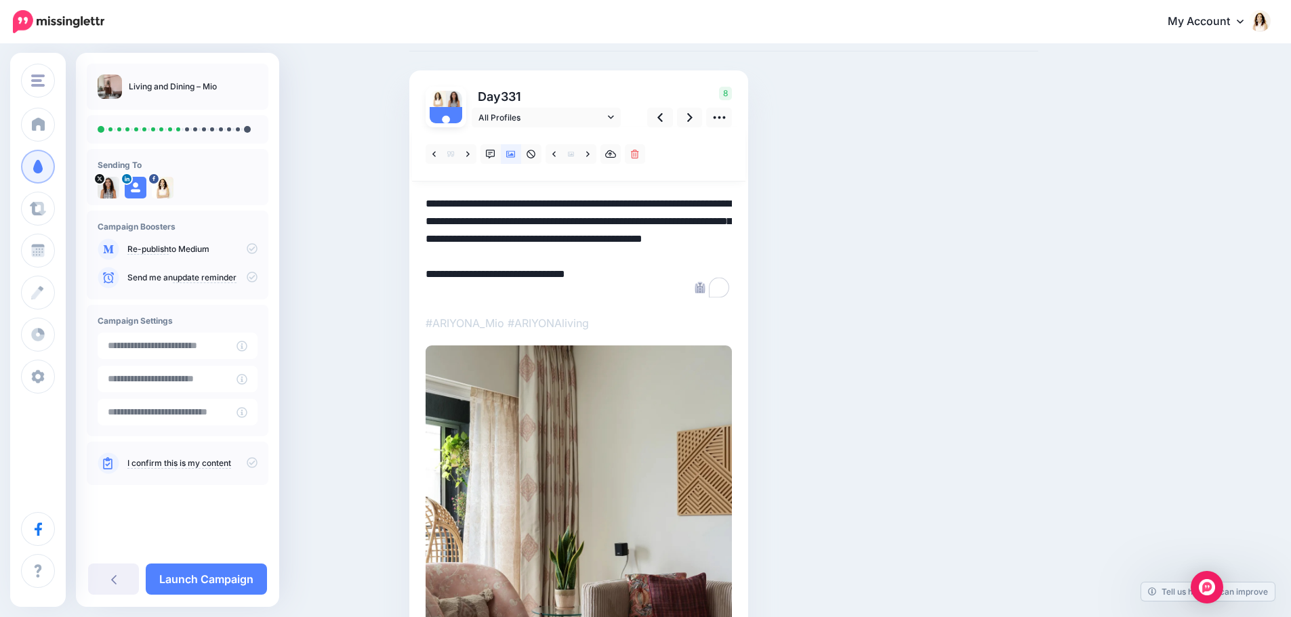
drag, startPoint x: 684, startPoint y: 220, endPoint x: 685, endPoint y: 244, distance: 24.4
click at [685, 244] on textarea "**********" at bounding box center [579, 248] width 306 height 106
click at [664, 267] on textarea "**********" at bounding box center [579, 248] width 306 height 106
click at [693, 119] on icon at bounding box center [689, 117] width 5 height 9
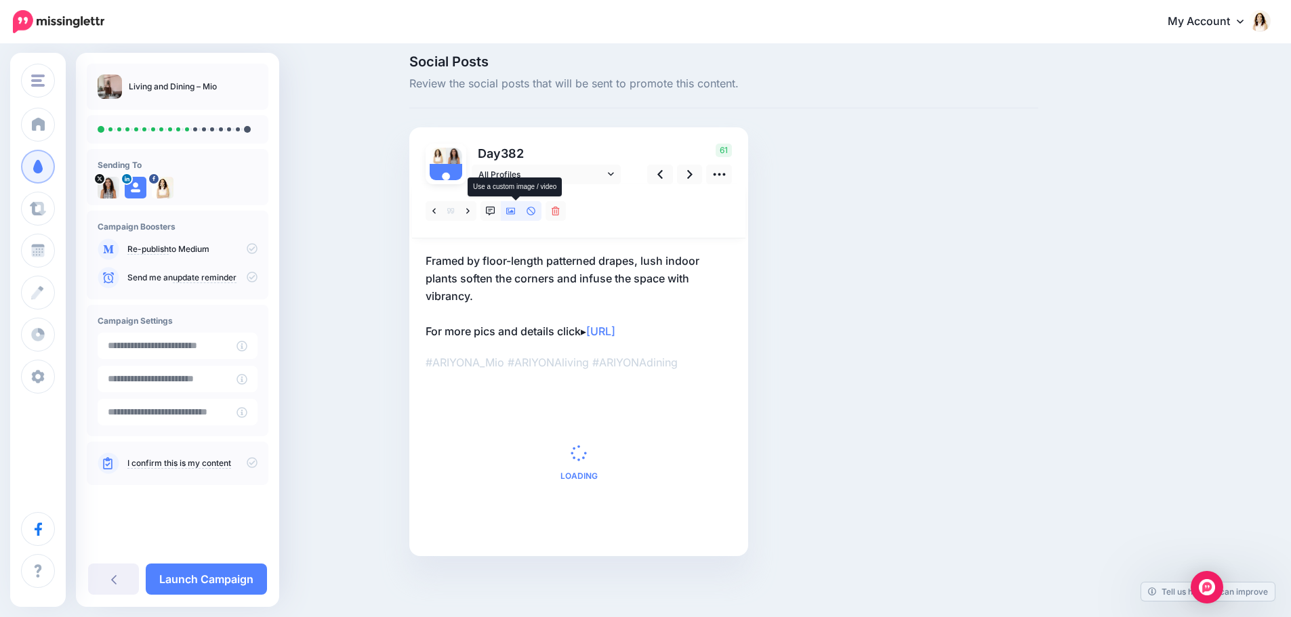
scroll to position [38, 0]
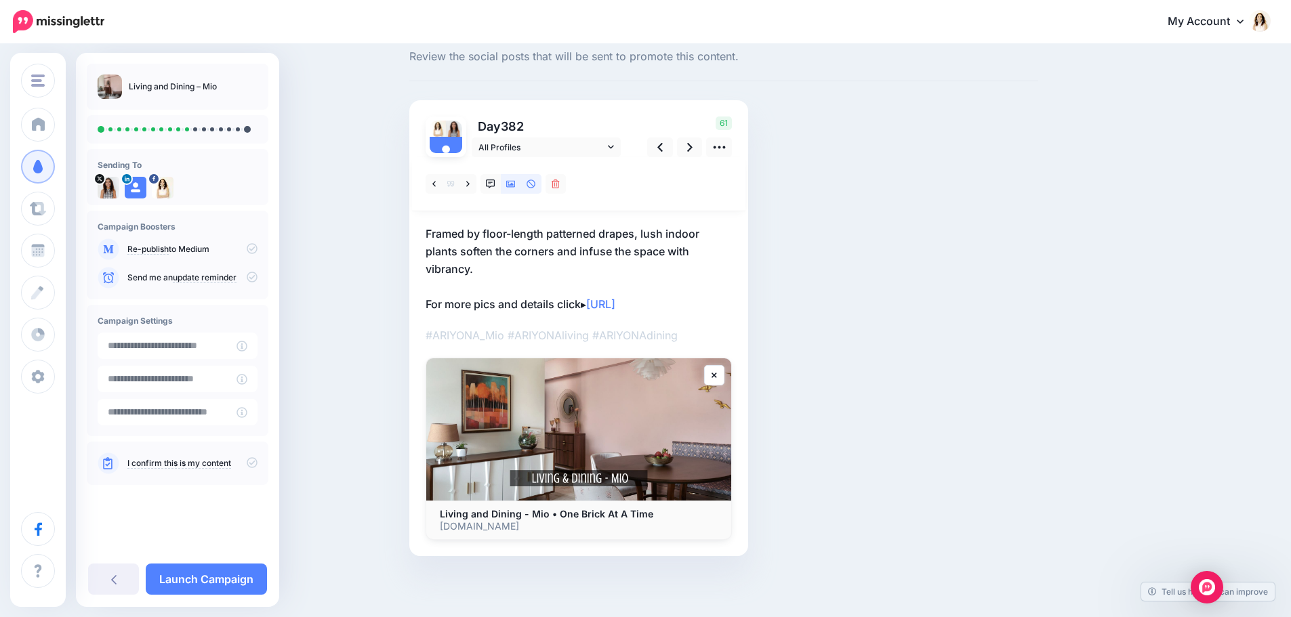
click at [516, 212] on div at bounding box center [579, 348] width 306 height 383
click at [516, 190] on link at bounding box center [511, 184] width 20 height 20
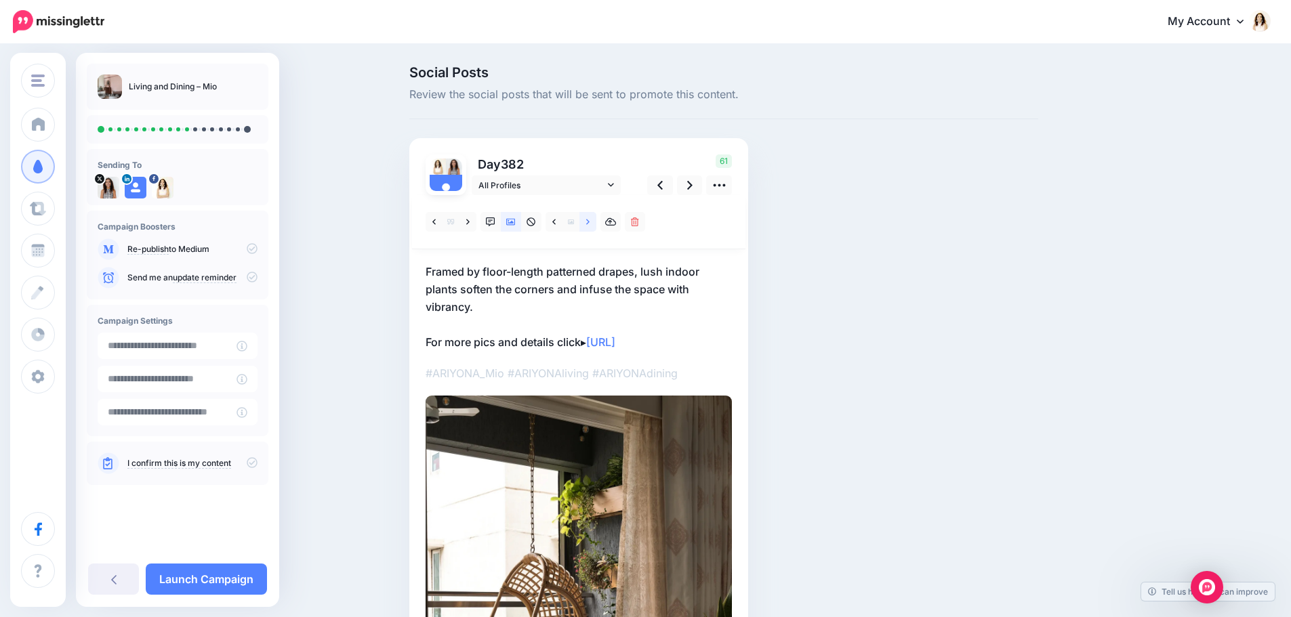
click at [590, 224] on icon at bounding box center [587, 222] width 3 height 9
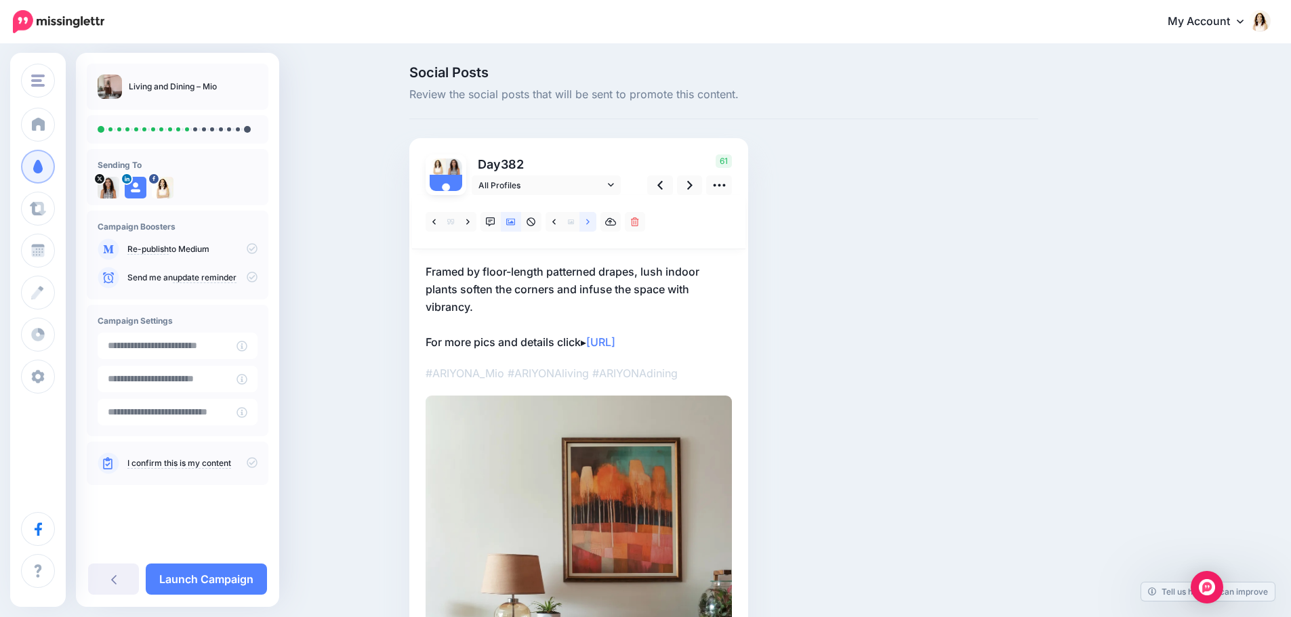
click at [590, 224] on icon at bounding box center [587, 222] width 3 height 9
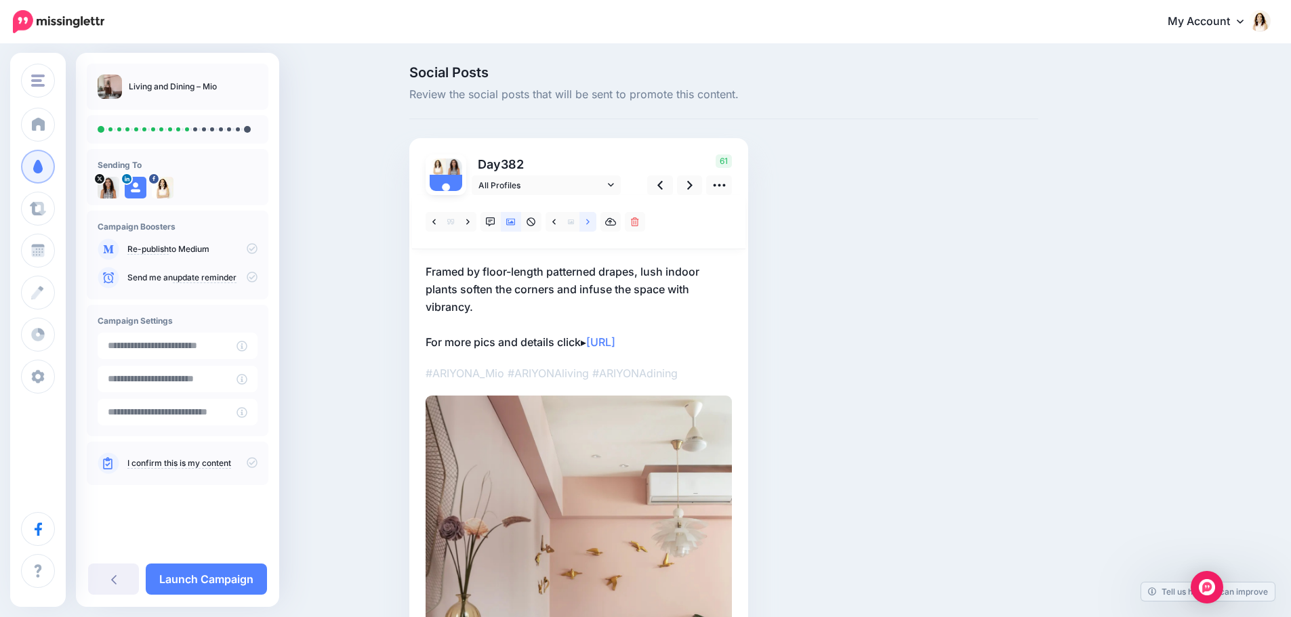
click at [590, 224] on icon at bounding box center [587, 222] width 3 height 9
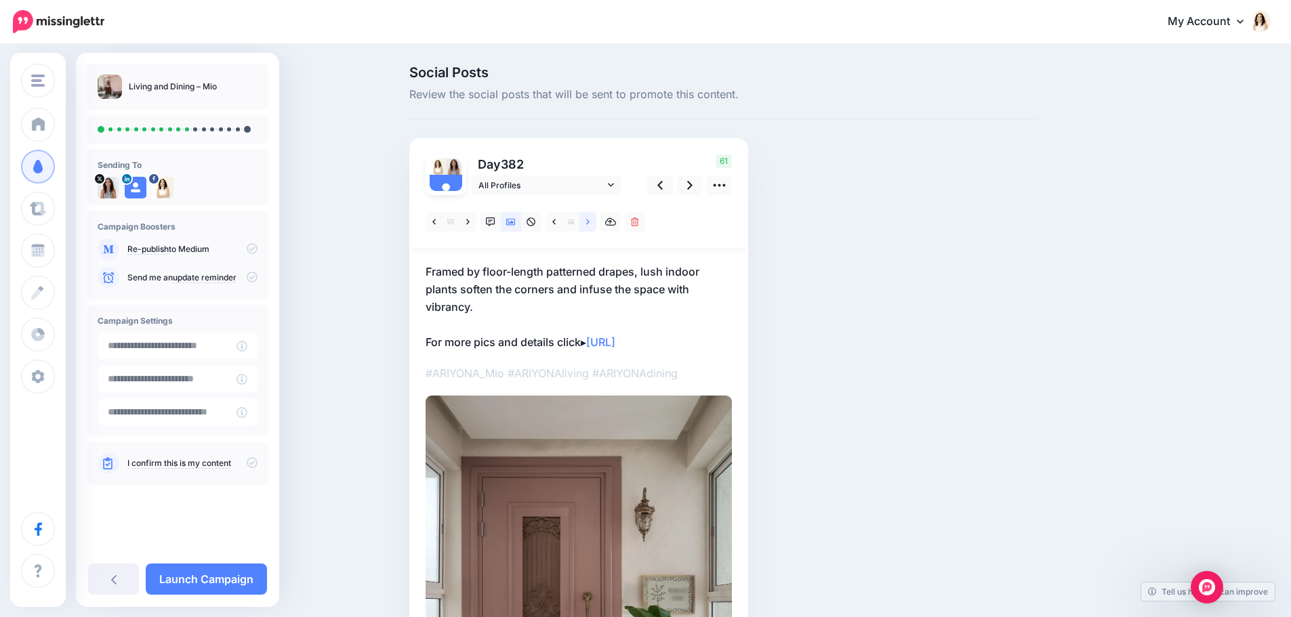
click at [590, 224] on icon at bounding box center [587, 222] width 3 height 9
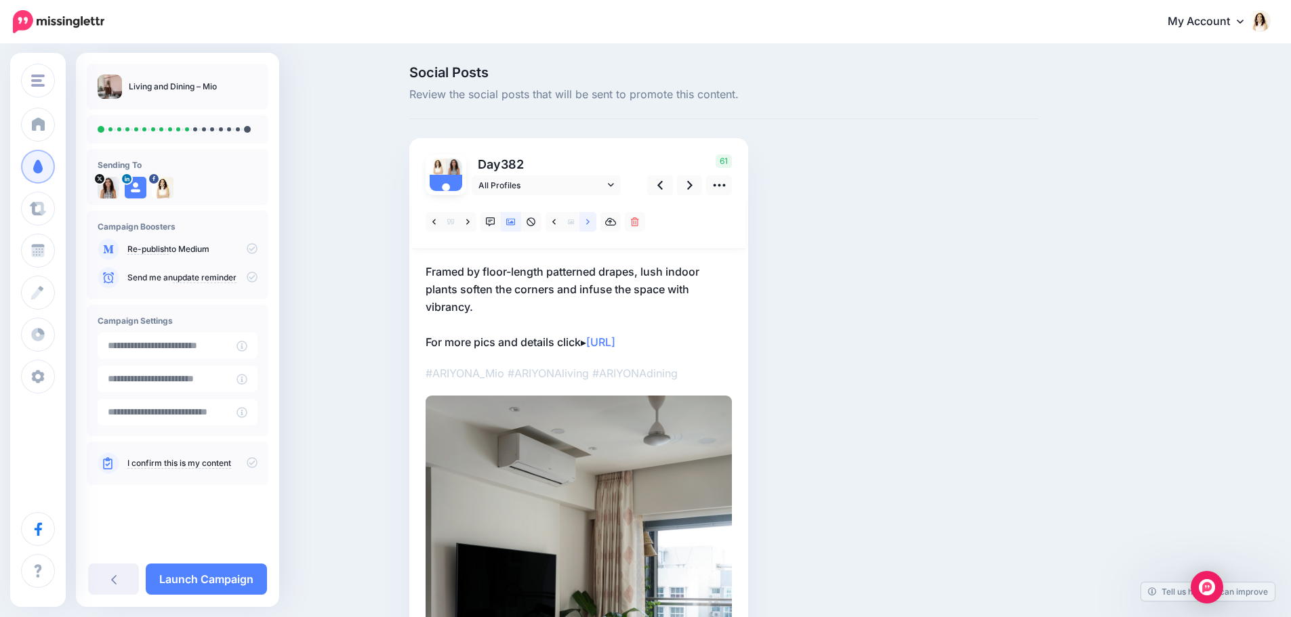
click at [590, 224] on icon at bounding box center [587, 222] width 3 height 9
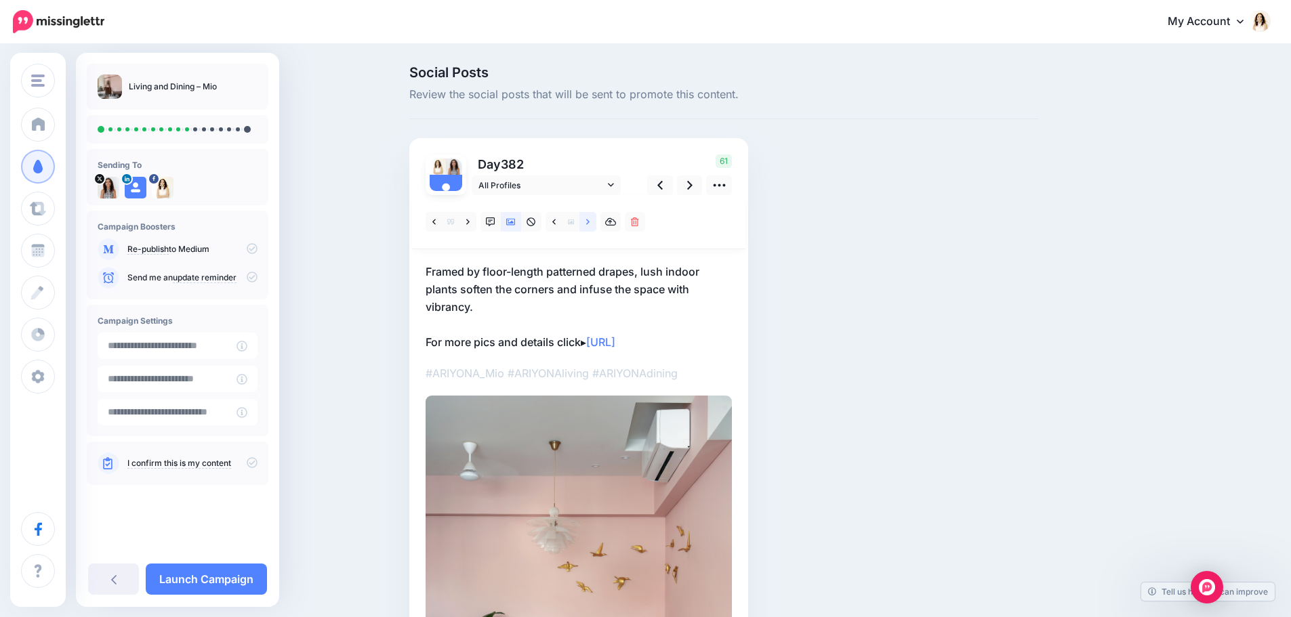
click at [590, 225] on icon at bounding box center [587, 222] width 3 height 9
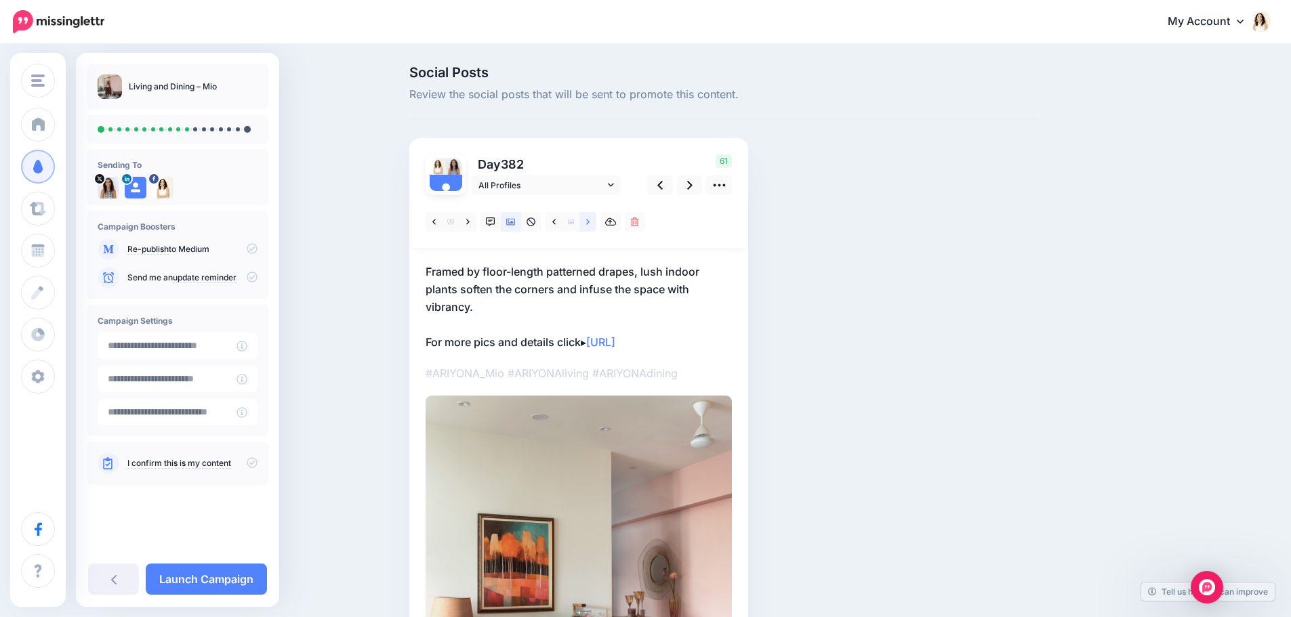
click at [590, 225] on icon at bounding box center [587, 222] width 3 height 9
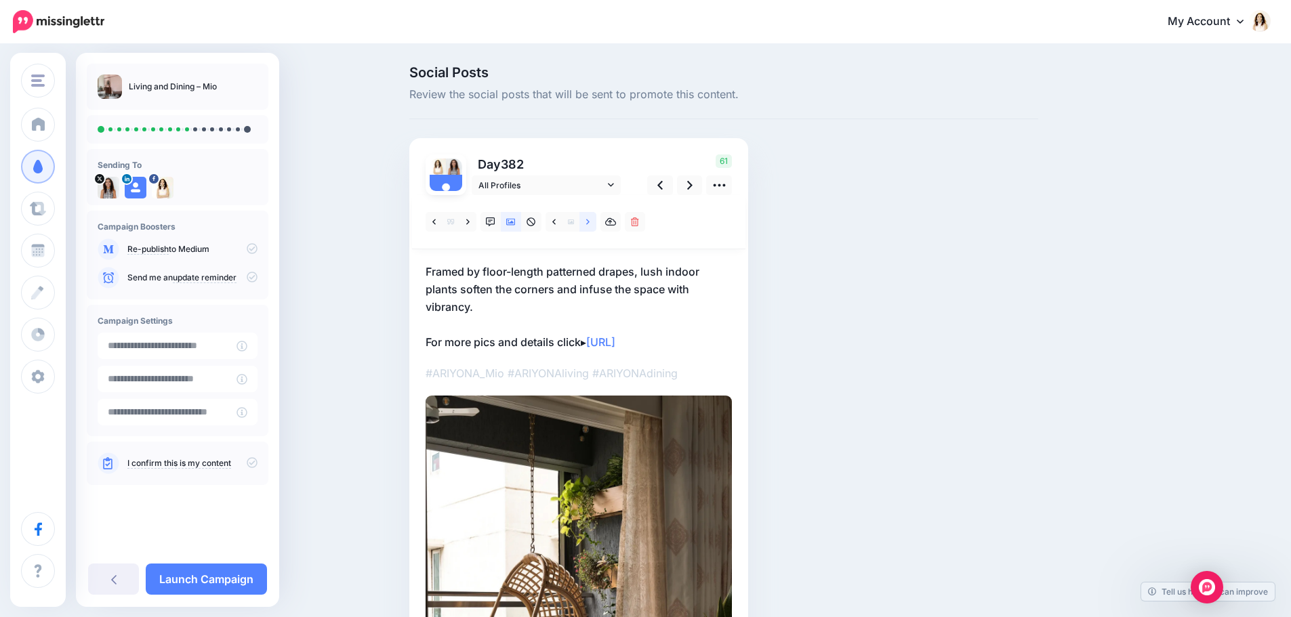
click at [590, 225] on icon at bounding box center [587, 222] width 3 height 9
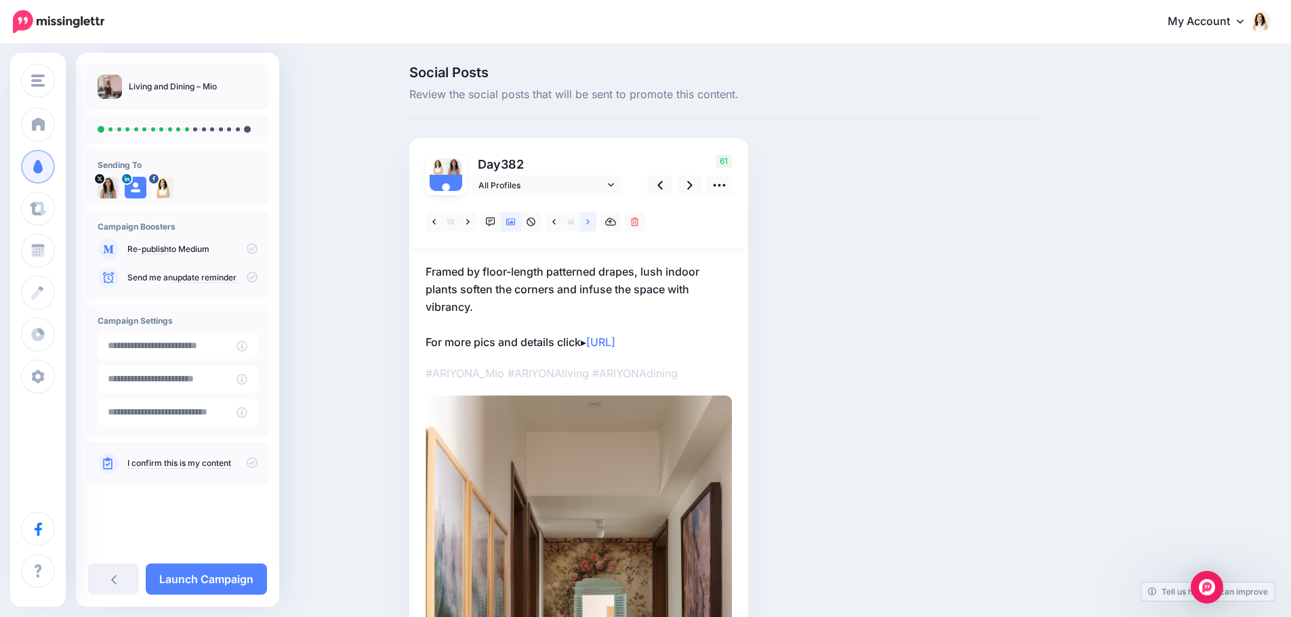
click at [590, 225] on icon at bounding box center [587, 222] width 3 height 9
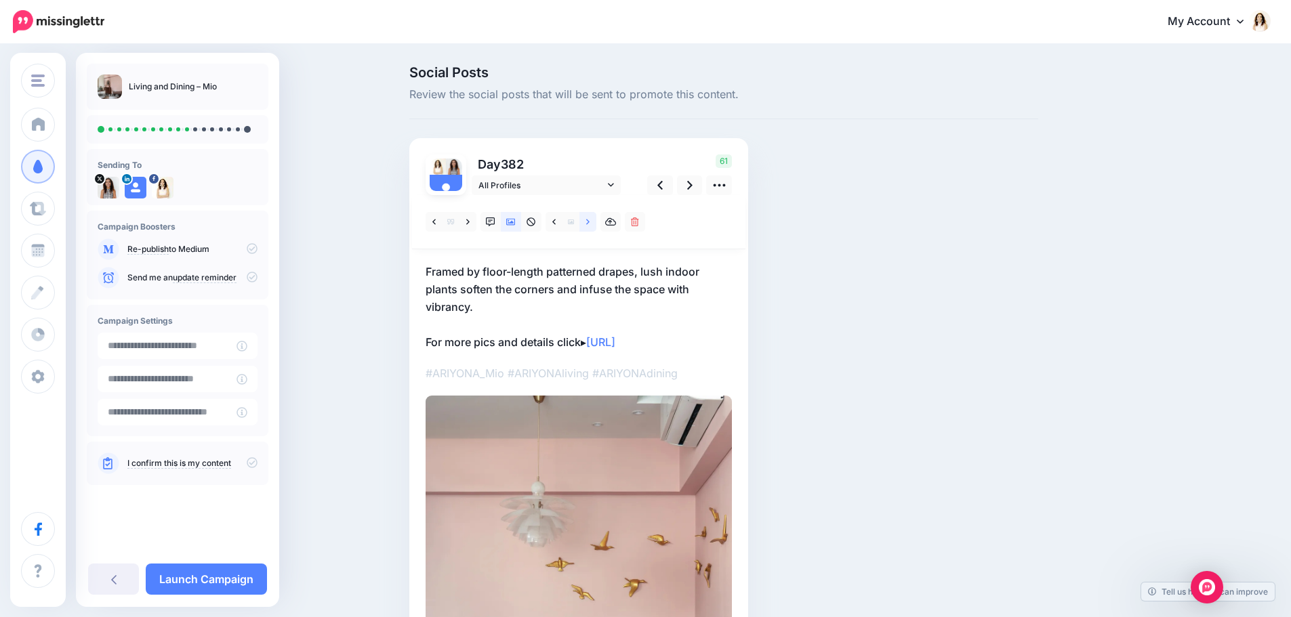
click at [590, 225] on icon at bounding box center [587, 222] width 3 height 9
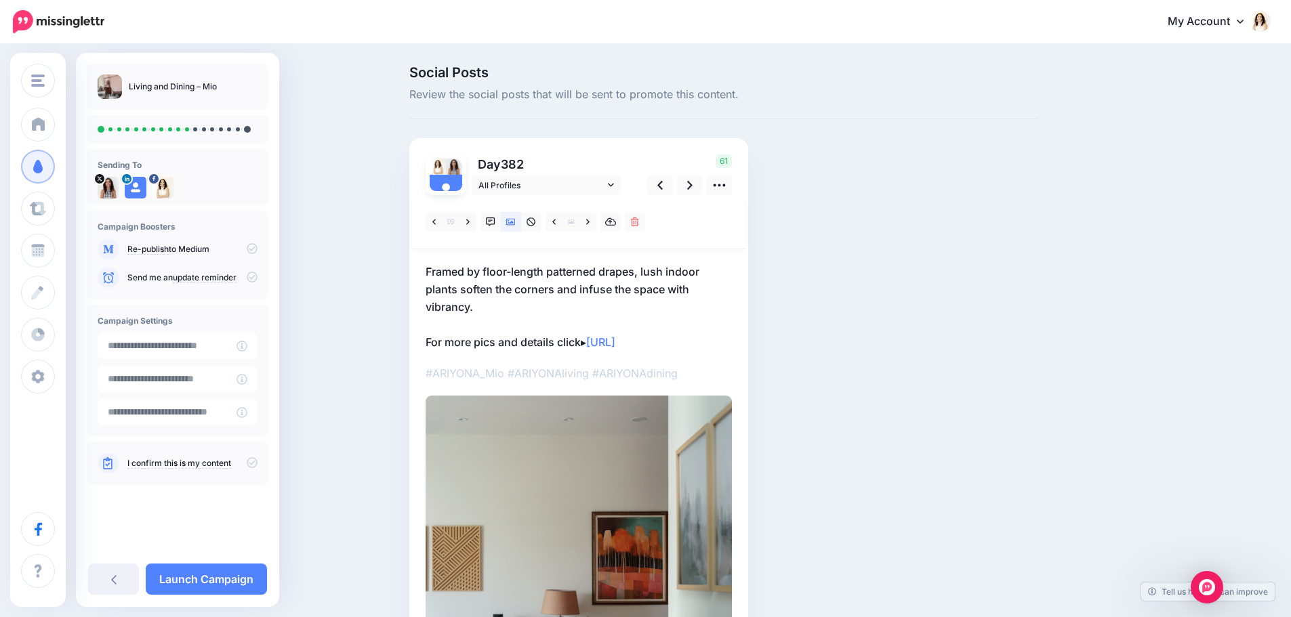
click at [552, 312] on p "Framed by floor-length patterned drapes, lush indoor plants soften the corners …" at bounding box center [579, 307] width 306 height 88
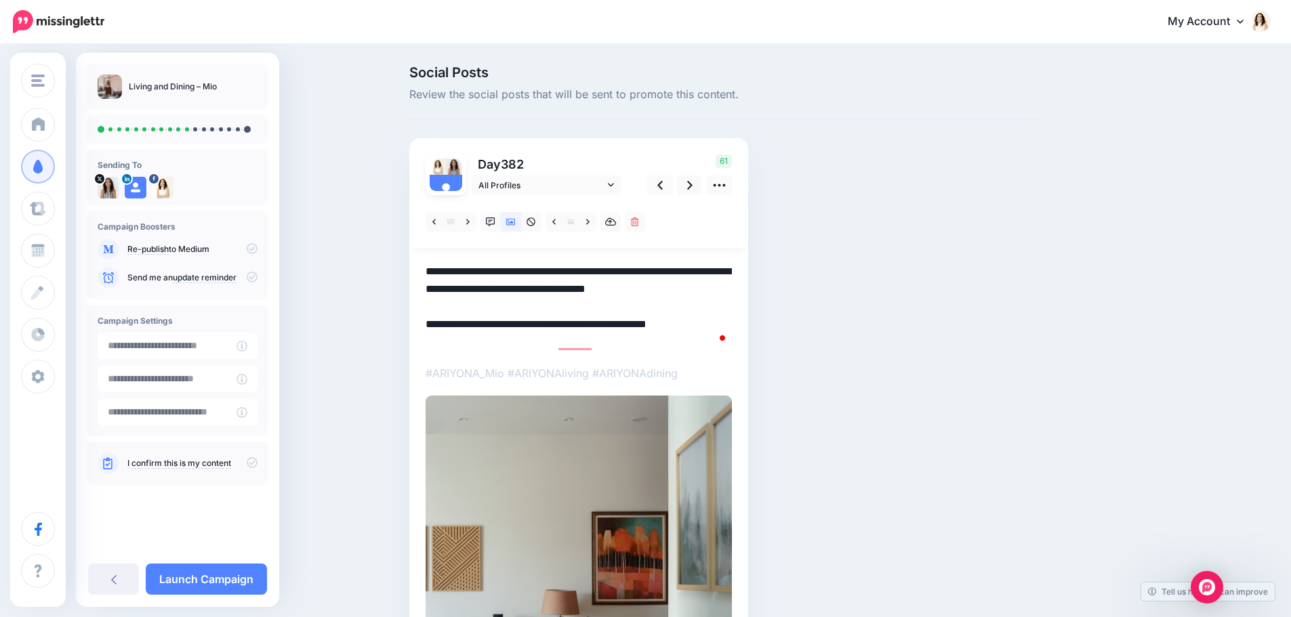
drag, startPoint x: 505, startPoint y: 308, endPoint x: 409, endPoint y: 270, distance: 103.5
click at [409, 270] on div "Social Posts Review the social posts that will be sent to promote this content.…" at bounding box center [723, 463] width 649 height 795
paste textarea "**********"
click at [699, 192] on link at bounding box center [690, 186] width 26 height 20
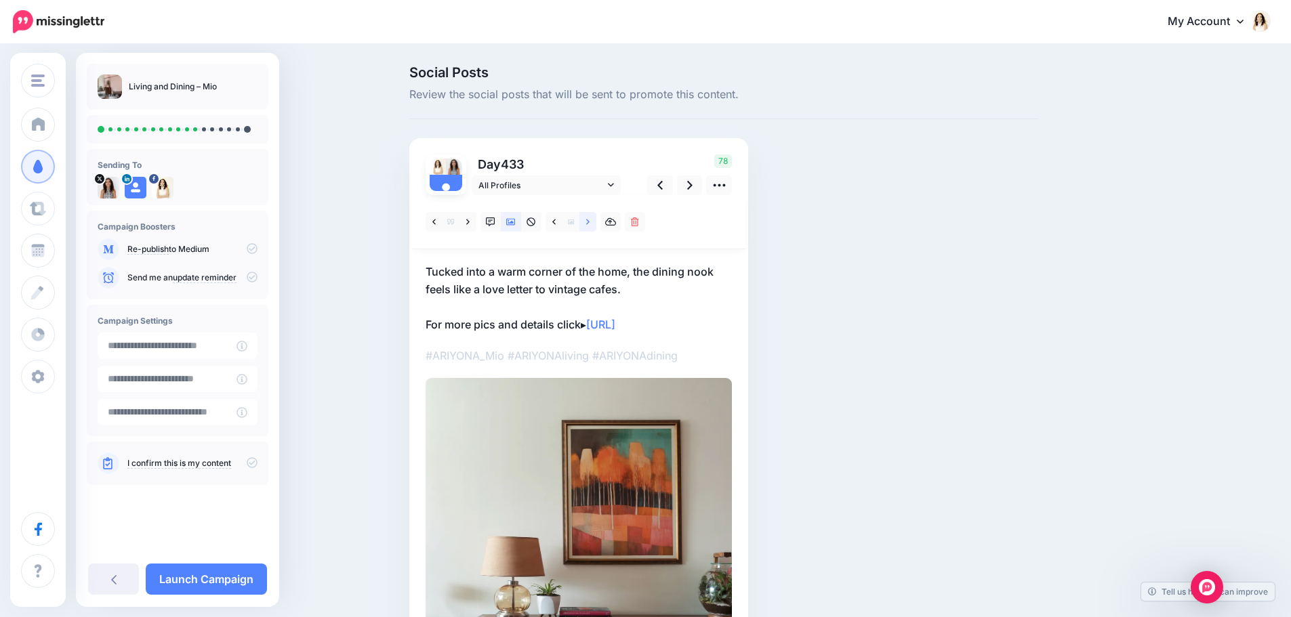
click at [590, 226] on link at bounding box center [588, 222] width 17 height 20
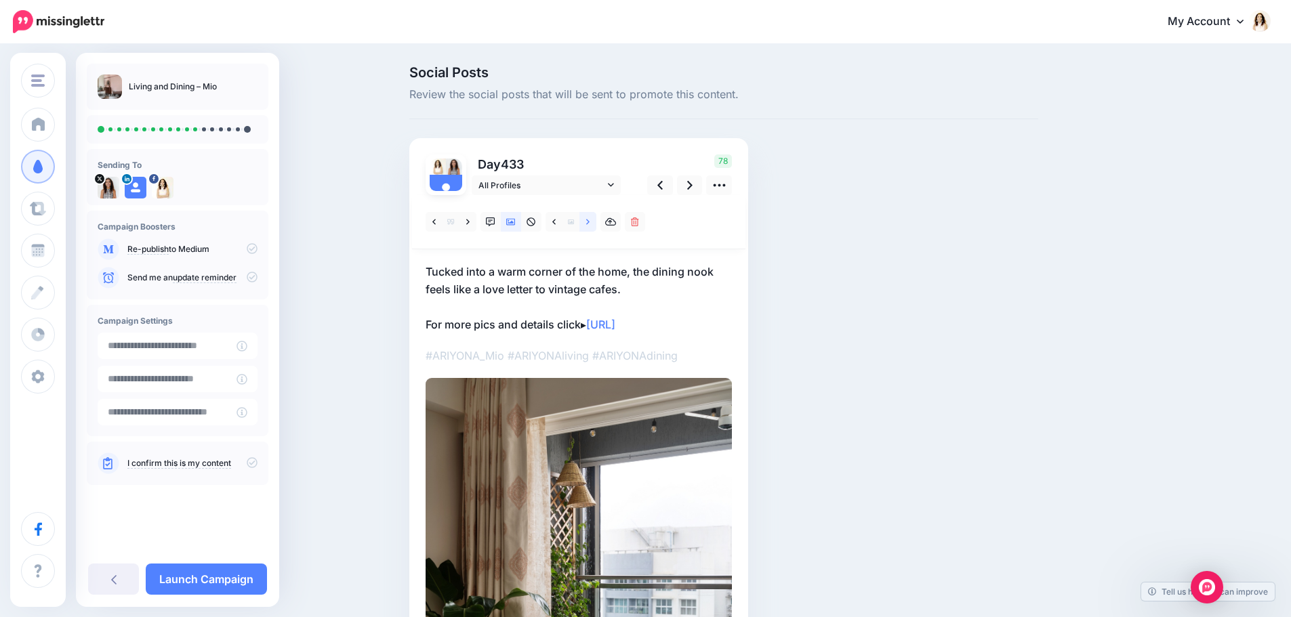
click at [590, 226] on link at bounding box center [588, 222] width 17 height 20
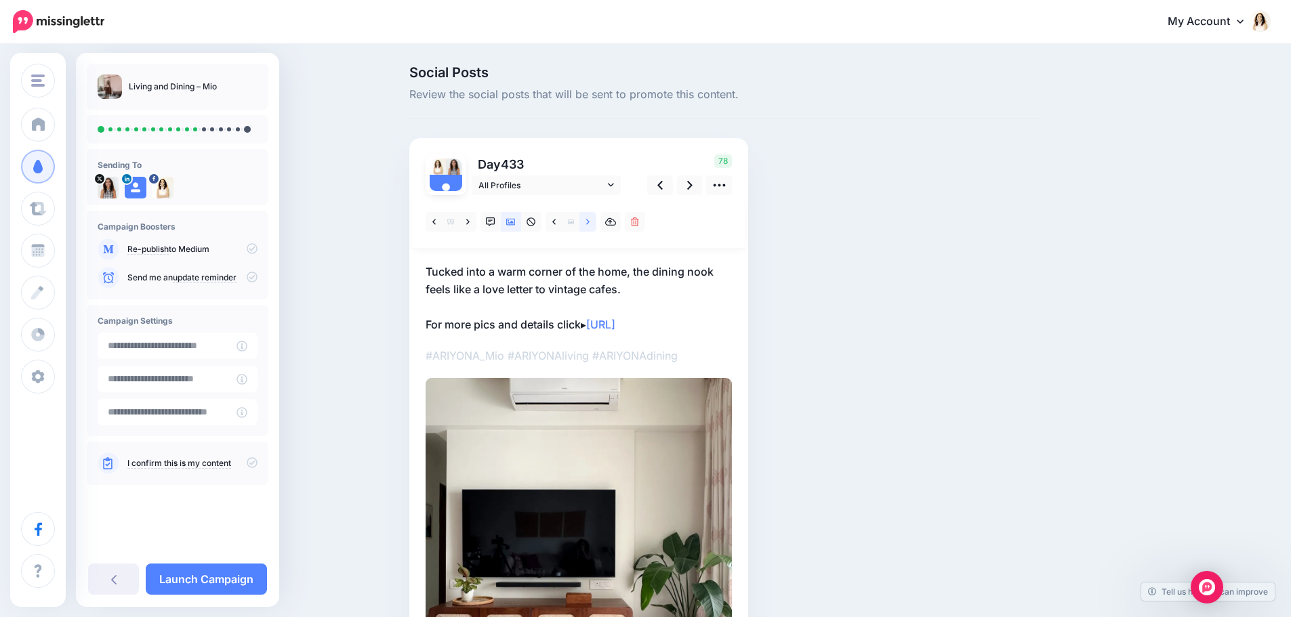
click at [590, 226] on link at bounding box center [588, 222] width 17 height 20
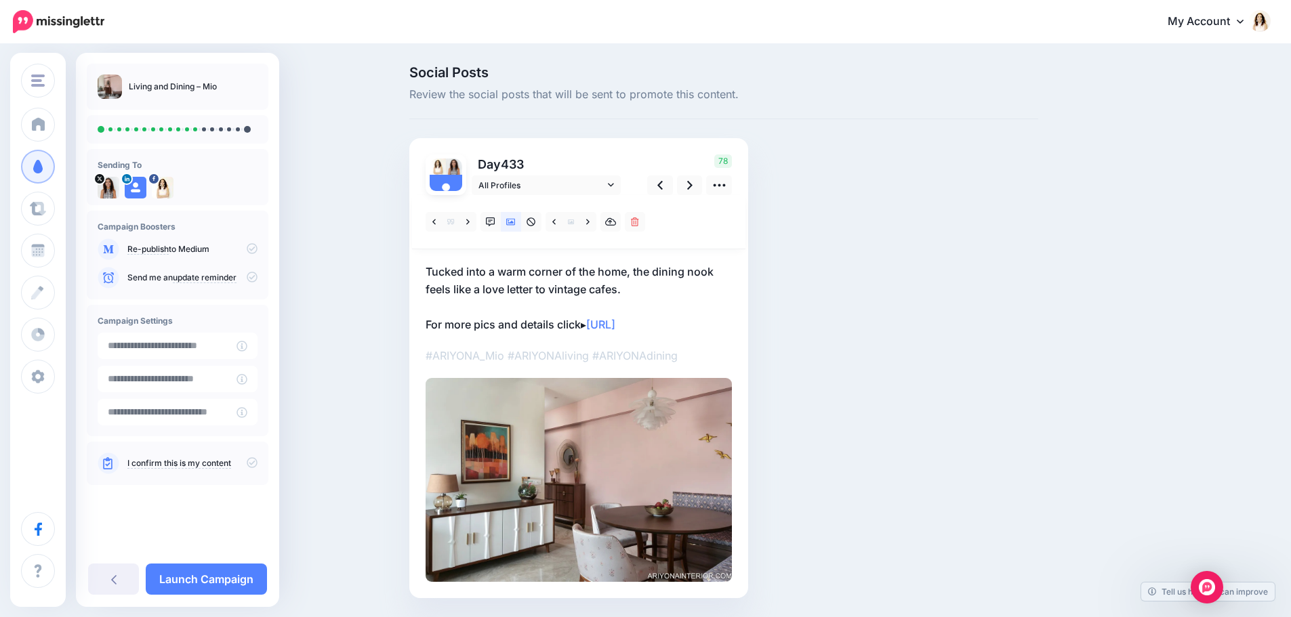
click at [603, 274] on p "Tucked into a warm corner of the home, the dining nook feels like a love letter…" at bounding box center [579, 298] width 306 height 70
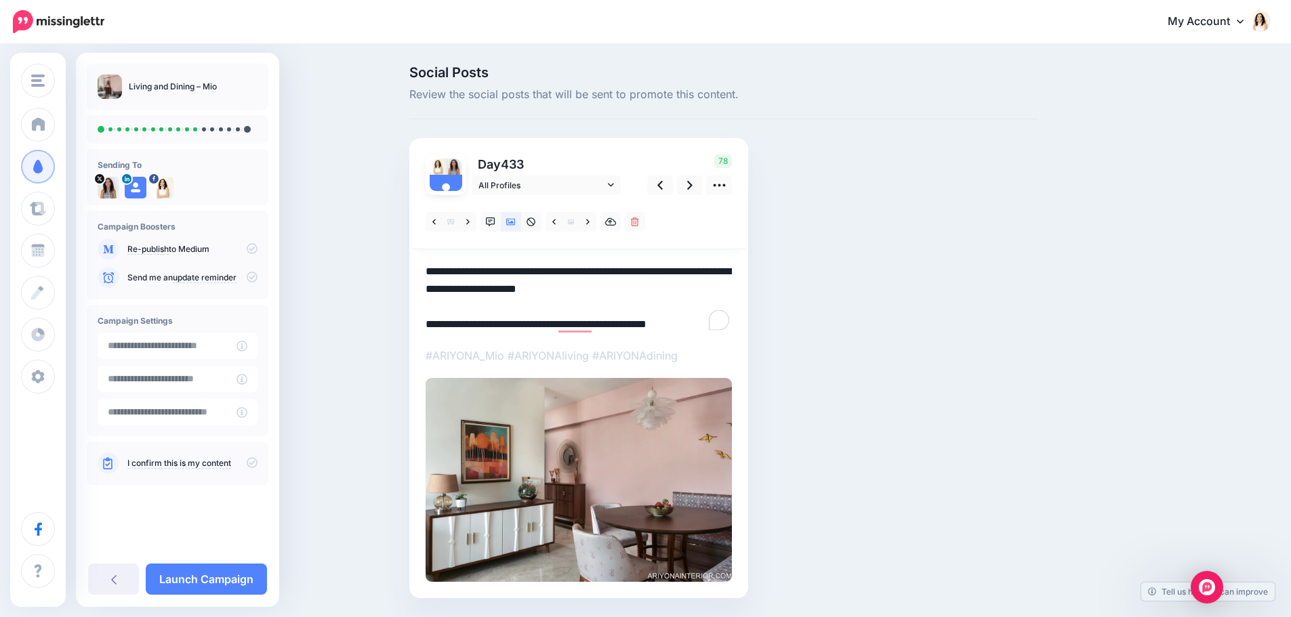
drag, startPoint x: 647, startPoint y: 290, endPoint x: 411, endPoint y: 280, distance: 235.4
click at [411, 280] on div "Social Posts Review the social posts that will be sent to promote this content.…" at bounding box center [723, 352] width 649 height 573
paste textarea "**********"
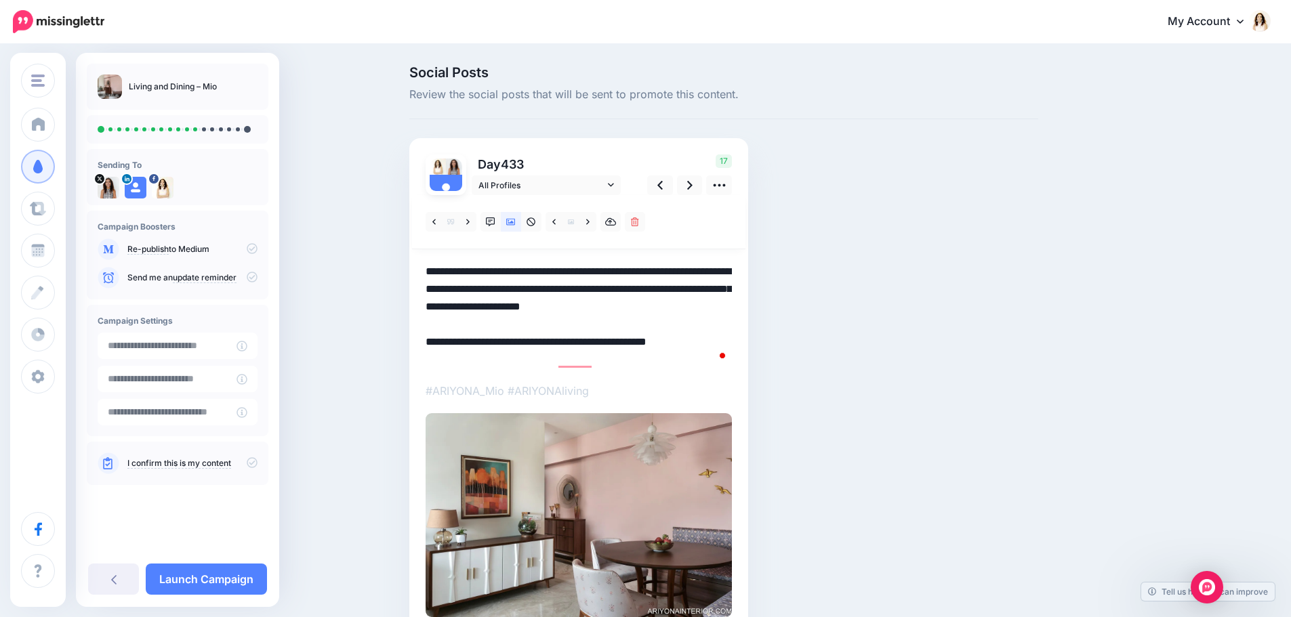
drag, startPoint x: 633, startPoint y: 291, endPoint x: 641, endPoint y: 321, distance: 30.7
click at [641, 321] on textarea "**********" at bounding box center [579, 316] width 306 height 106
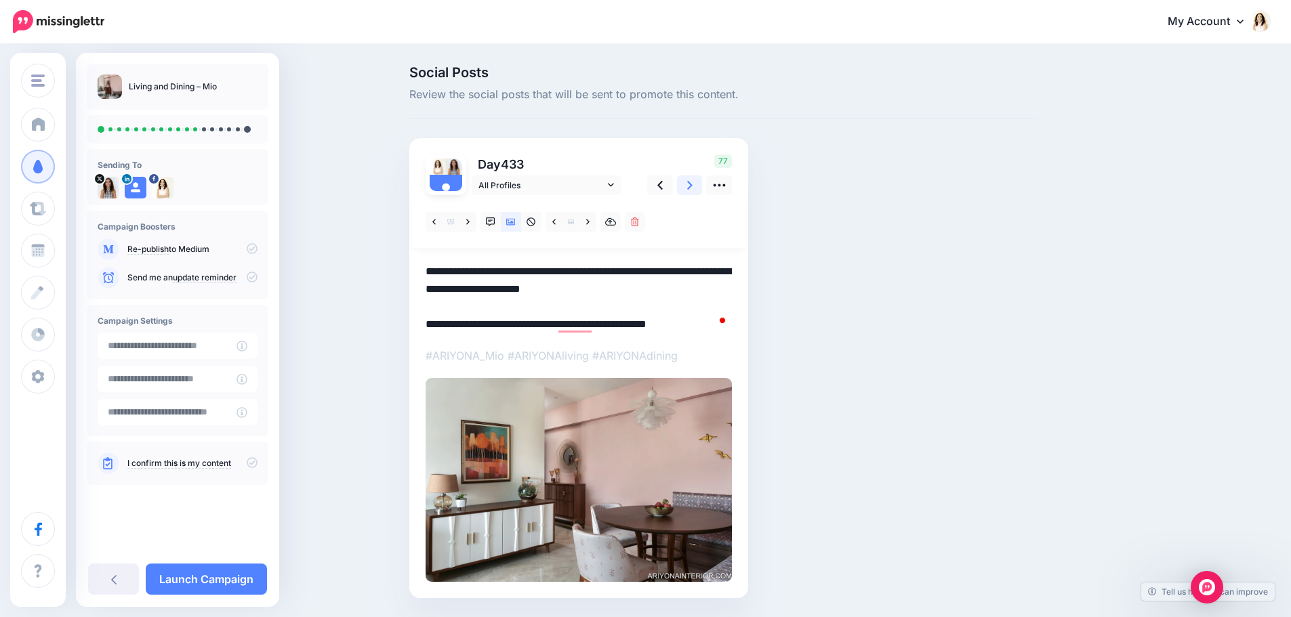
drag, startPoint x: 693, startPoint y: 192, endPoint x: 704, endPoint y: 221, distance: 31.1
click at [693, 192] on icon at bounding box center [689, 185] width 5 height 14
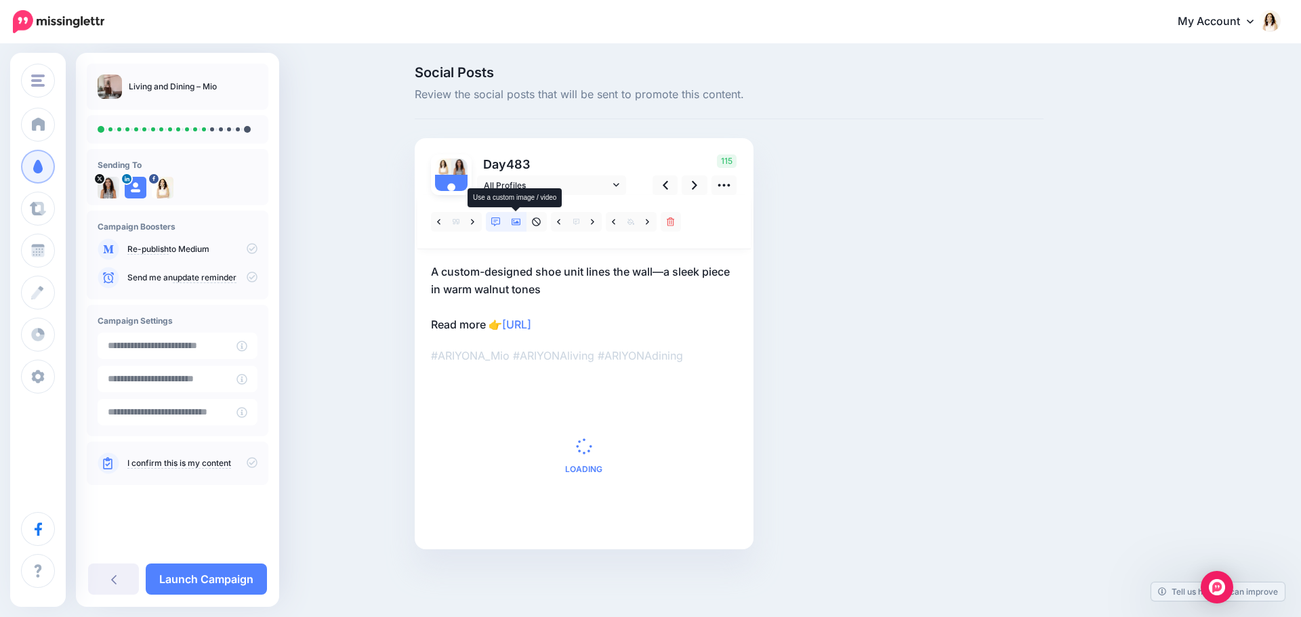
click at [518, 222] on icon at bounding box center [516, 222] width 9 height 7
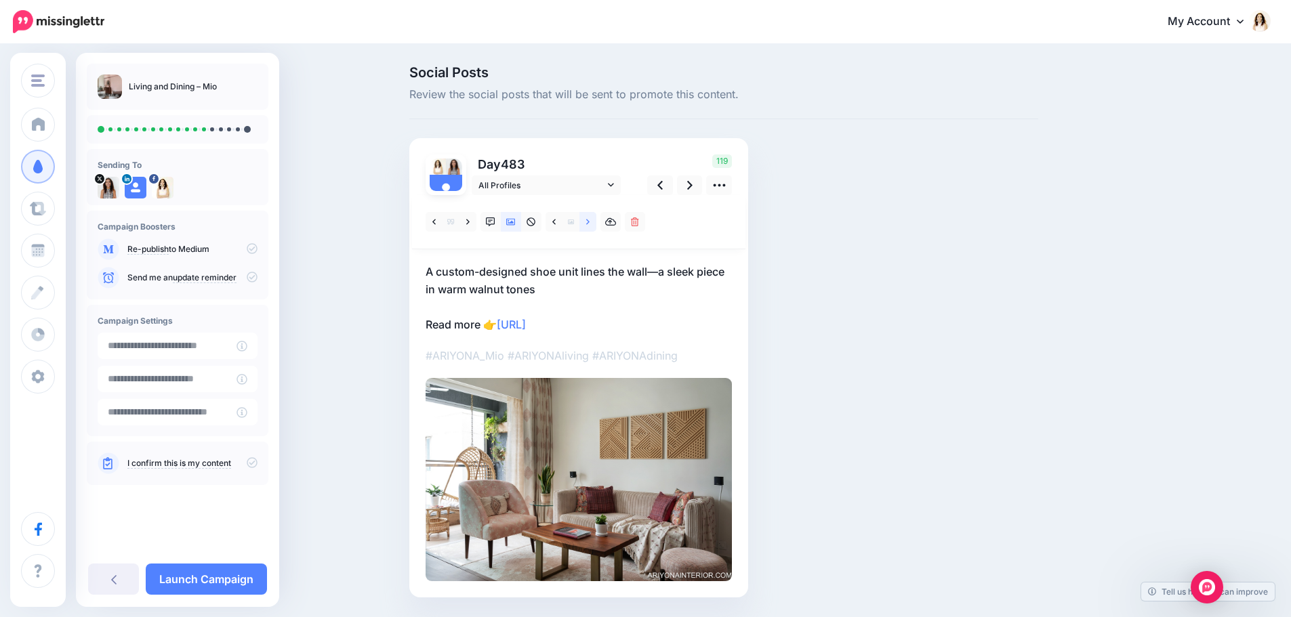
click at [590, 221] on icon at bounding box center [587, 222] width 3 height 9
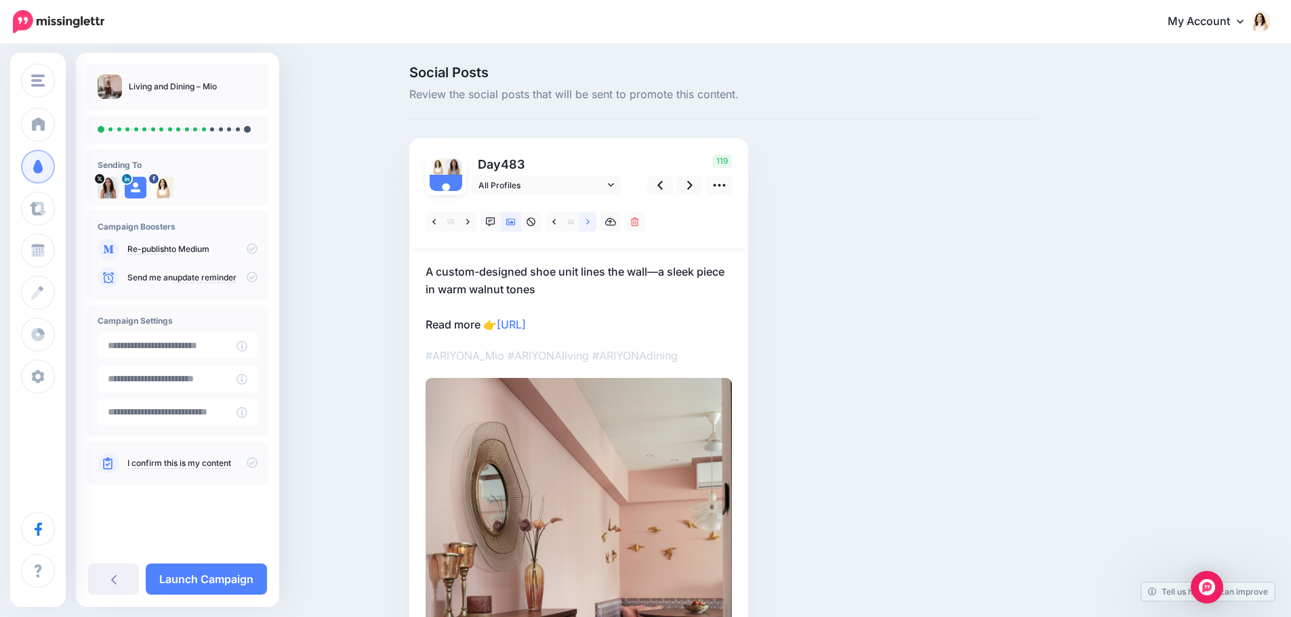
click at [590, 221] on icon at bounding box center [587, 222] width 3 height 9
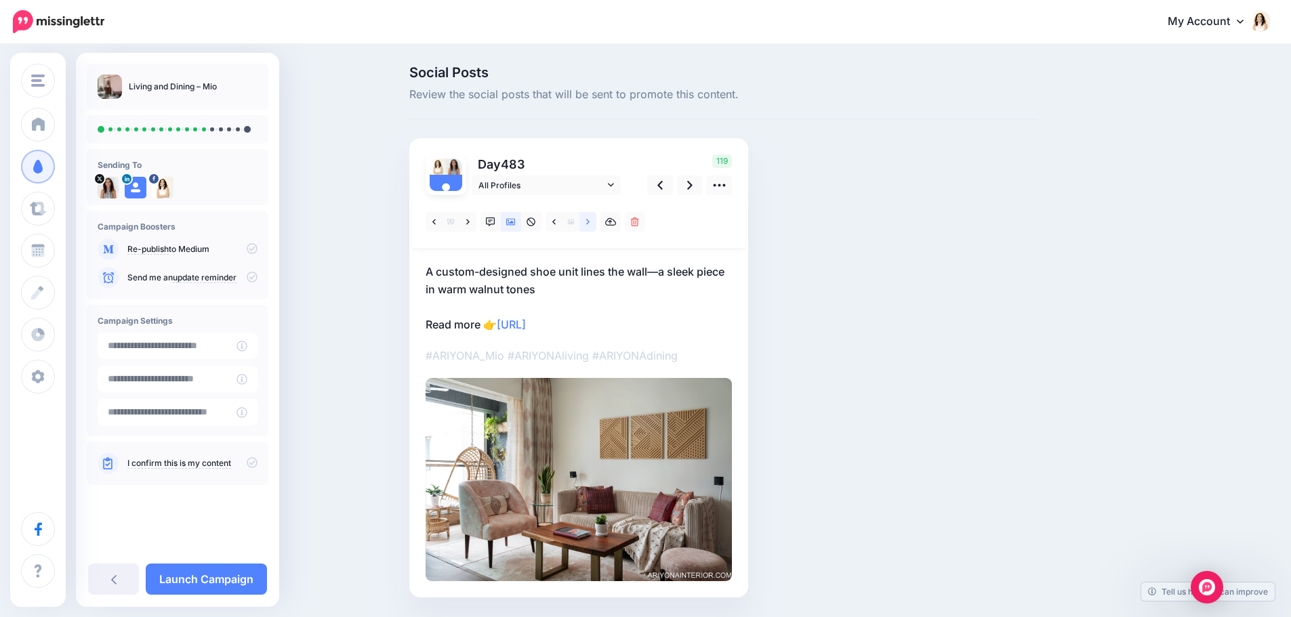
click at [590, 221] on icon at bounding box center [587, 222] width 3 height 9
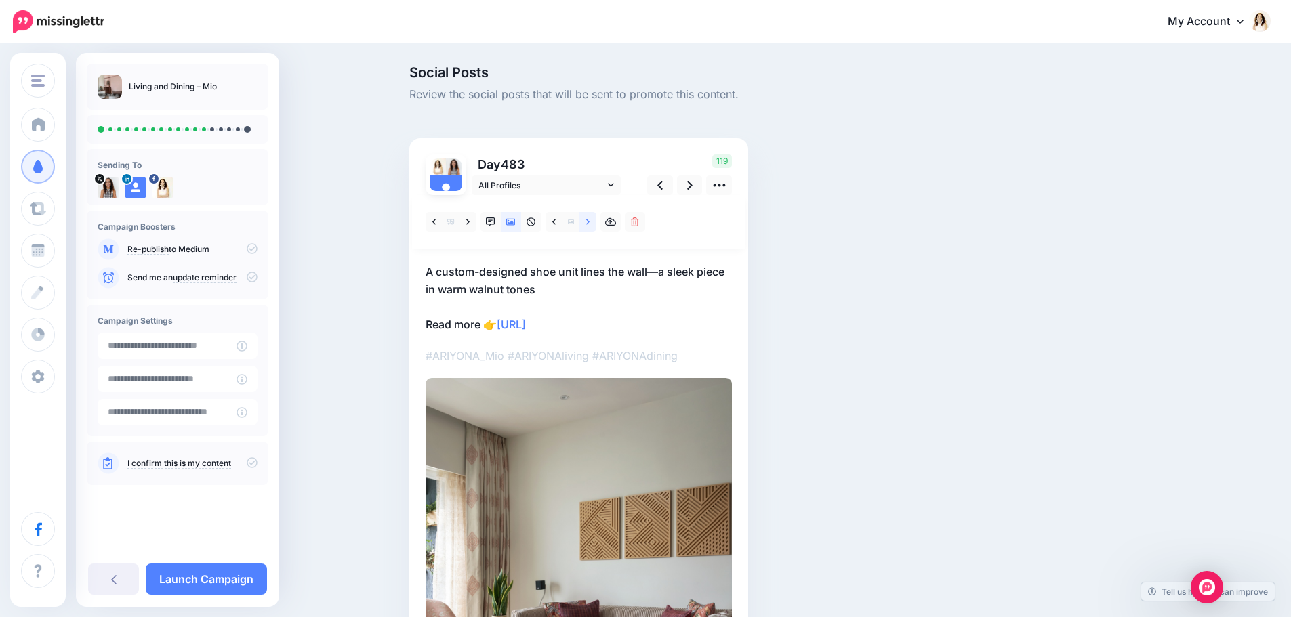
click at [590, 221] on icon at bounding box center [587, 222] width 3 height 9
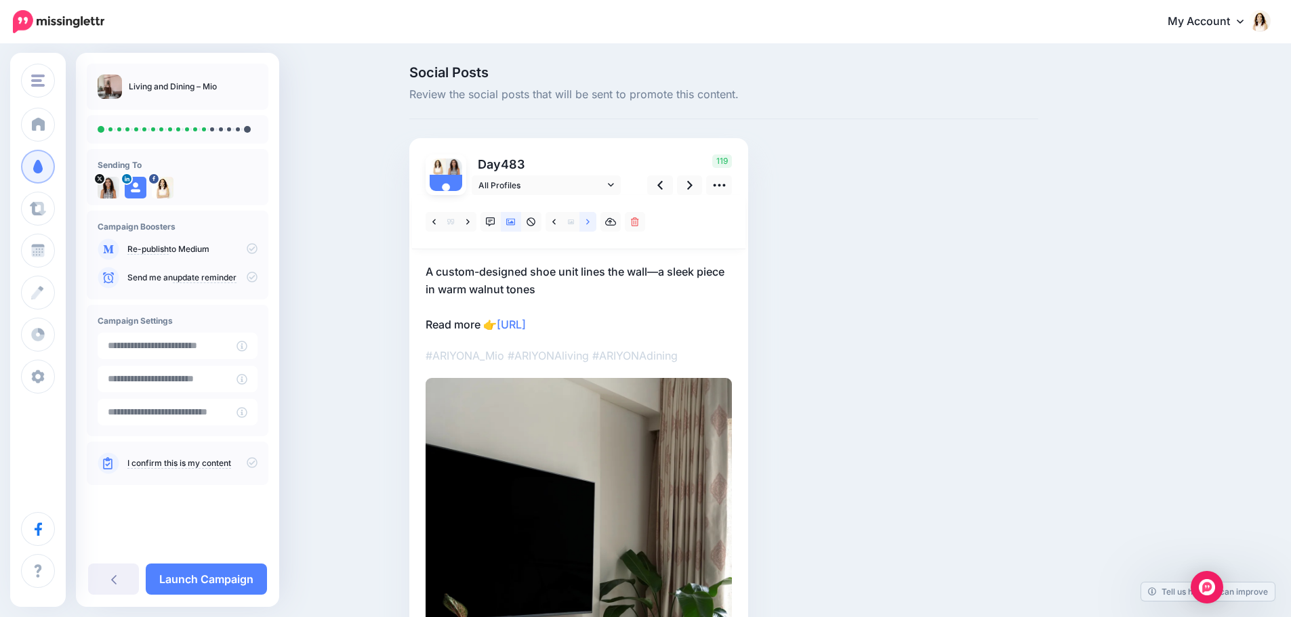
click at [590, 221] on icon at bounding box center [587, 222] width 3 height 9
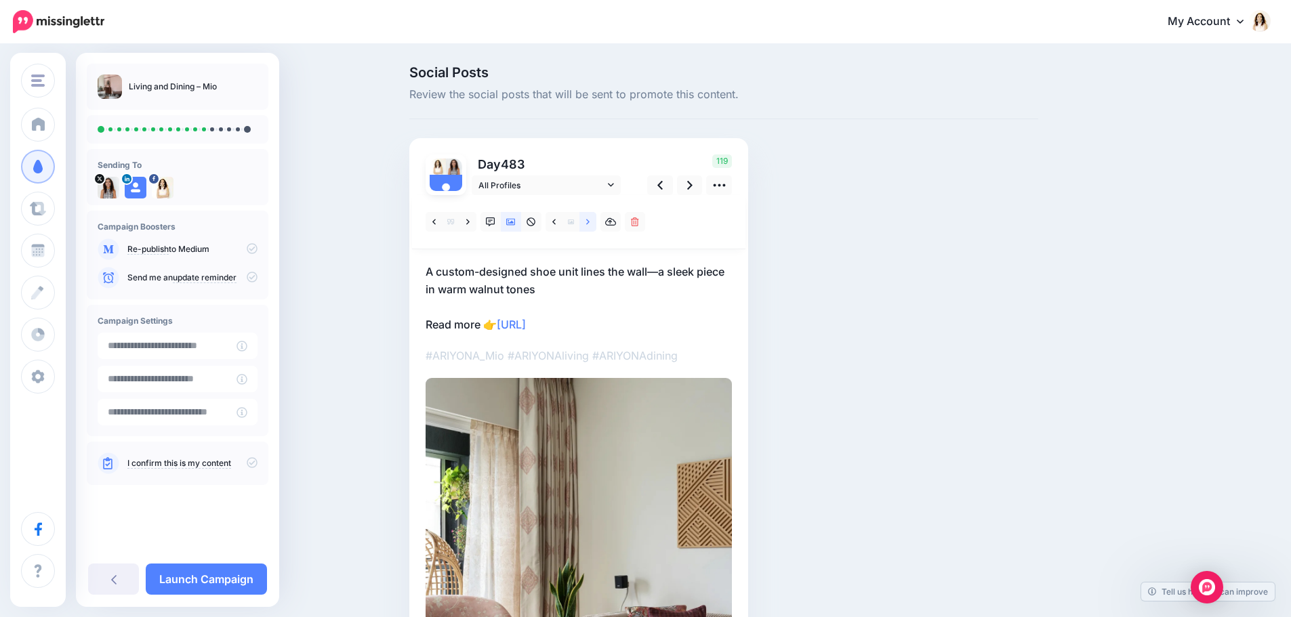
click at [590, 221] on icon at bounding box center [587, 222] width 3 height 9
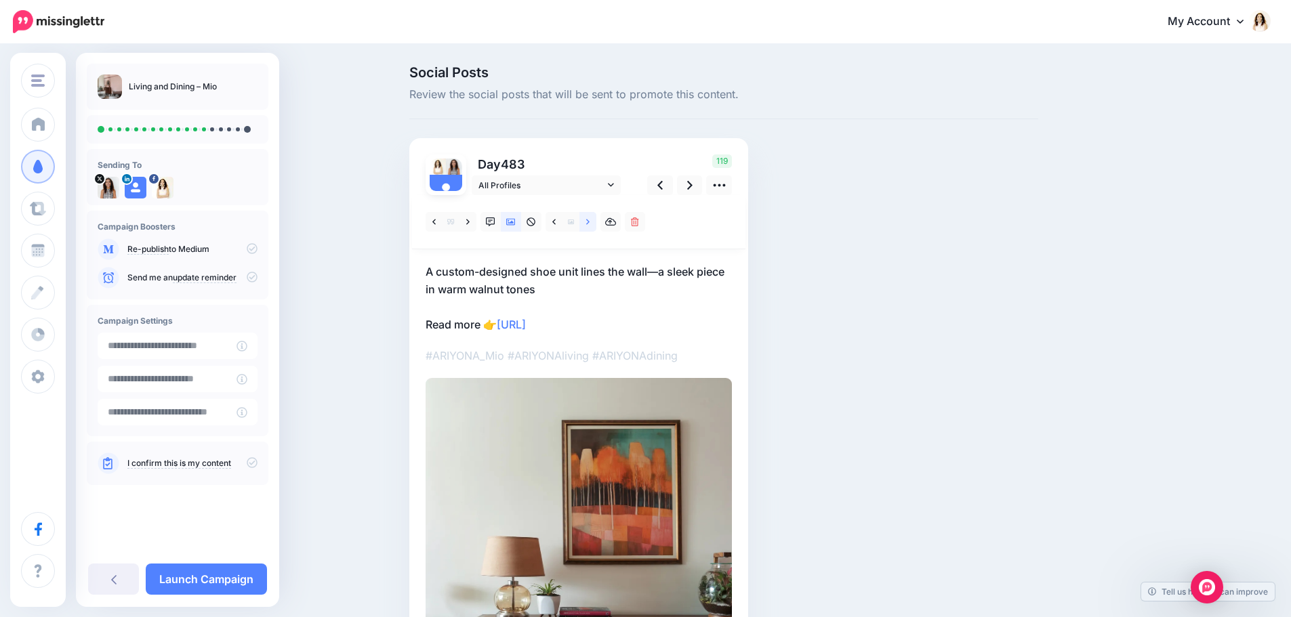
click at [590, 221] on icon at bounding box center [587, 222] width 3 height 9
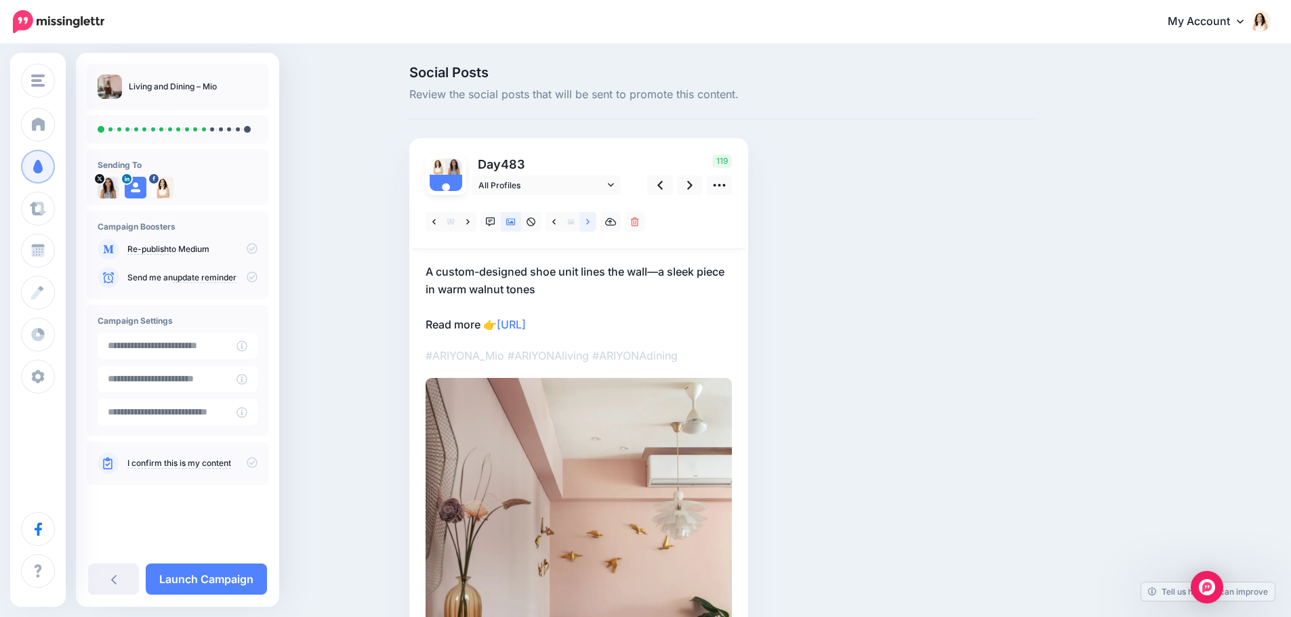
click at [590, 221] on icon at bounding box center [587, 222] width 3 height 9
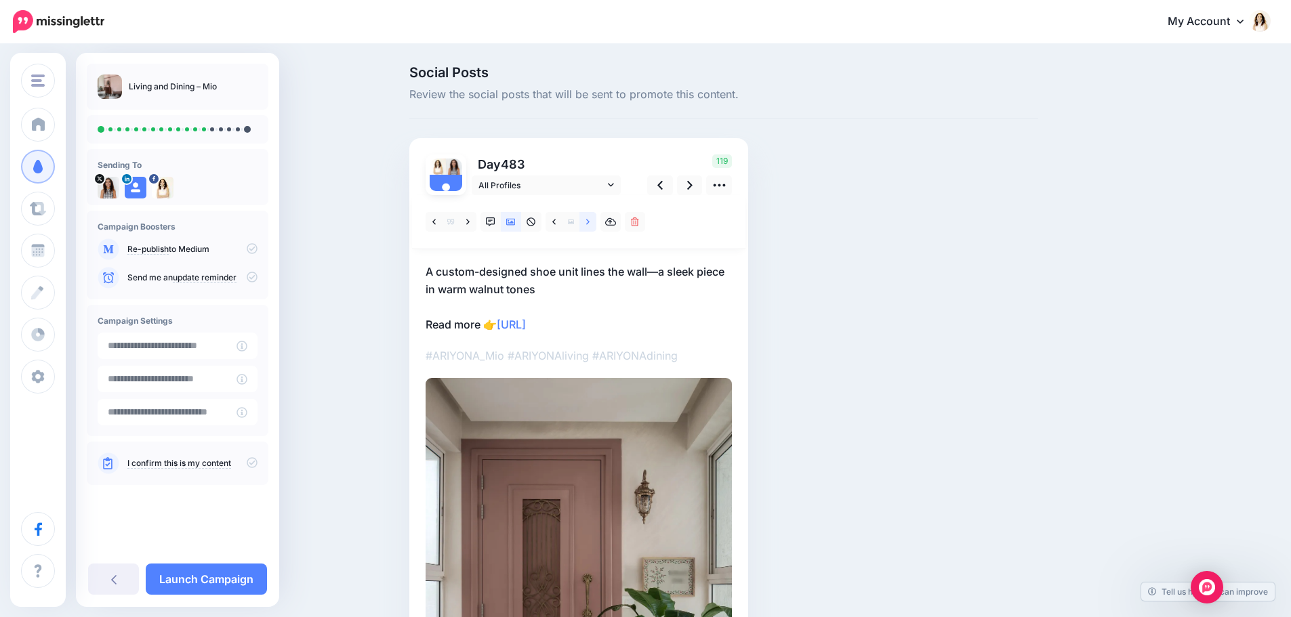
click at [590, 221] on icon at bounding box center [587, 222] width 3 height 9
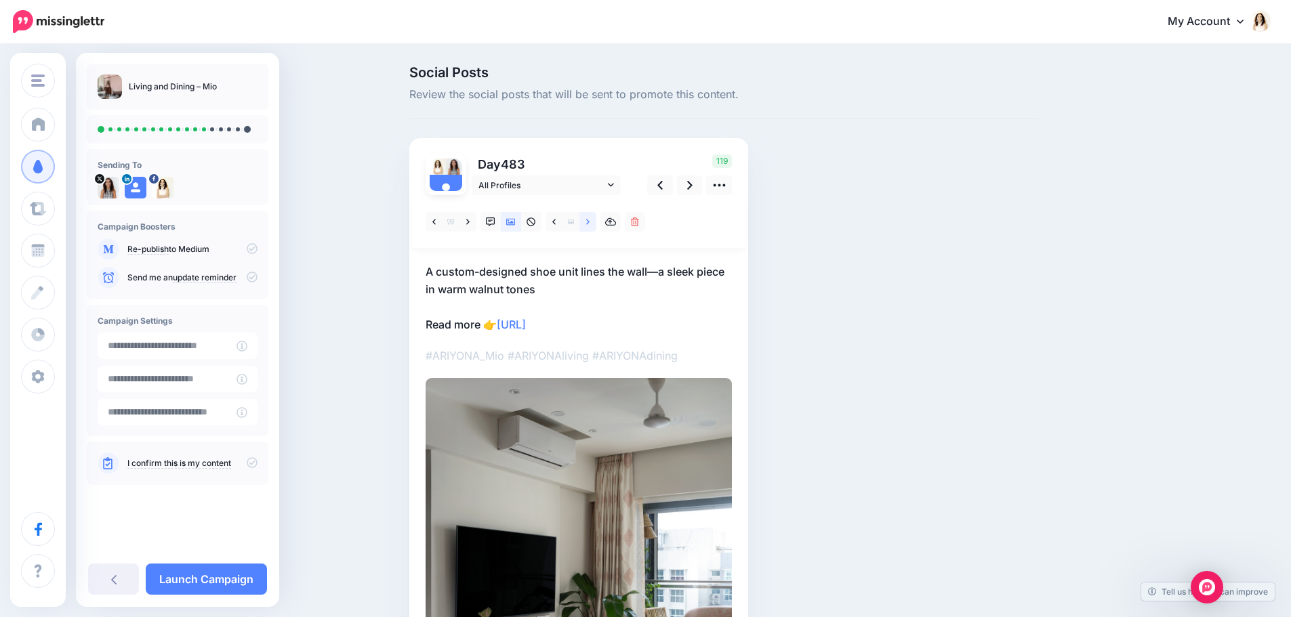
click at [590, 221] on icon at bounding box center [587, 222] width 3 height 9
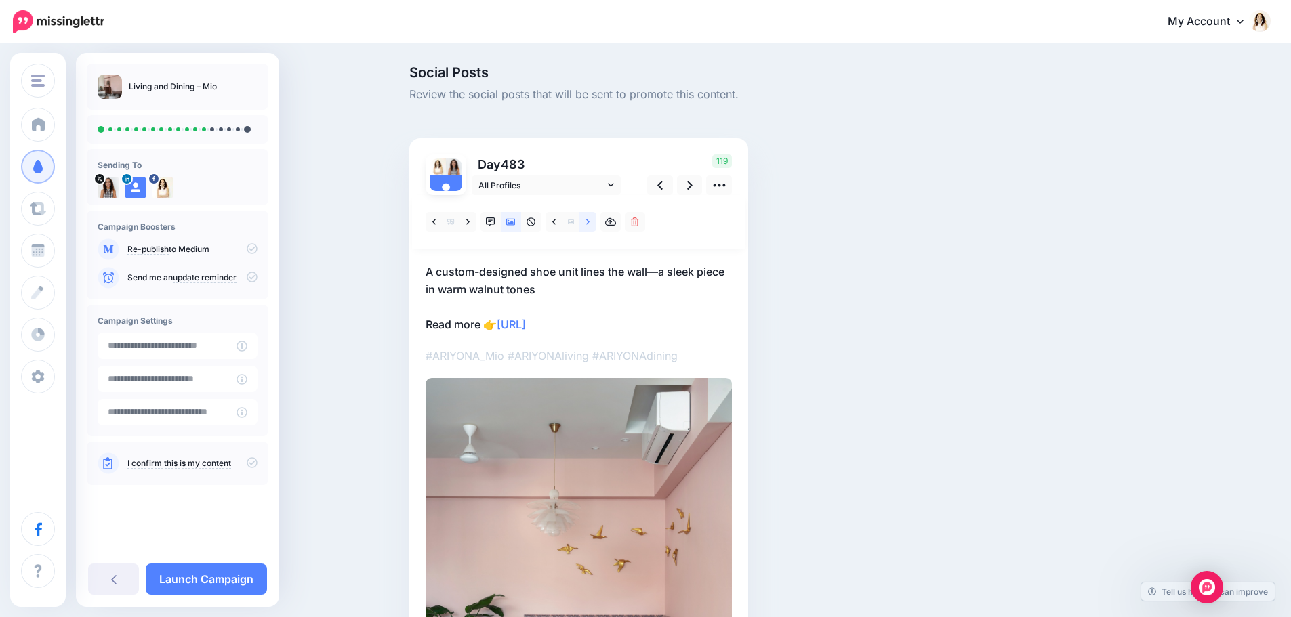
click at [590, 221] on icon at bounding box center [587, 222] width 3 height 9
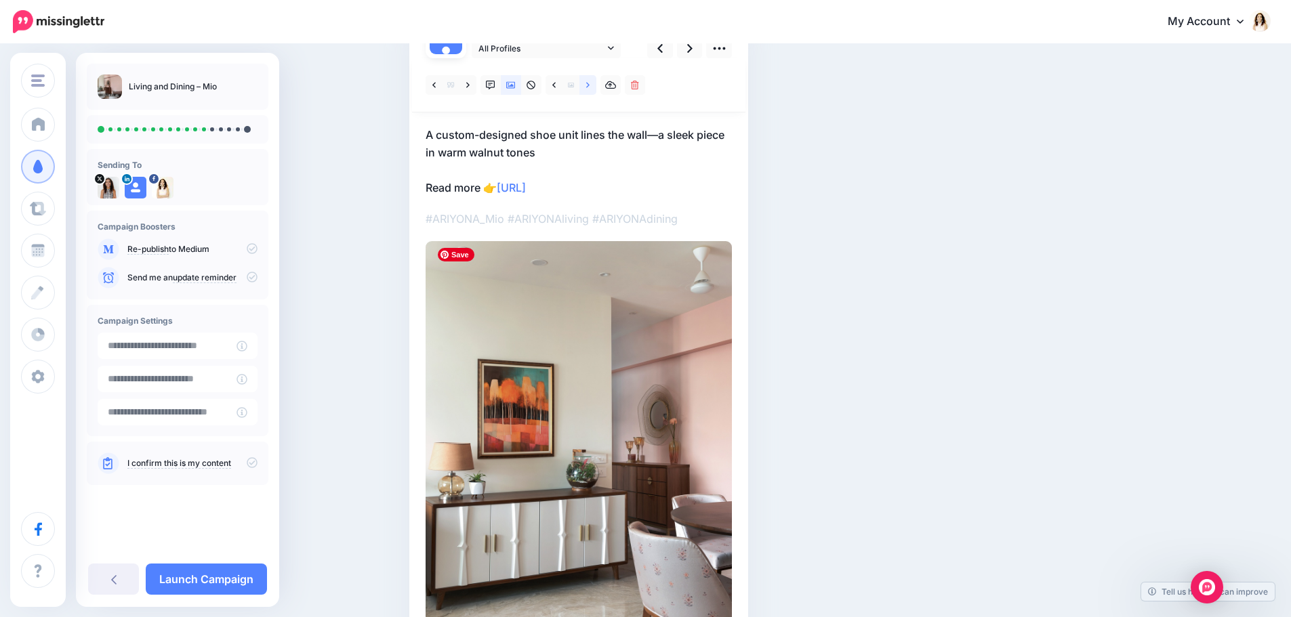
scroll to position [47, 0]
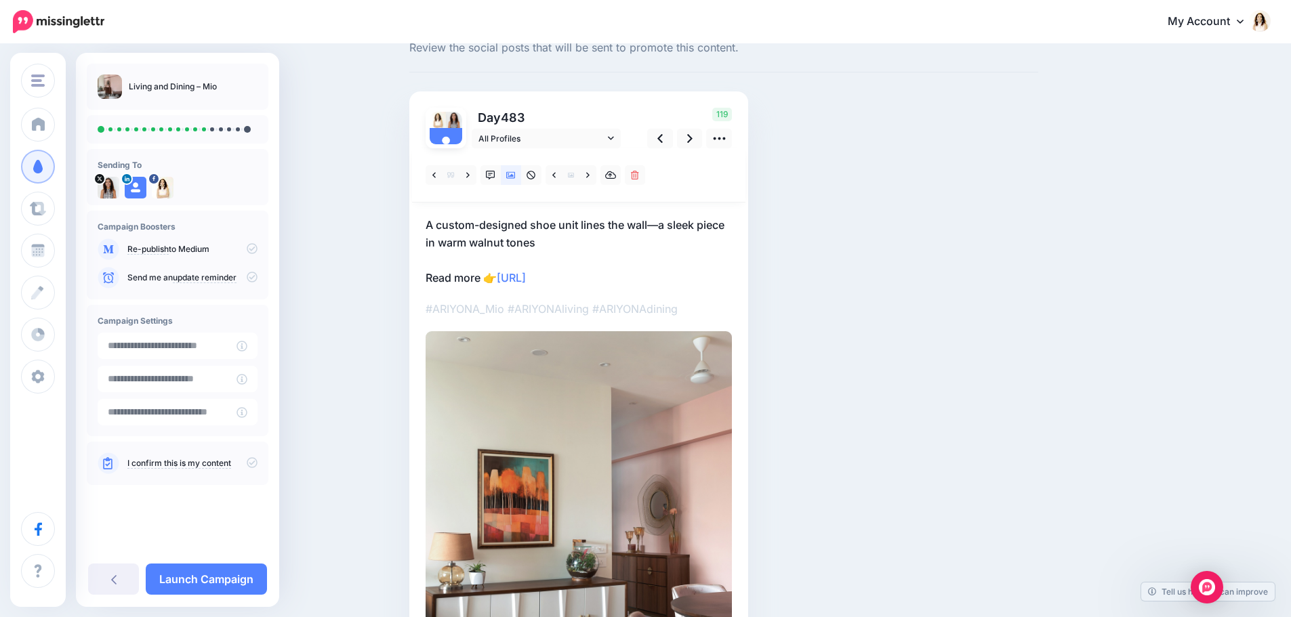
click at [533, 223] on p "A custom-designed shoe unit lines the wall—a sleek piece in warm walnut tones R…" at bounding box center [579, 251] width 306 height 70
drag, startPoint x: 552, startPoint y: 241, endPoint x: 409, endPoint y: 214, distance: 145.0
click at [409, 214] on div "Social Posts Review the social posts that will be sent to promote this content.…" at bounding box center [723, 410] width 649 height 782
paste textarea "**********"
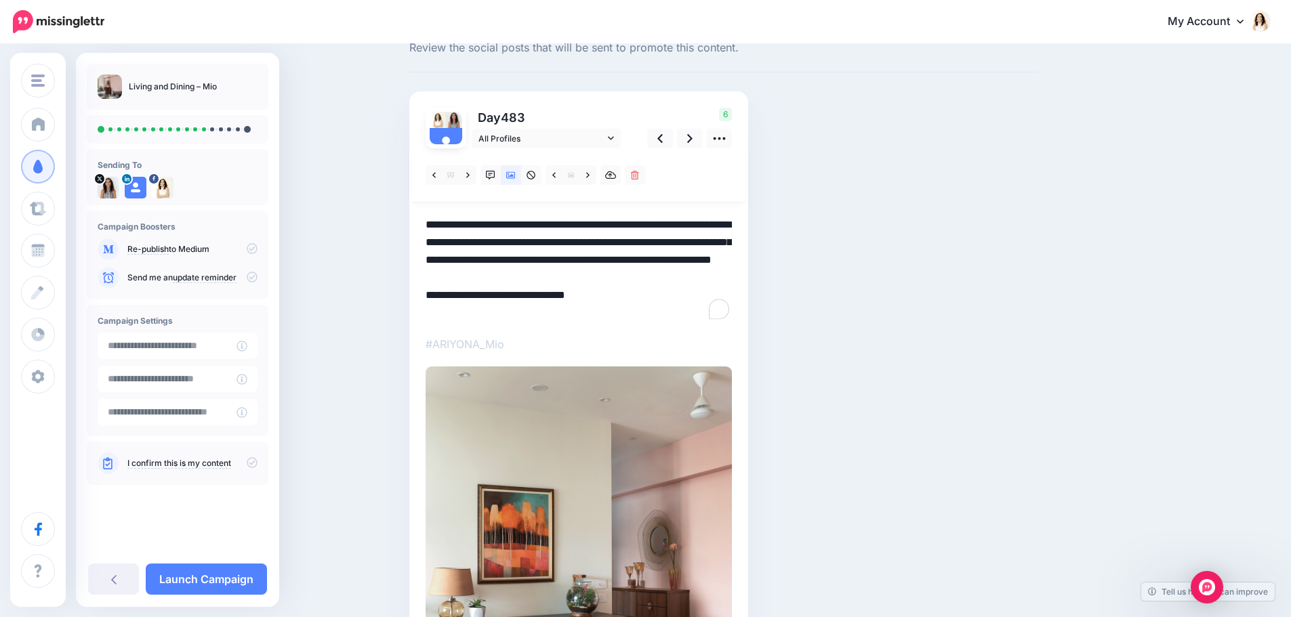
click at [609, 264] on textarea "**********" at bounding box center [579, 269] width 306 height 106
drag, startPoint x: 613, startPoint y: 226, endPoint x: 702, endPoint y: 246, distance: 90.9
click at [702, 246] on textarea "**********" at bounding box center [579, 269] width 306 height 106
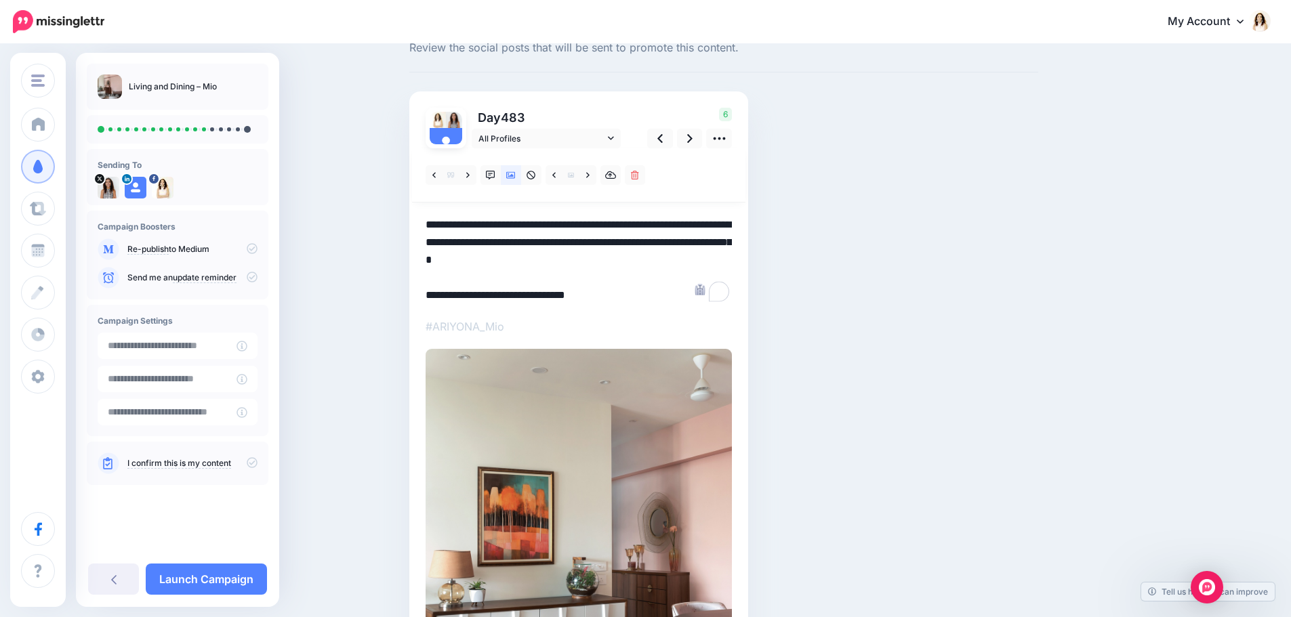
click at [670, 245] on textarea "**********" at bounding box center [579, 260] width 306 height 88
drag, startPoint x: 695, startPoint y: 146, endPoint x: 695, endPoint y: 153, distance: 6.8
click at [695, 146] on link at bounding box center [690, 139] width 26 height 20
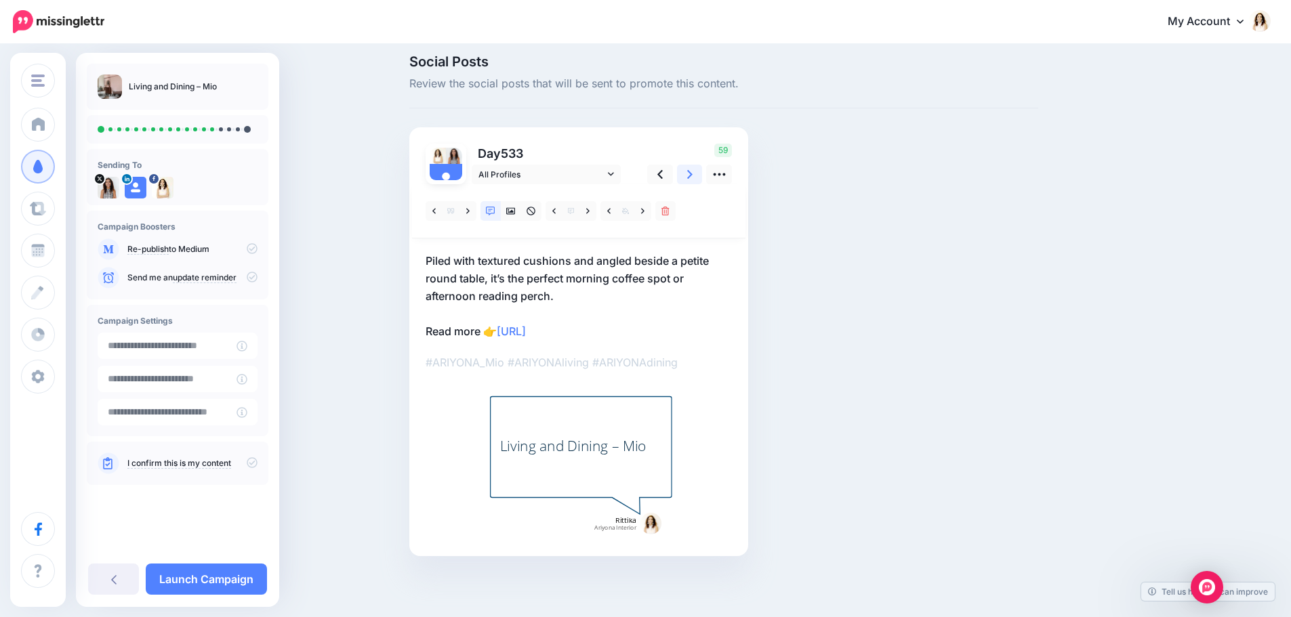
scroll to position [11, 0]
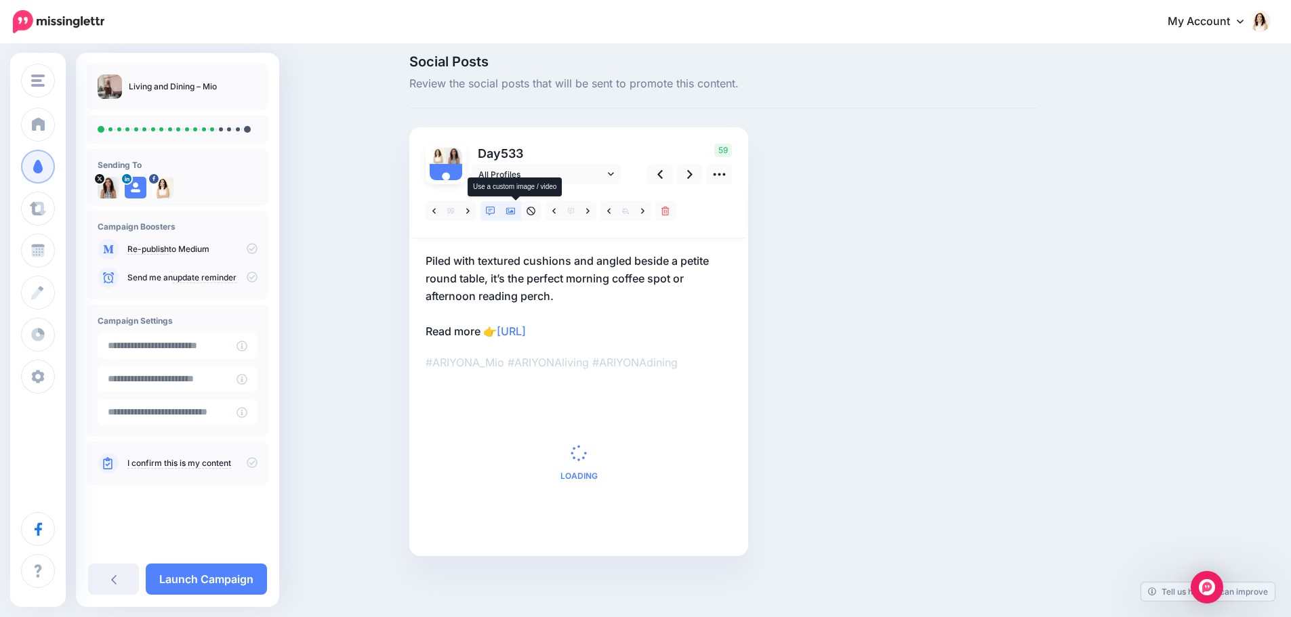
click at [516, 211] on icon at bounding box center [510, 211] width 9 height 7
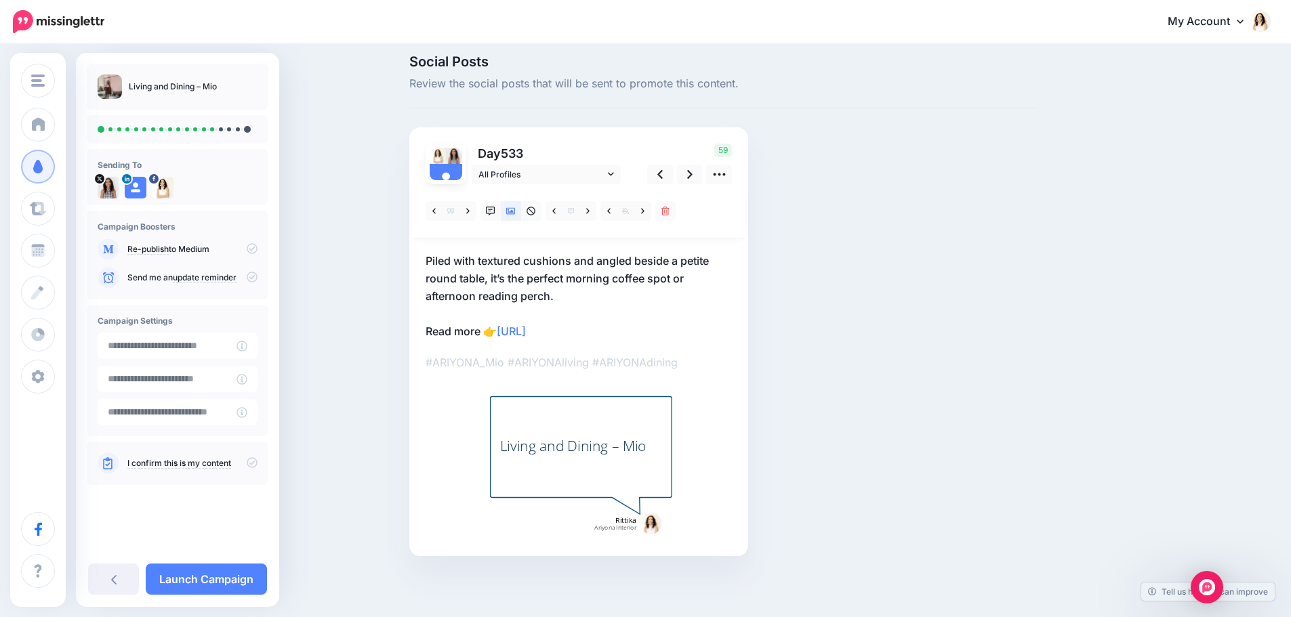
scroll to position [0, 0]
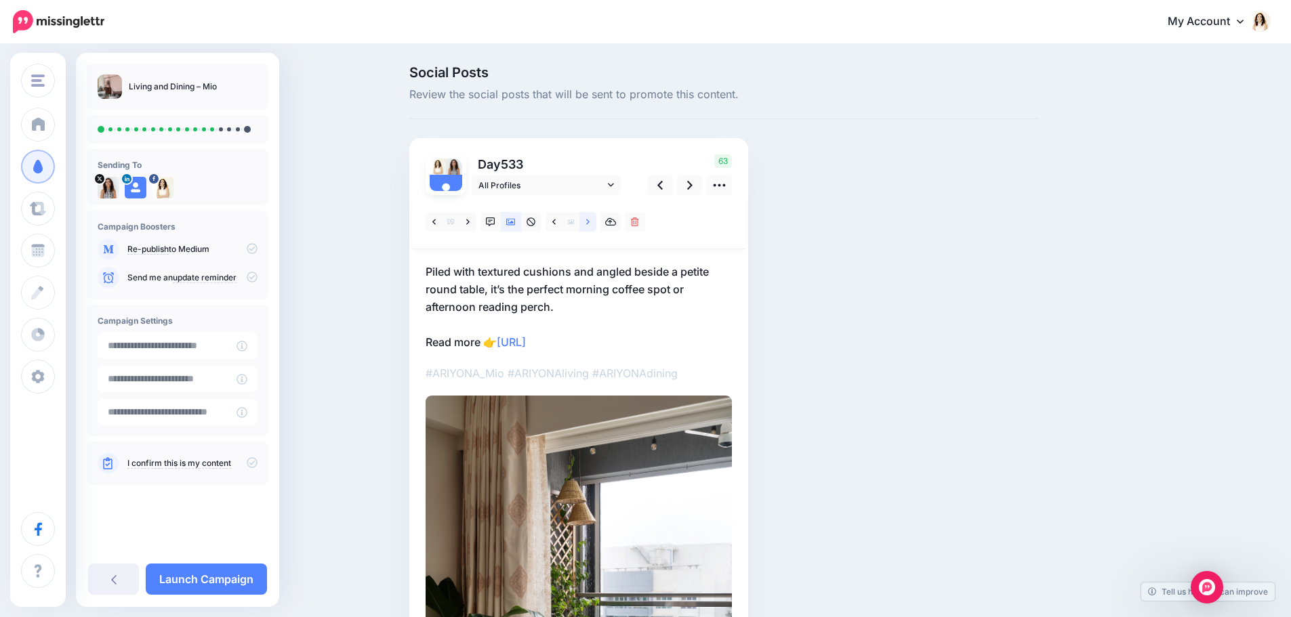
click at [589, 224] on link at bounding box center [588, 222] width 17 height 20
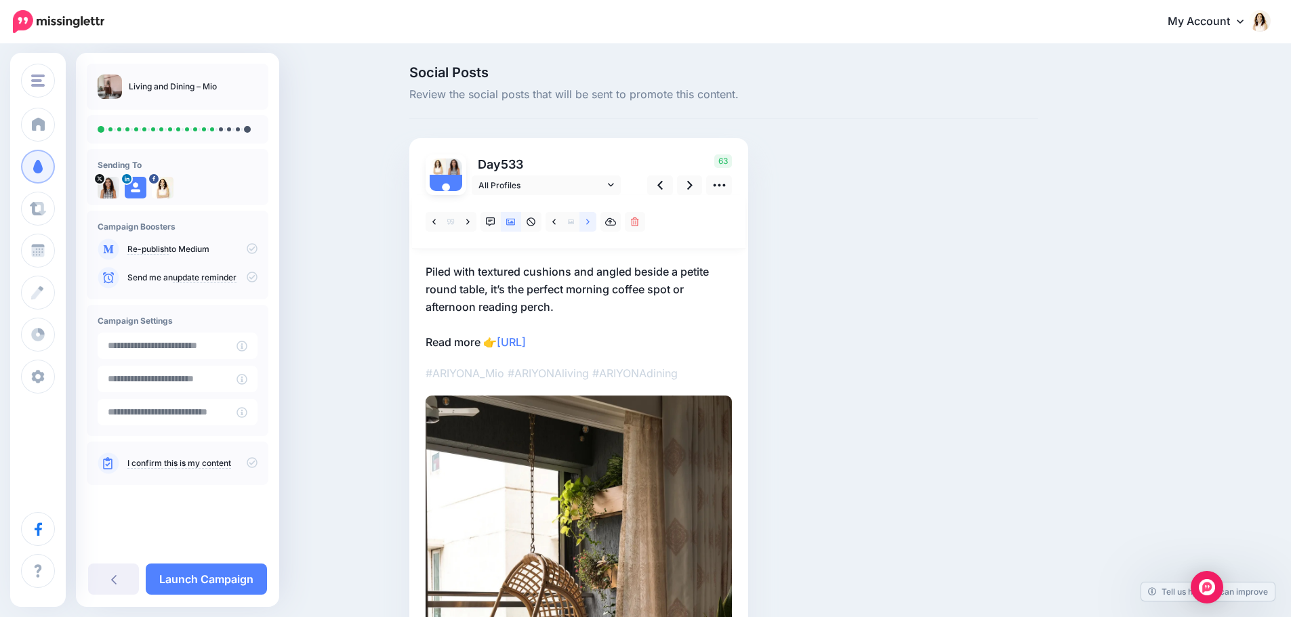
click at [589, 224] on link at bounding box center [588, 222] width 17 height 20
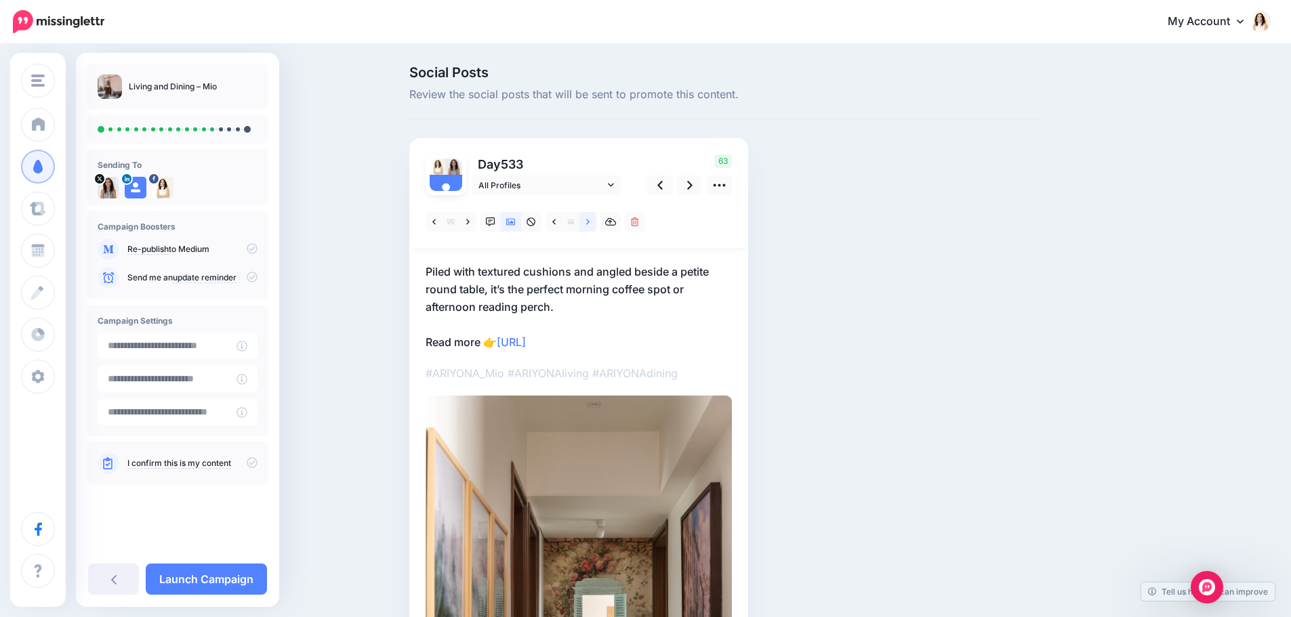
click at [589, 224] on link at bounding box center [588, 222] width 17 height 20
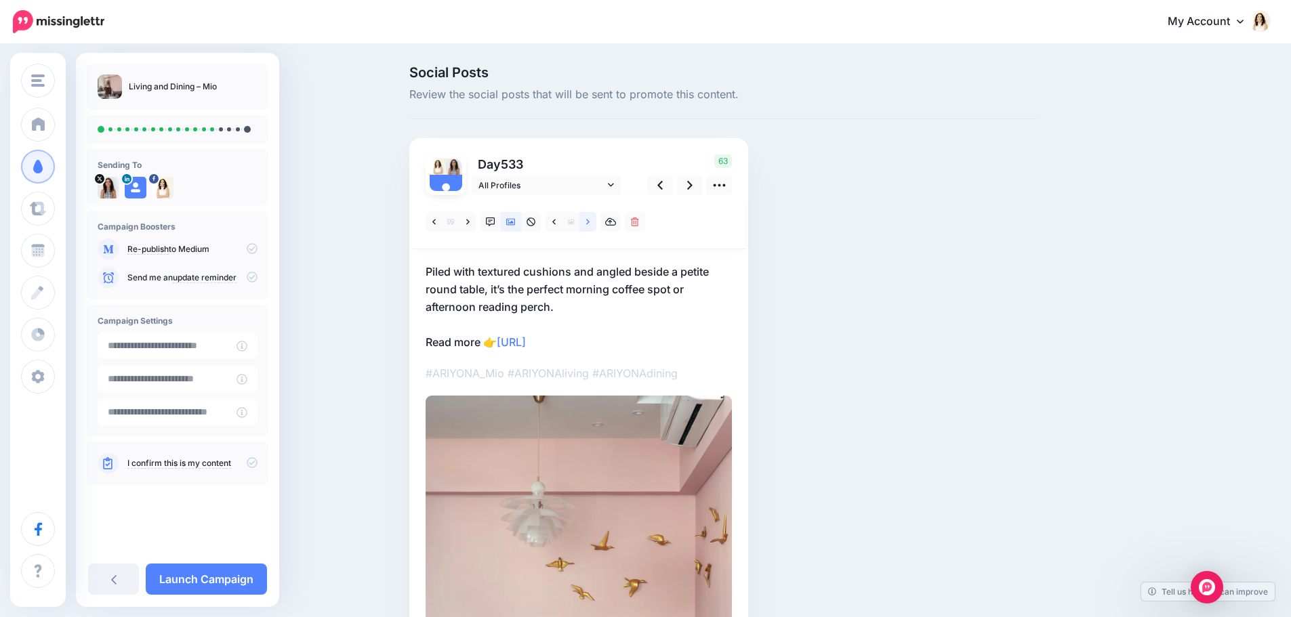
click at [589, 224] on link at bounding box center [588, 222] width 17 height 20
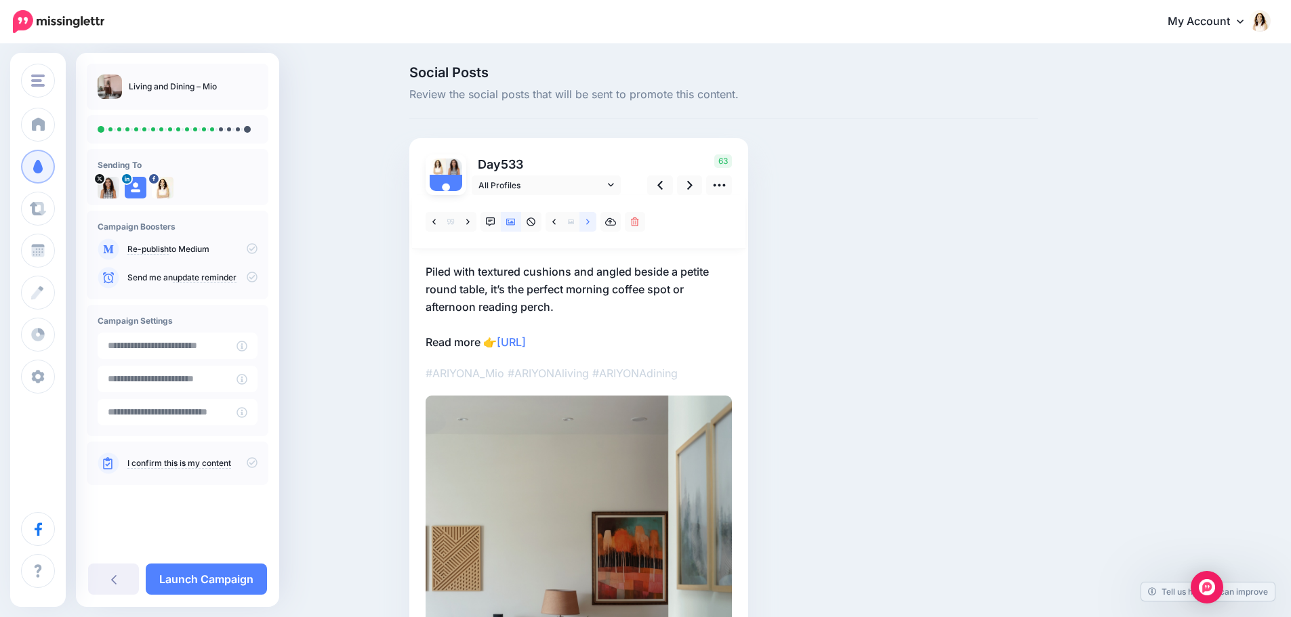
click at [589, 224] on link at bounding box center [588, 222] width 17 height 20
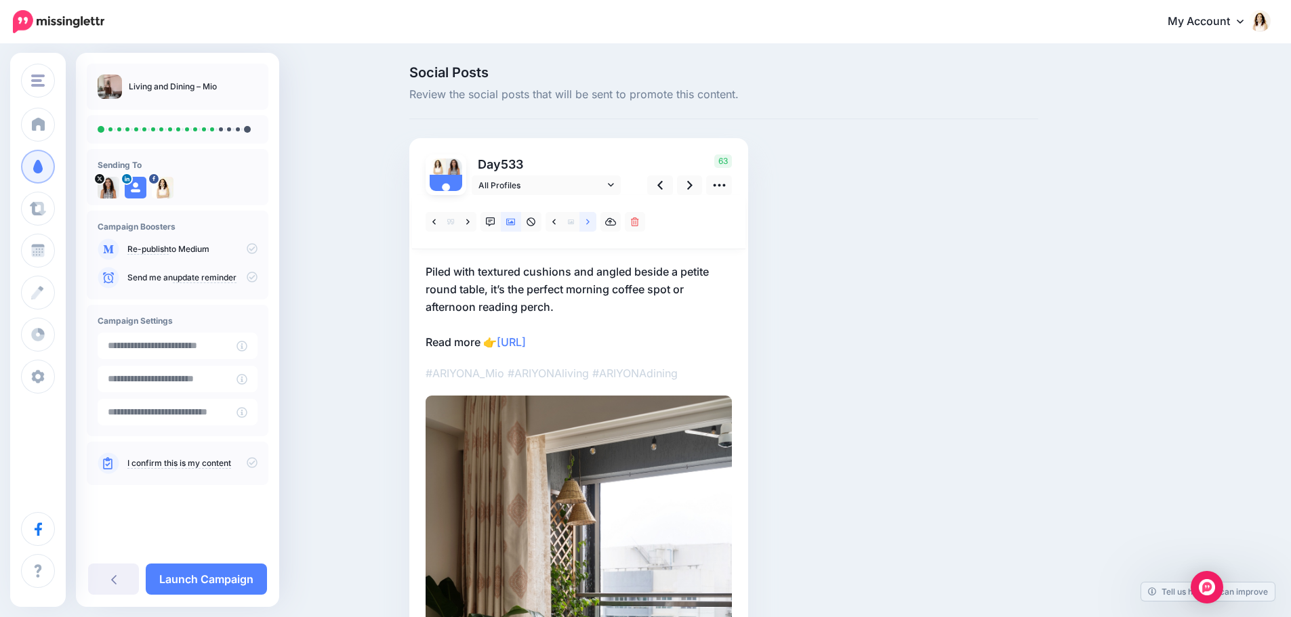
click at [589, 224] on link at bounding box center [588, 222] width 17 height 20
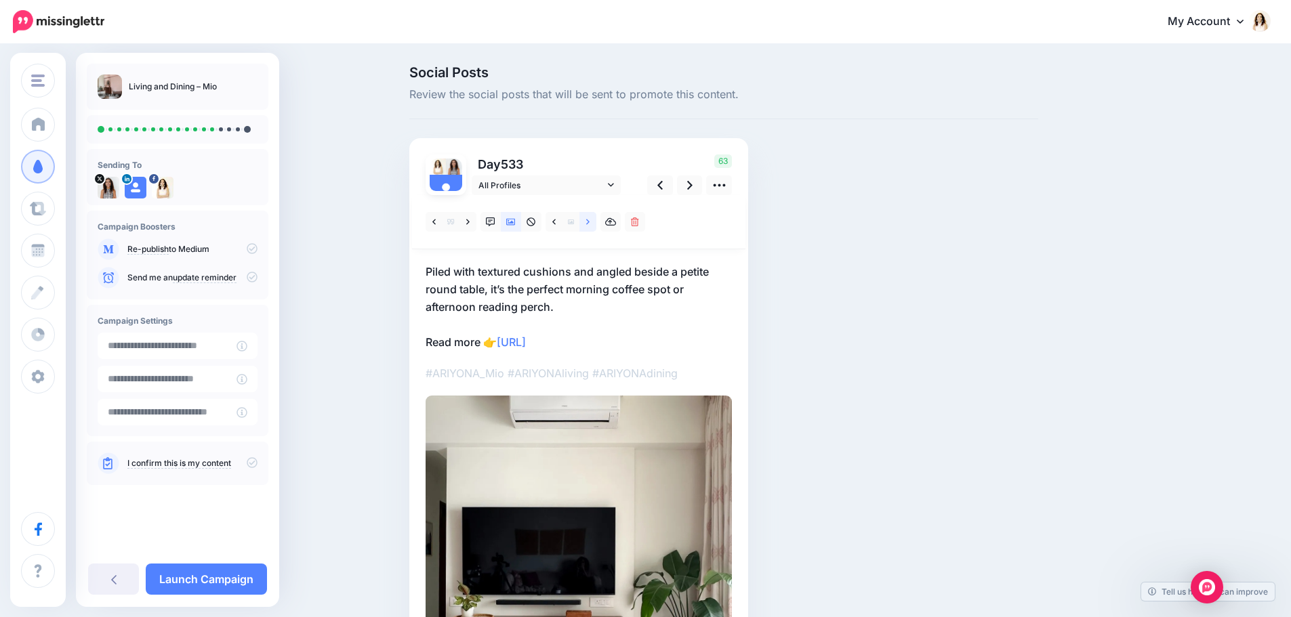
click at [589, 224] on link at bounding box center [588, 222] width 17 height 20
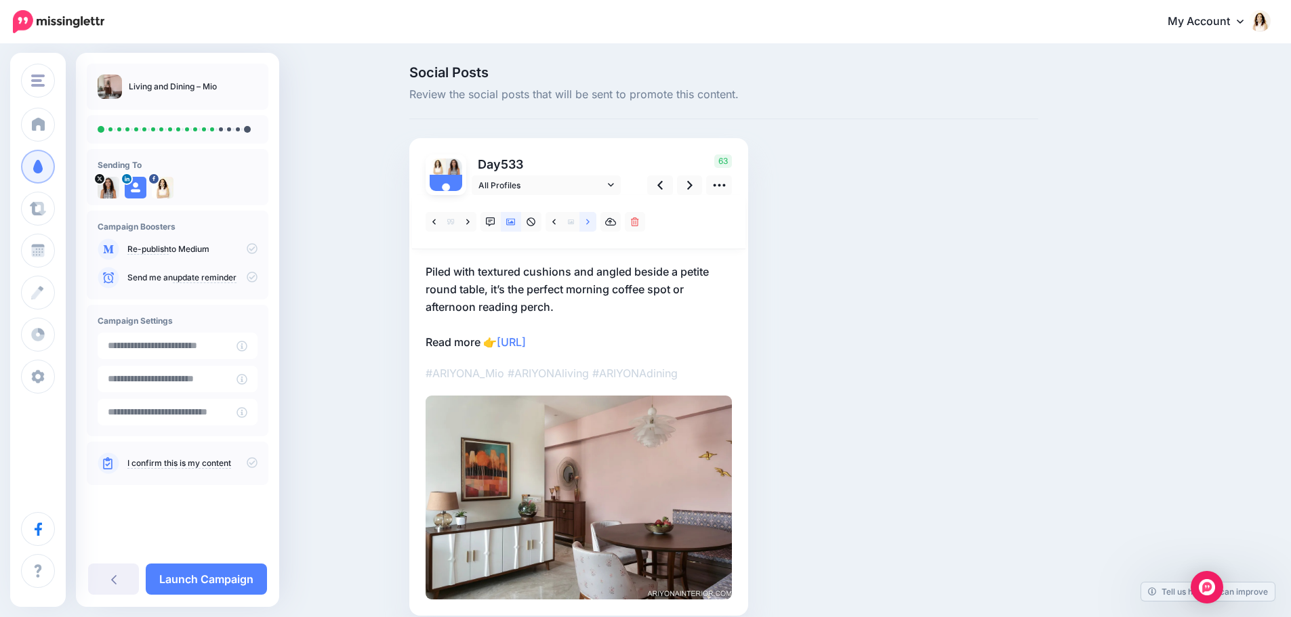
click at [589, 224] on link at bounding box center [588, 222] width 17 height 20
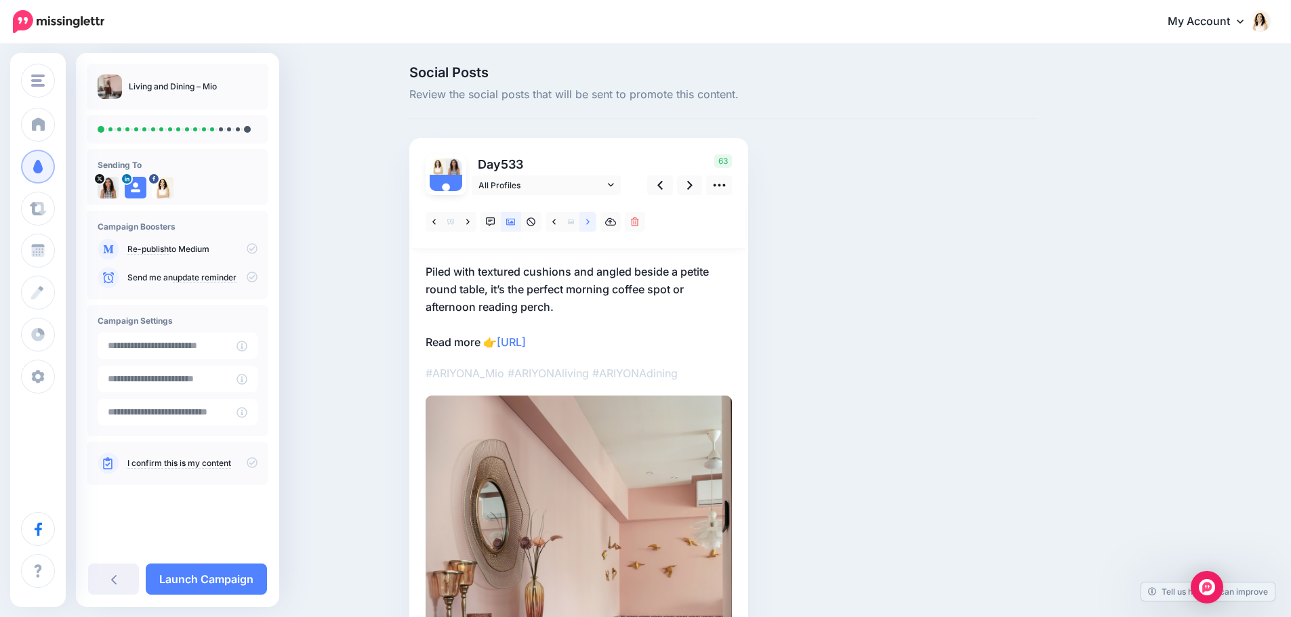
click at [589, 224] on link at bounding box center [588, 222] width 17 height 20
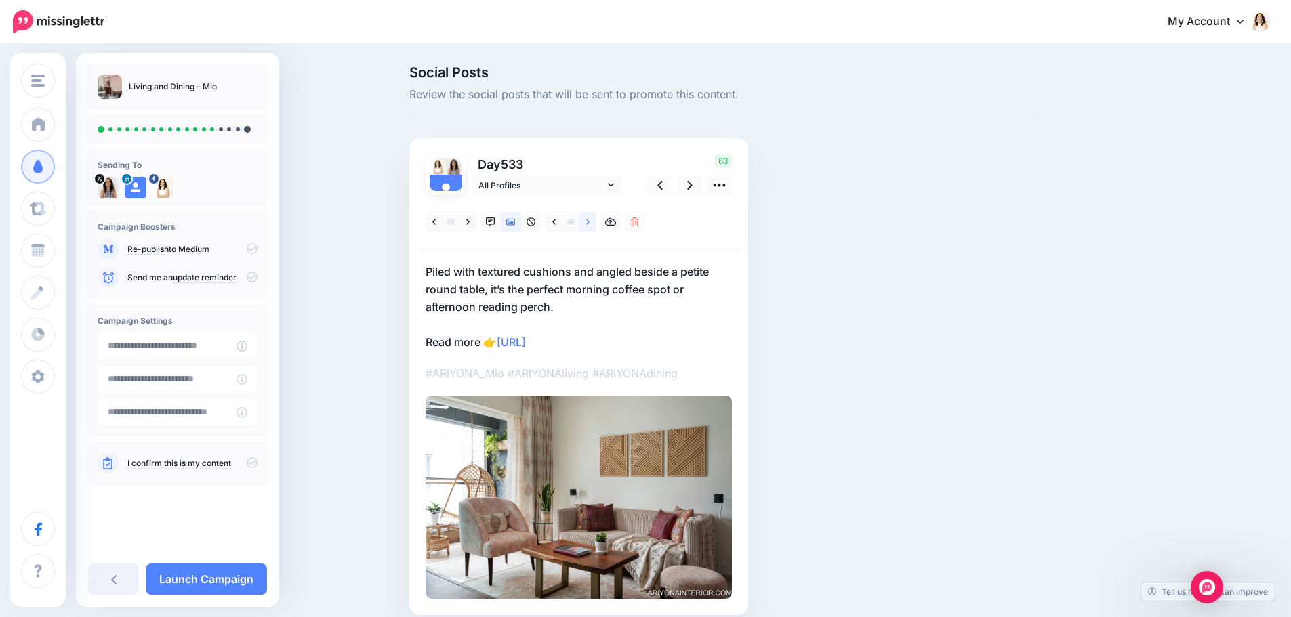
click at [589, 224] on link at bounding box center [588, 222] width 17 height 20
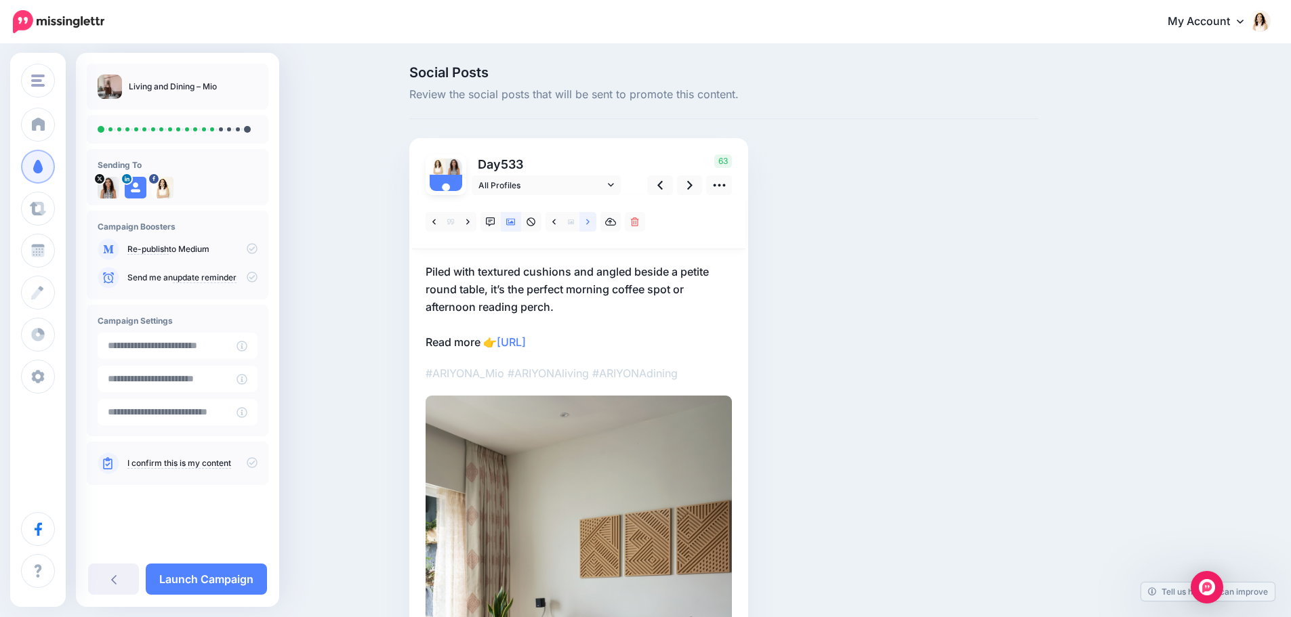
click at [589, 224] on link at bounding box center [588, 222] width 17 height 20
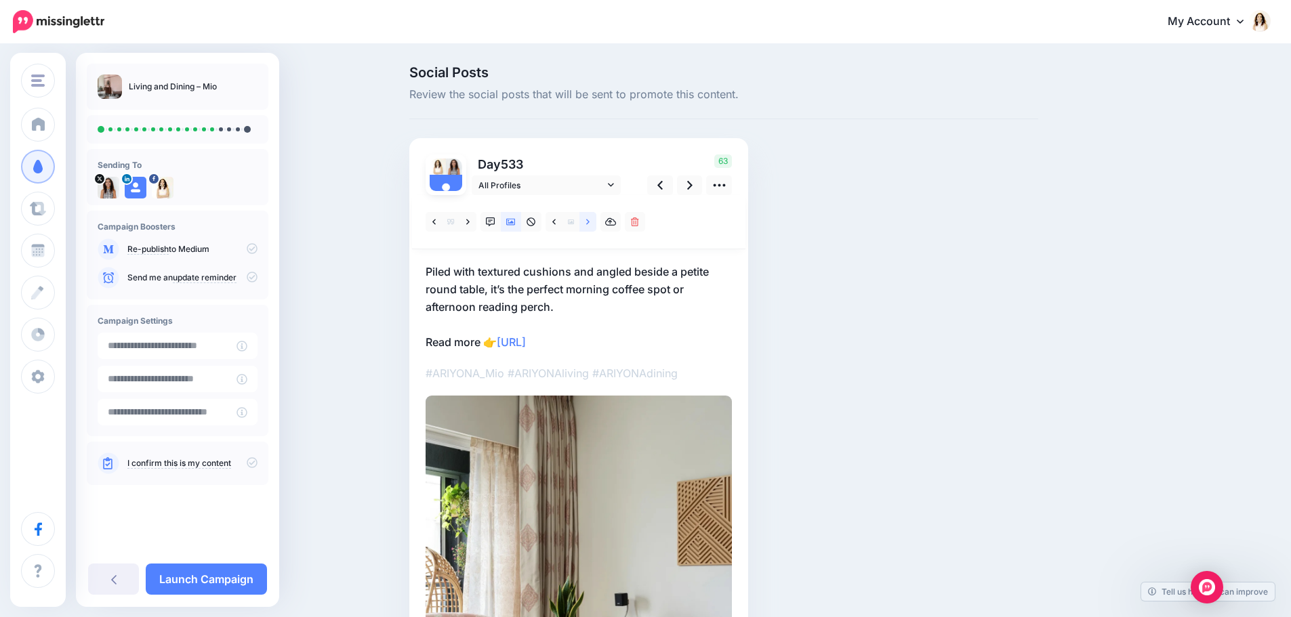
click at [589, 224] on link at bounding box center [588, 222] width 17 height 20
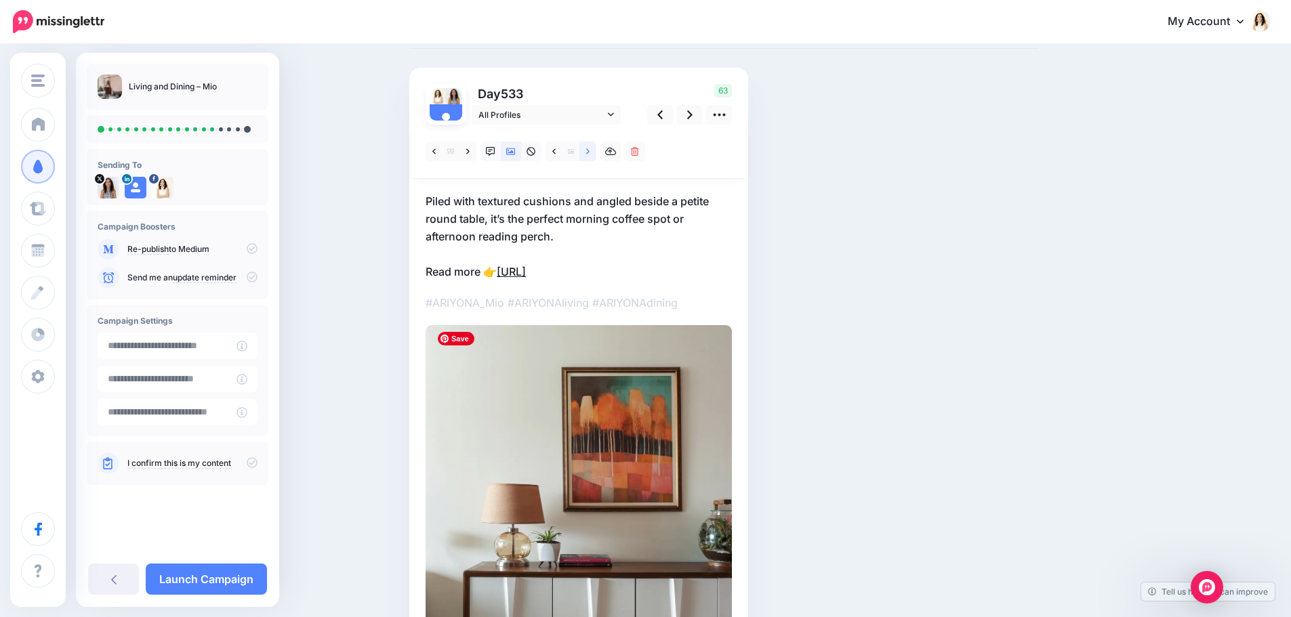
scroll to position [68, 0]
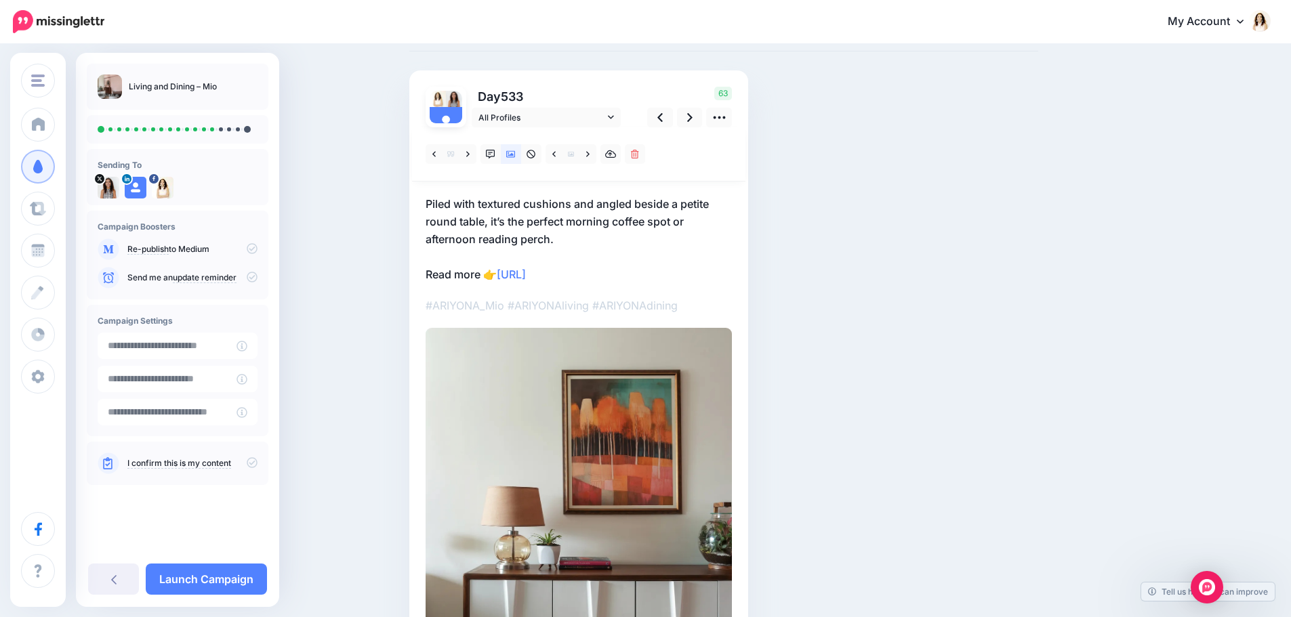
click at [582, 232] on p "Piled with textured cushions and angled beside a petite round table, it’s the p…" at bounding box center [579, 239] width 306 height 88
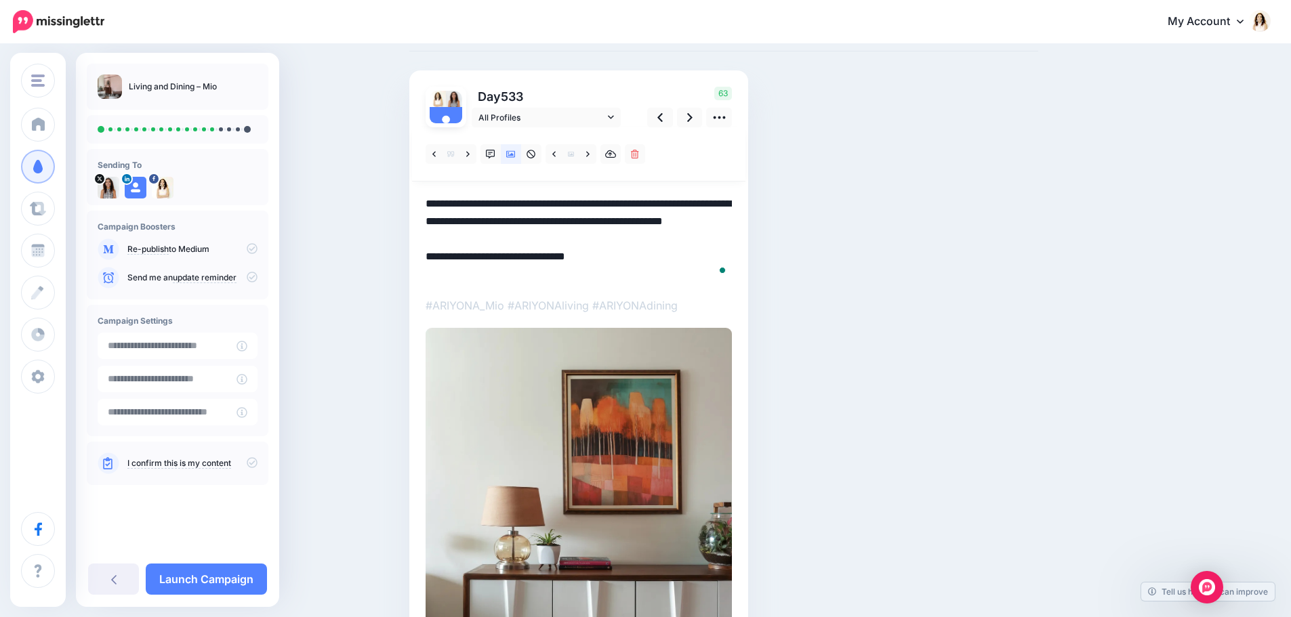
drag, startPoint x: 571, startPoint y: 237, endPoint x: 397, endPoint y: 194, distance: 180.2
click at [397, 194] on div "Social Posts Review the social posts that will be sent to promote this content.…" at bounding box center [645, 411] width 1291 height 866
paste textarea "*"
click at [693, 111] on icon at bounding box center [689, 117] width 5 height 14
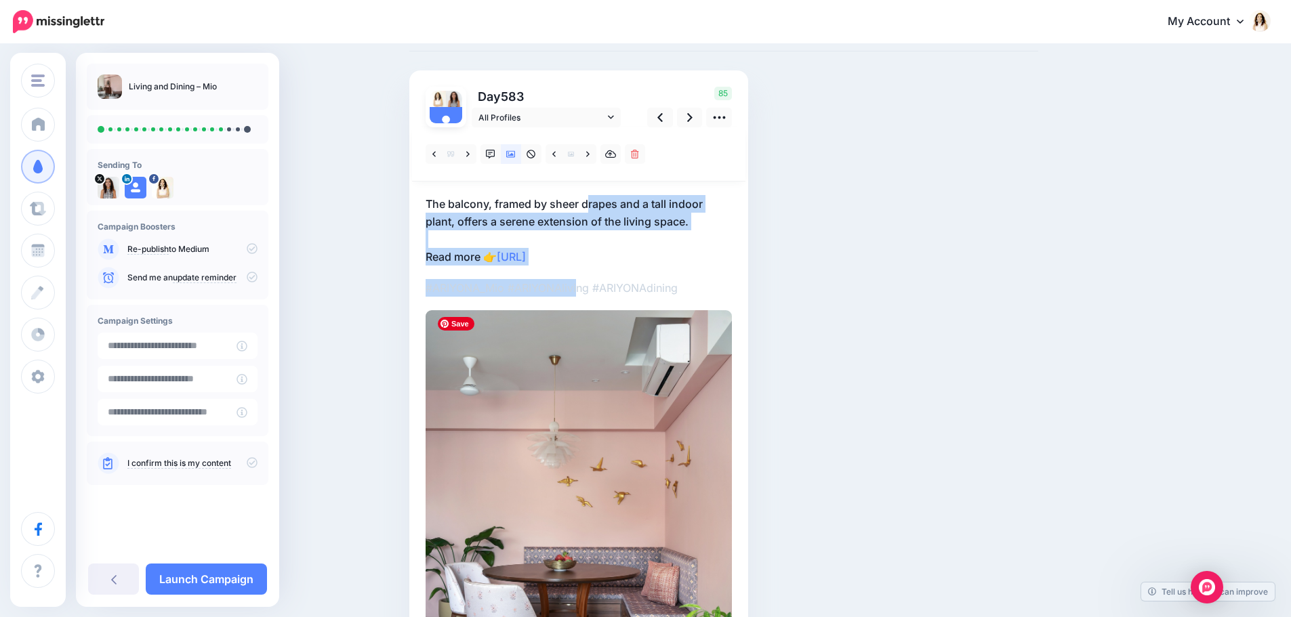
drag, startPoint x: 590, startPoint y: 266, endPoint x: 593, endPoint y: 178, distance: 88.8
click at [595, 188] on div at bounding box center [579, 428] width 306 height 602
click at [664, 252] on p "The balcony, framed by sheer drapes and a tall indoor plant, offers a serene ex…" at bounding box center [579, 230] width 306 height 70
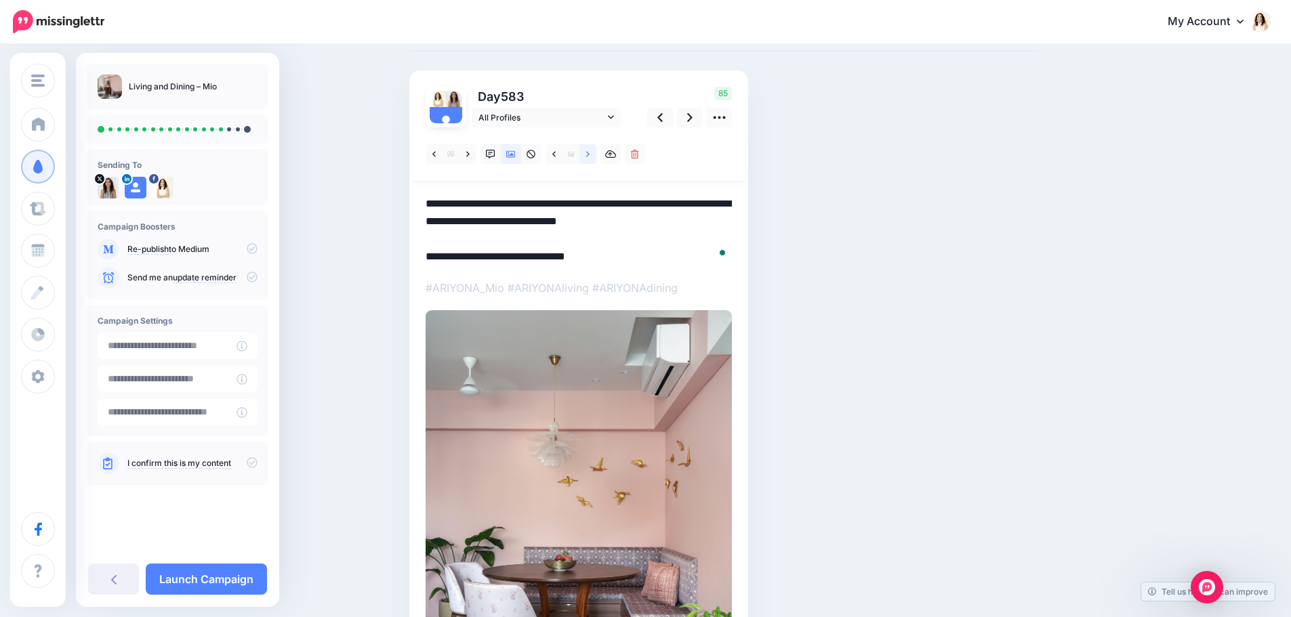
click at [590, 154] on icon at bounding box center [587, 153] width 3 height 5
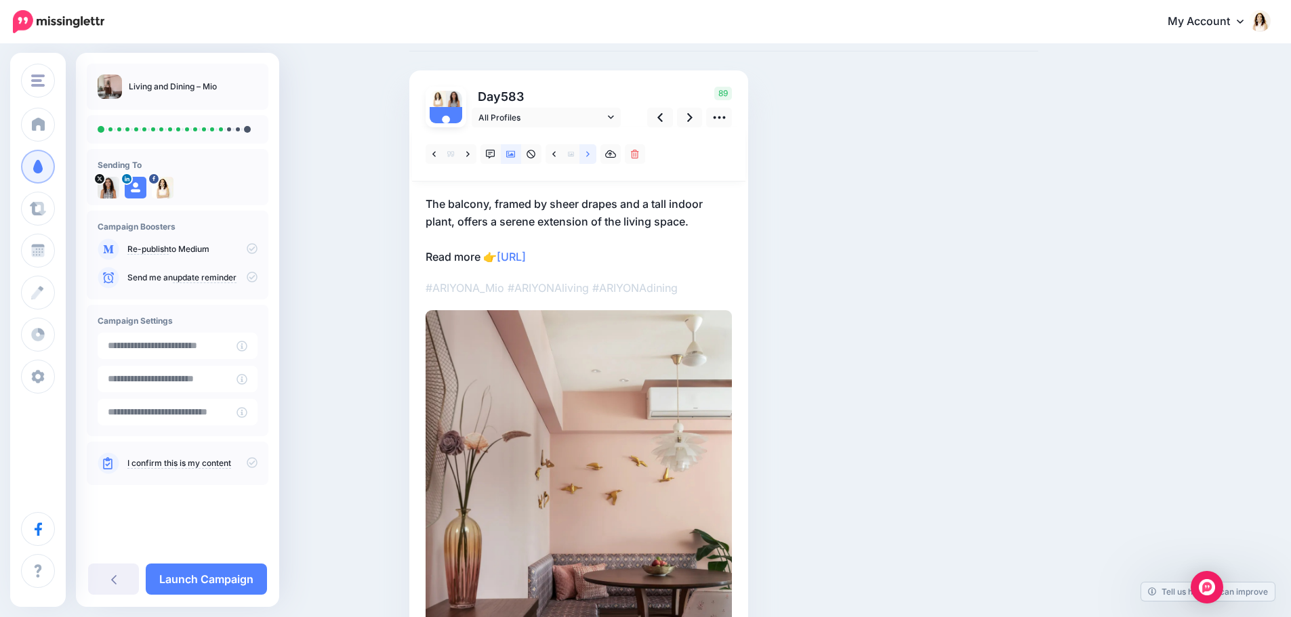
click at [590, 154] on icon at bounding box center [587, 153] width 3 height 5
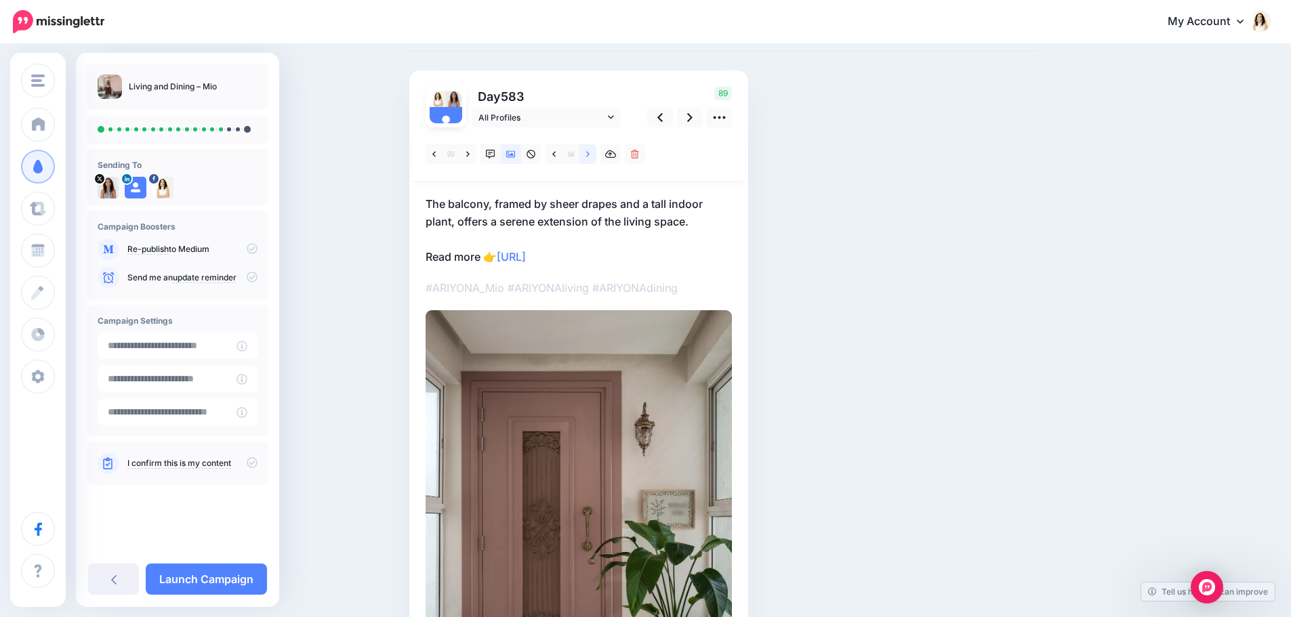
click at [590, 154] on icon at bounding box center [587, 153] width 3 height 5
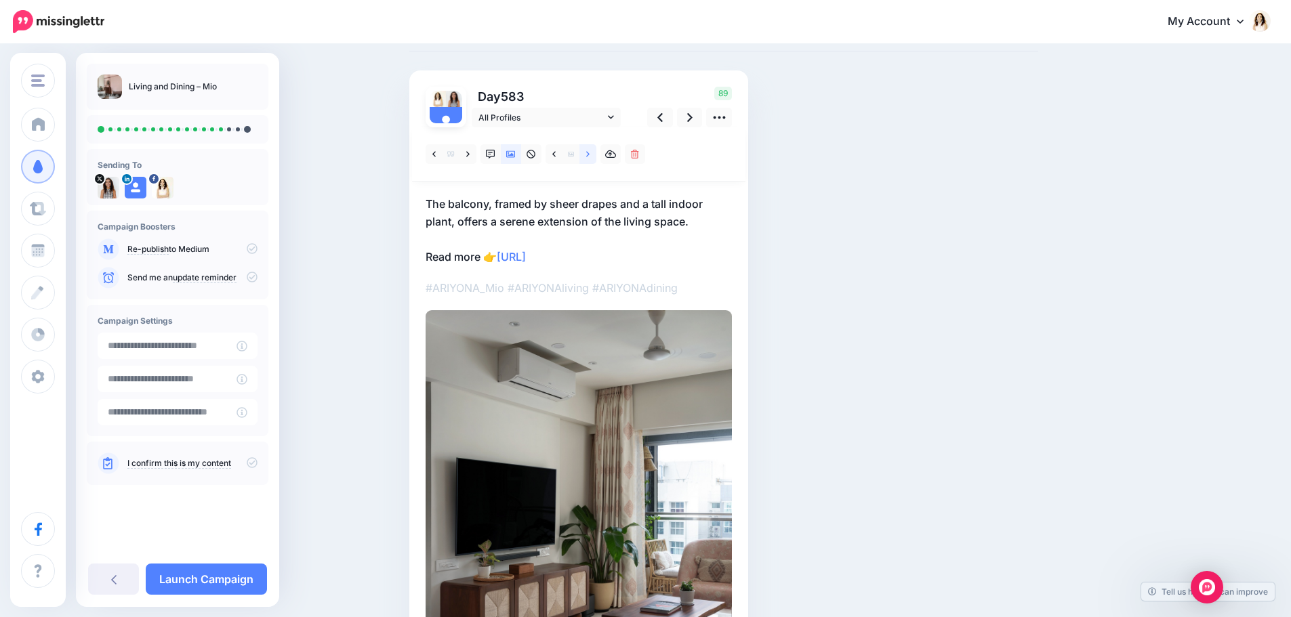
click at [590, 154] on icon at bounding box center [587, 153] width 3 height 5
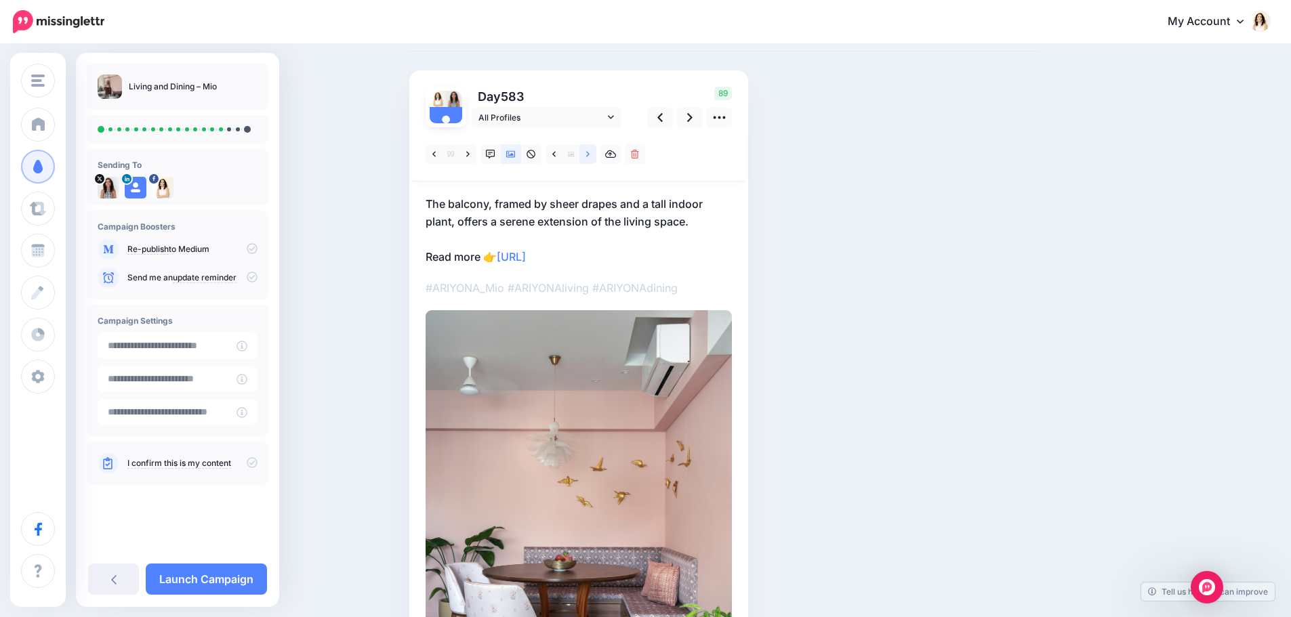
click at [590, 154] on icon at bounding box center [587, 153] width 3 height 5
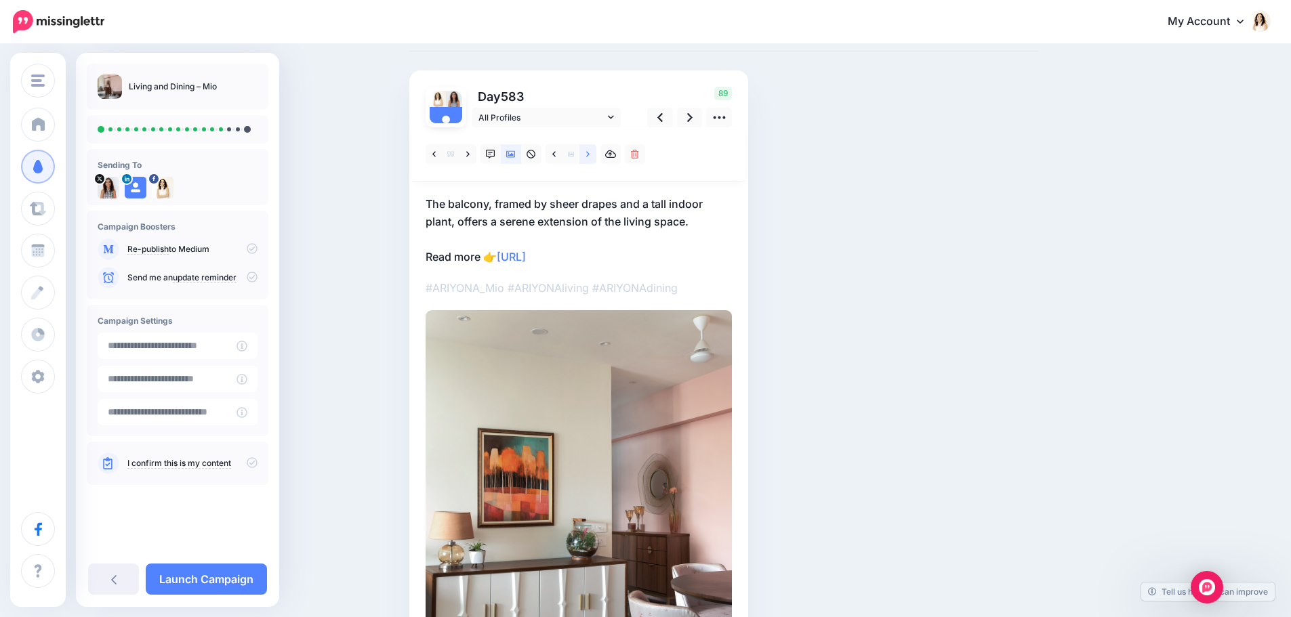
click at [590, 154] on icon at bounding box center [587, 153] width 3 height 5
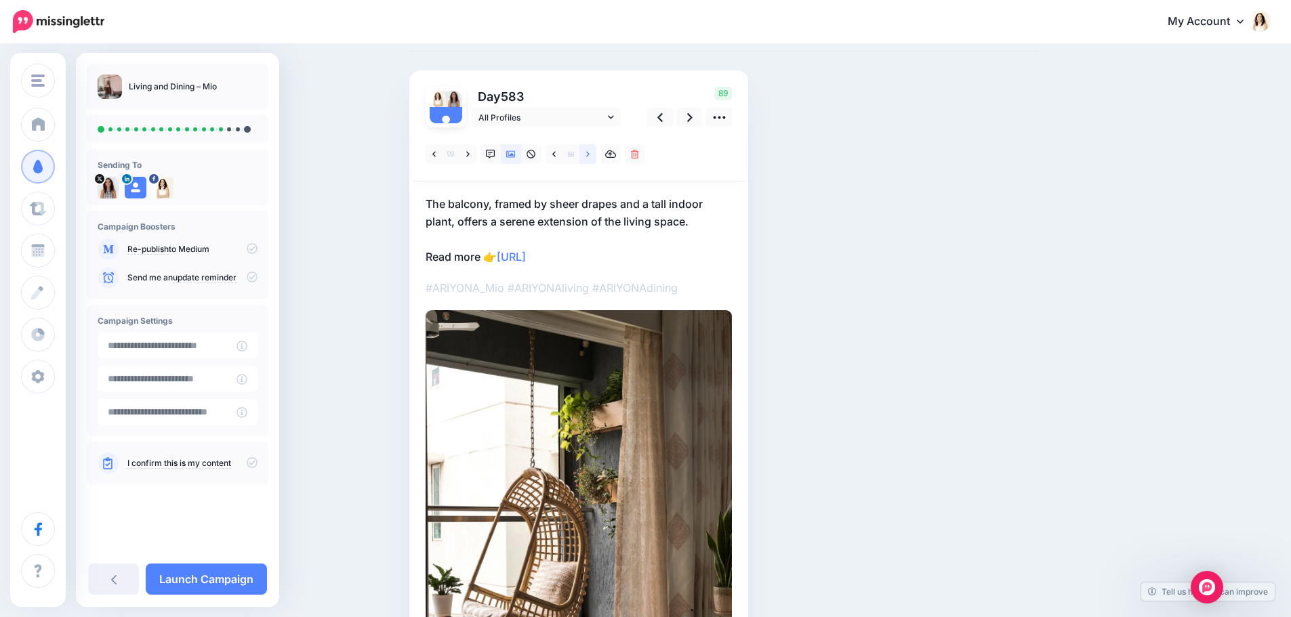
click at [590, 154] on icon at bounding box center [587, 153] width 3 height 5
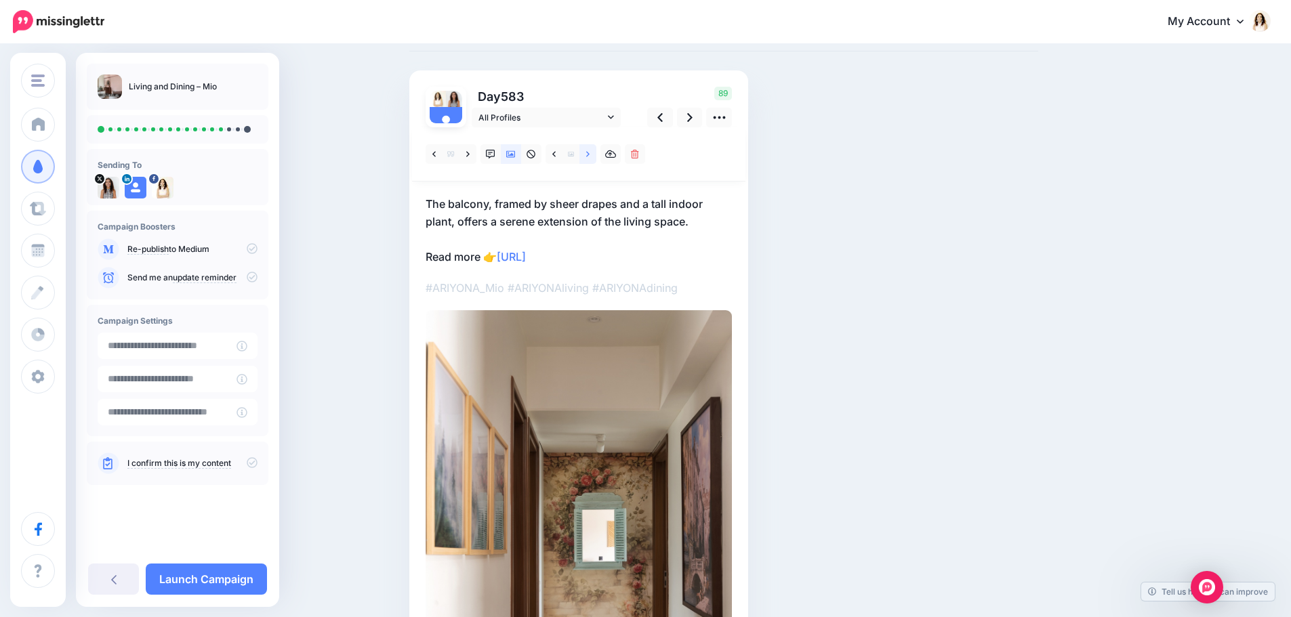
click at [590, 154] on icon at bounding box center [587, 153] width 3 height 5
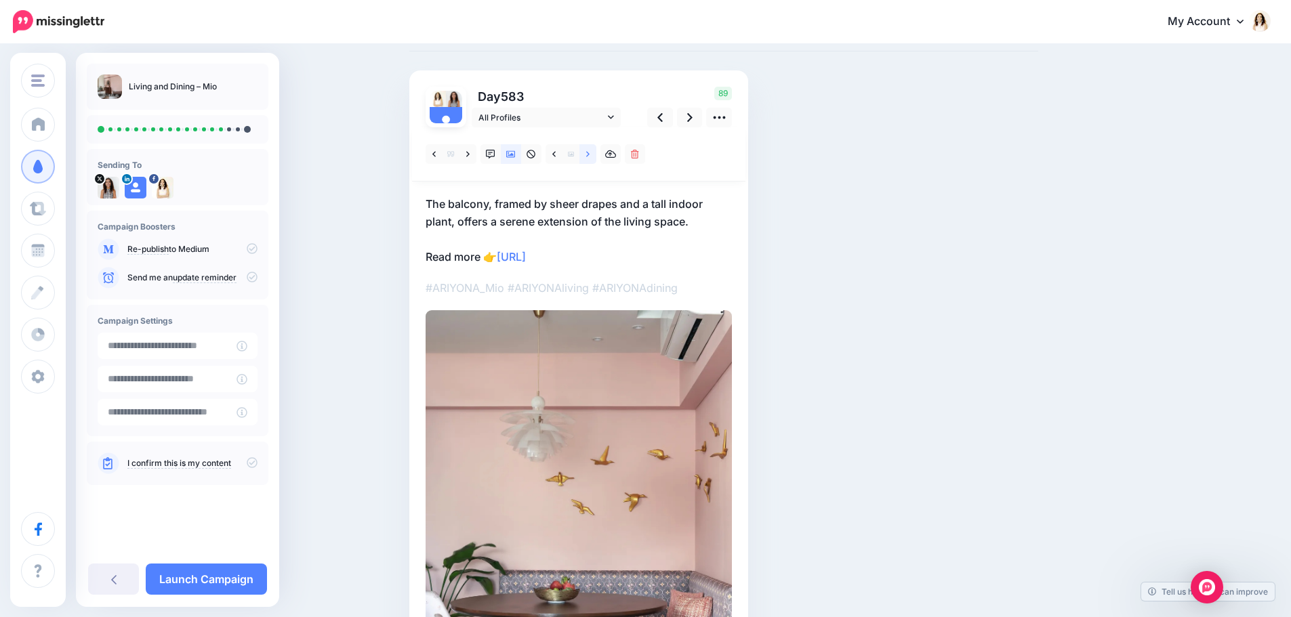
click at [590, 154] on icon at bounding box center [587, 153] width 3 height 5
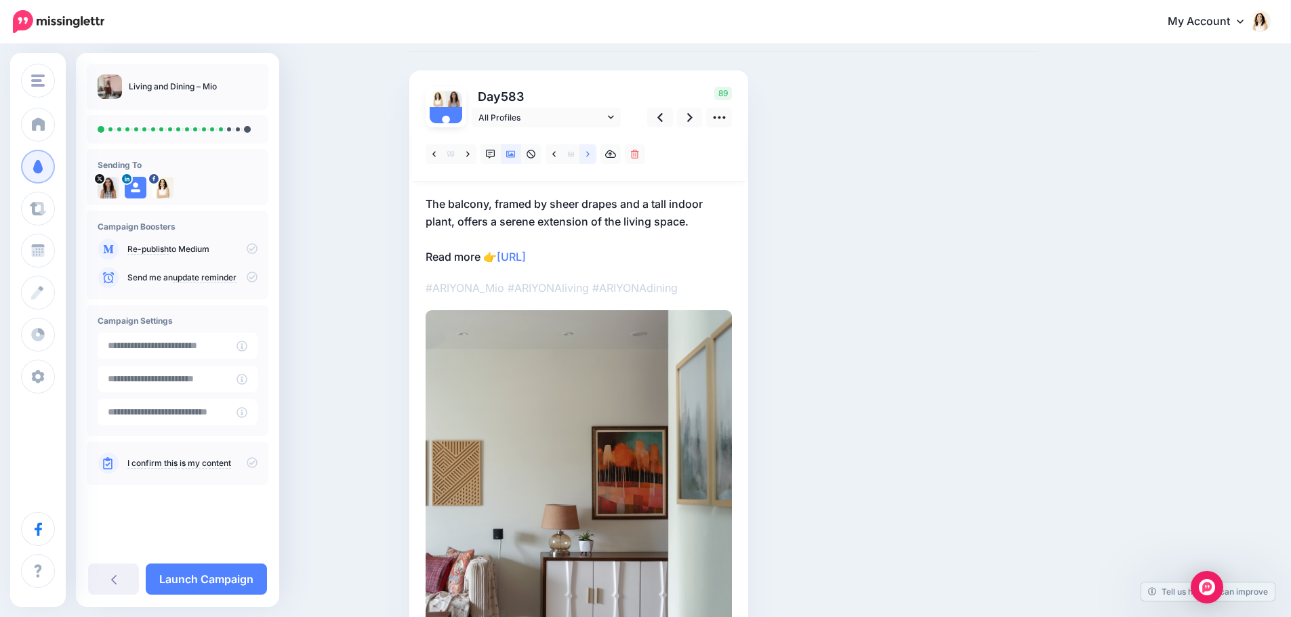
click at [590, 154] on icon at bounding box center [587, 153] width 3 height 5
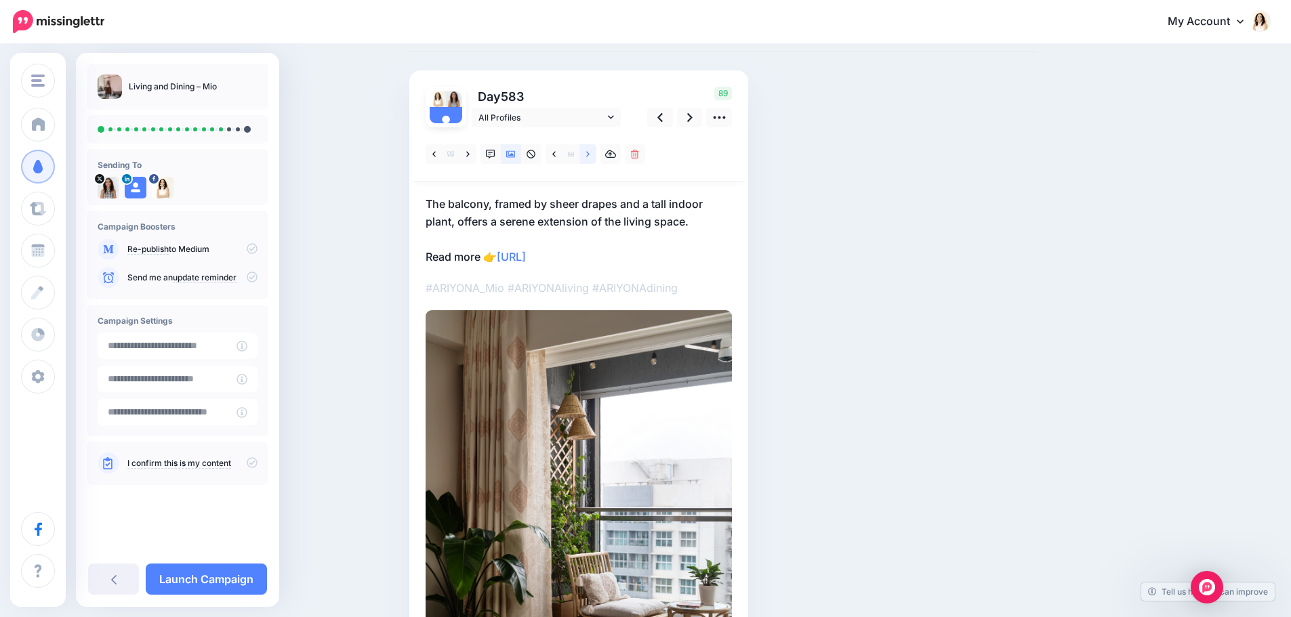
click at [590, 154] on icon at bounding box center [587, 153] width 3 height 5
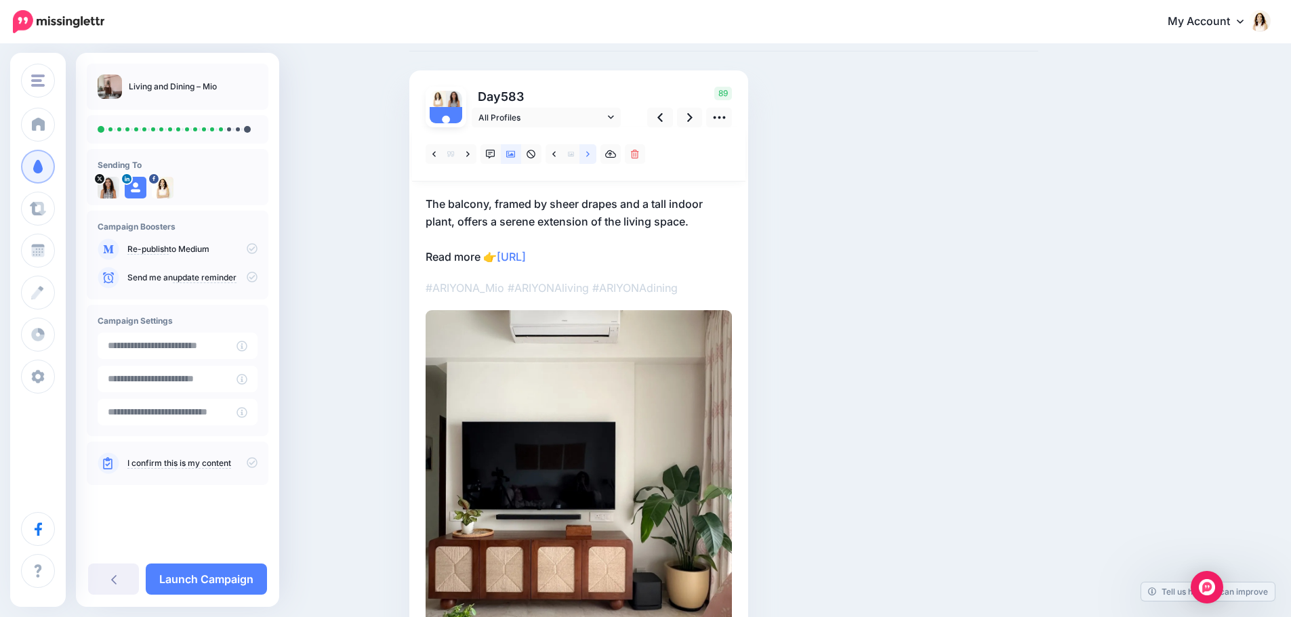
click at [590, 154] on icon at bounding box center [587, 153] width 3 height 5
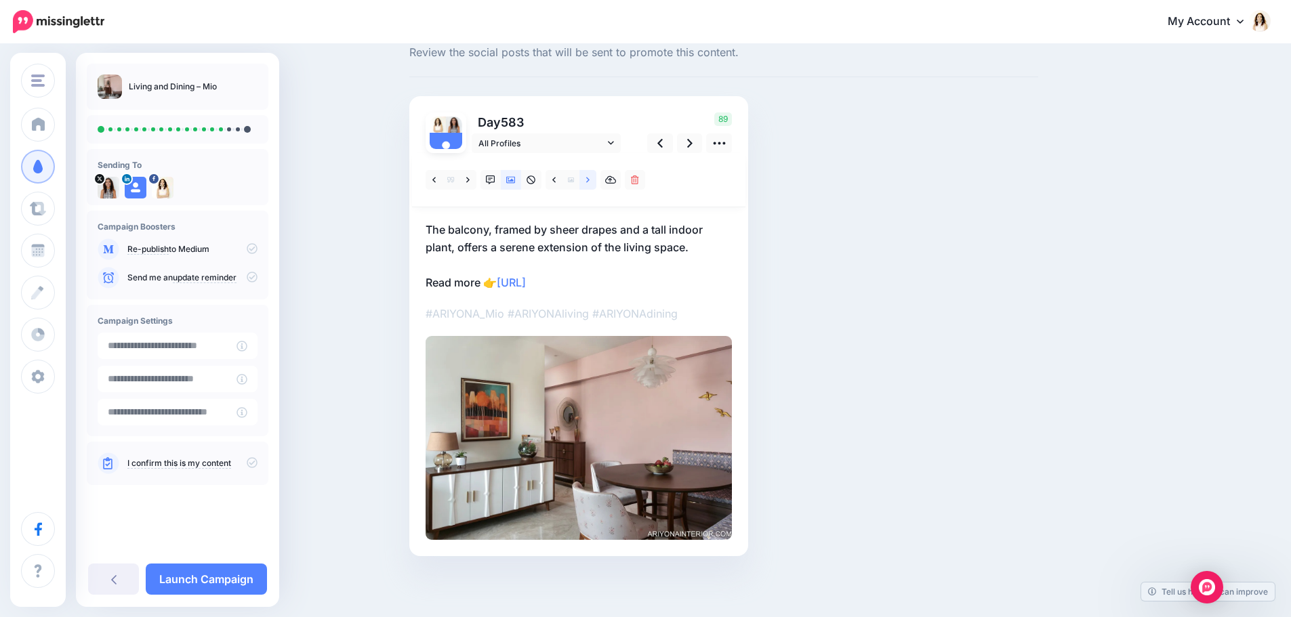
click at [594, 154] on div at bounding box center [578, 180] width 333 height 54
click at [588, 178] on link at bounding box center [588, 180] width 17 height 20
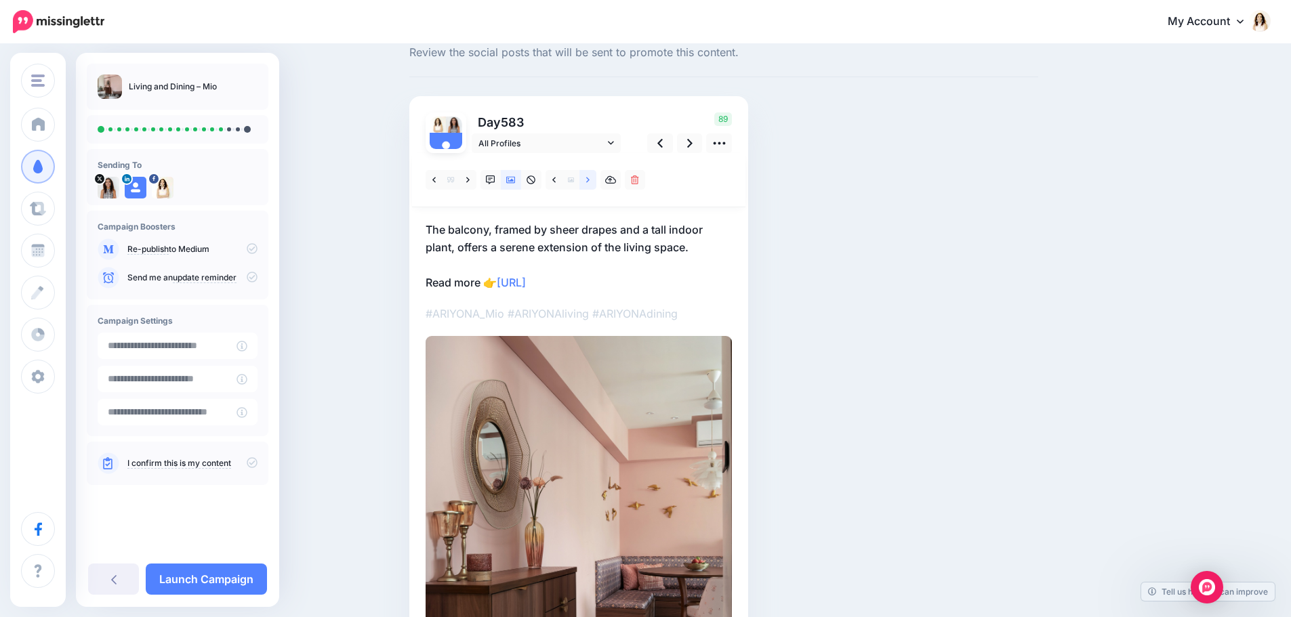
click at [588, 178] on link at bounding box center [588, 180] width 17 height 20
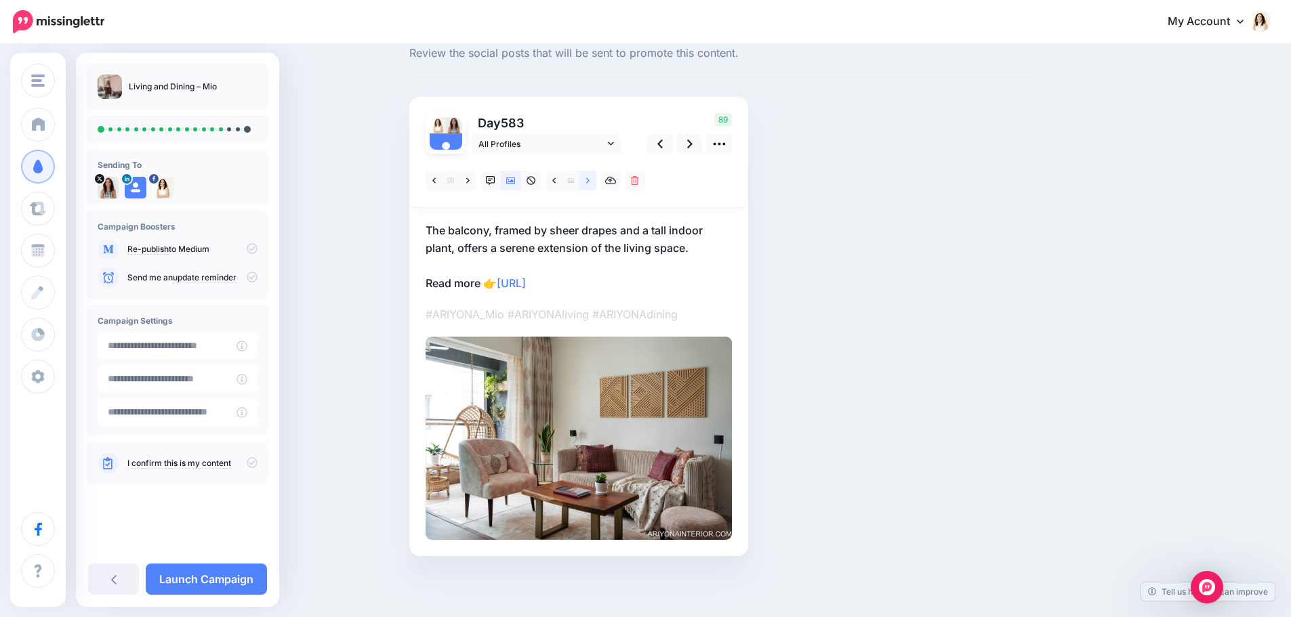
click at [590, 184] on icon at bounding box center [587, 180] width 3 height 9
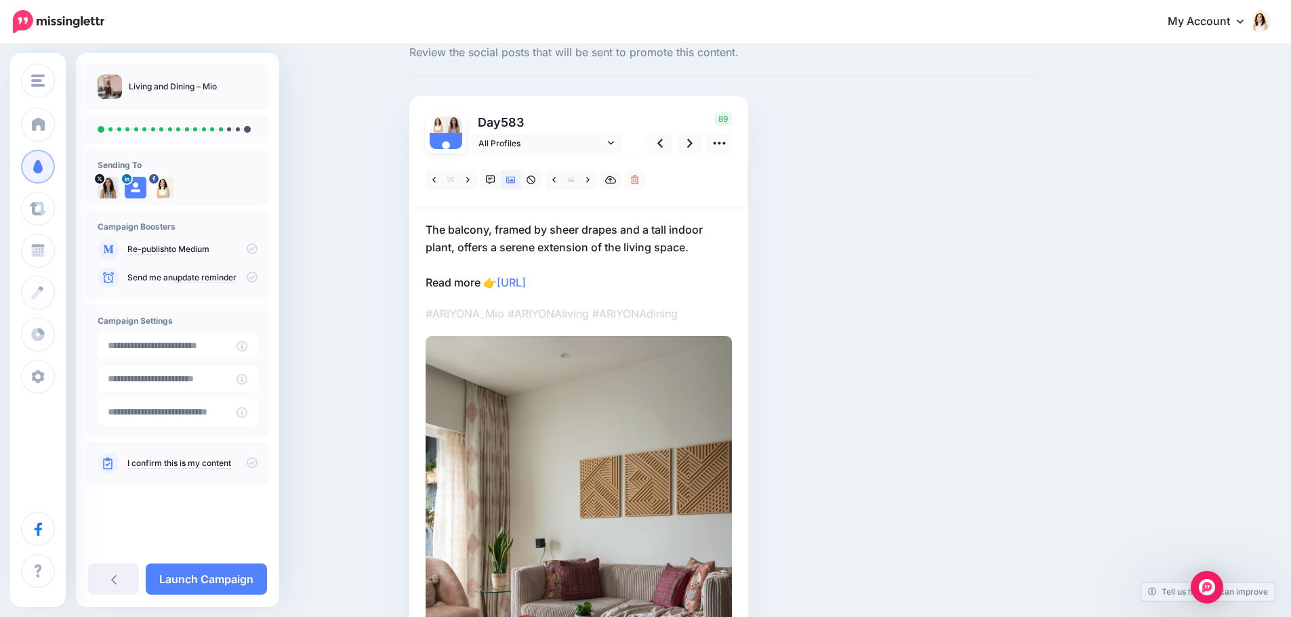
click at [617, 228] on p "The balcony, framed by sheer drapes and a tall indoor plant, offers a serene ex…" at bounding box center [579, 256] width 306 height 70
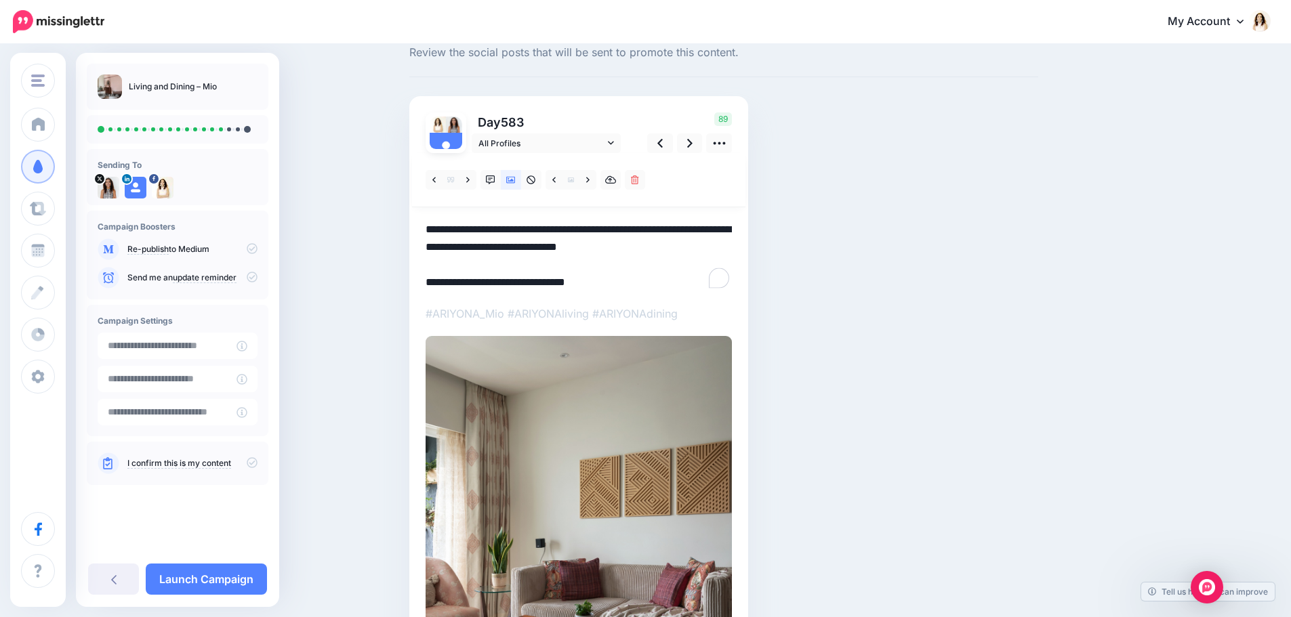
drag, startPoint x: 706, startPoint y: 251, endPoint x: 426, endPoint y: 216, distance: 282.9
click at [426, 216] on div "Day 583 All Profiles" at bounding box center [578, 441] width 339 height 691
paste textarea "**********"
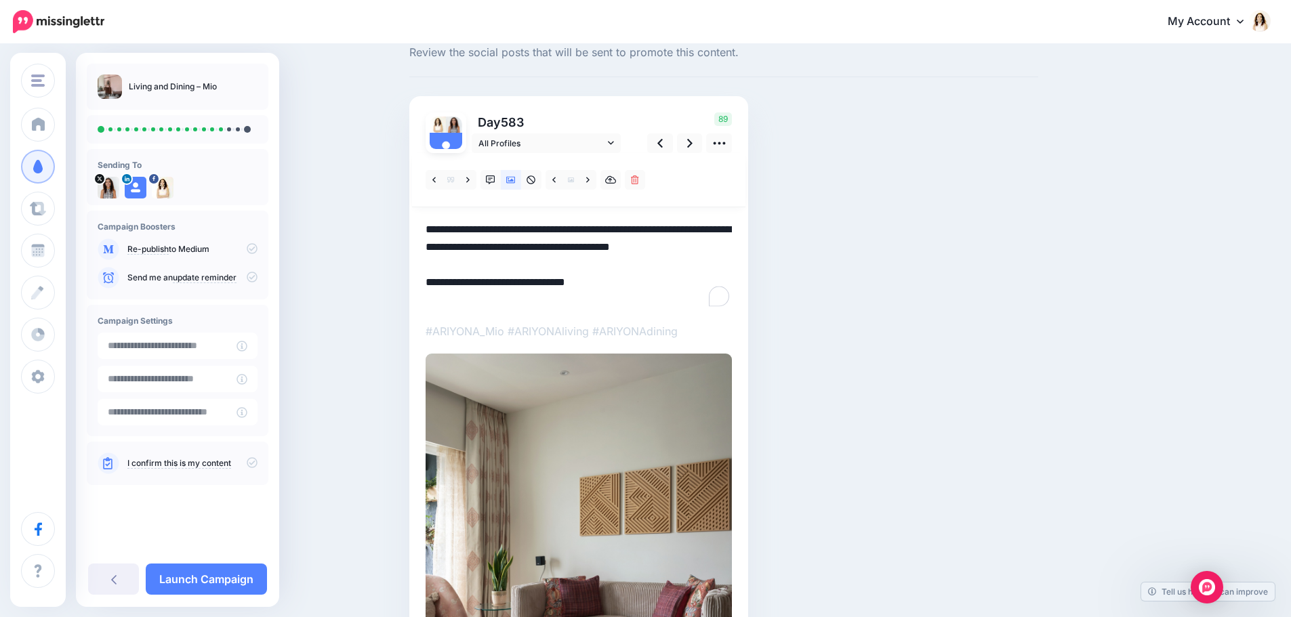
click at [847, 289] on div "Social Posts Review the social posts that will be sent to promote this content.…" at bounding box center [723, 434] width 649 height 821
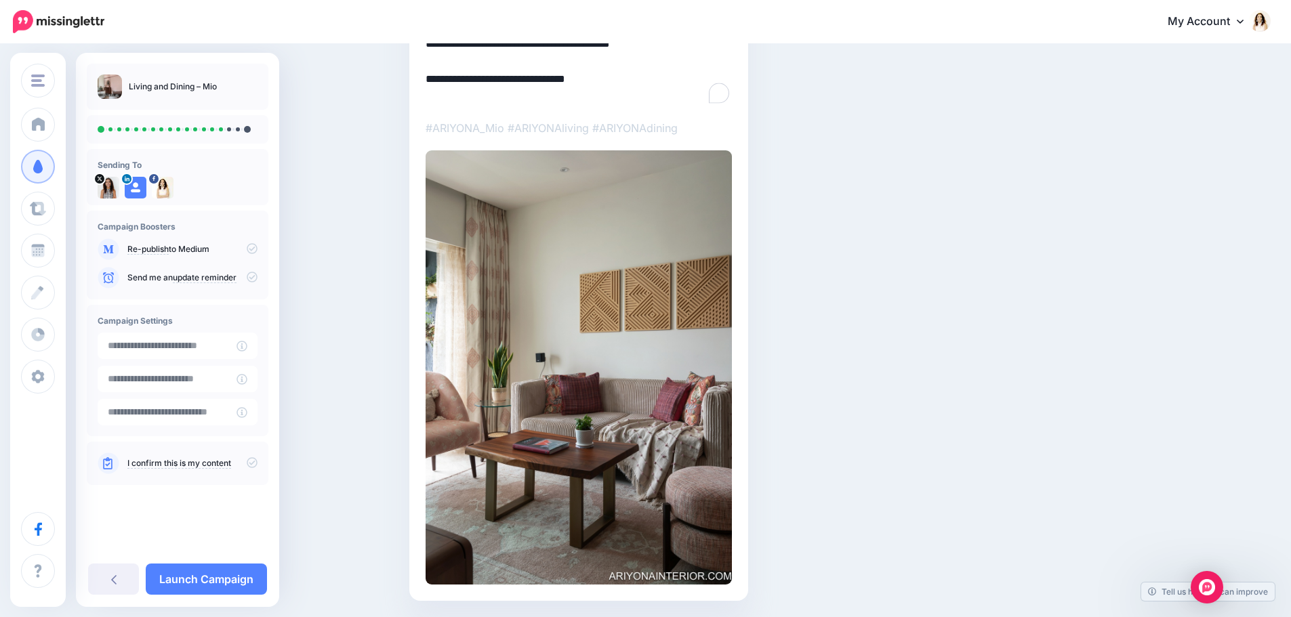
scroll to position [110, 0]
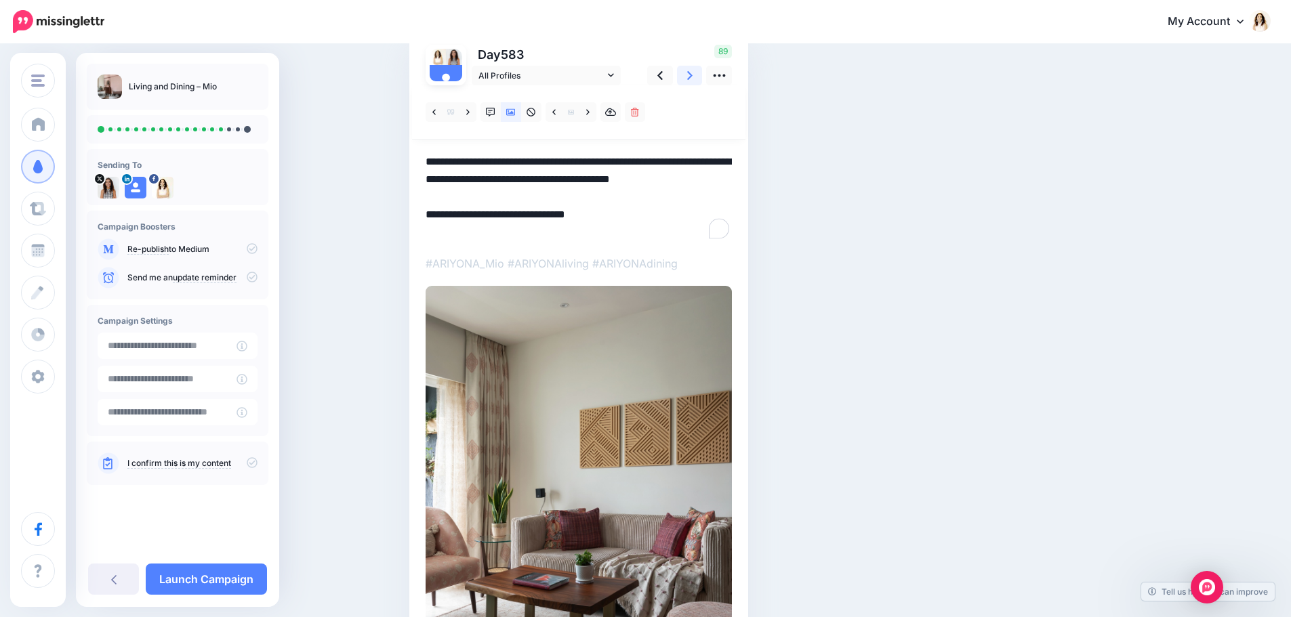
click at [699, 72] on link at bounding box center [690, 76] width 26 height 20
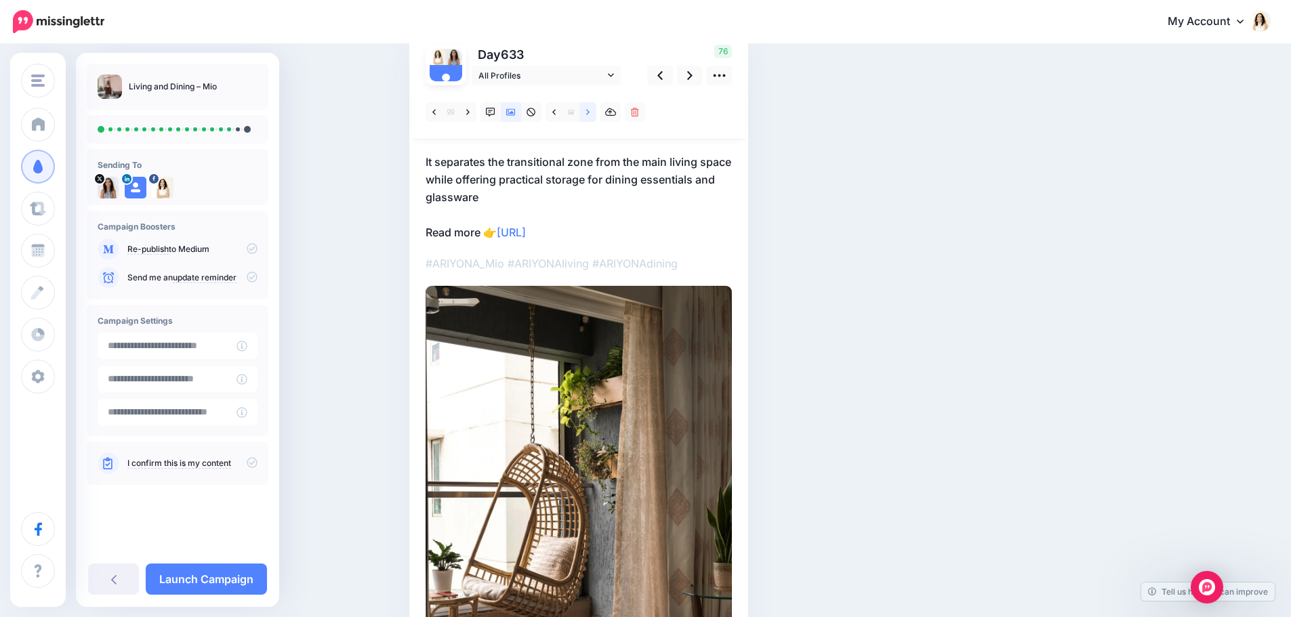
click at [590, 115] on icon at bounding box center [587, 111] width 3 height 5
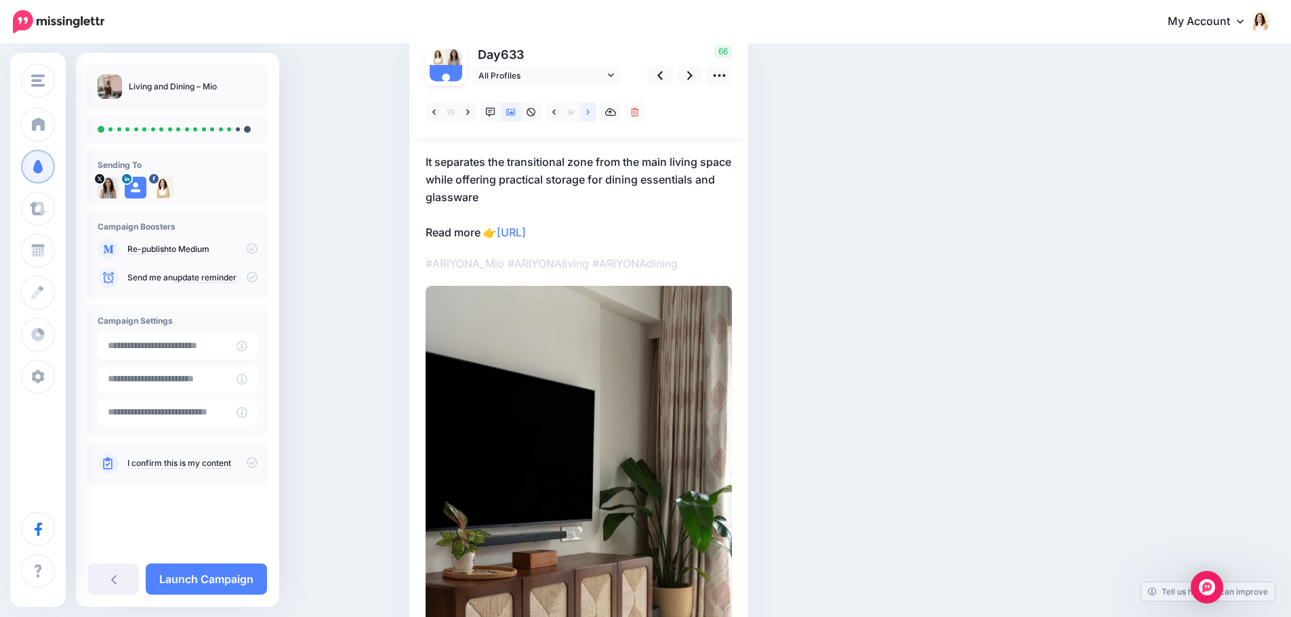
click at [590, 115] on icon at bounding box center [587, 111] width 3 height 5
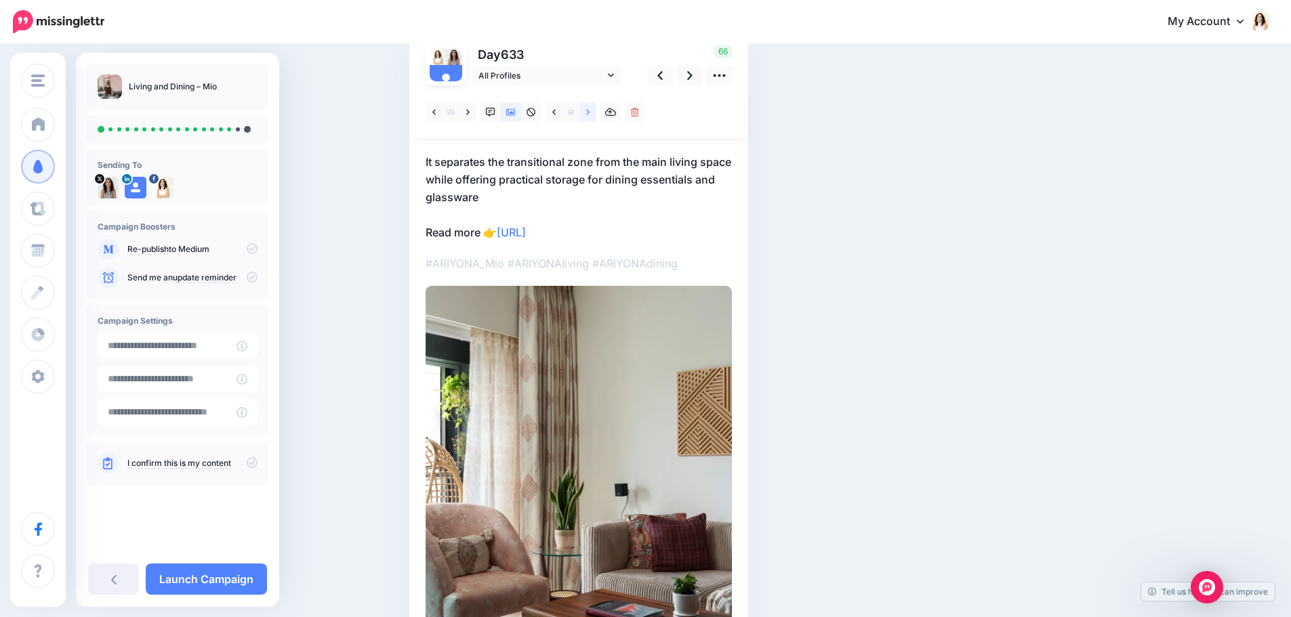
click at [590, 115] on icon at bounding box center [587, 111] width 3 height 5
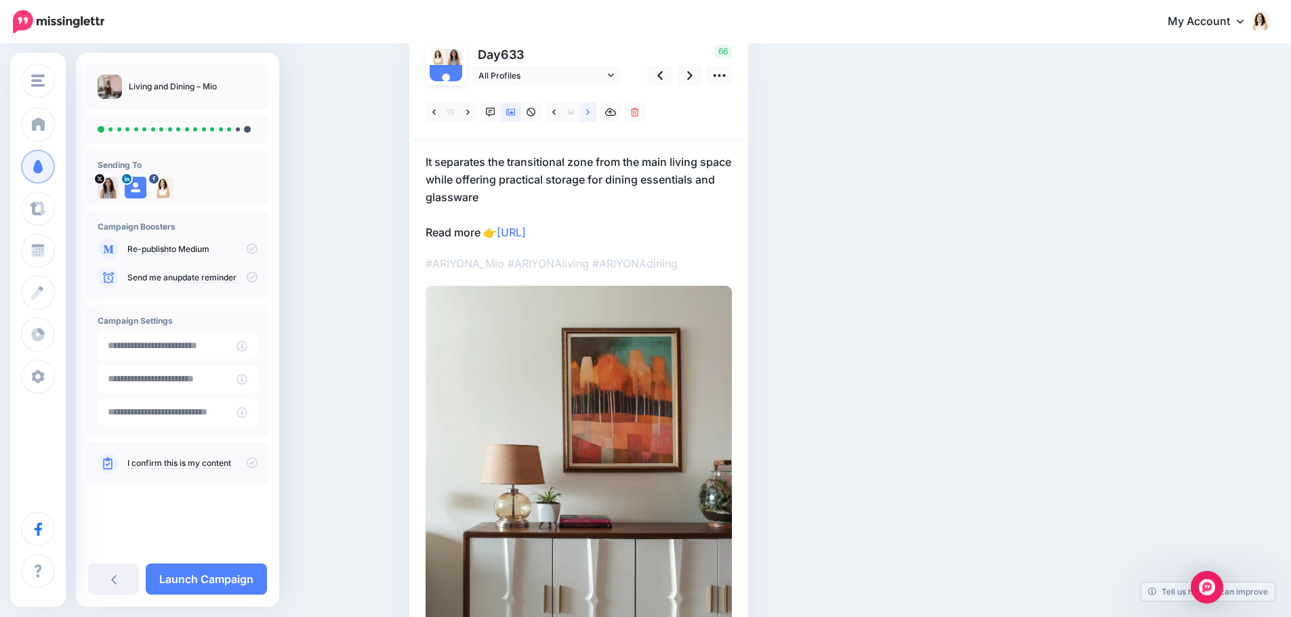
click at [590, 115] on icon at bounding box center [587, 111] width 3 height 5
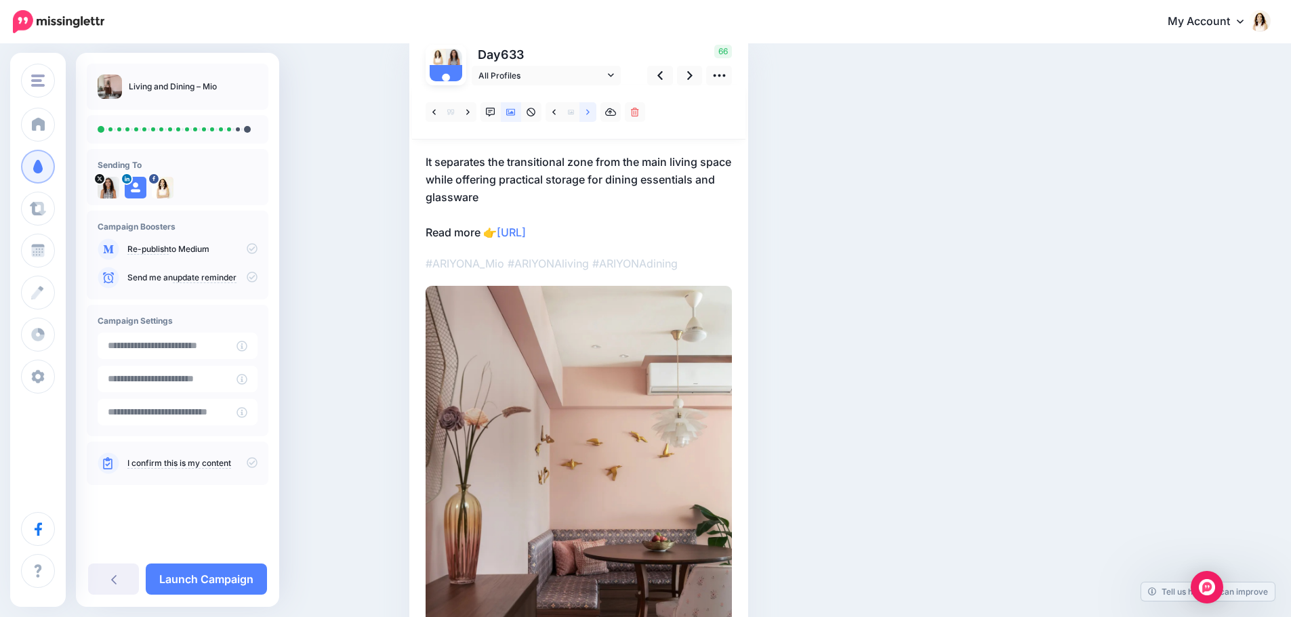
click at [590, 115] on icon at bounding box center [587, 111] width 3 height 5
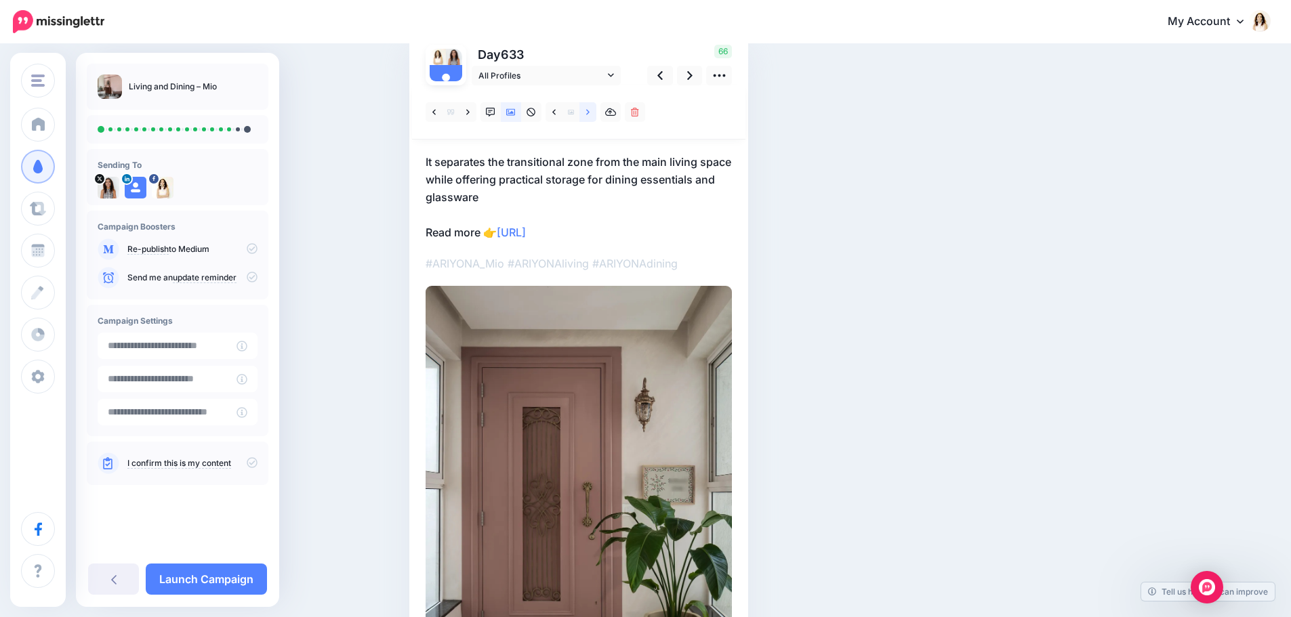
click at [590, 115] on icon at bounding box center [587, 111] width 3 height 5
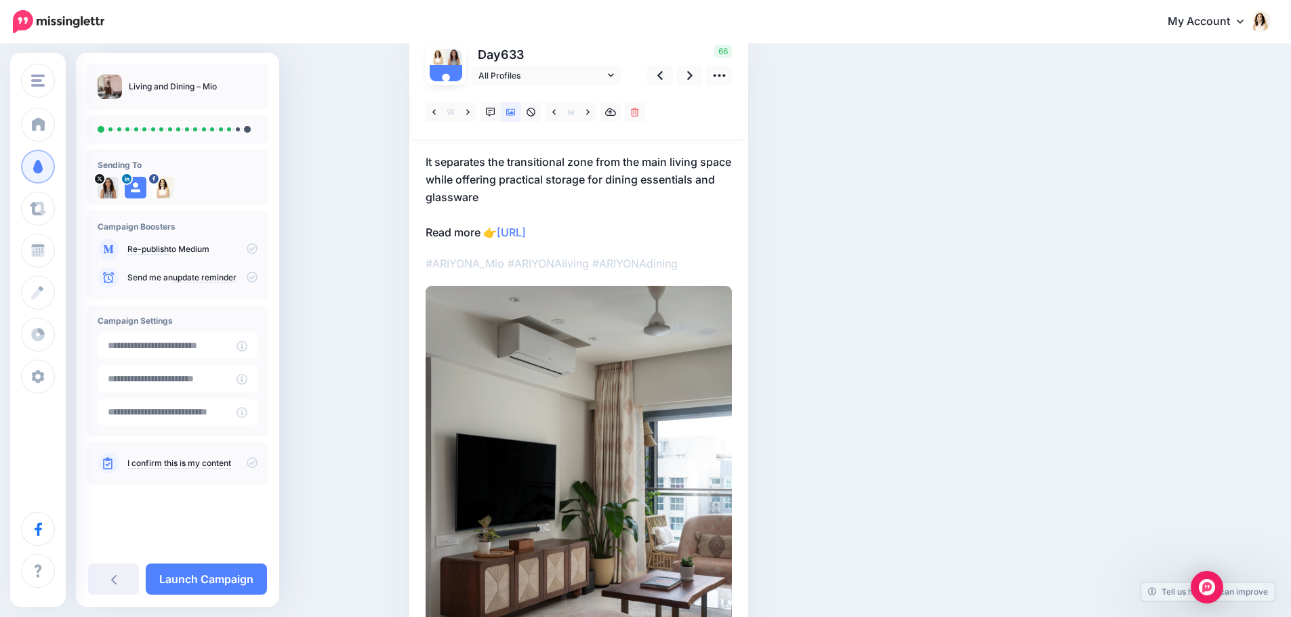
drag, startPoint x: 547, startPoint y: 178, endPoint x: 541, endPoint y: 191, distance: 14.9
click at [547, 178] on p "It separates the transitional zone from the main living space while offering pr…" at bounding box center [579, 197] width 306 height 88
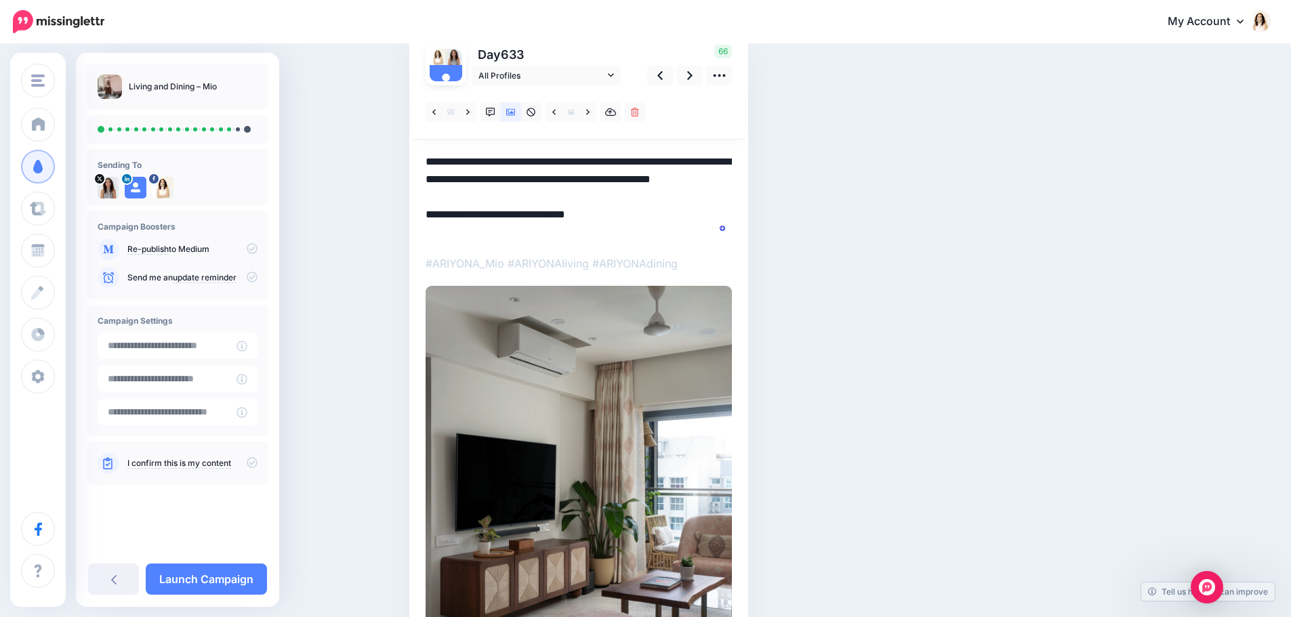
drag, startPoint x: 521, startPoint y: 199, endPoint x: 418, endPoint y: 149, distance: 114.0
click at [418, 149] on div "Day 633 All Profiles" at bounding box center [578, 383] width 339 height 710
paste textarea "**********"
click at [860, 156] on div "Social Posts Review the social posts that will be sent to promote this content.…" at bounding box center [723, 368] width 649 height 824
click at [687, 77] on link at bounding box center [690, 76] width 26 height 20
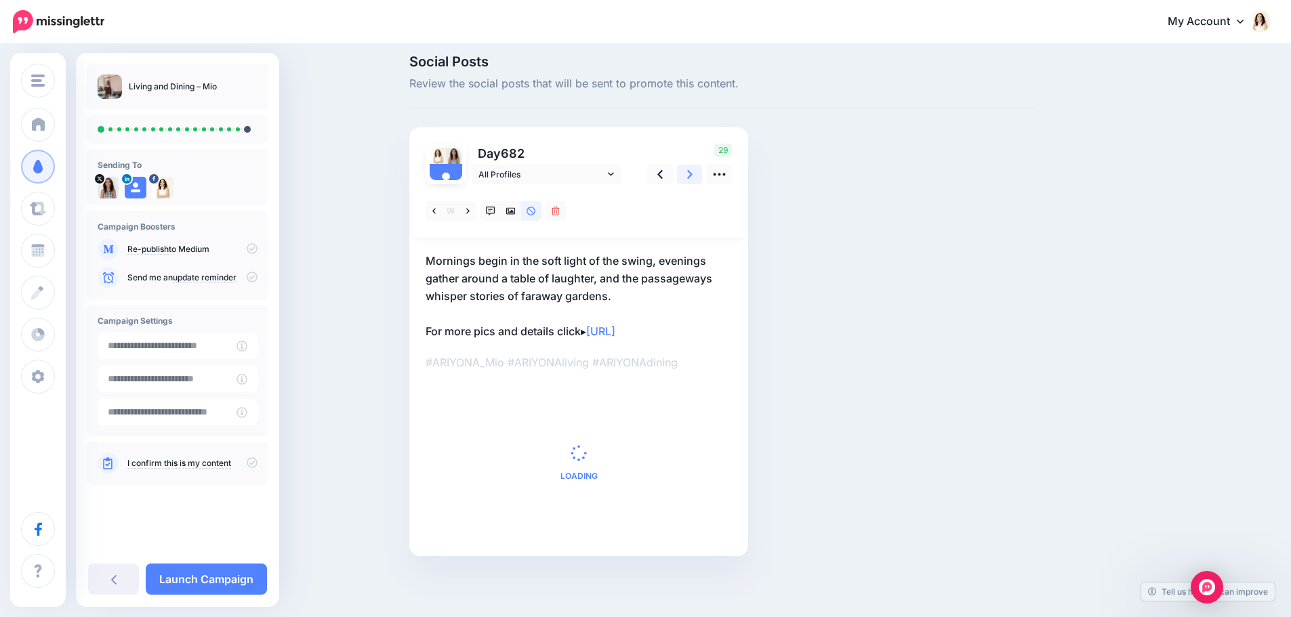
scroll to position [38, 0]
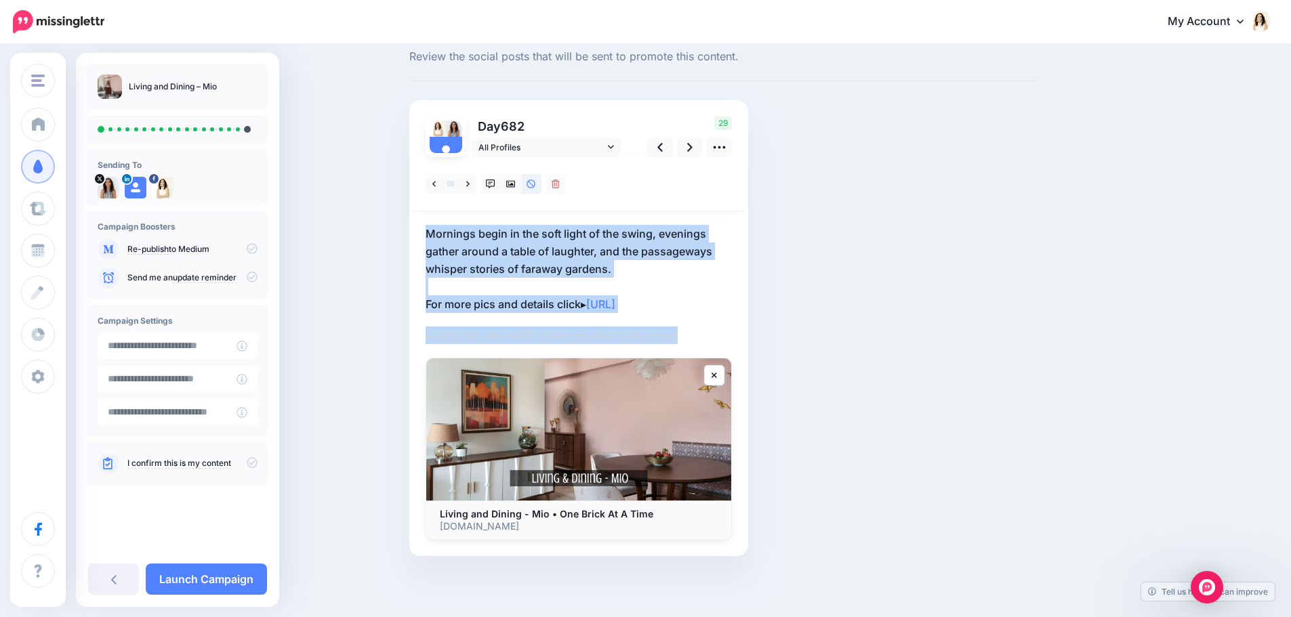
drag, startPoint x: 552, startPoint y: 233, endPoint x: 492, endPoint y: 198, distance: 69.3
click at [498, 201] on div at bounding box center [579, 348] width 306 height 383
click at [516, 185] on icon at bounding box center [510, 184] width 9 height 7
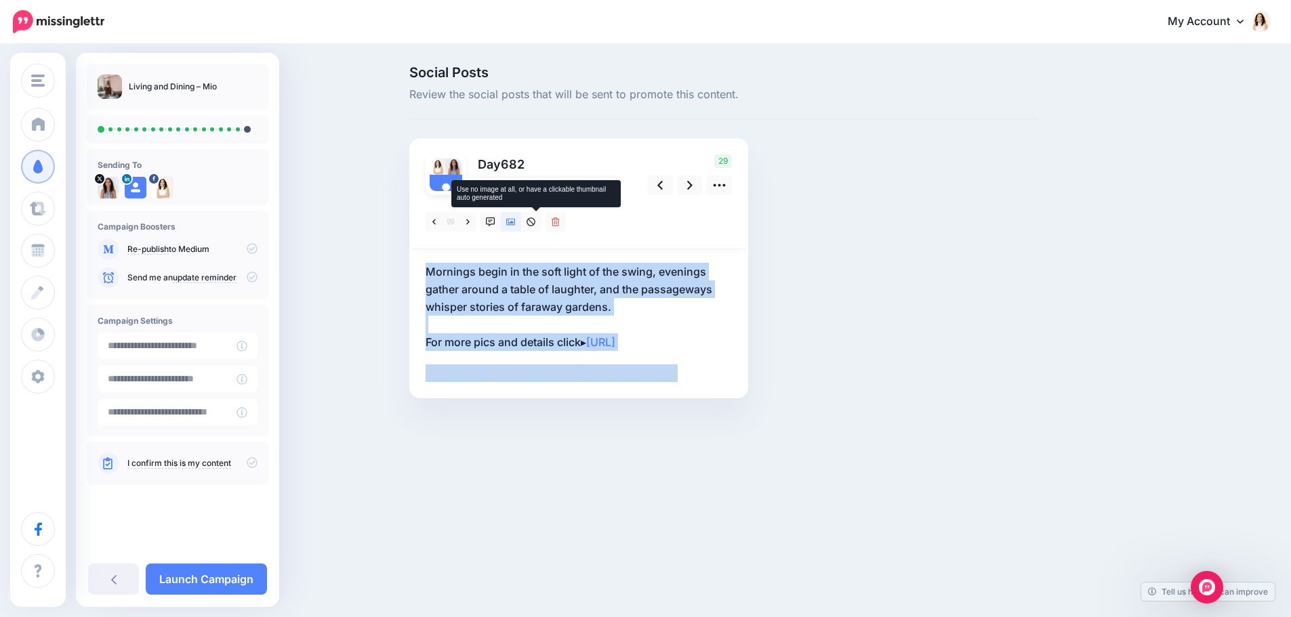
scroll to position [0, 0]
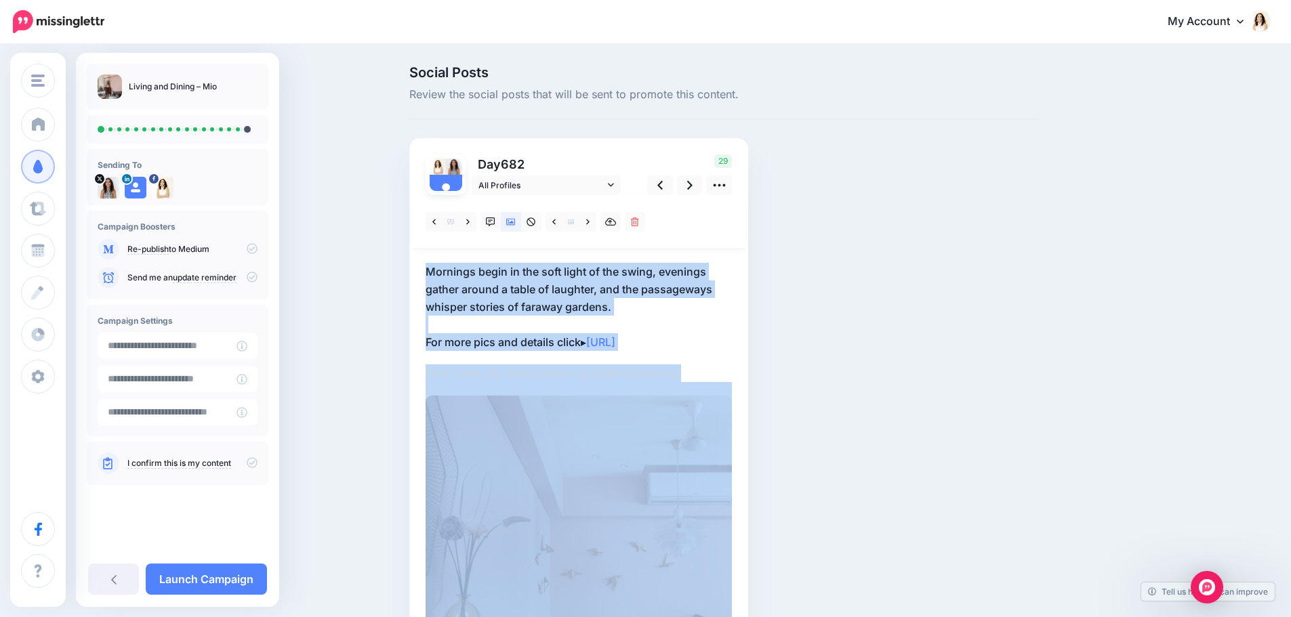
click at [796, 285] on div "Social Posts Review the social posts that will be sent to promote this content.…" at bounding box center [723, 475] width 649 height 818
click at [666, 316] on p "Mornings begin in the soft light of the swing, evenings gather around a table o…" at bounding box center [579, 307] width 306 height 88
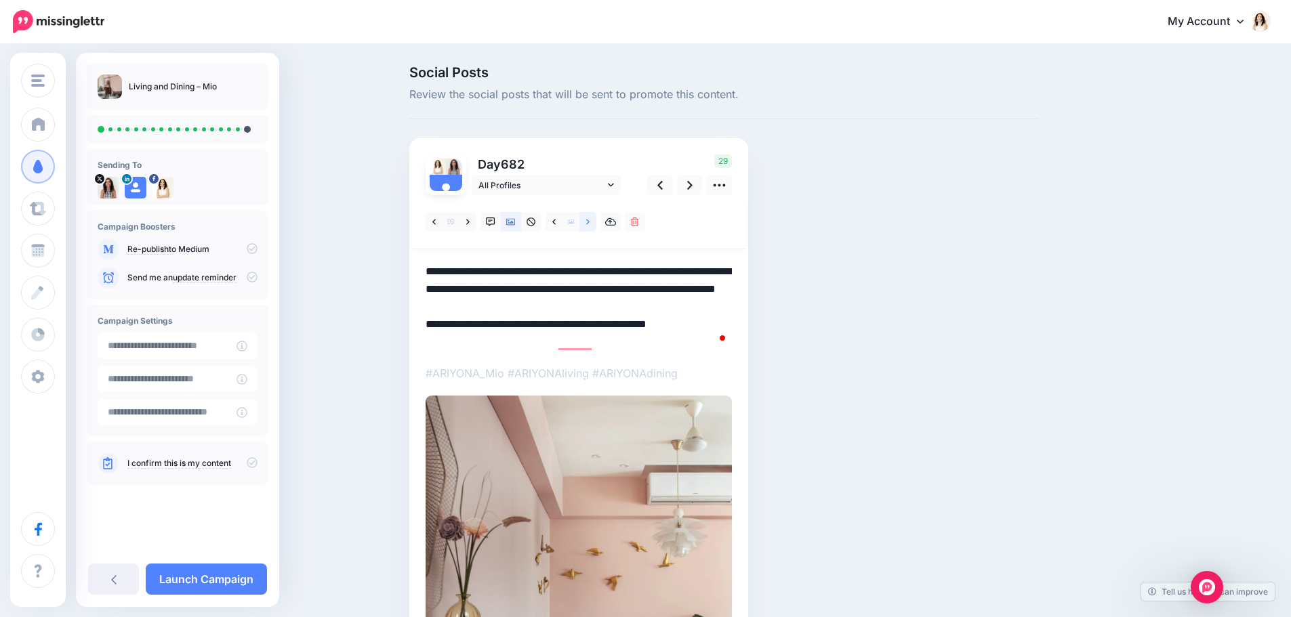
click at [590, 224] on icon at bounding box center [587, 222] width 3 height 9
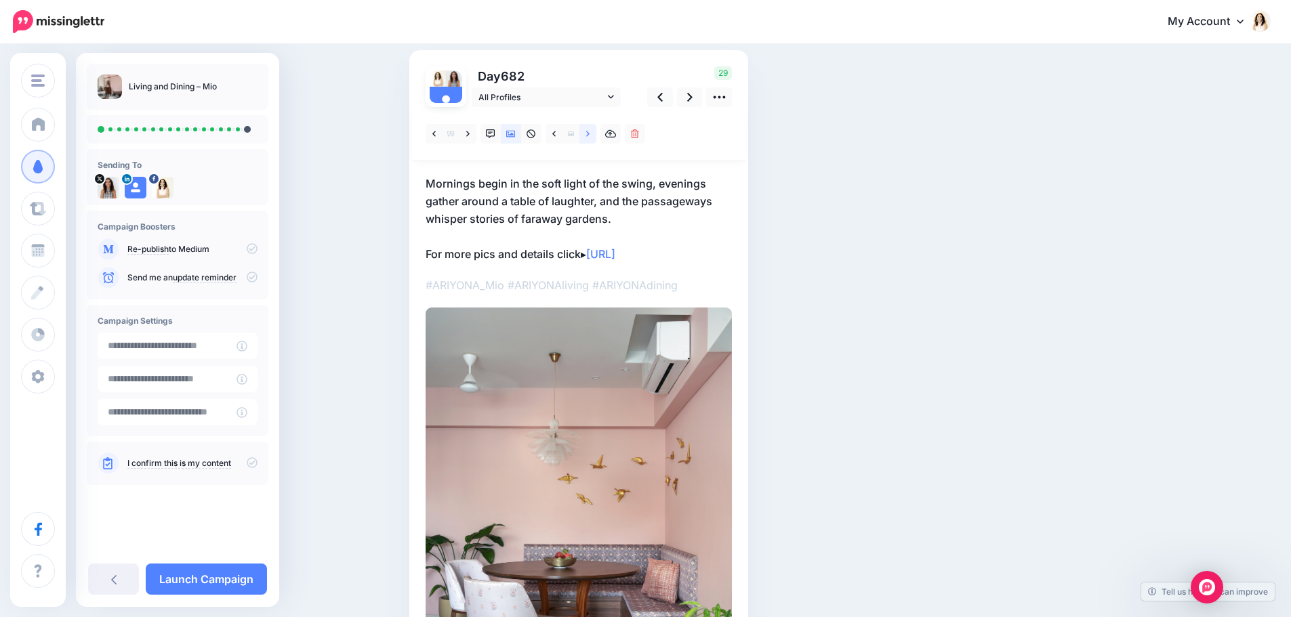
scroll to position [68, 0]
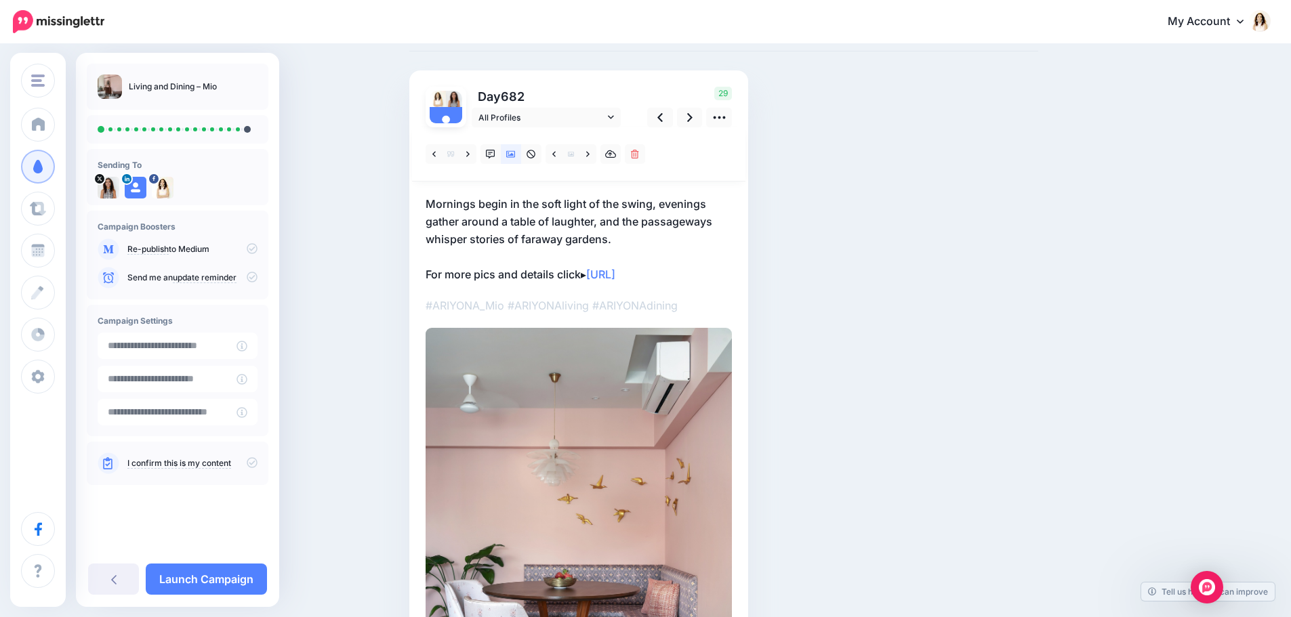
click at [622, 239] on p "Mornings begin in the soft light of the swing, evenings gather around a table o…" at bounding box center [579, 239] width 306 height 88
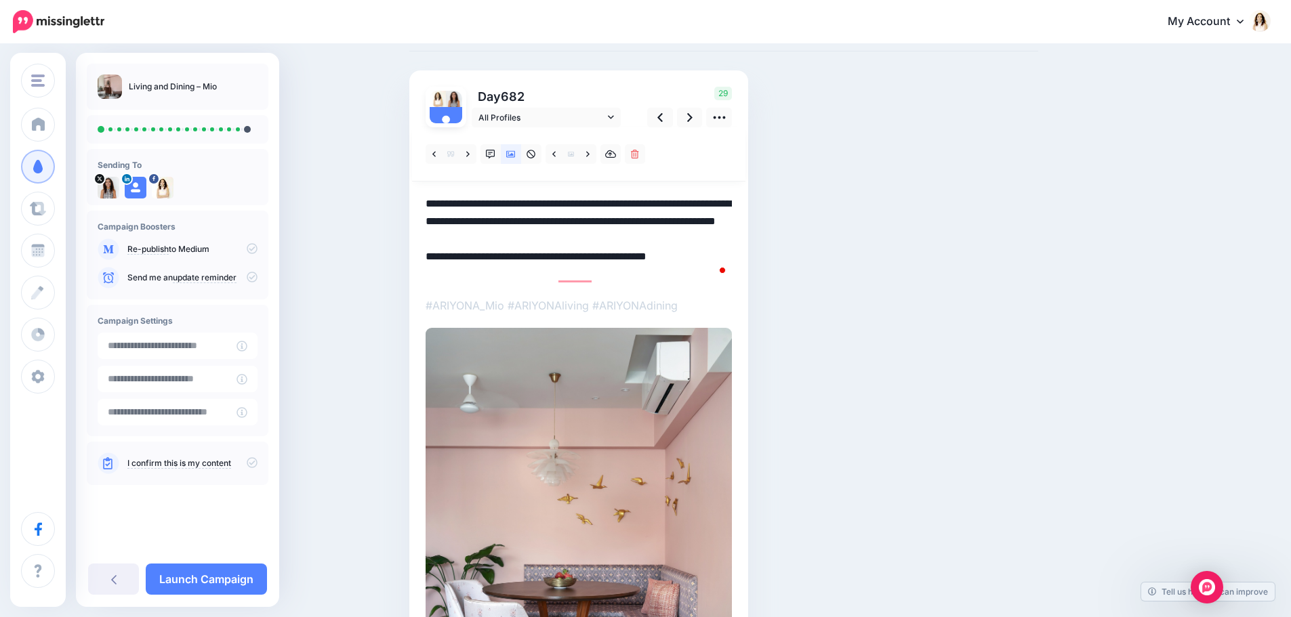
drag, startPoint x: 603, startPoint y: 235, endPoint x: 418, endPoint y: 201, distance: 188.9
click at [418, 201] on div "Day 682 All Profiles" at bounding box center [578, 416] width 339 height 693
paste textarea "**********"
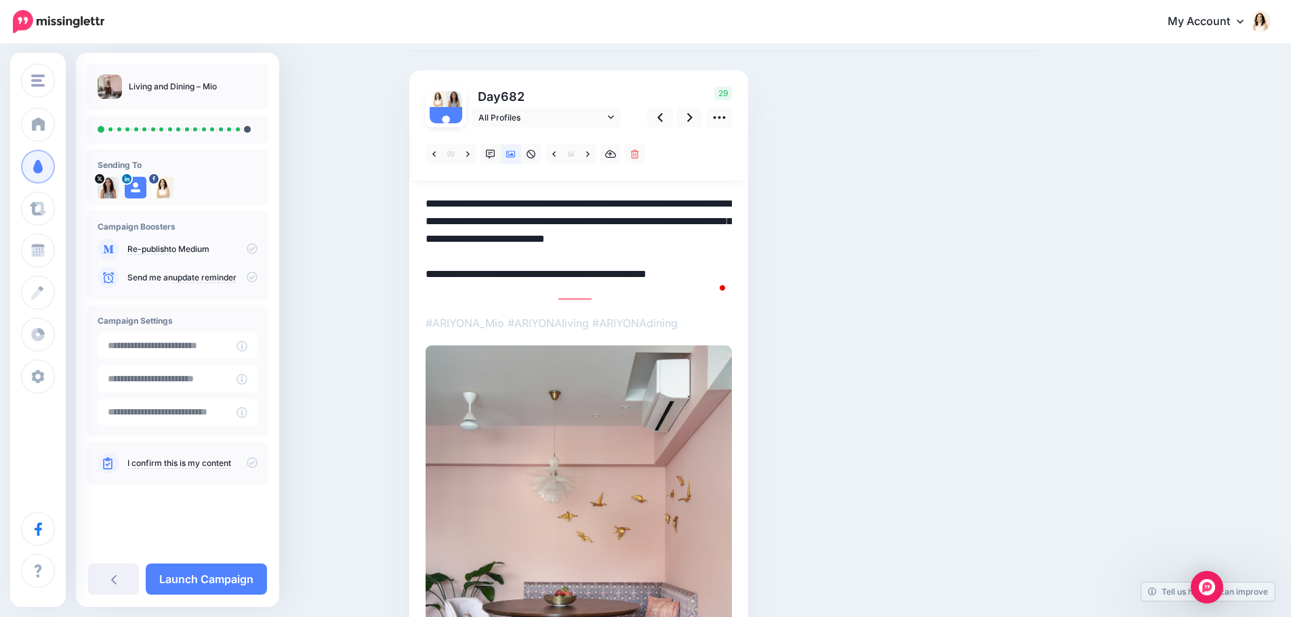
click at [867, 270] on div "Social Posts Review the social posts that will be sent to promote this content.…" at bounding box center [723, 410] width 649 height 824
click at [693, 121] on icon at bounding box center [689, 117] width 5 height 9
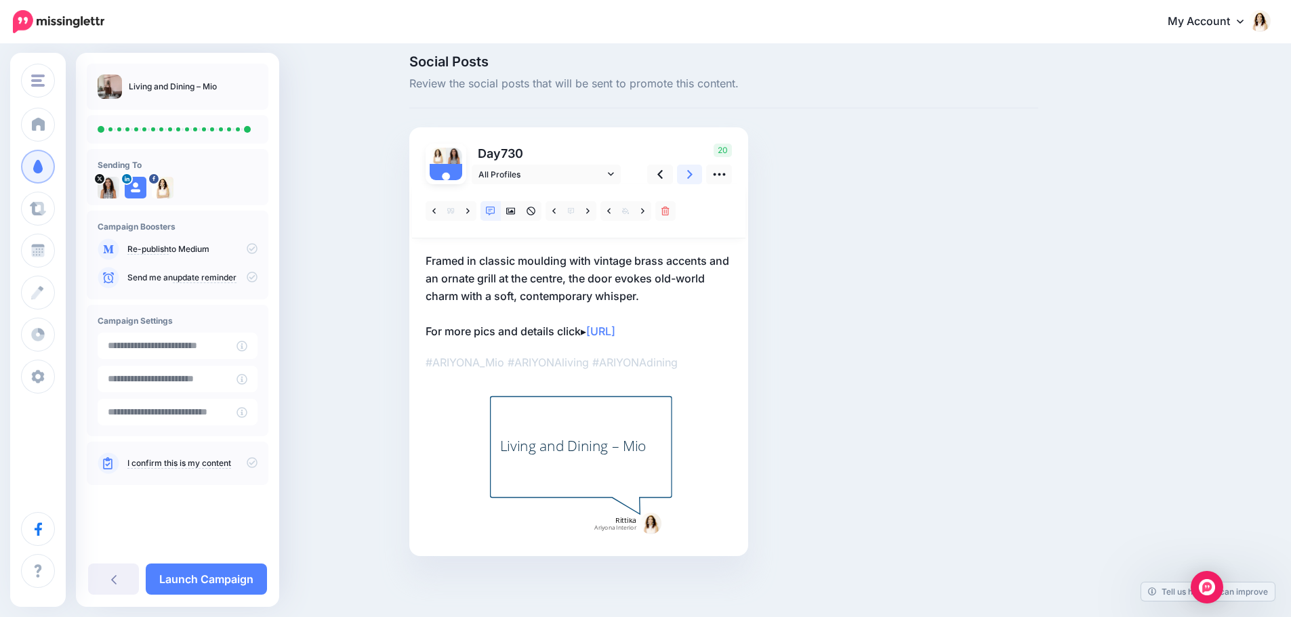
scroll to position [11, 0]
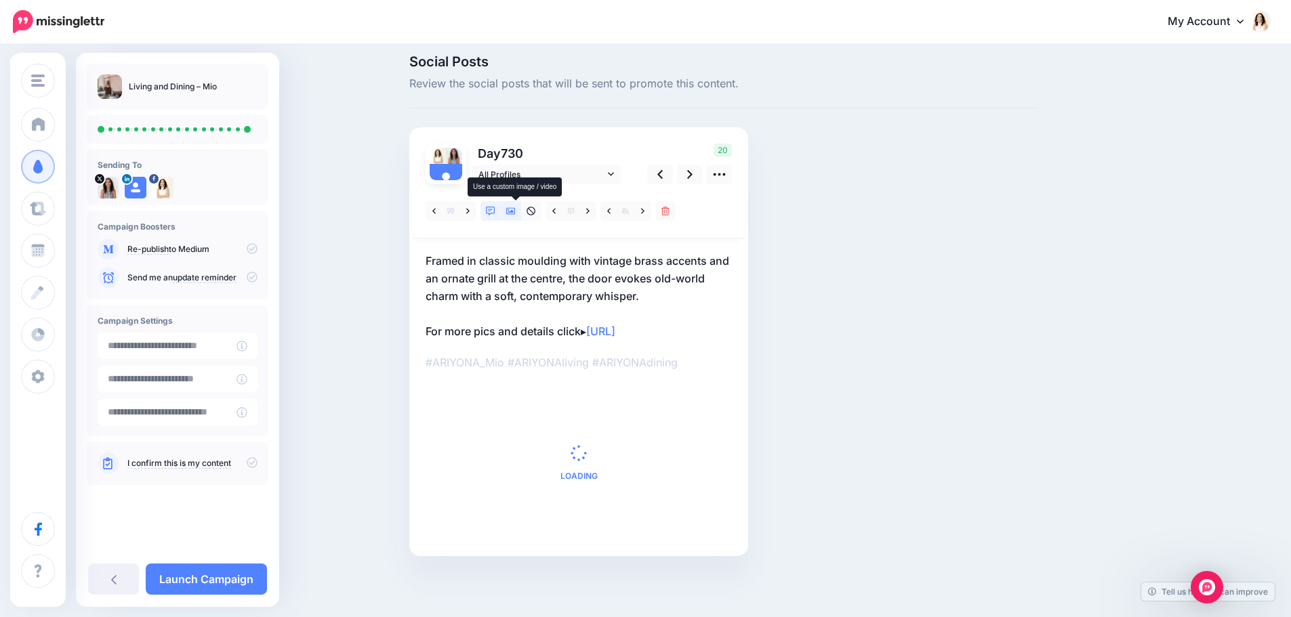
click at [516, 214] on icon at bounding box center [510, 211] width 9 height 9
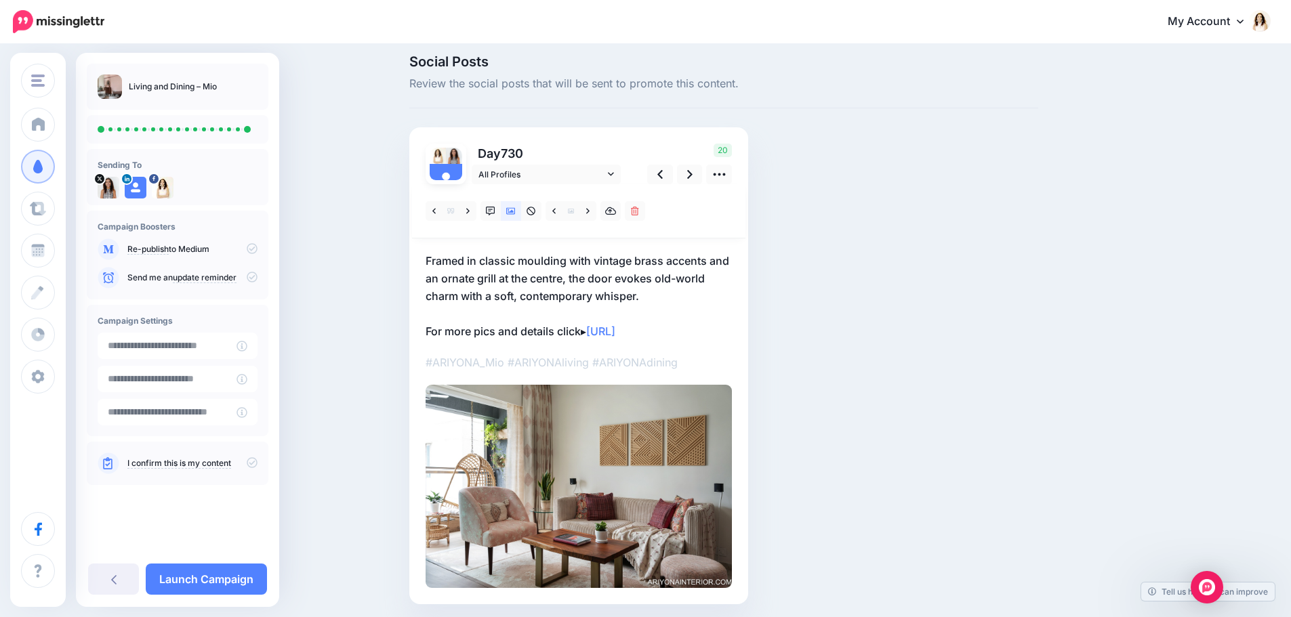
scroll to position [0, 0]
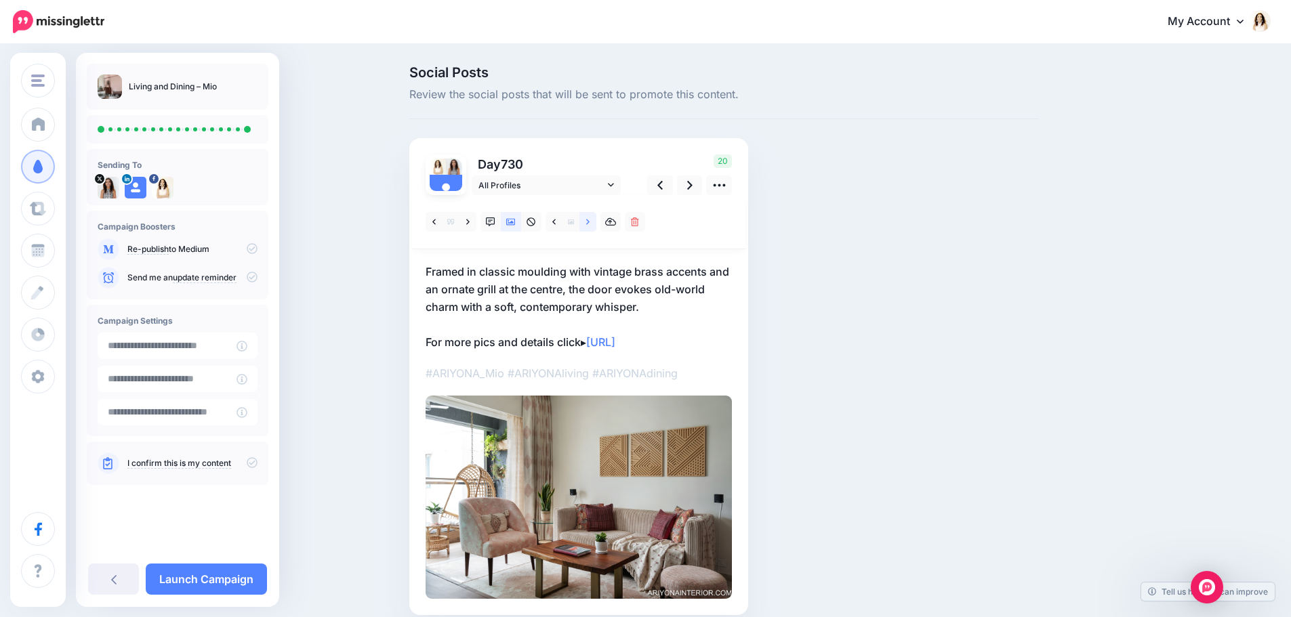
click at [589, 227] on link at bounding box center [588, 222] width 17 height 20
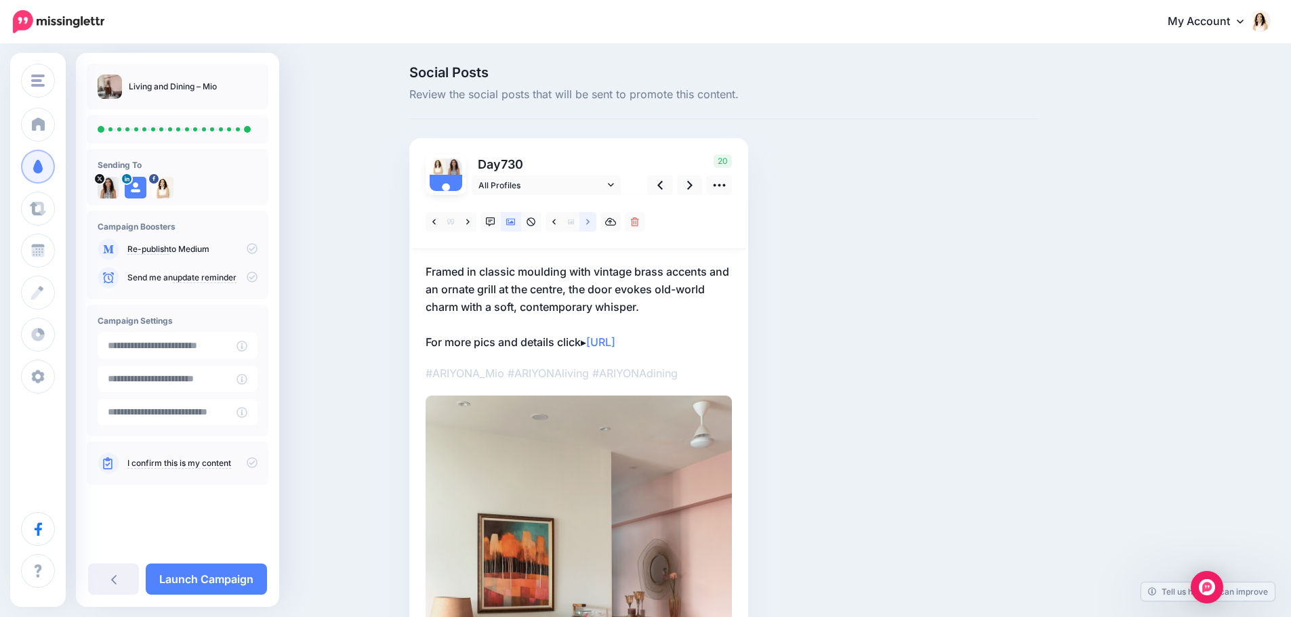
click at [589, 227] on link at bounding box center [588, 222] width 17 height 20
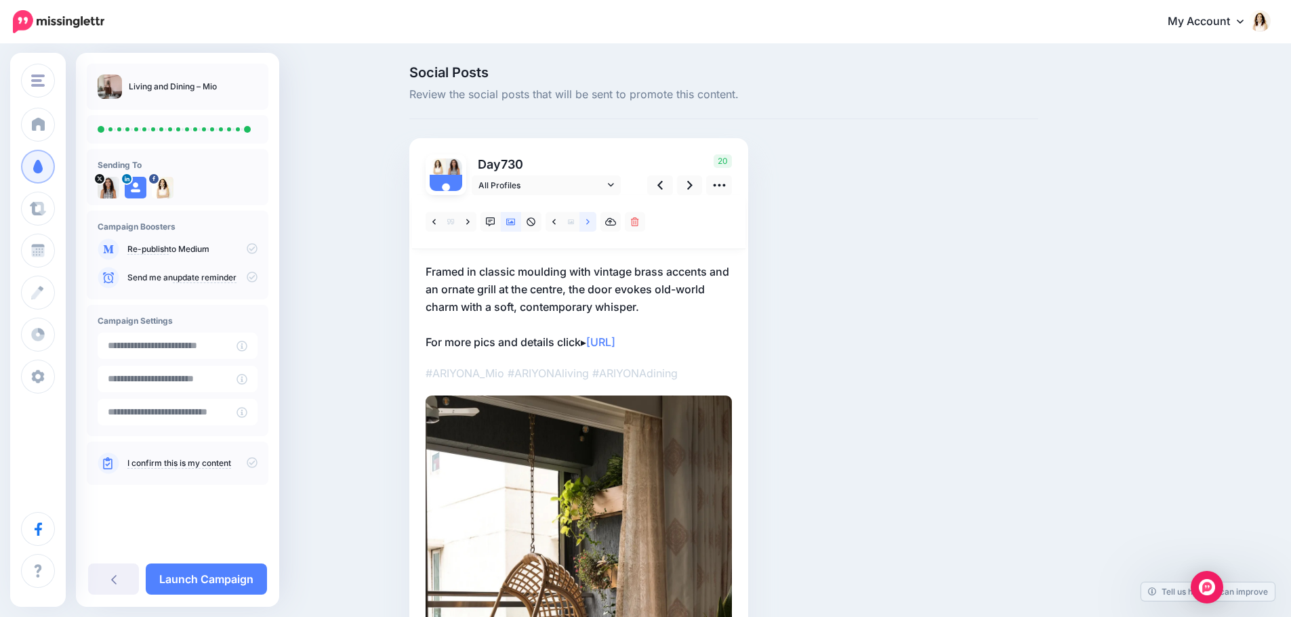
click at [589, 227] on link at bounding box center [588, 222] width 17 height 20
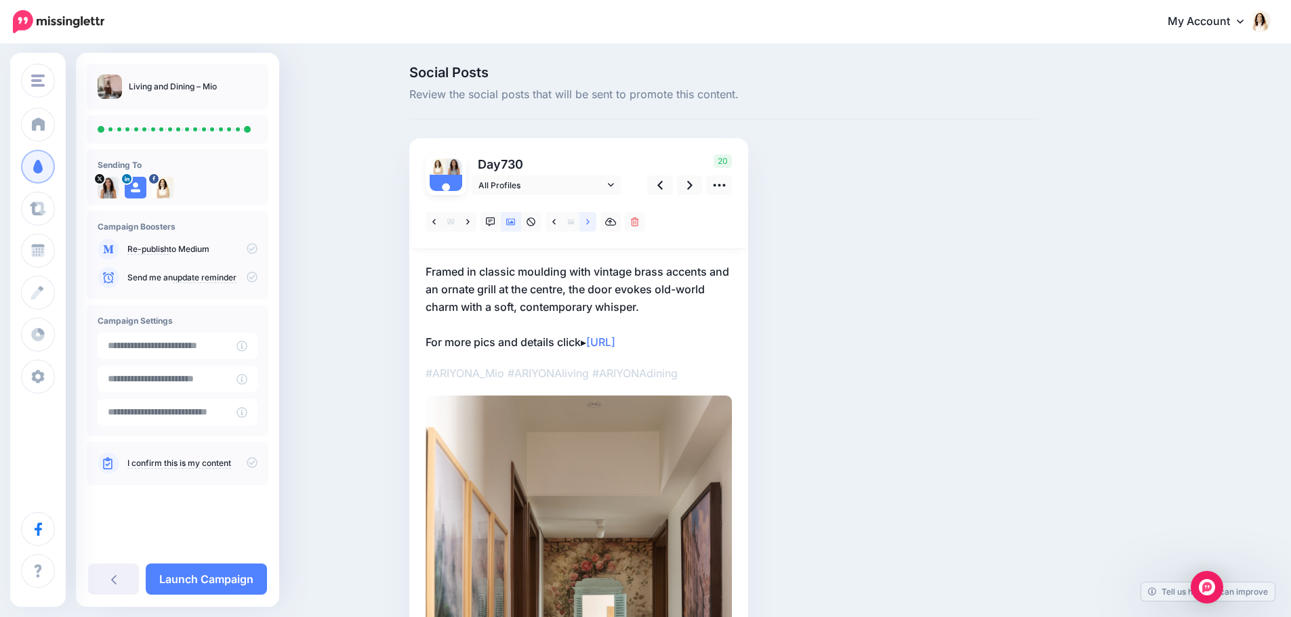
click at [589, 227] on link at bounding box center [588, 222] width 17 height 20
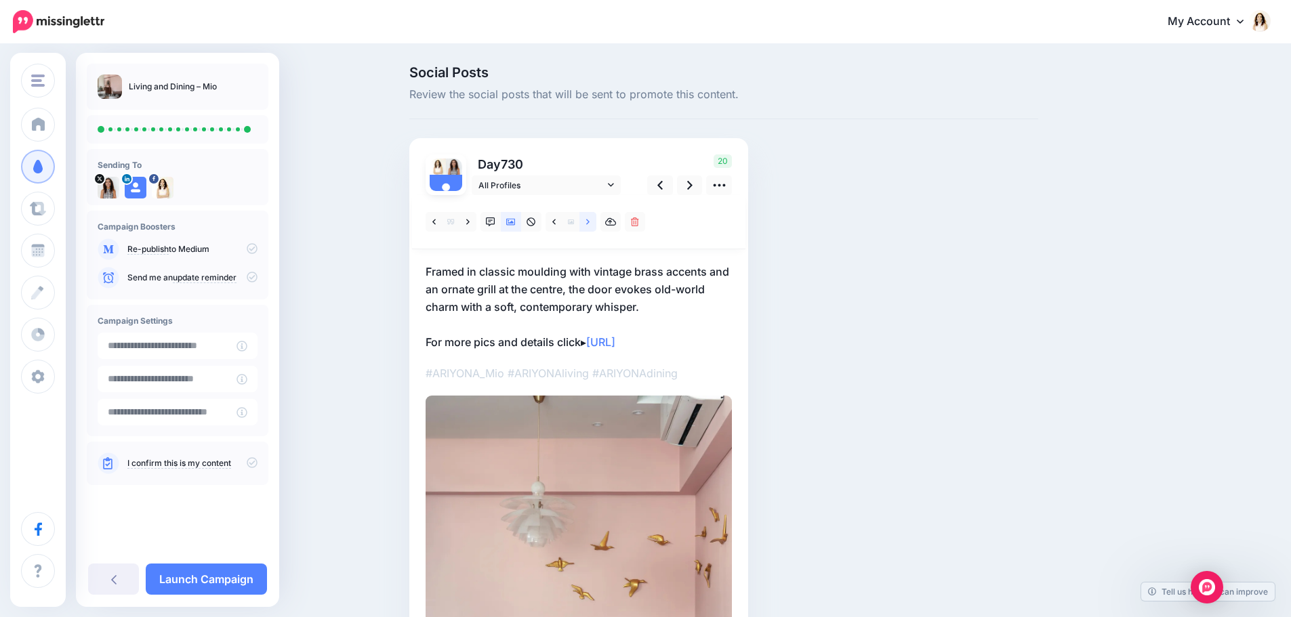
click at [589, 227] on link at bounding box center [588, 222] width 17 height 20
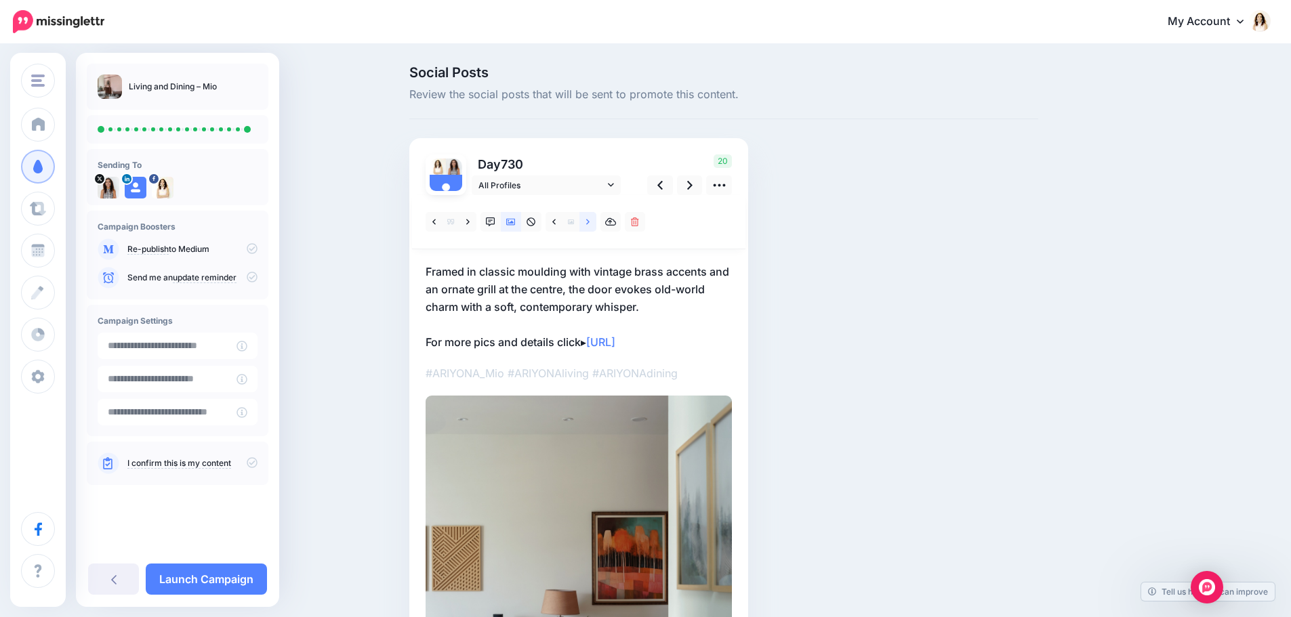
click at [589, 227] on link at bounding box center [588, 222] width 17 height 20
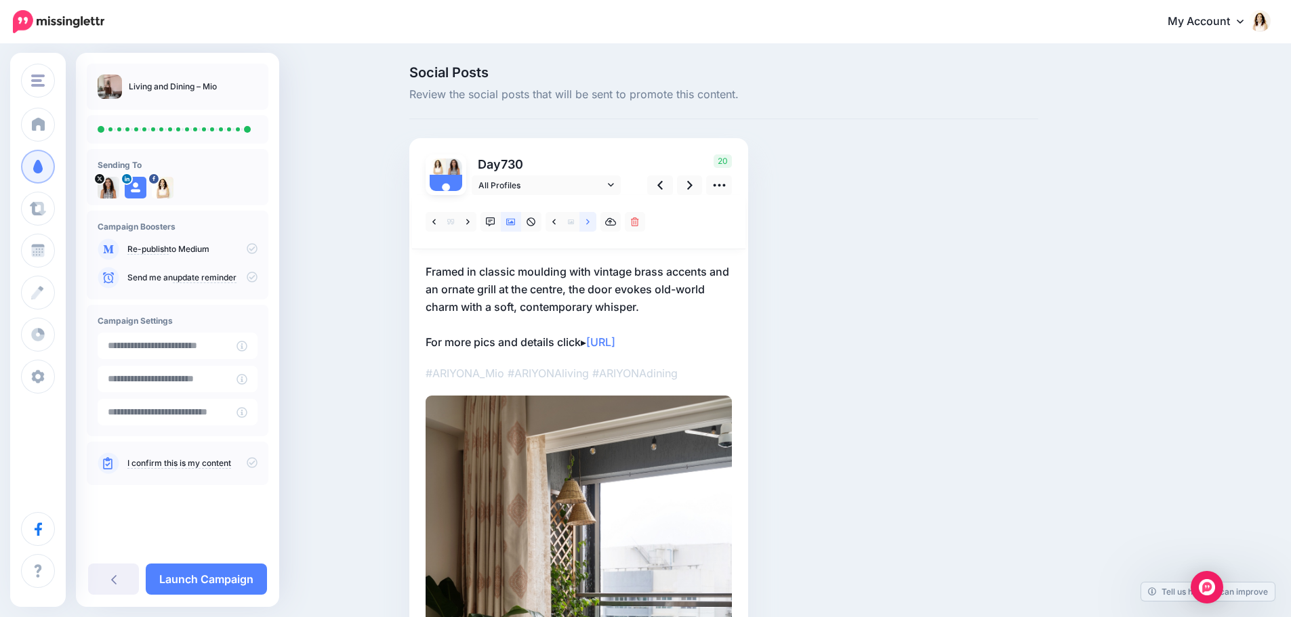
click at [589, 227] on link at bounding box center [588, 222] width 17 height 20
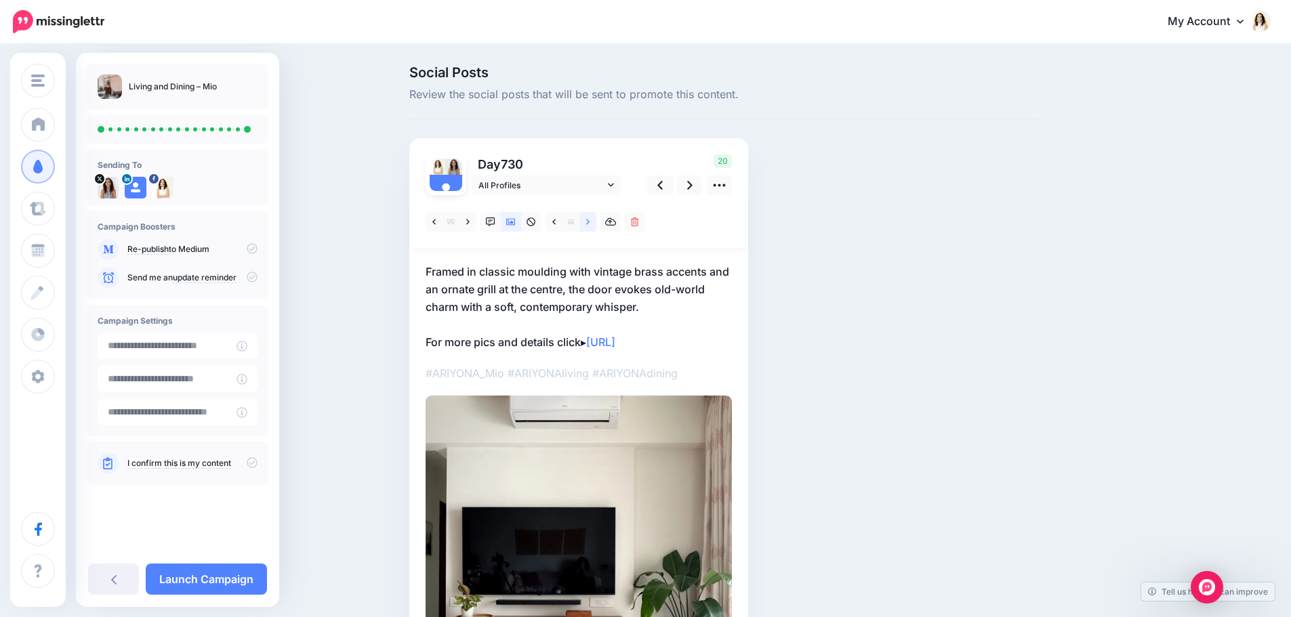
click at [589, 227] on link at bounding box center [588, 222] width 17 height 20
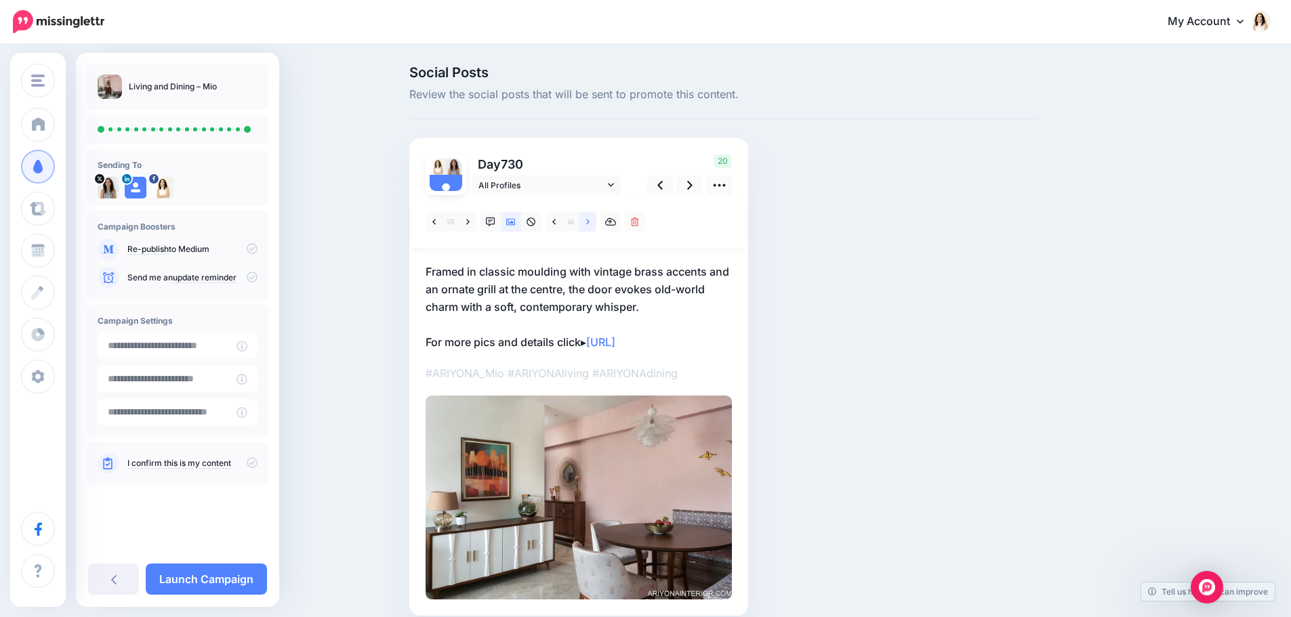
click at [589, 227] on link at bounding box center [588, 222] width 17 height 20
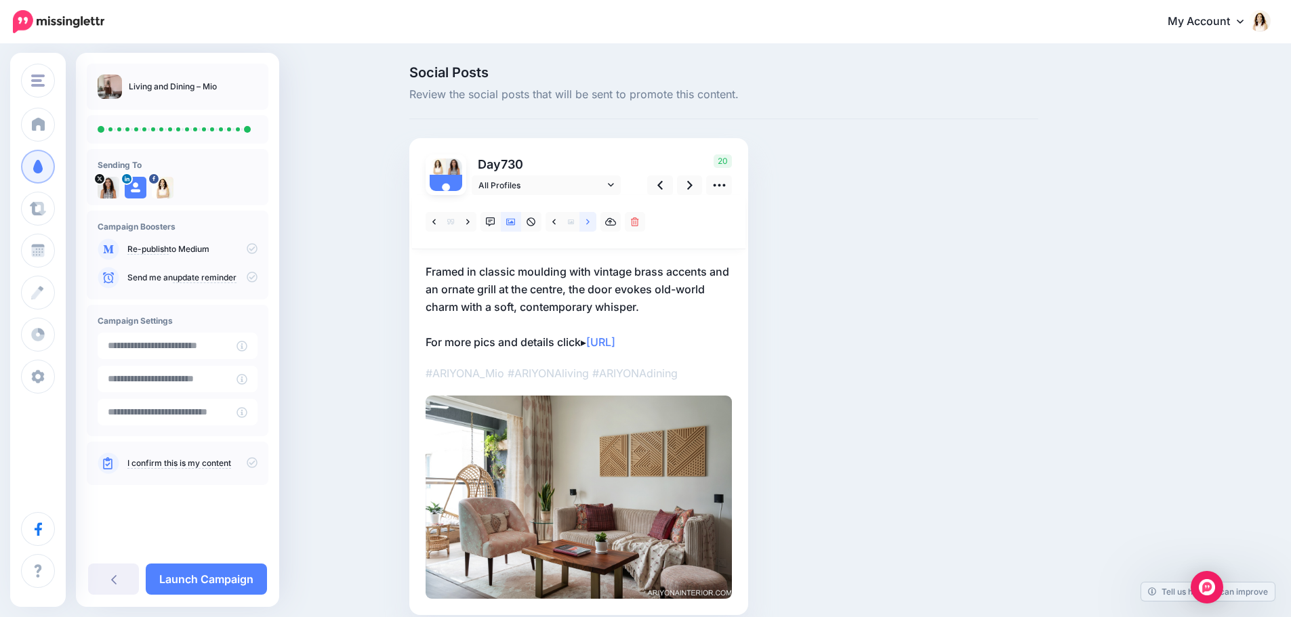
click at [589, 227] on link at bounding box center [588, 222] width 17 height 20
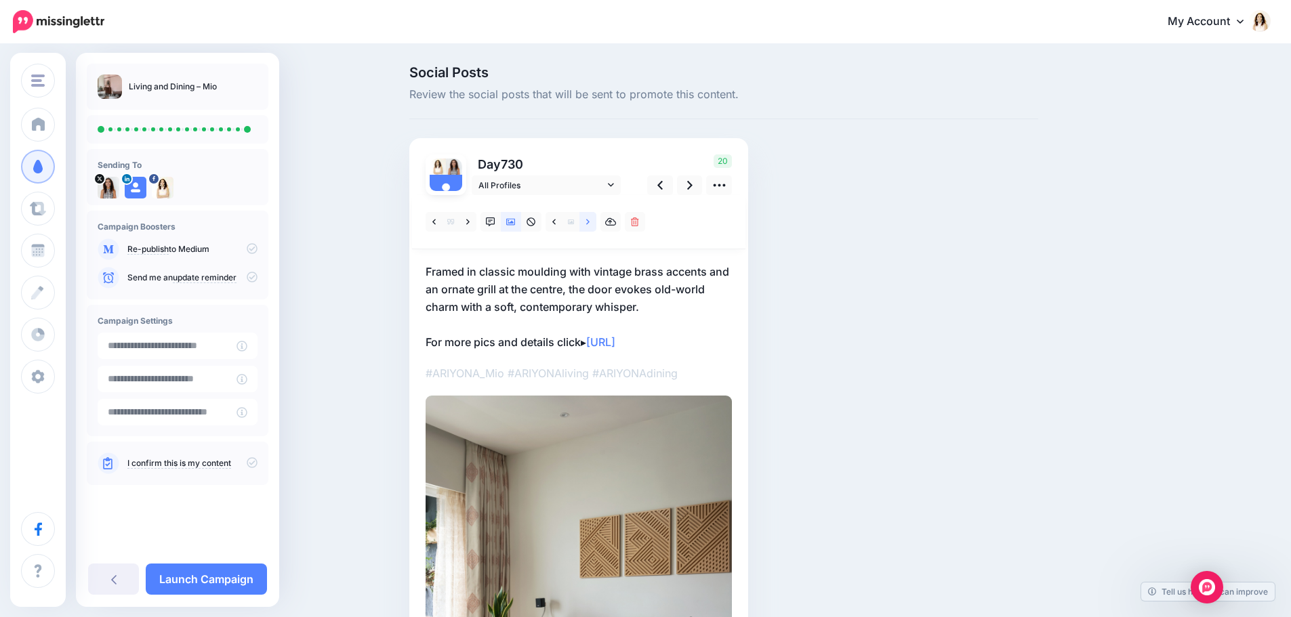
click at [589, 227] on link at bounding box center [588, 222] width 17 height 20
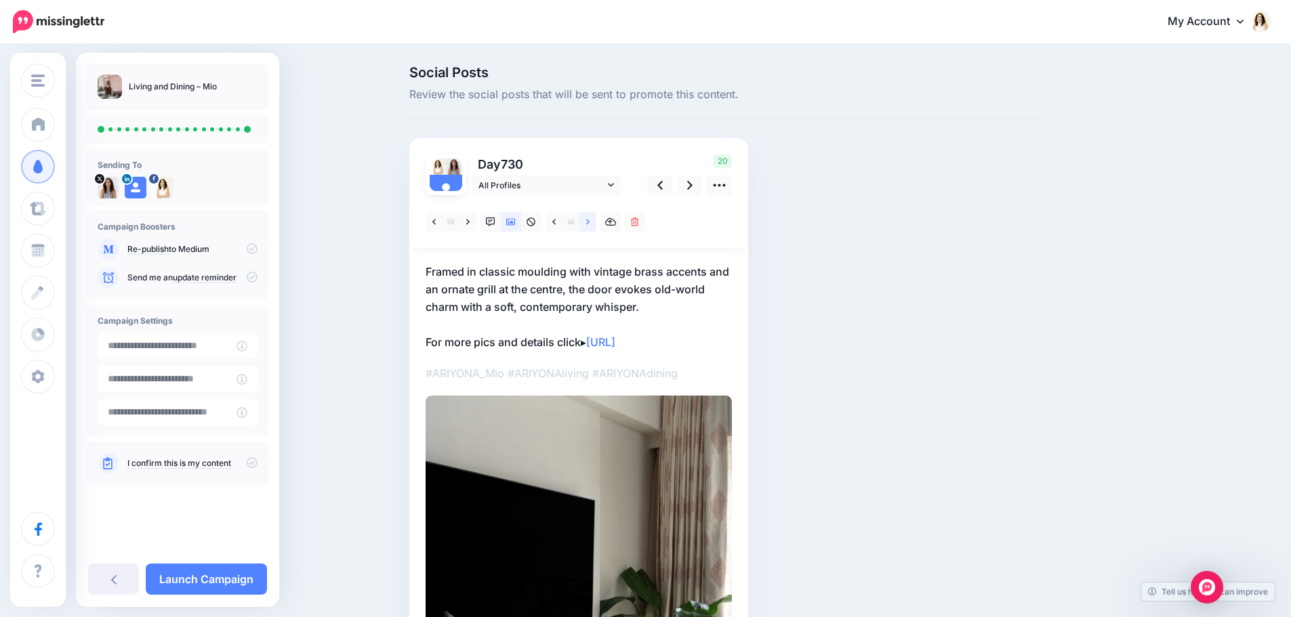
click at [589, 227] on link at bounding box center [588, 222] width 17 height 20
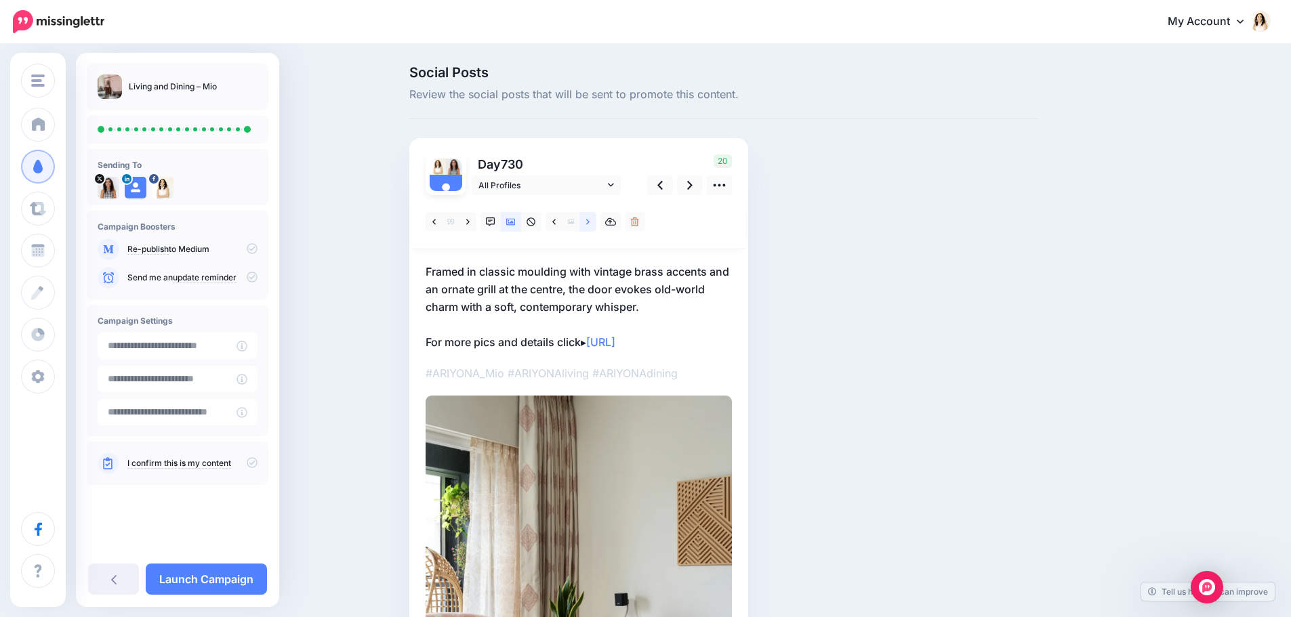
click at [589, 227] on link at bounding box center [588, 222] width 17 height 20
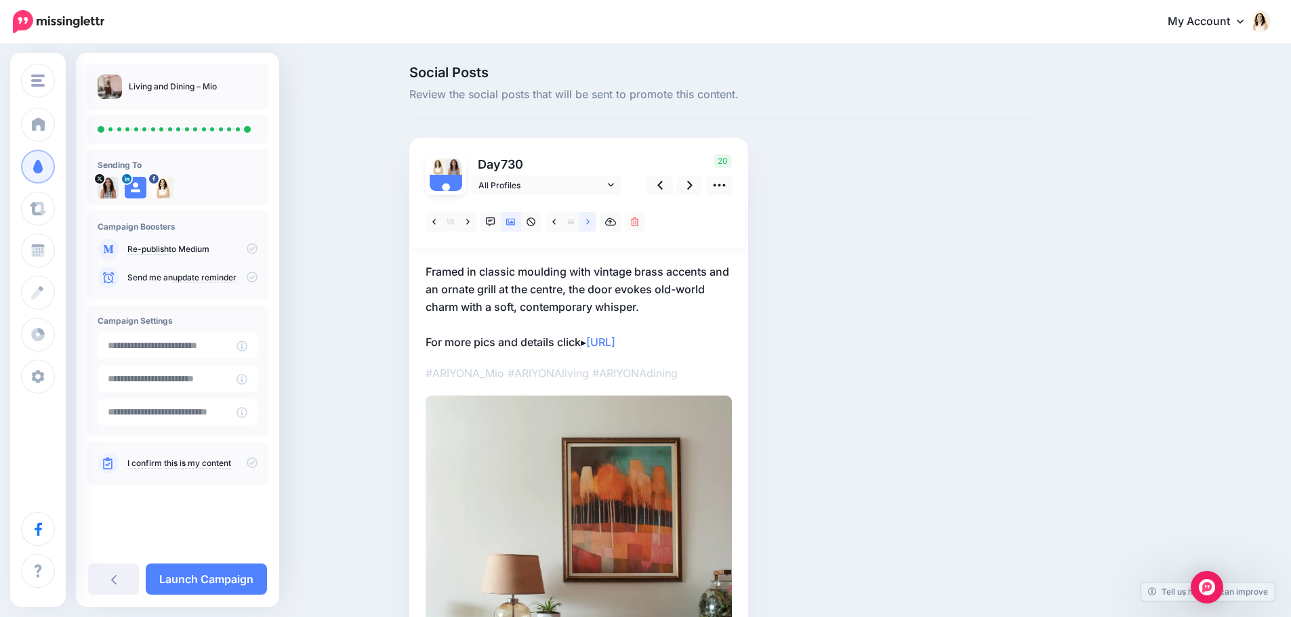
click at [589, 227] on link at bounding box center [588, 222] width 17 height 20
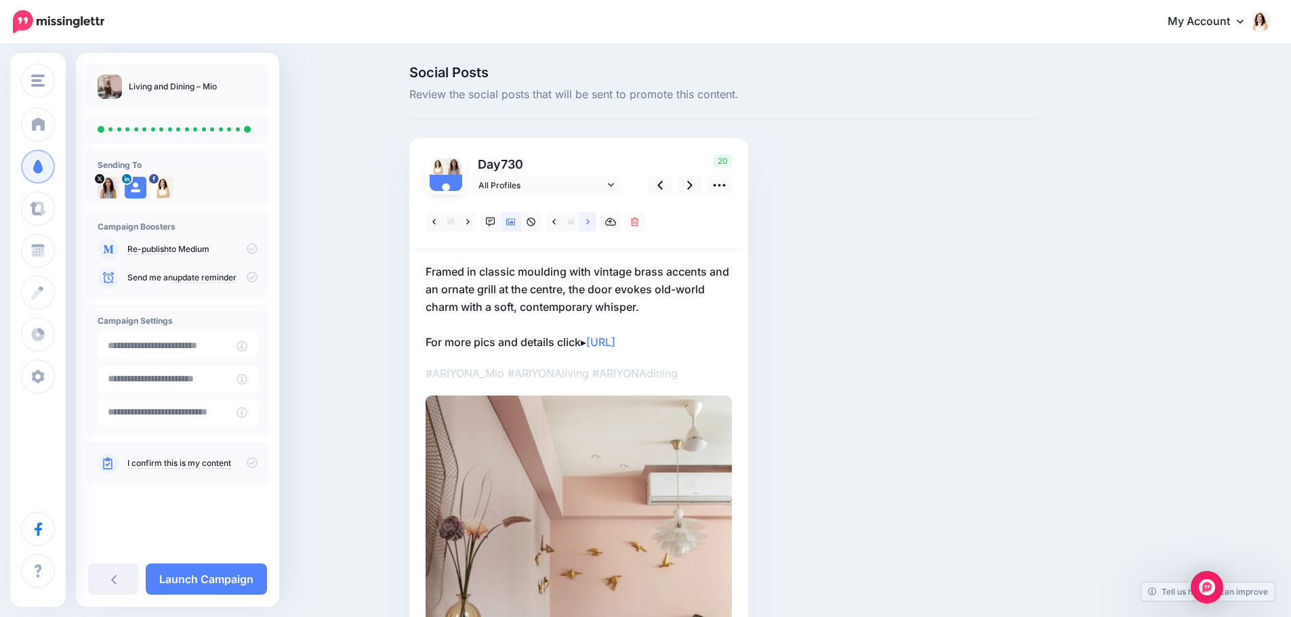
click at [589, 227] on link at bounding box center [588, 222] width 17 height 20
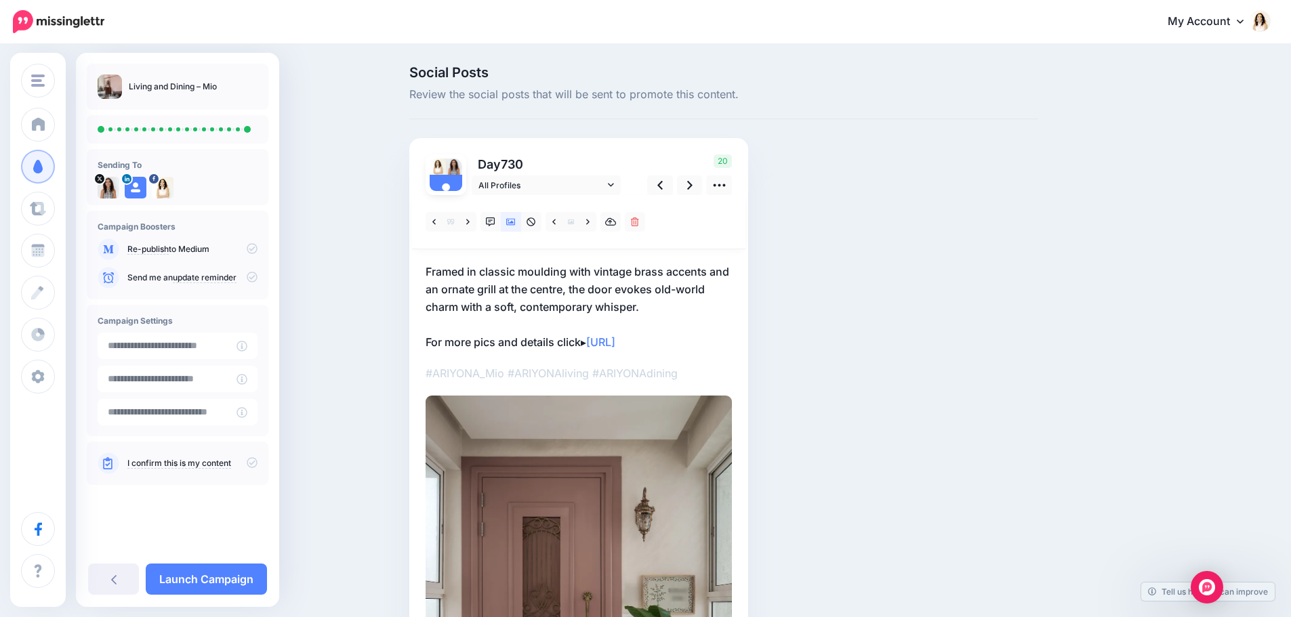
drag, startPoint x: 595, startPoint y: 260, endPoint x: 622, endPoint y: 283, distance: 35.6
click at [595, 260] on div at bounding box center [579, 501] width 306 height 613
click at [660, 308] on p "Framed in classic moulding with vintage brass accents and an ornate grill at th…" at bounding box center [579, 307] width 306 height 88
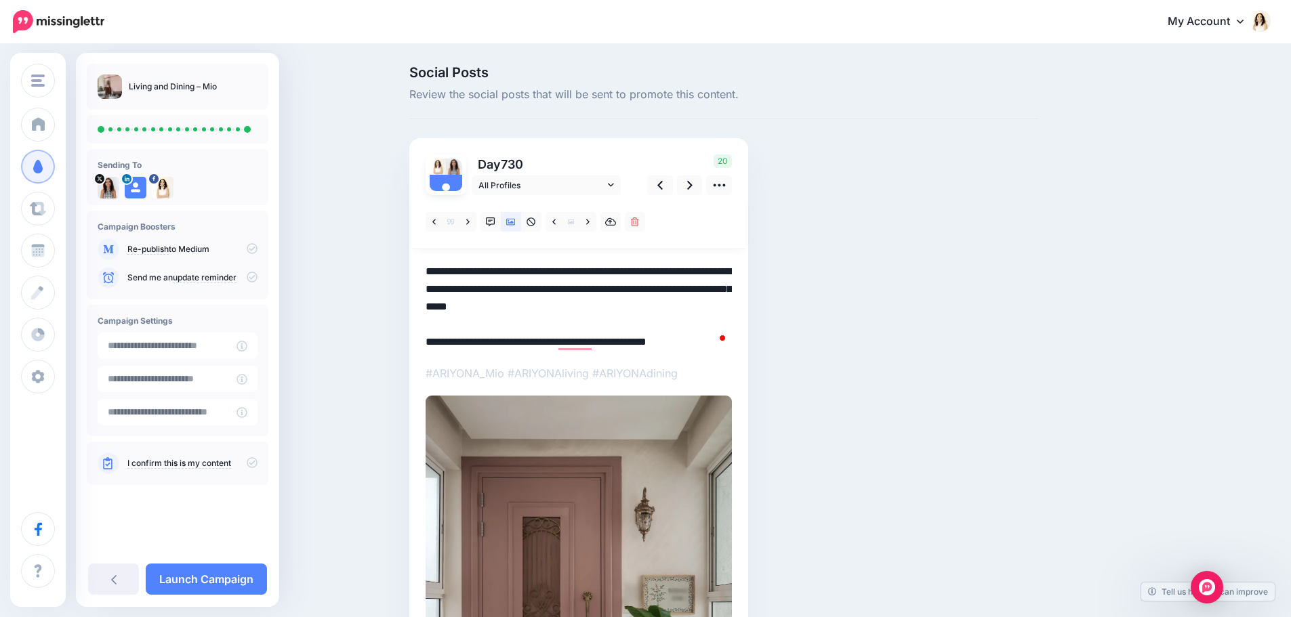
drag, startPoint x: 660, startPoint y: 306, endPoint x: 423, endPoint y: 266, distance: 240.6
click at [423, 266] on div "Day 730 All Profiles" at bounding box center [578, 481] width 339 height 687
paste textarea "*"
type textarea "**********"
click at [826, 298] on div "Social Posts Review the social posts that will be sent to promote this content.…" at bounding box center [723, 466] width 649 height 800
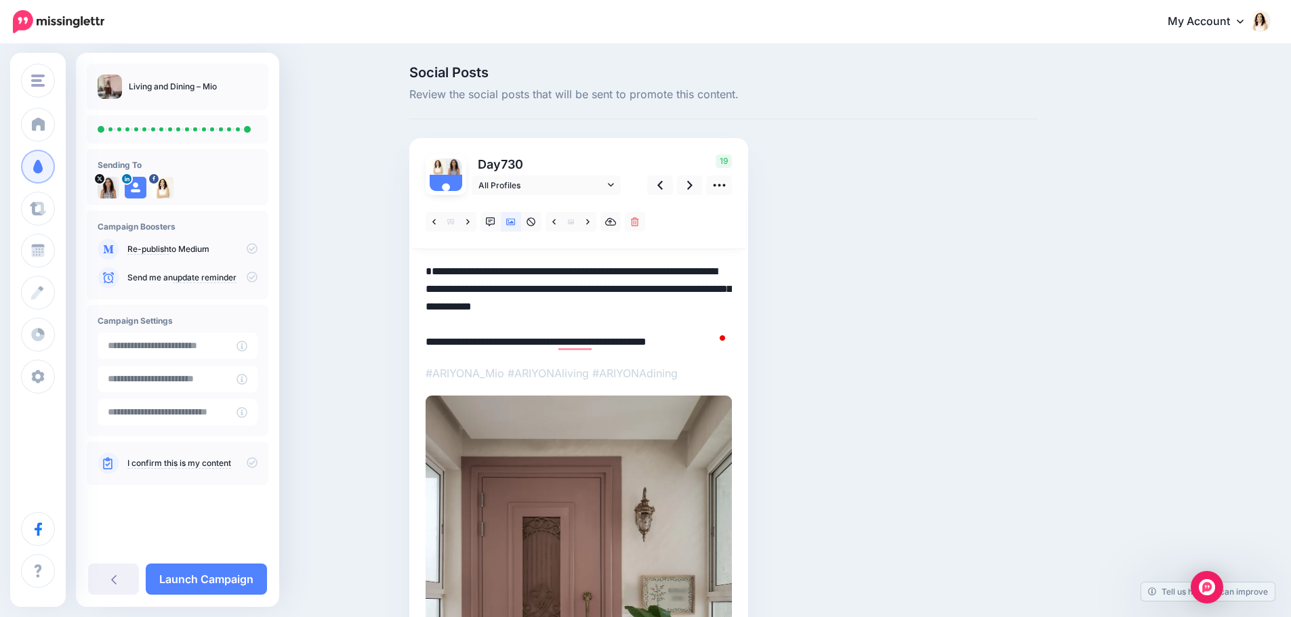
click at [327, 120] on div "Social Posts Review the social posts that will be sent to promote this content.…" at bounding box center [645, 465] width 1291 height 840
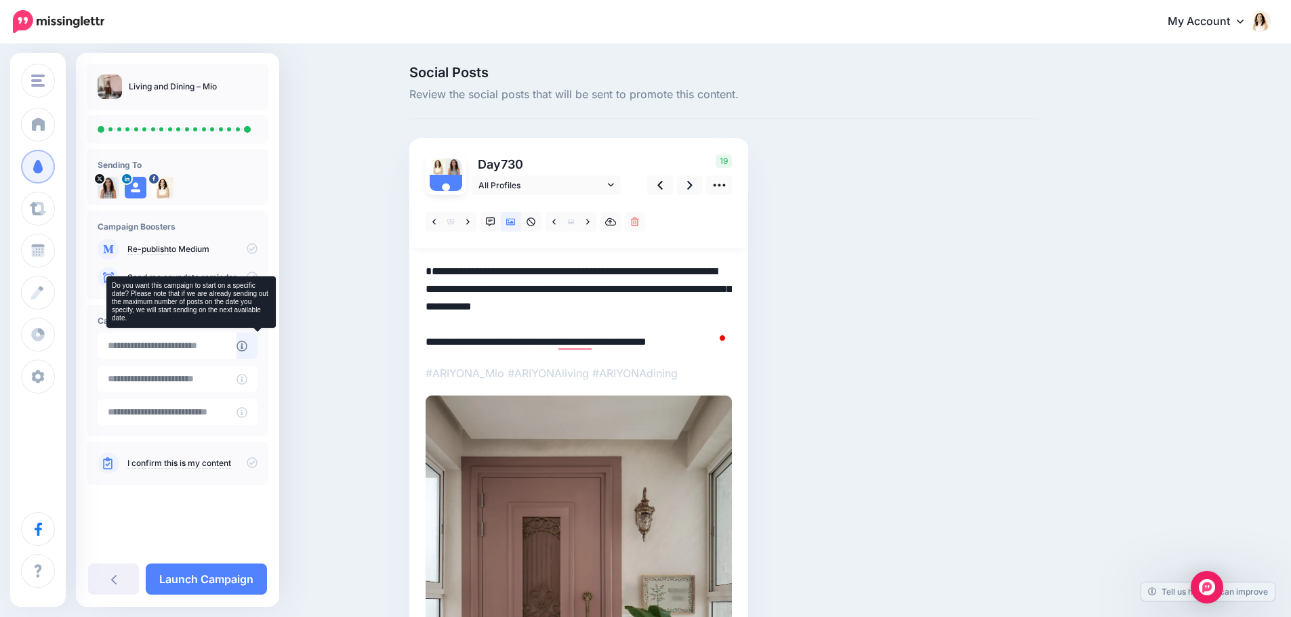
click at [247, 341] on icon at bounding box center [242, 346] width 11 height 11
click at [247, 344] on icon at bounding box center [242, 346] width 11 height 11
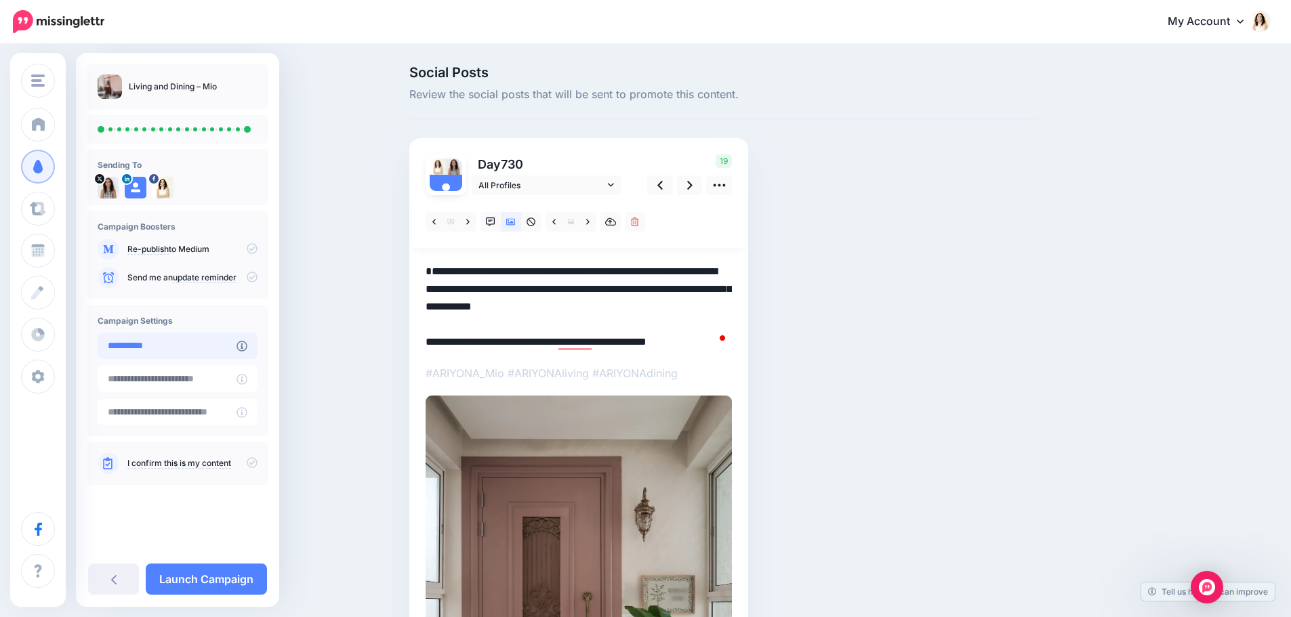
click at [211, 344] on input "**********" at bounding box center [167, 346] width 139 height 26
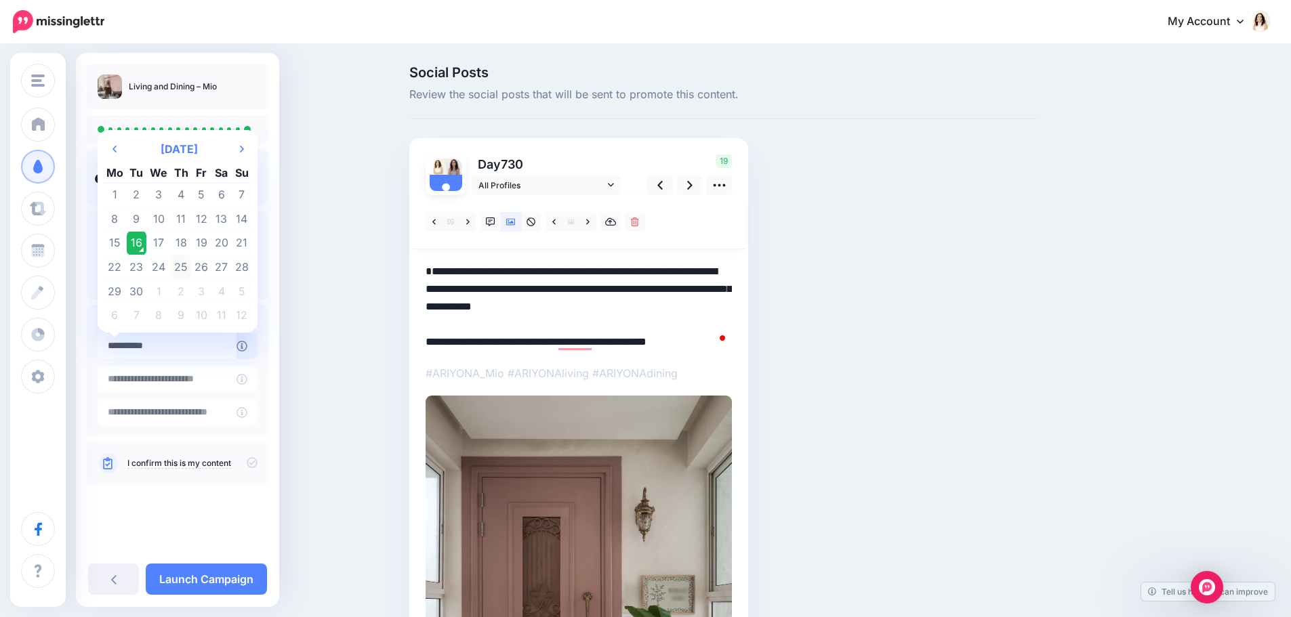
click at [185, 265] on td "25" at bounding box center [181, 268] width 21 height 24
type input "**********"
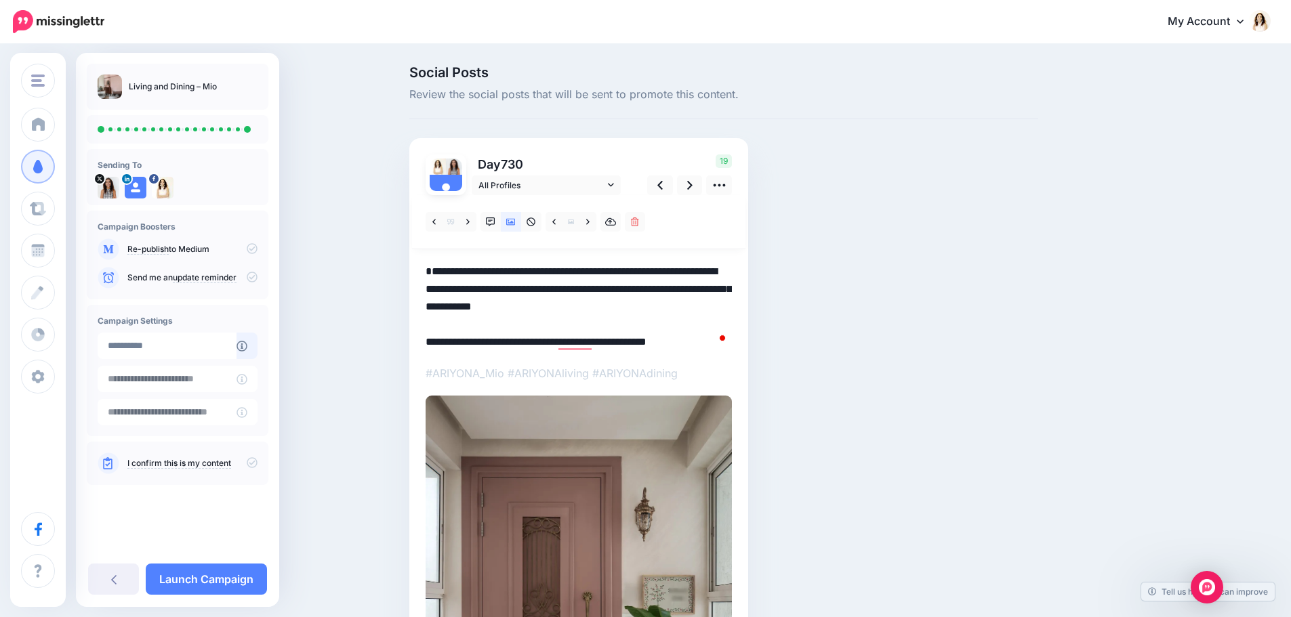
click at [254, 466] on icon at bounding box center [252, 463] width 11 height 11
click at [232, 577] on link "Launch Campaign" at bounding box center [206, 579] width 121 height 31
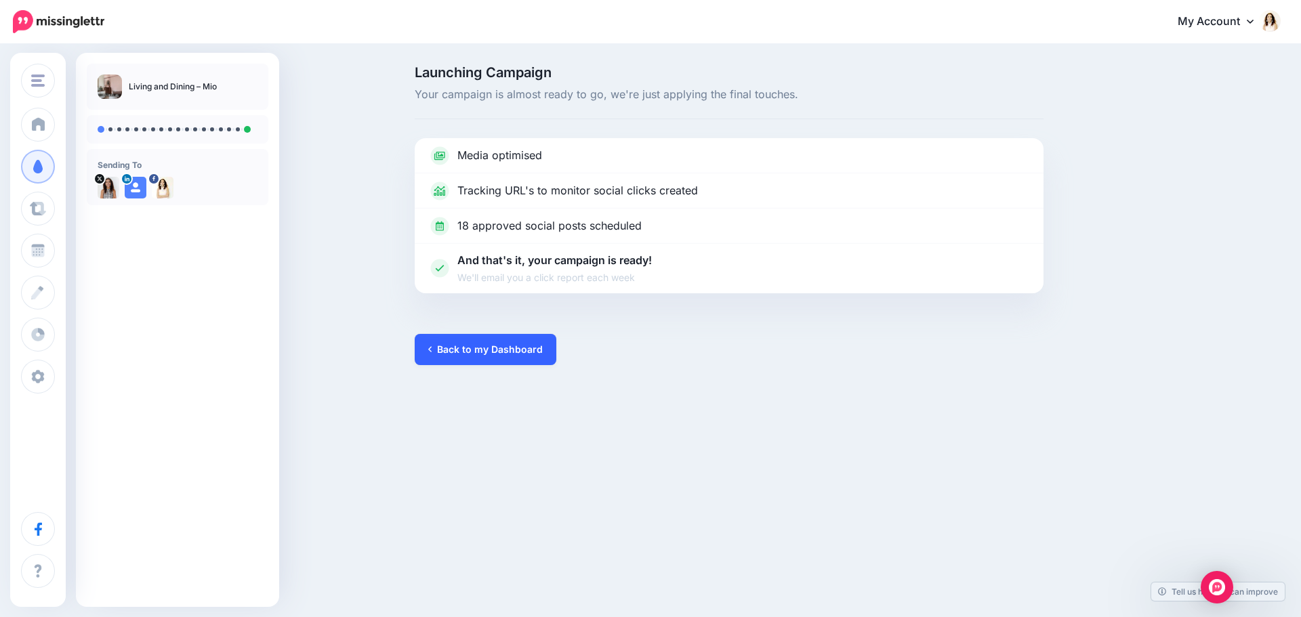
click at [516, 347] on link "Back to my Dashboard" at bounding box center [486, 349] width 142 height 31
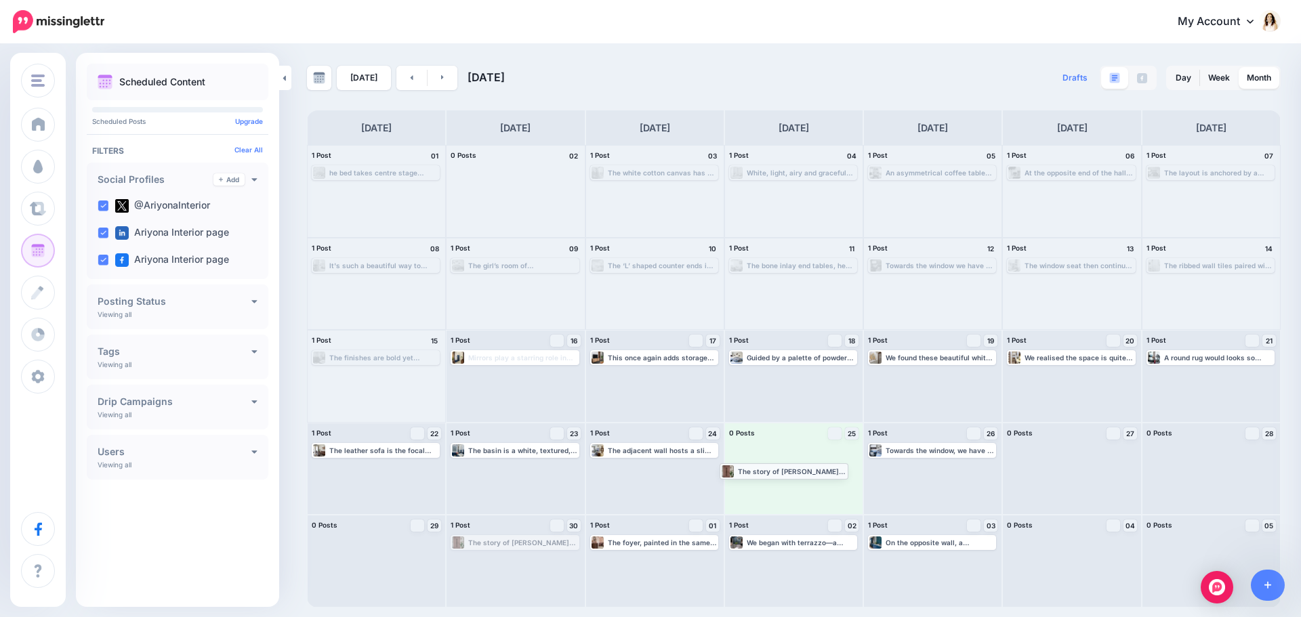
drag, startPoint x: 505, startPoint y: 544, endPoint x: 774, endPoint y: 472, distance: 278.5
click at [445, 81] on link at bounding box center [443, 78] width 31 height 24
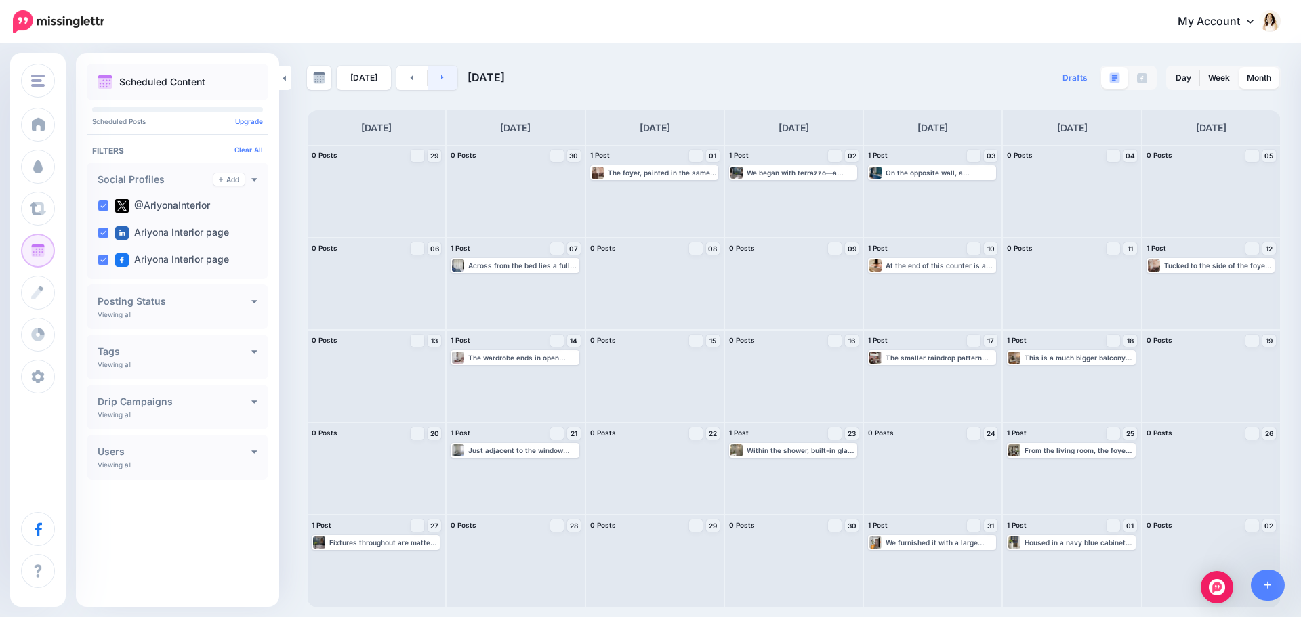
click at [451, 83] on link at bounding box center [443, 78] width 31 height 24
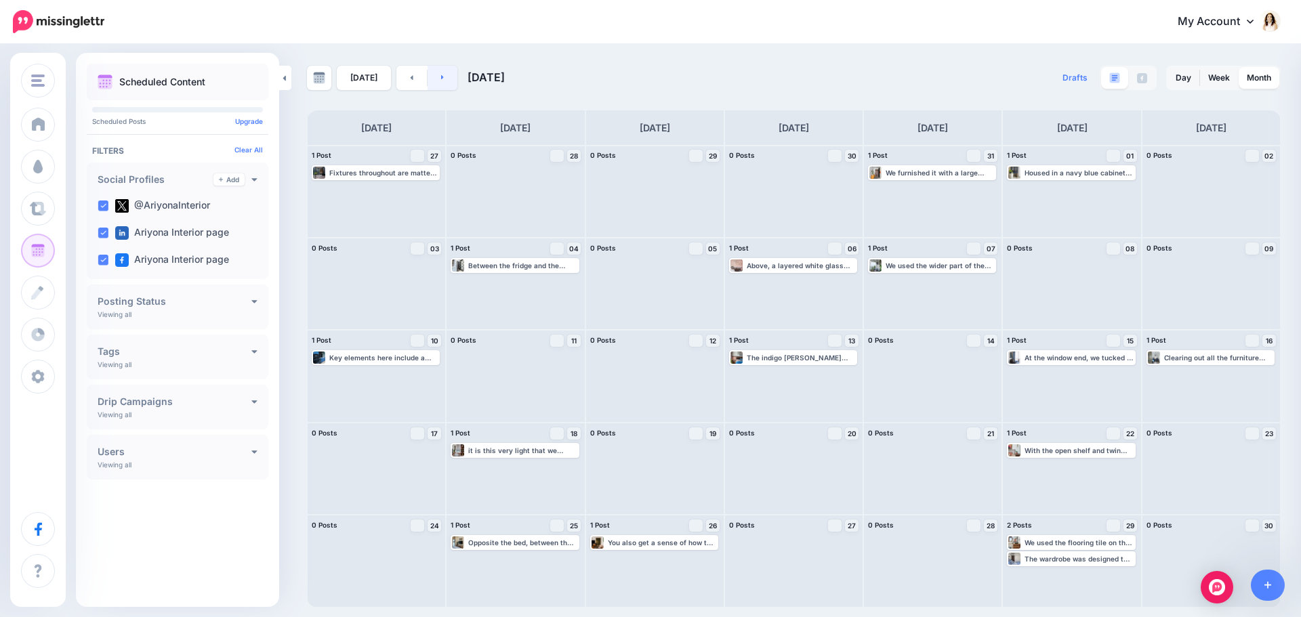
click at [441, 75] on icon at bounding box center [442, 77] width 3 height 8
